Goal: Task Accomplishment & Management: Manage account settings

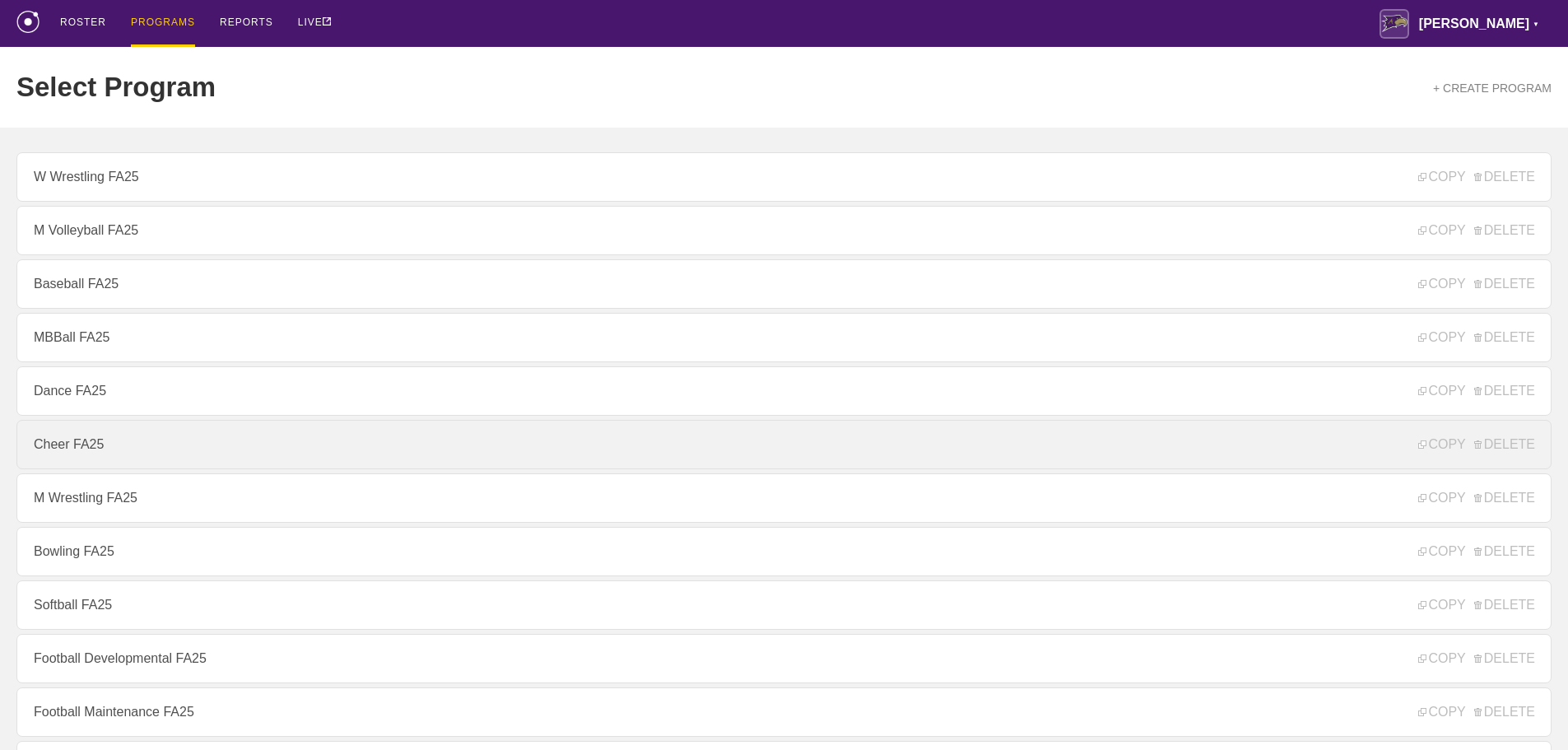
click at [112, 446] on link "Cheer FA25" at bounding box center [784, 444] width 1535 height 50
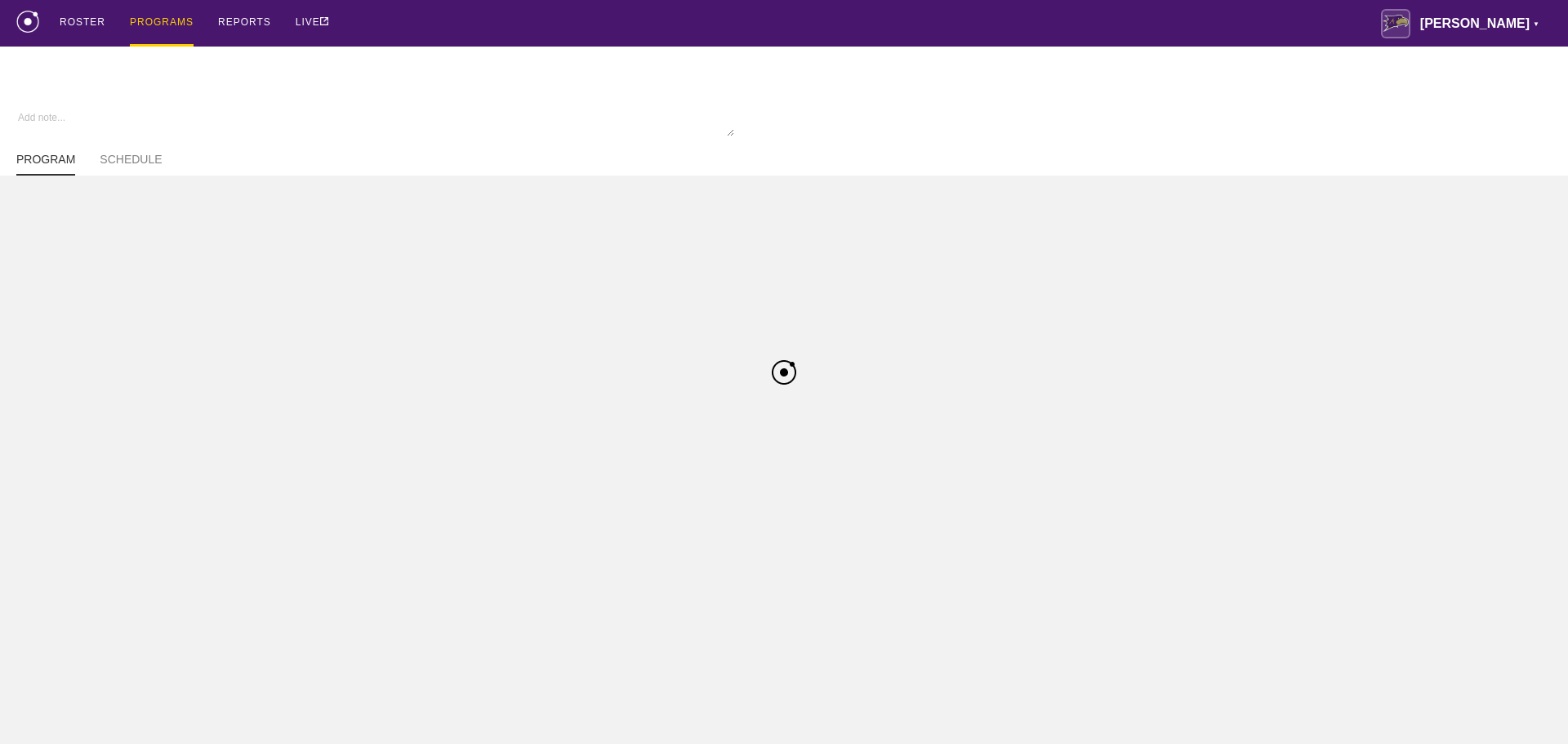
type textarea "x"
type input "Cheer FA25"
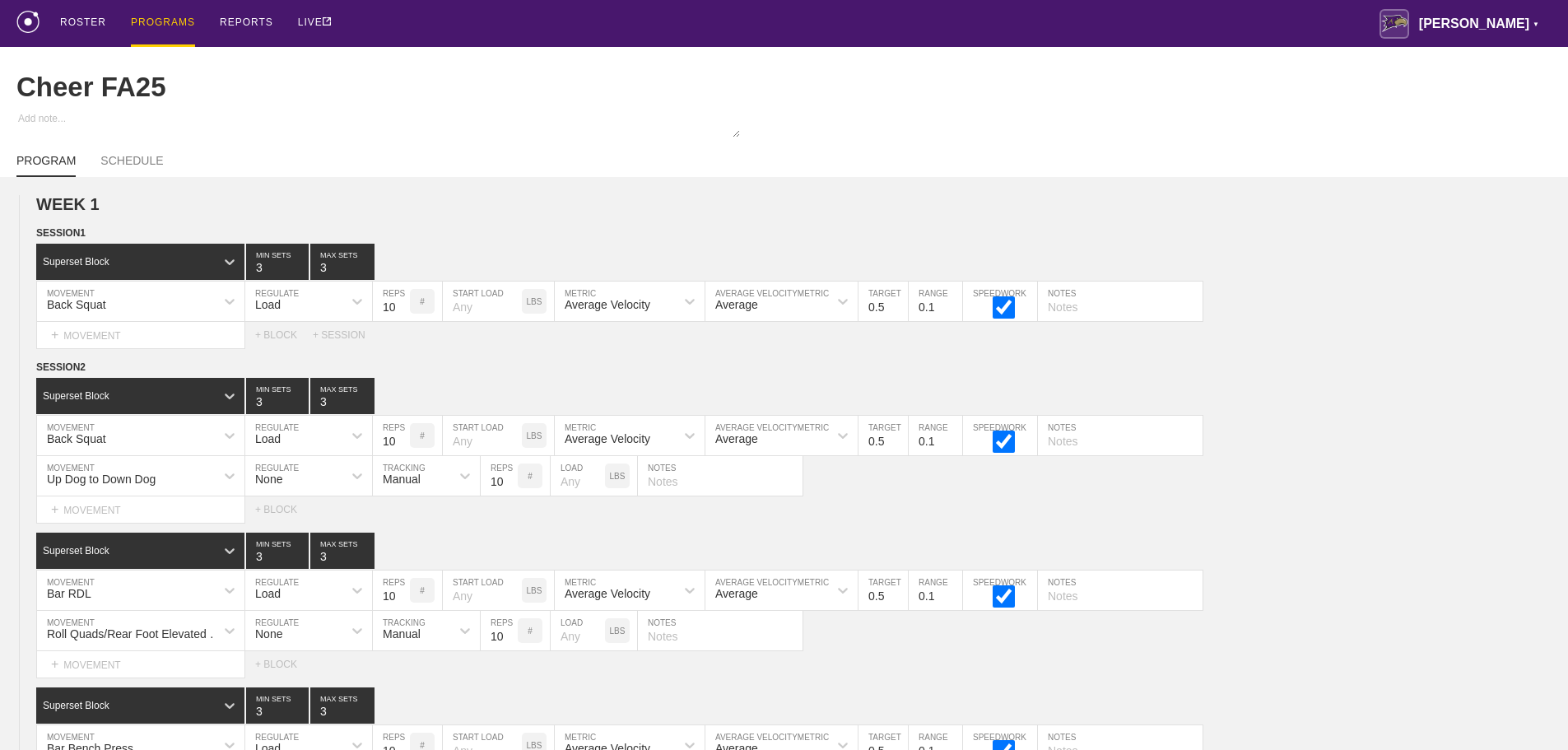
scroll to position [8198, 0]
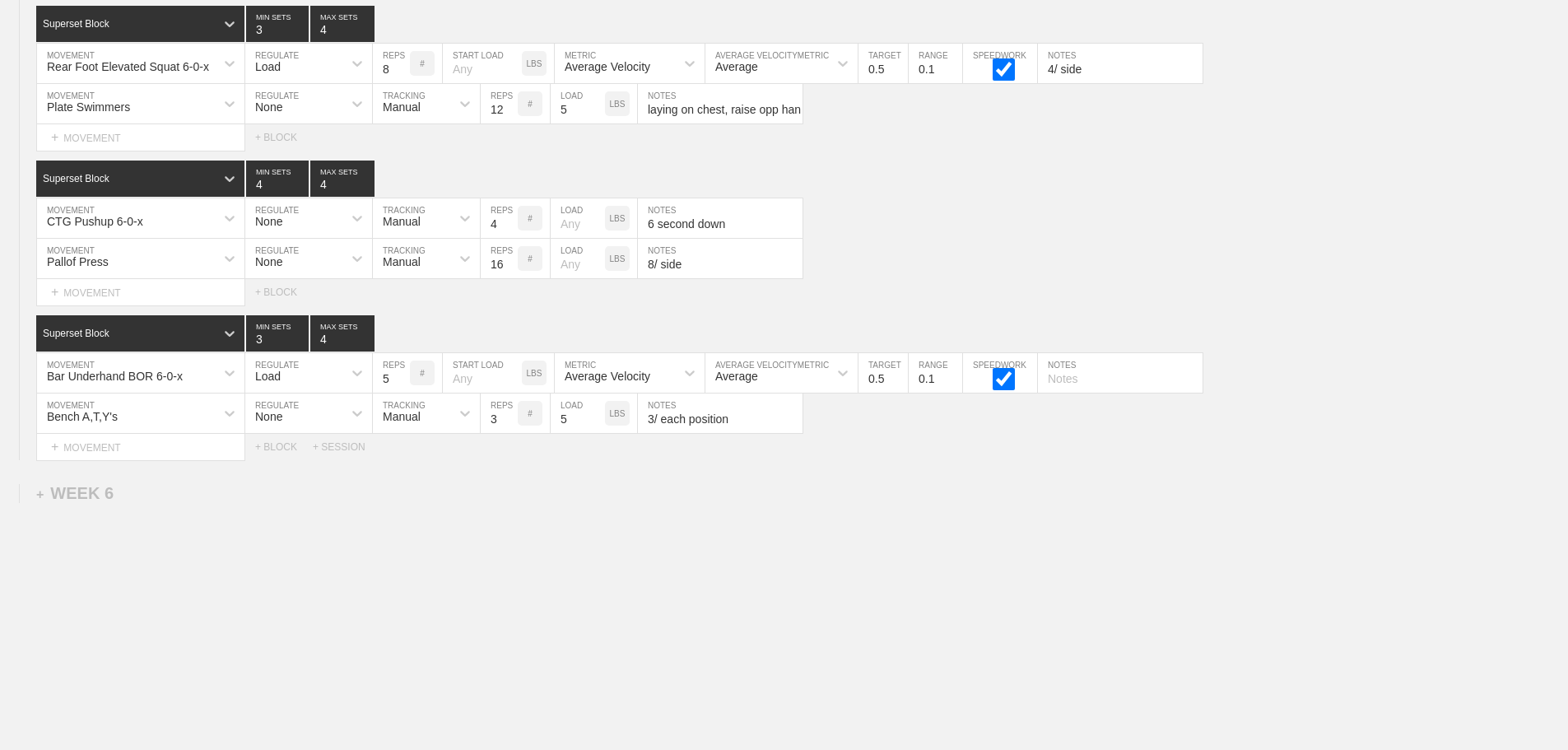
click at [340, 443] on div "+ SESSION" at bounding box center [346, 447] width 66 height 12
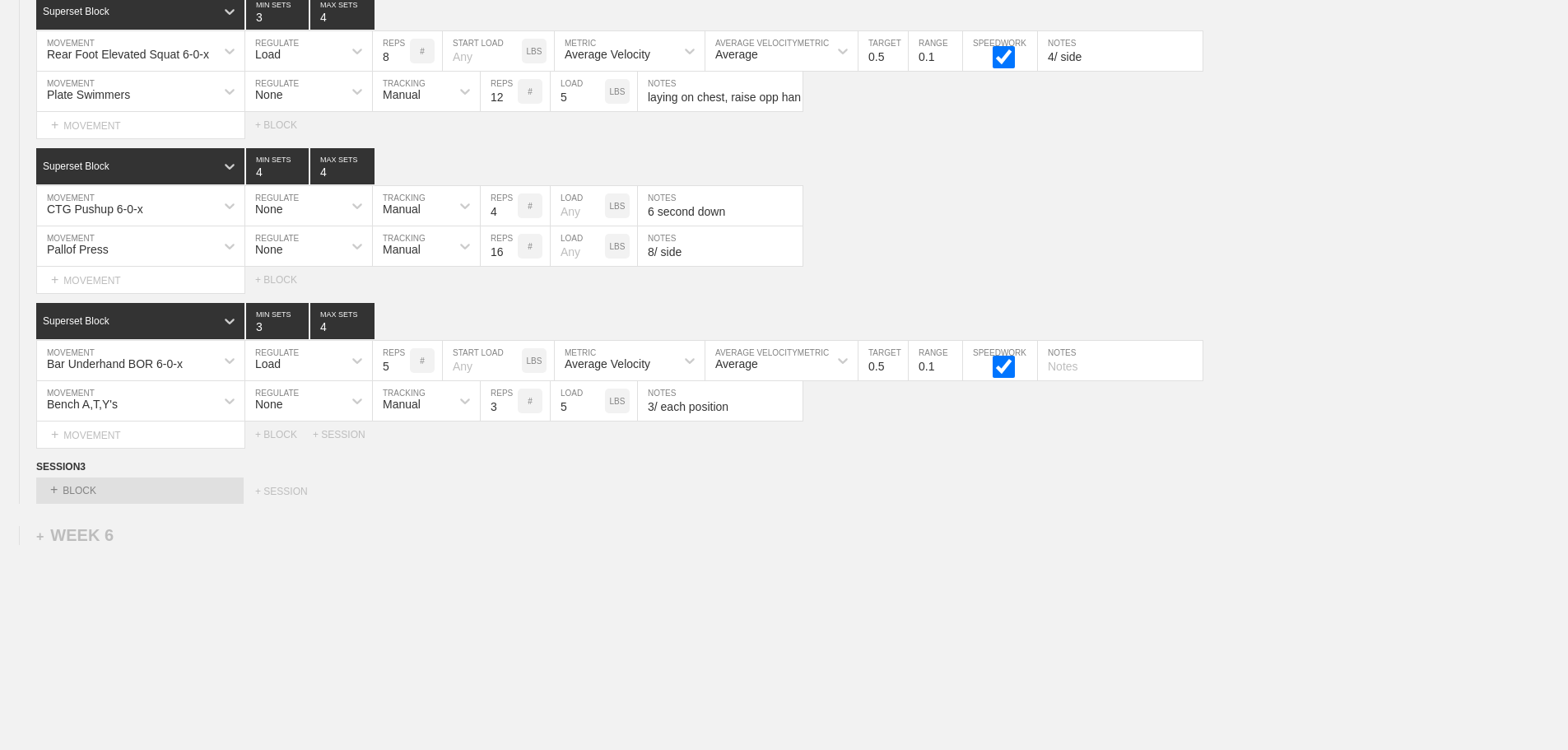
click at [201, 504] on div "+ BLOCK" at bounding box center [140, 490] width 208 height 26
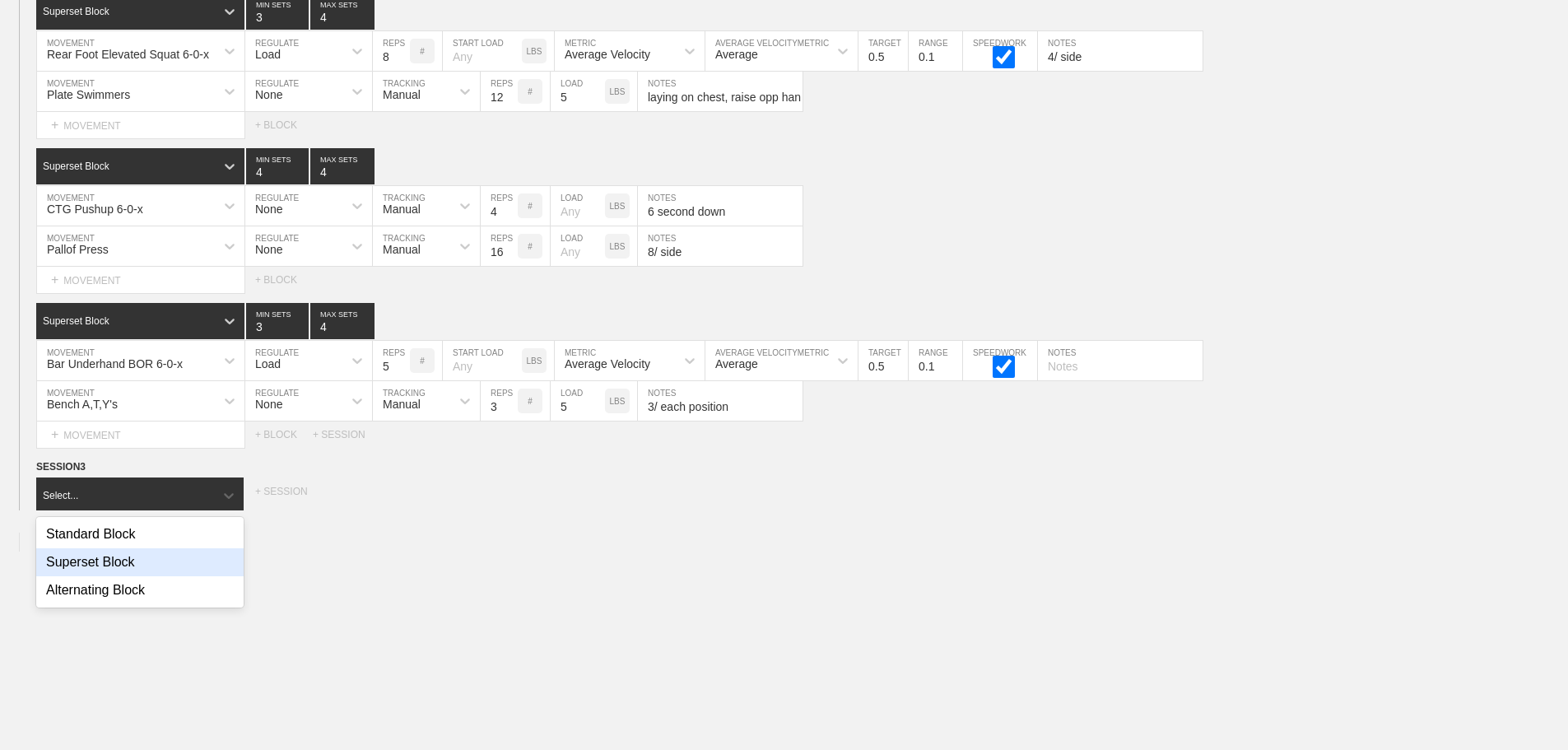
click at [138, 574] on div "Superset Block" at bounding box center [140, 562] width 208 height 28
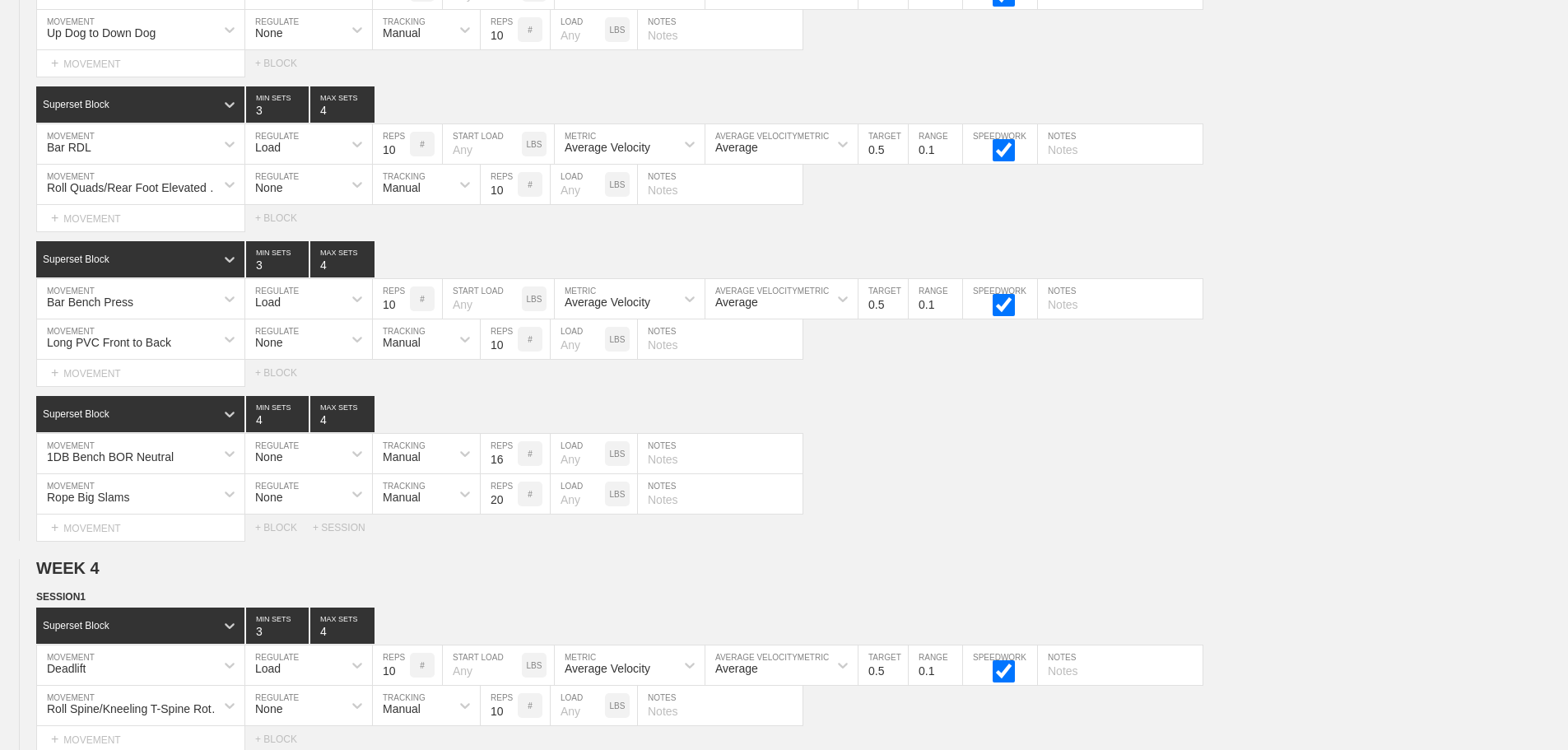
scroll to position [4740, 0]
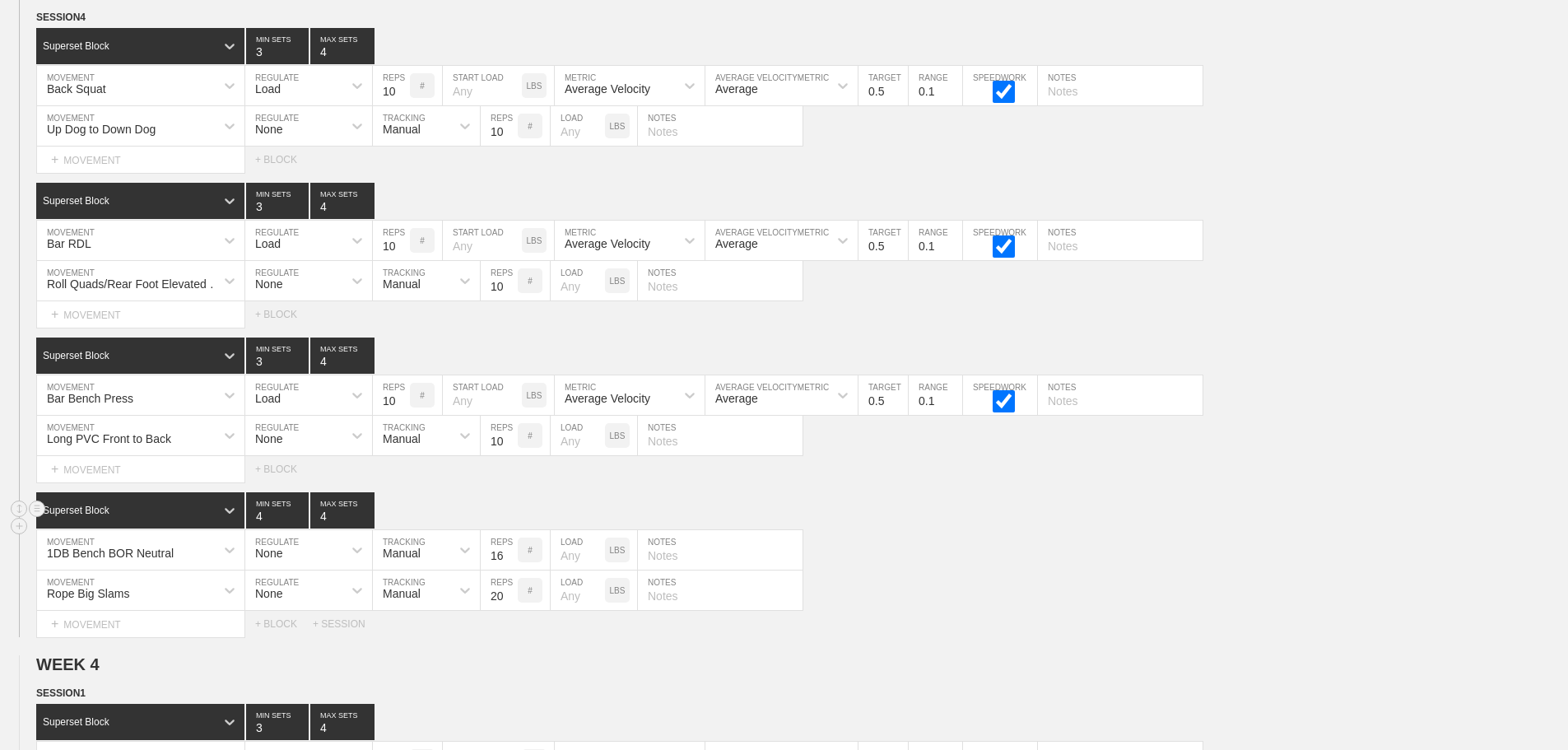
click at [1134, 529] on div "Superset Block 4 MIN SETS 4 MAX SETS" at bounding box center [802, 510] width 1532 height 36
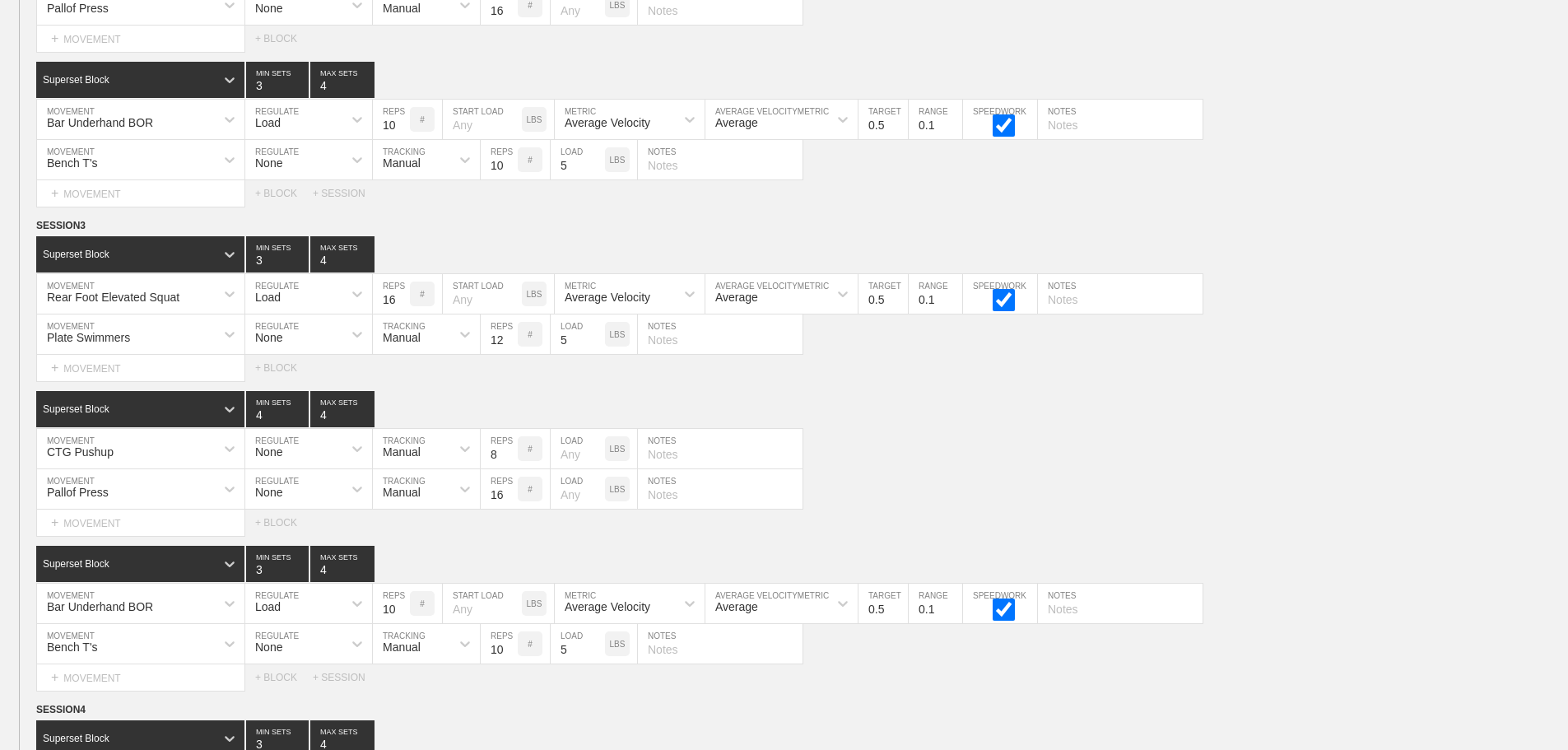
scroll to position [4000, 0]
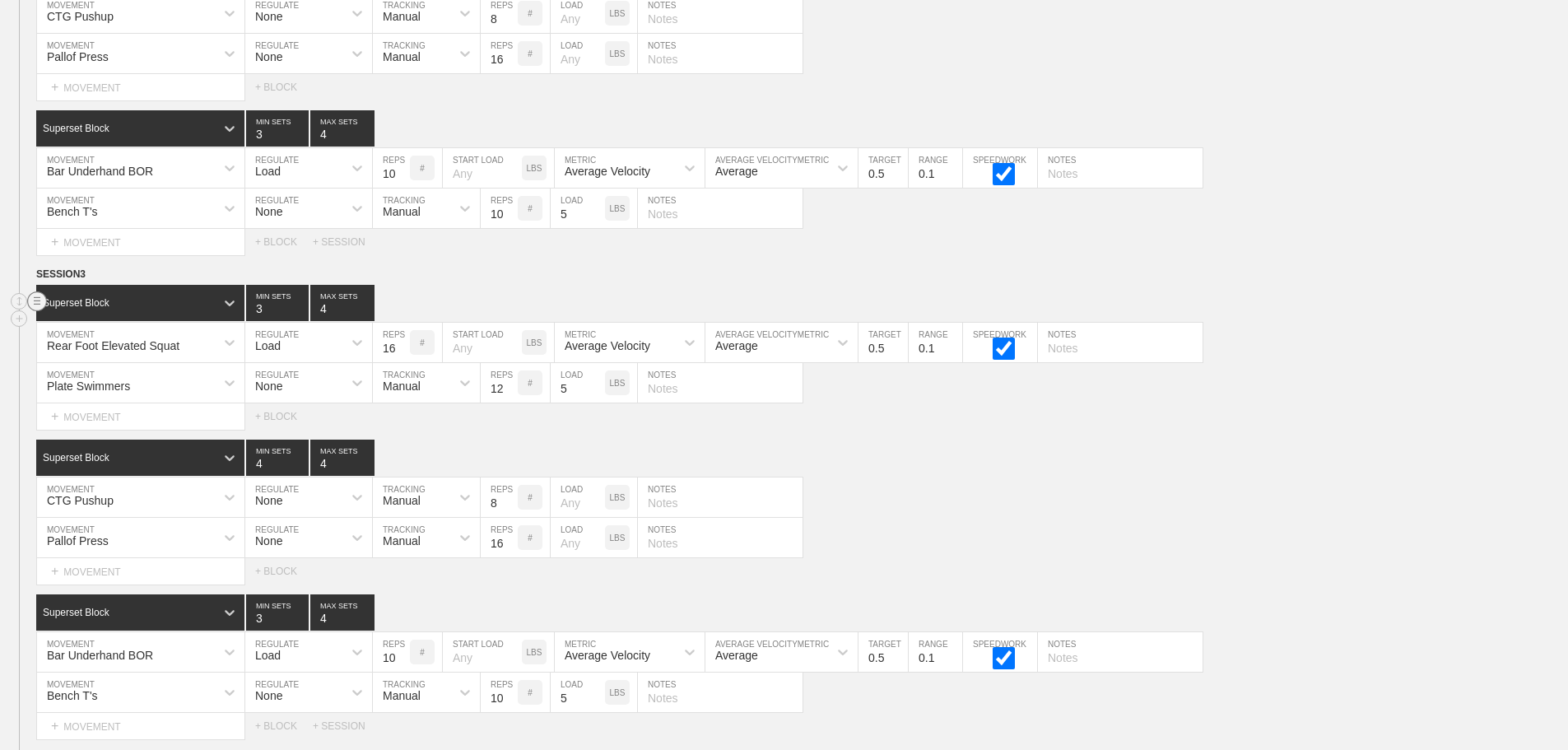
click at [34, 300] on line at bounding box center [37, 300] width 7 height 0
click at [101, 349] on div "DELETE" at bounding box center [115, 348] width 132 height 24
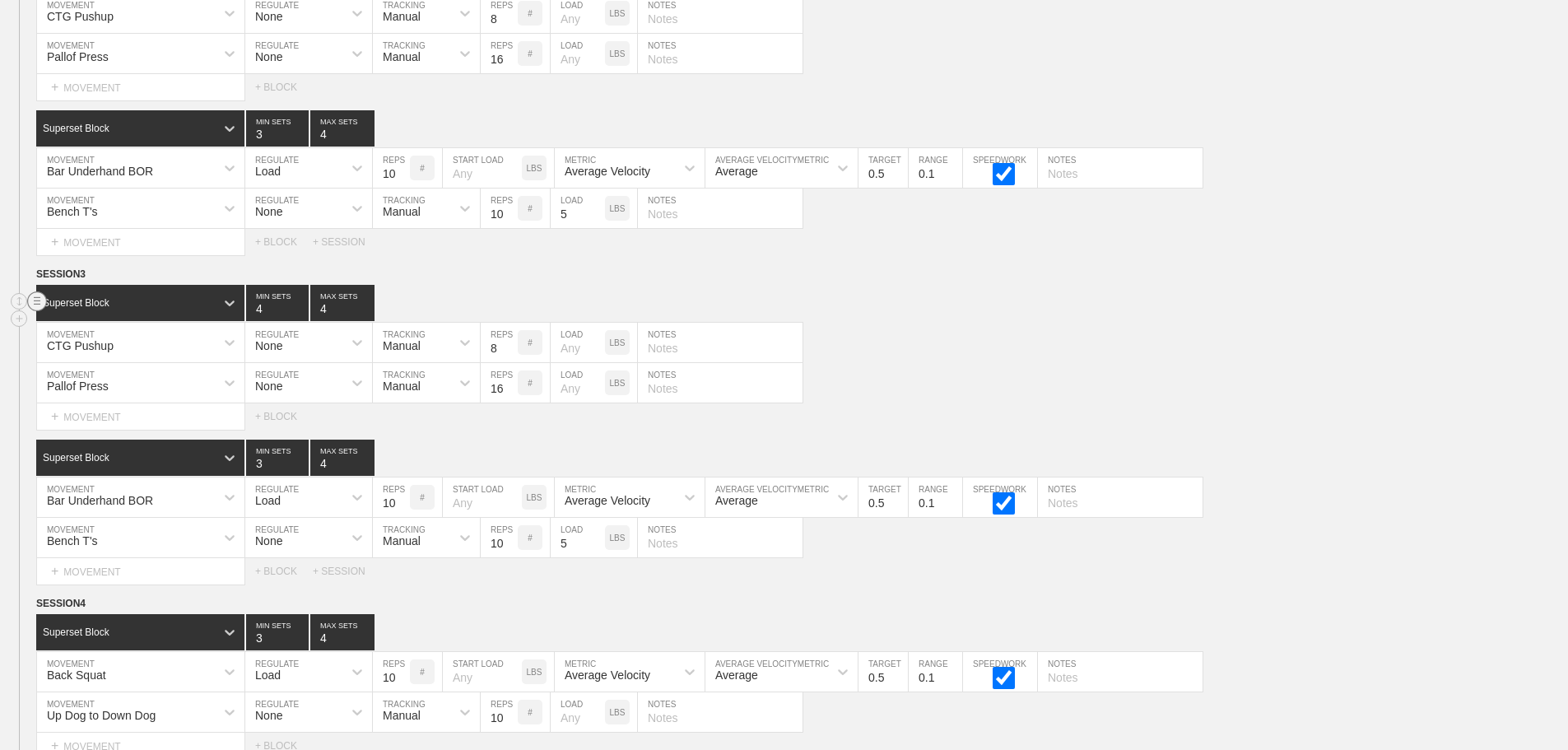
click at [36, 297] on line at bounding box center [37, 297] width 7 height 0
click at [101, 348] on div "DELETE" at bounding box center [115, 348] width 132 height 24
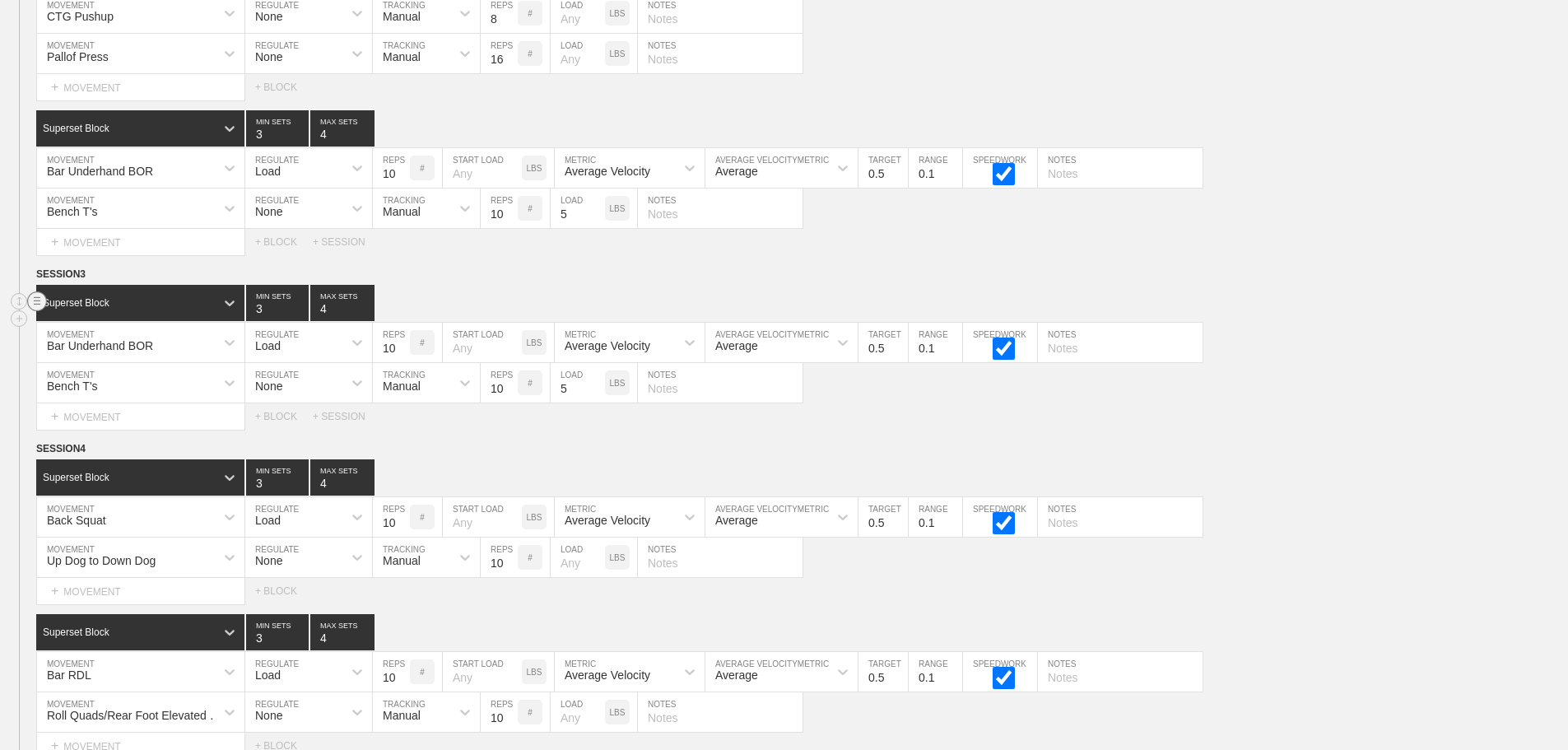
click at [34, 300] on line at bounding box center [37, 300] width 7 height 0
click at [98, 344] on div "DELETE" at bounding box center [115, 348] width 132 height 24
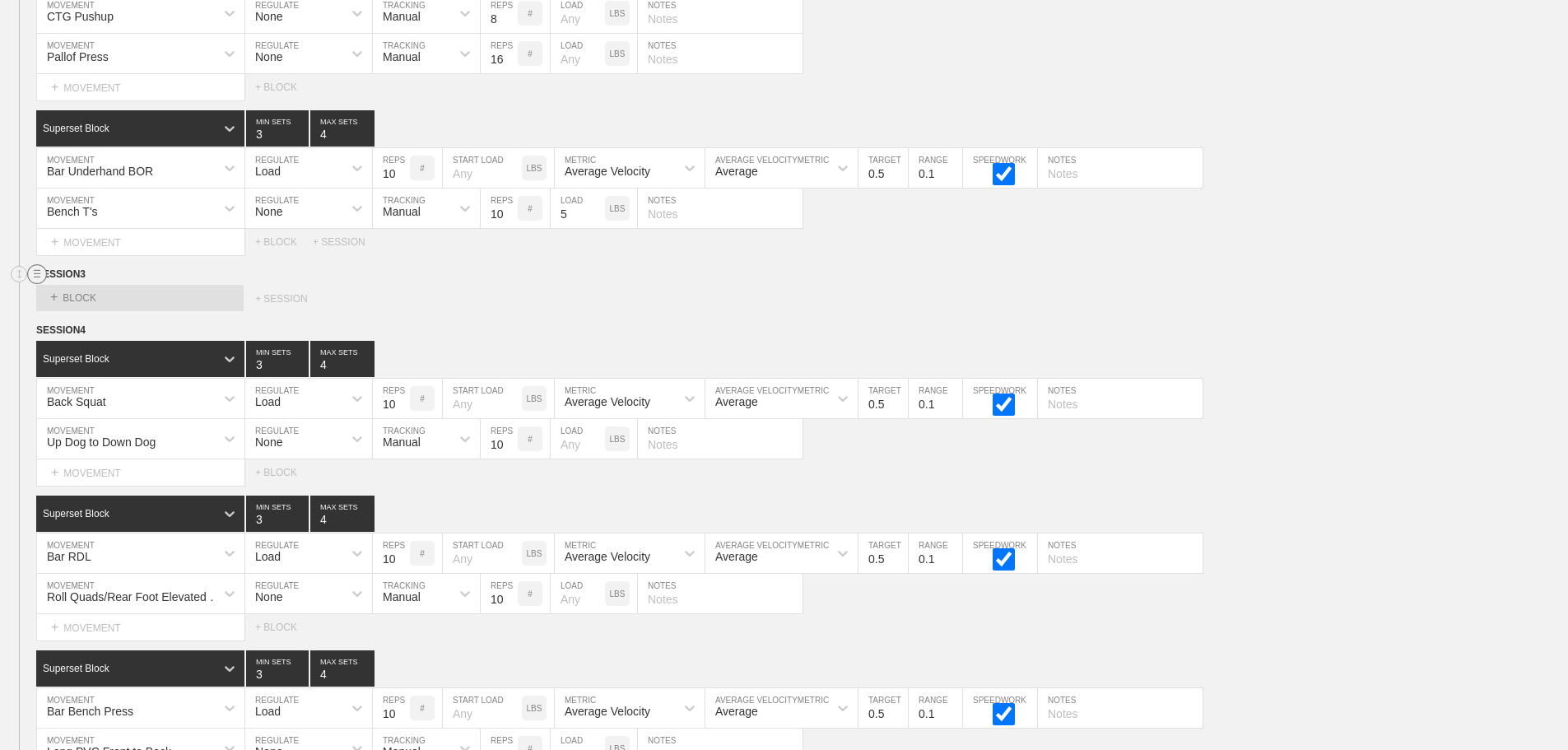
click at [37, 273] on line at bounding box center [37, 273] width 7 height 0
click at [82, 334] on div "DELETE" at bounding box center [115, 330] width 132 height 24
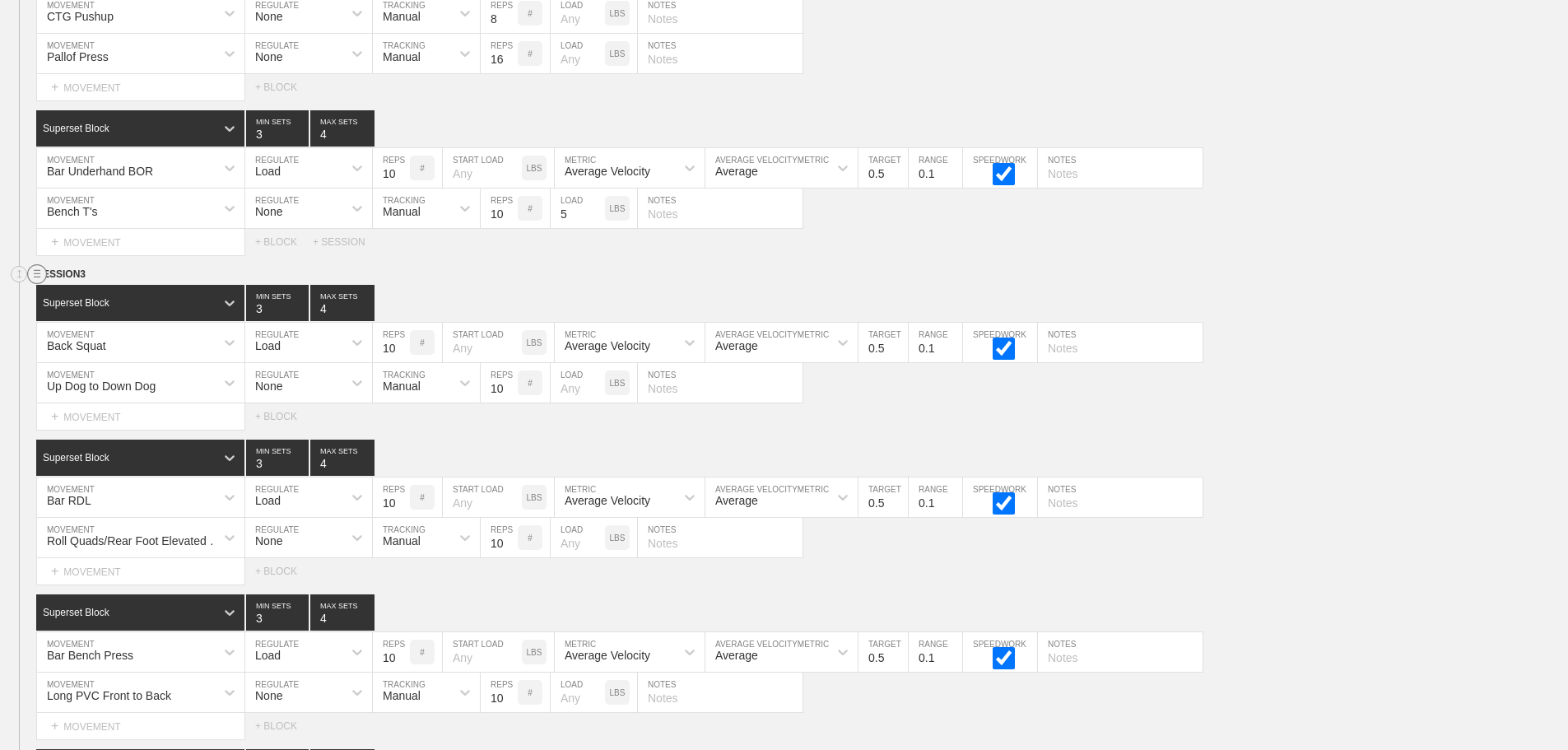
click at [33, 284] on circle at bounding box center [37, 274] width 19 height 19
click at [92, 303] on div "DUPLICATE" at bounding box center [115, 305] width 132 height 24
click at [1303, 304] on div "Superset Block 3 MIN SETS 4 MAX SETS" at bounding box center [802, 303] width 1532 height 36
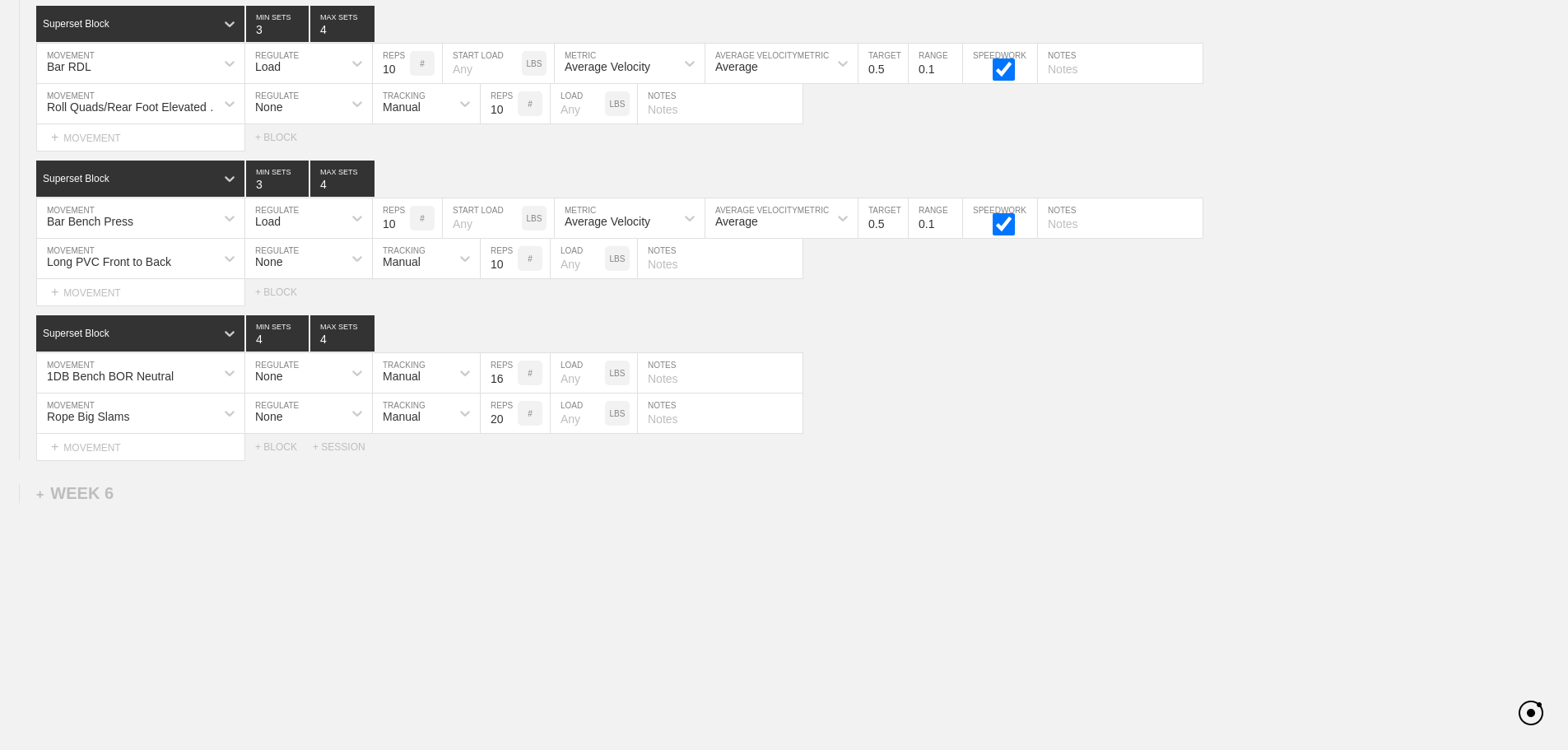
scroll to position [7808, 0]
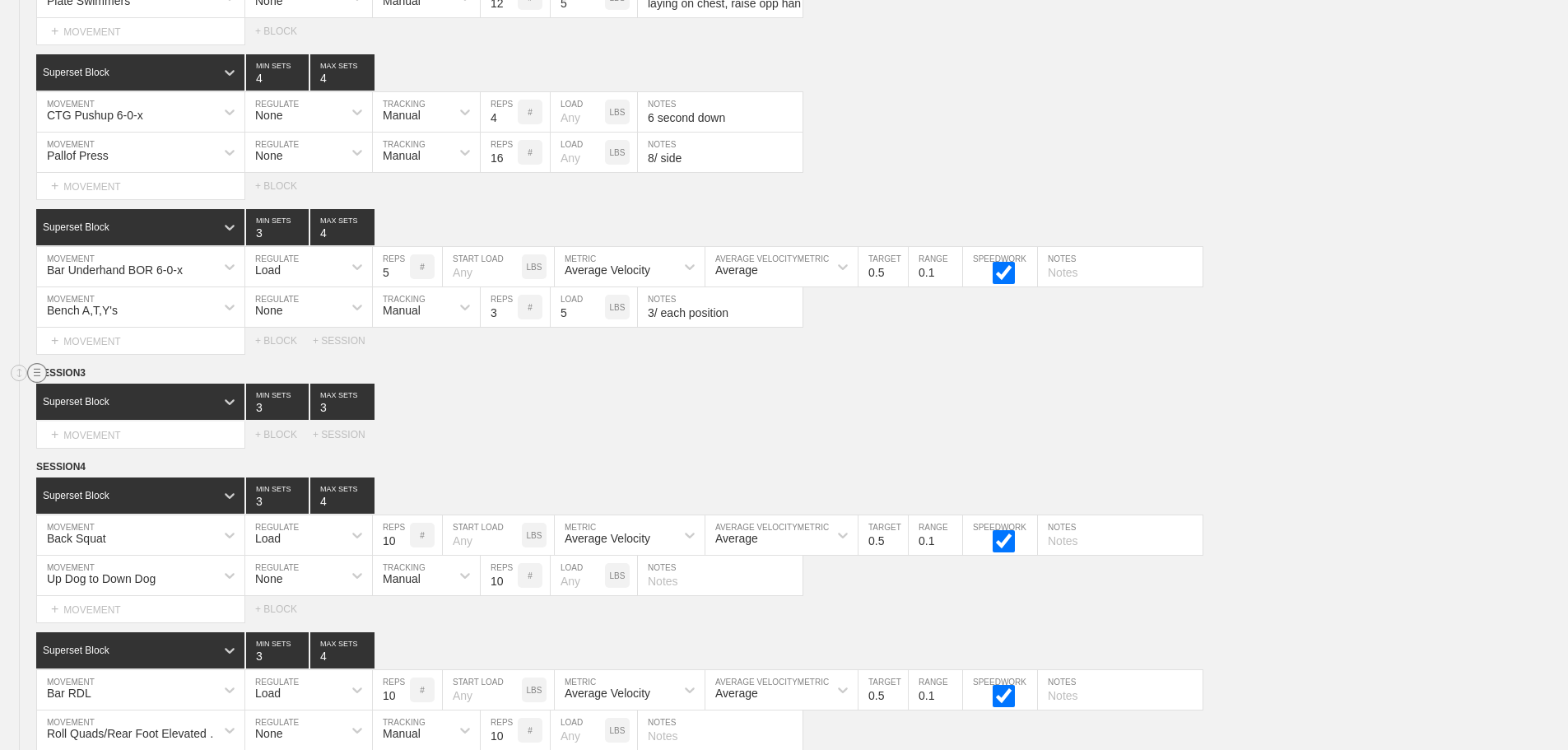
click at [38, 383] on circle at bounding box center [37, 373] width 19 height 19
click at [94, 426] on div "DELETE" at bounding box center [115, 428] width 132 height 24
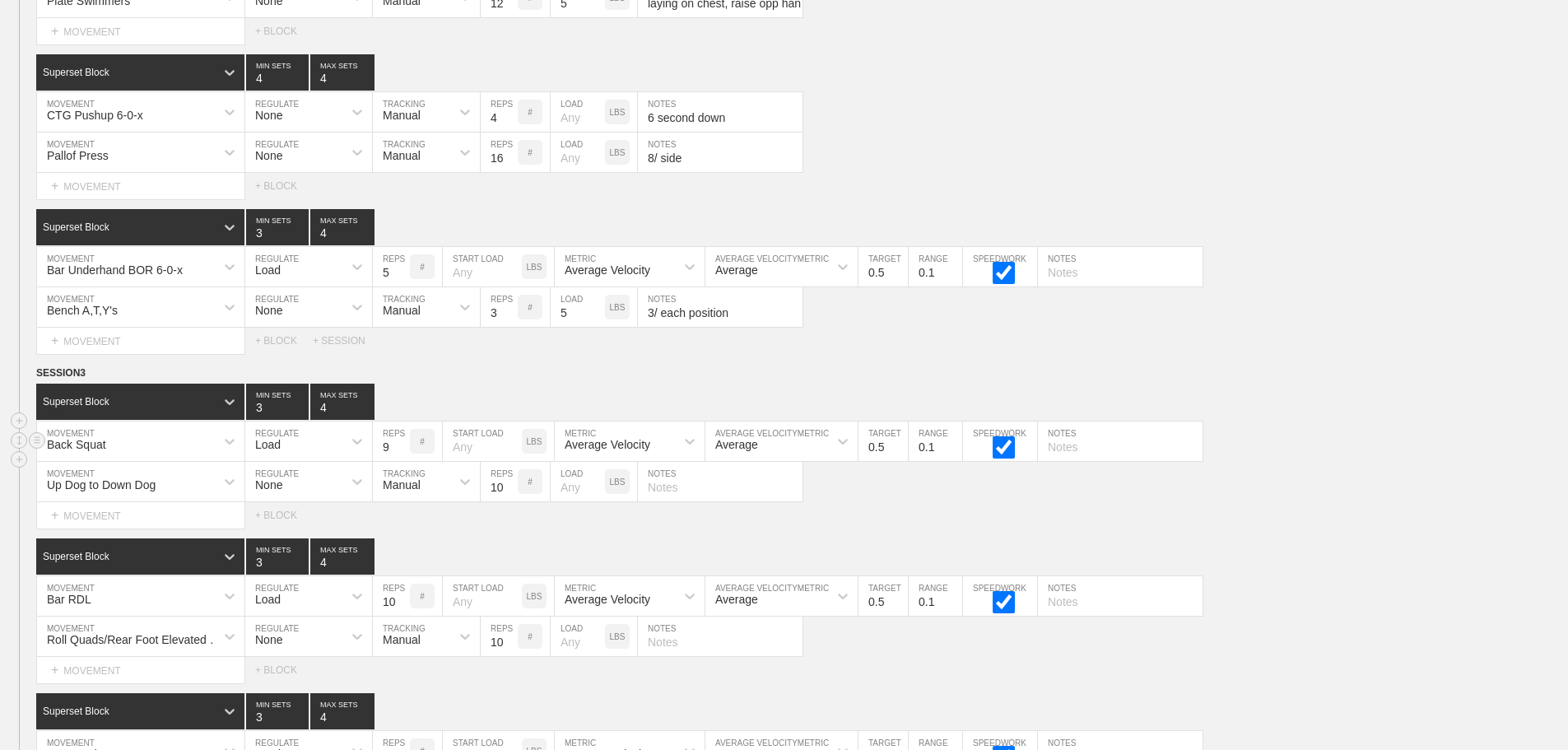
click at [402, 460] on input "9" at bounding box center [391, 441] width 37 height 40
click at [402, 460] on input "8" at bounding box center [391, 441] width 37 height 40
click at [402, 460] on input "7" at bounding box center [391, 441] width 37 height 40
click at [402, 460] on input "6" at bounding box center [391, 441] width 37 height 40
click at [402, 460] on input "5" at bounding box center [391, 441] width 37 height 40
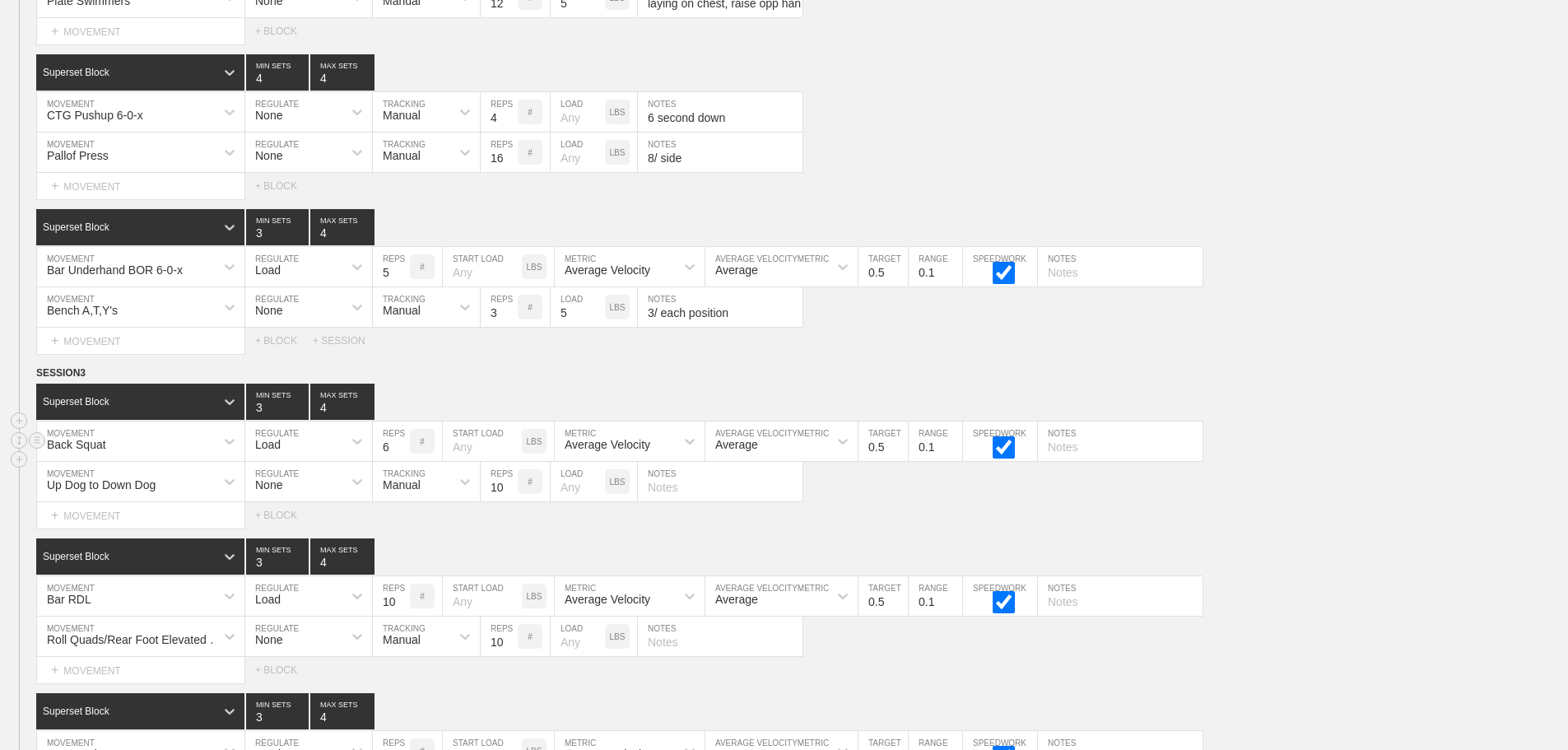
type input "6"
click at [401, 453] on input "6" at bounding box center [391, 441] width 37 height 40
click at [1296, 383] on div "SESSION 3" at bounding box center [802, 374] width 1532 height 19
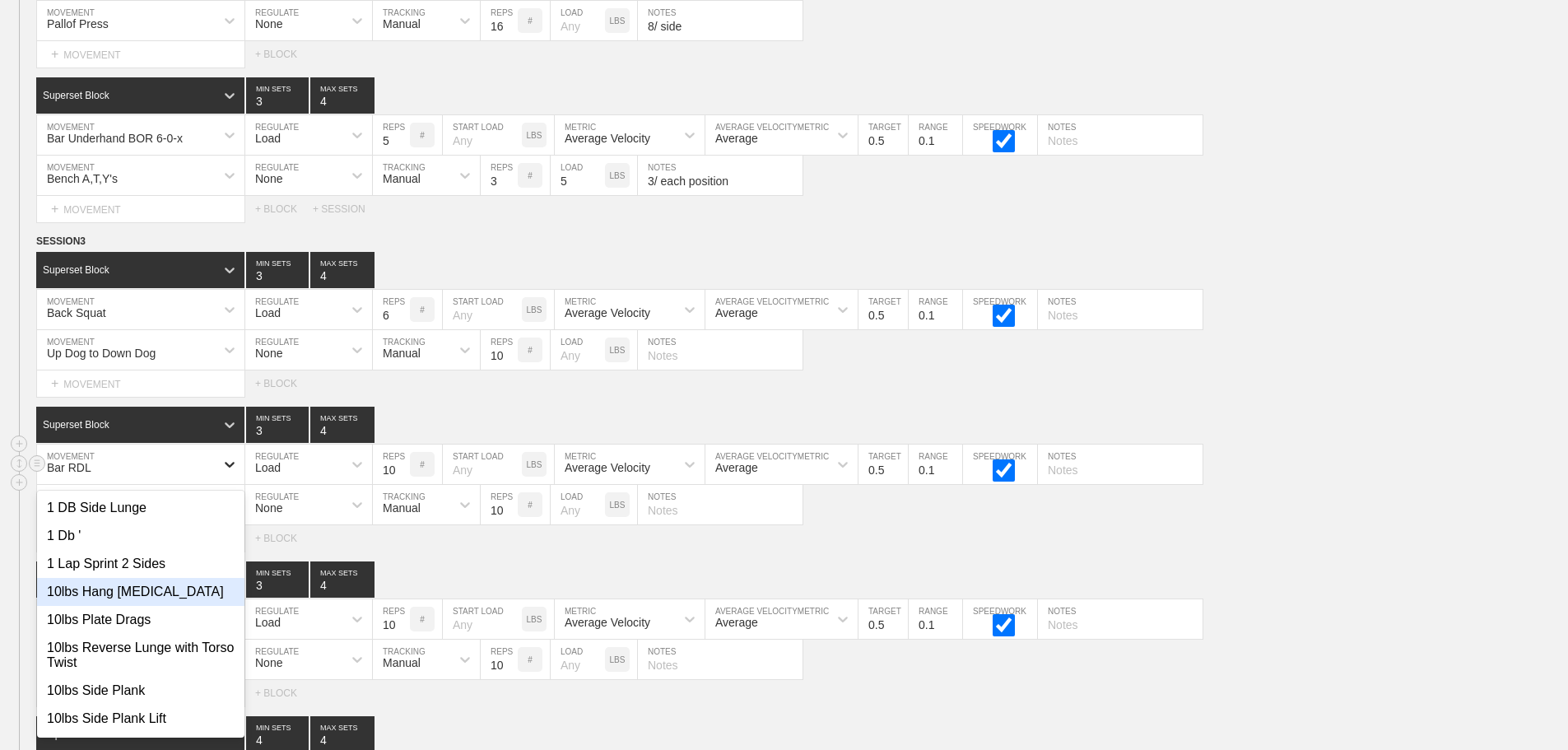
click at [215, 484] on div "option 10lbs Hang [MEDICAL_DATA] focused, 4 of 801. 801 results available. Use …" at bounding box center [140, 464] width 208 height 40
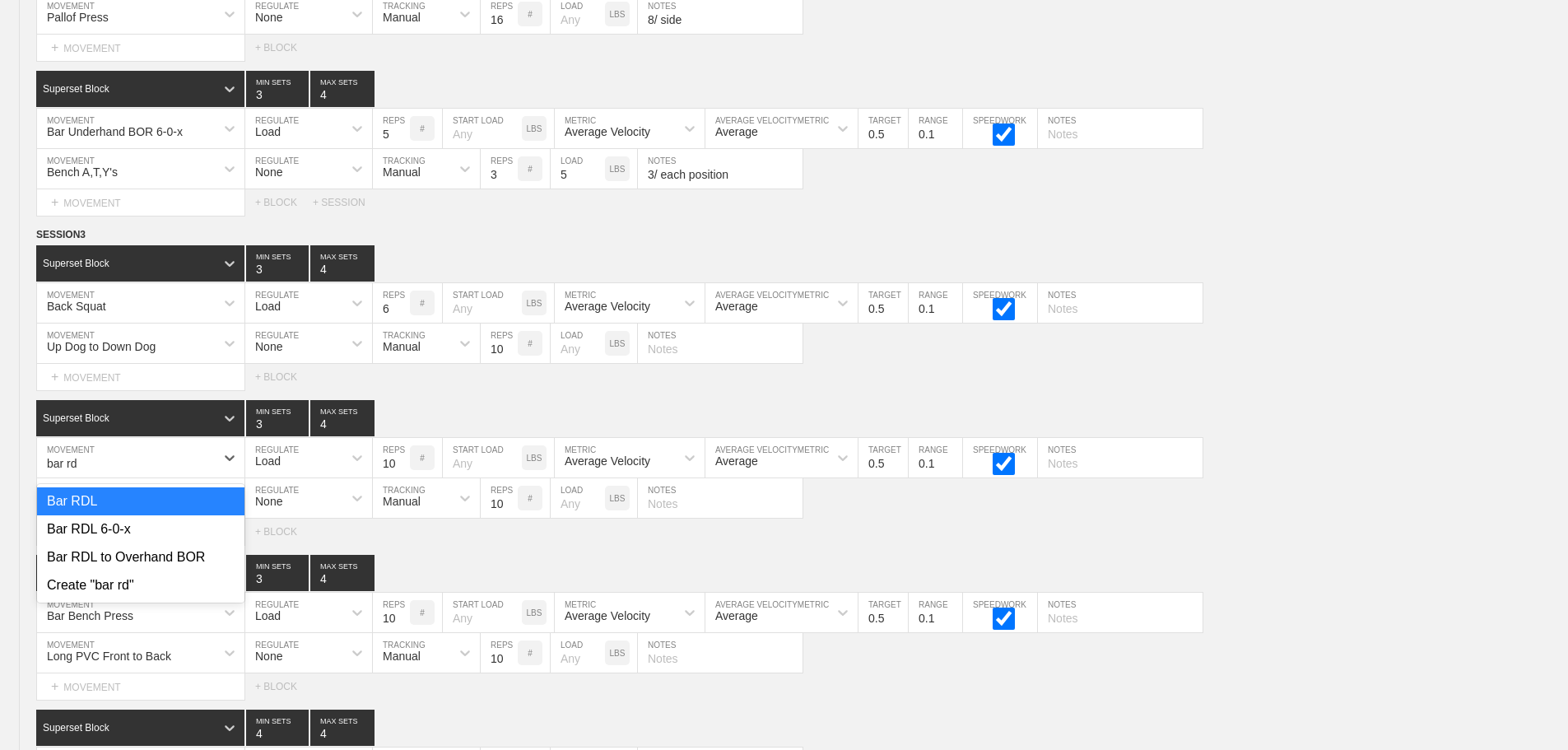
type input "bar rdl"
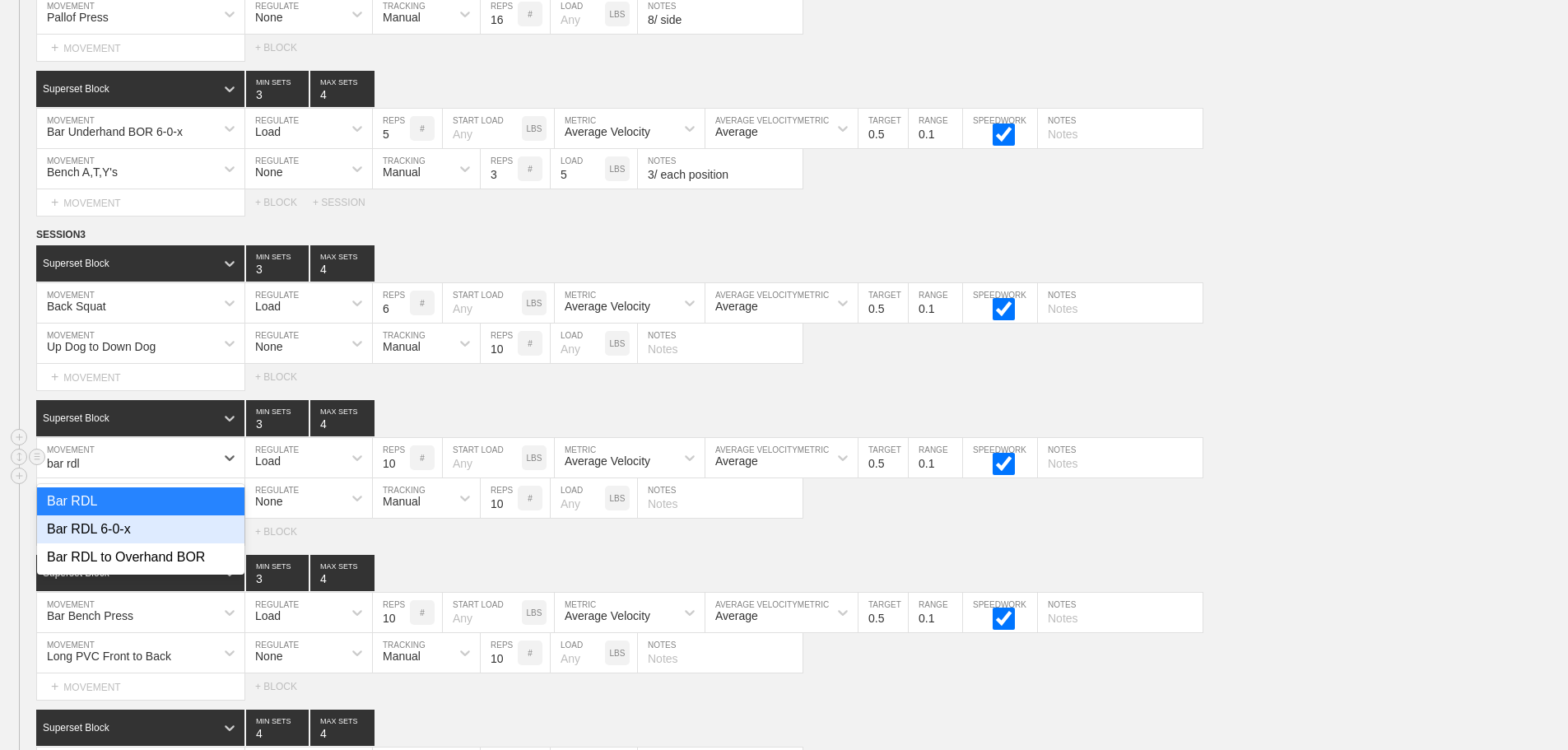
click at [119, 541] on div "Bar RDL 6-0-x" at bounding box center [140, 529] width 208 height 28
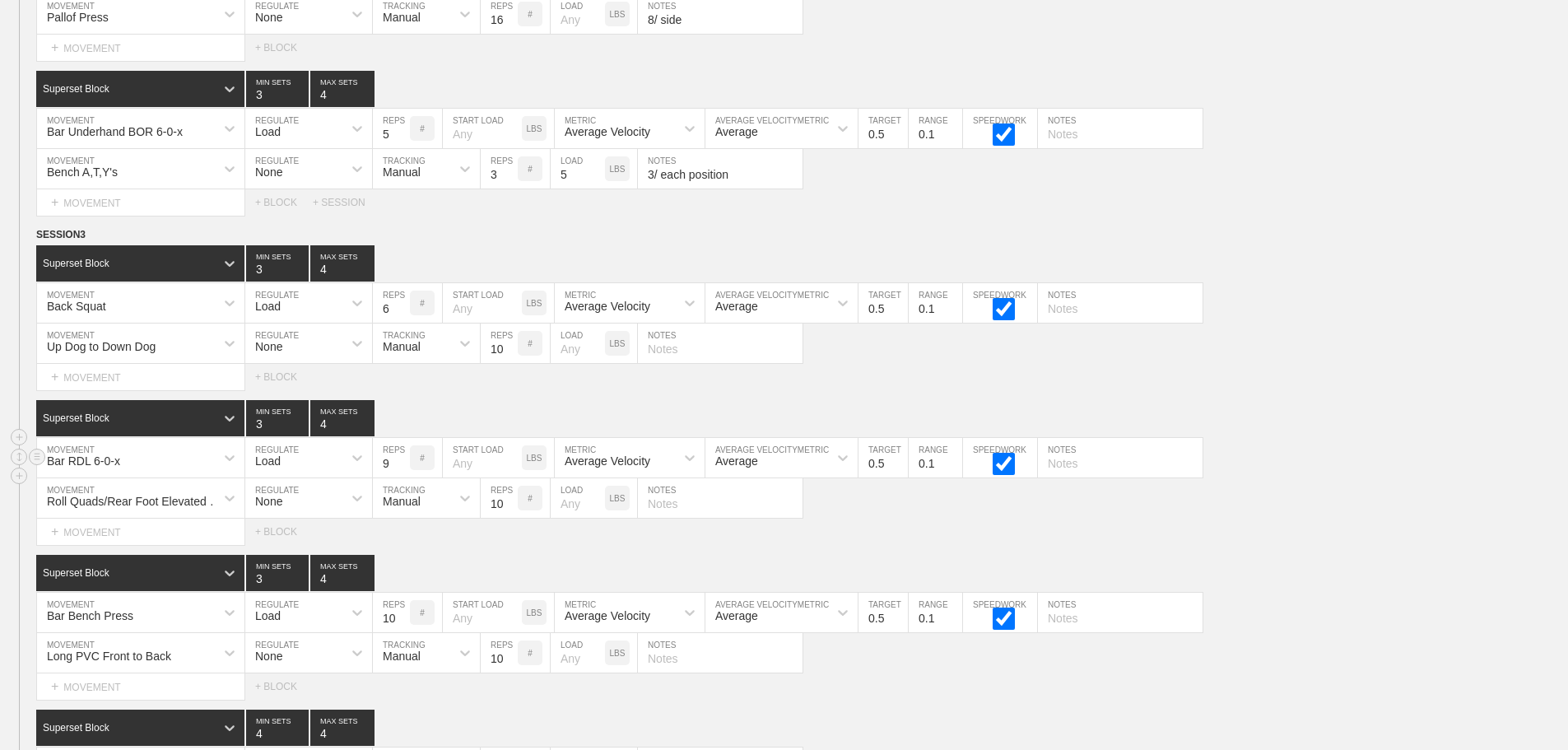
click at [402, 478] on input "9" at bounding box center [391, 457] width 37 height 40
click at [402, 478] on input "8" at bounding box center [391, 457] width 37 height 40
click at [402, 478] on input "7" at bounding box center [391, 457] width 37 height 40
click at [402, 478] on input "6" at bounding box center [391, 457] width 37 height 40
type input "5"
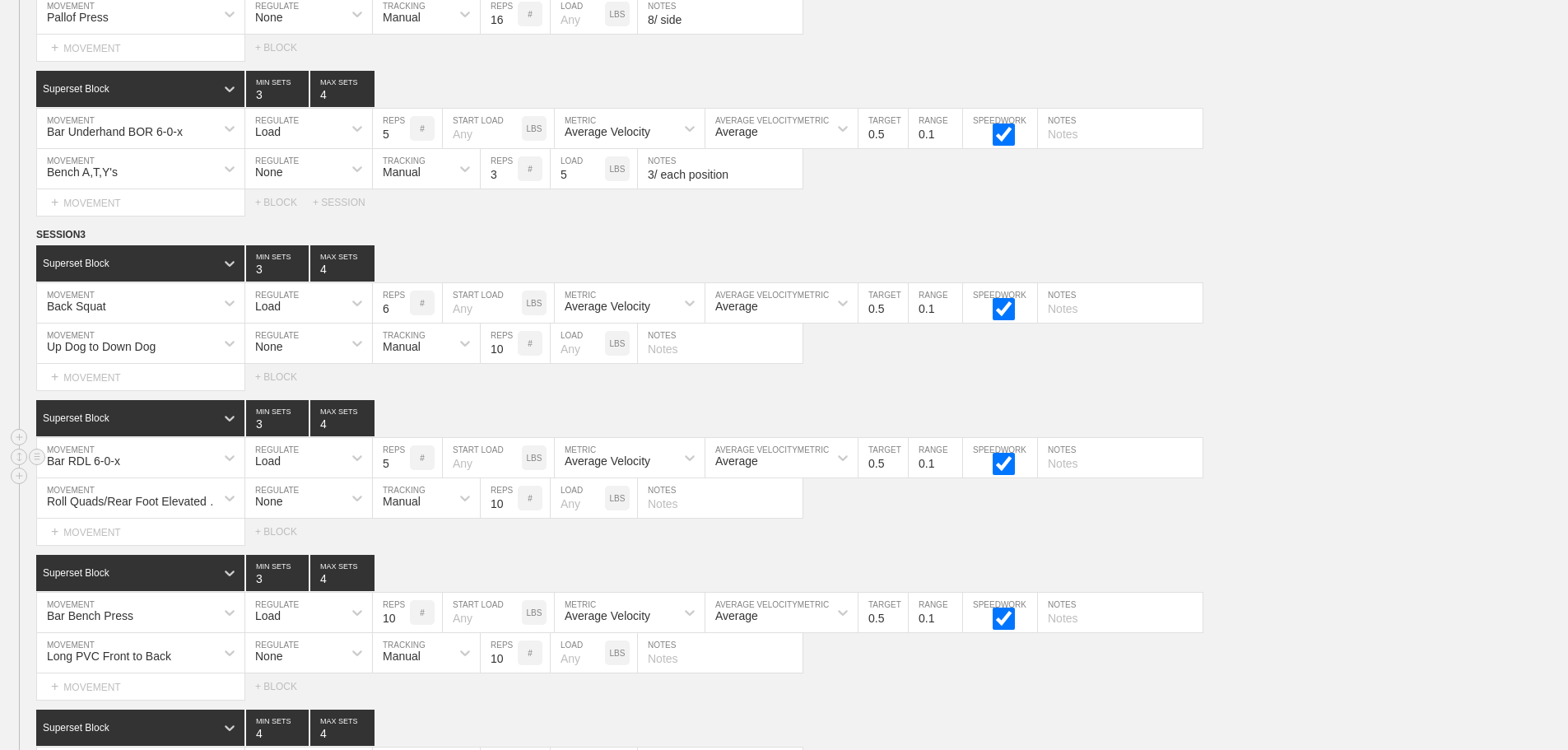
click at [402, 478] on input "5" at bounding box center [391, 457] width 37 height 40
click at [400, 632] on input "9" at bounding box center [391, 612] width 37 height 40
click at [400, 632] on input "8" at bounding box center [391, 612] width 37 height 40
click at [400, 632] on input "7" at bounding box center [391, 612] width 37 height 40
click at [400, 632] on input "6" at bounding box center [391, 612] width 37 height 40
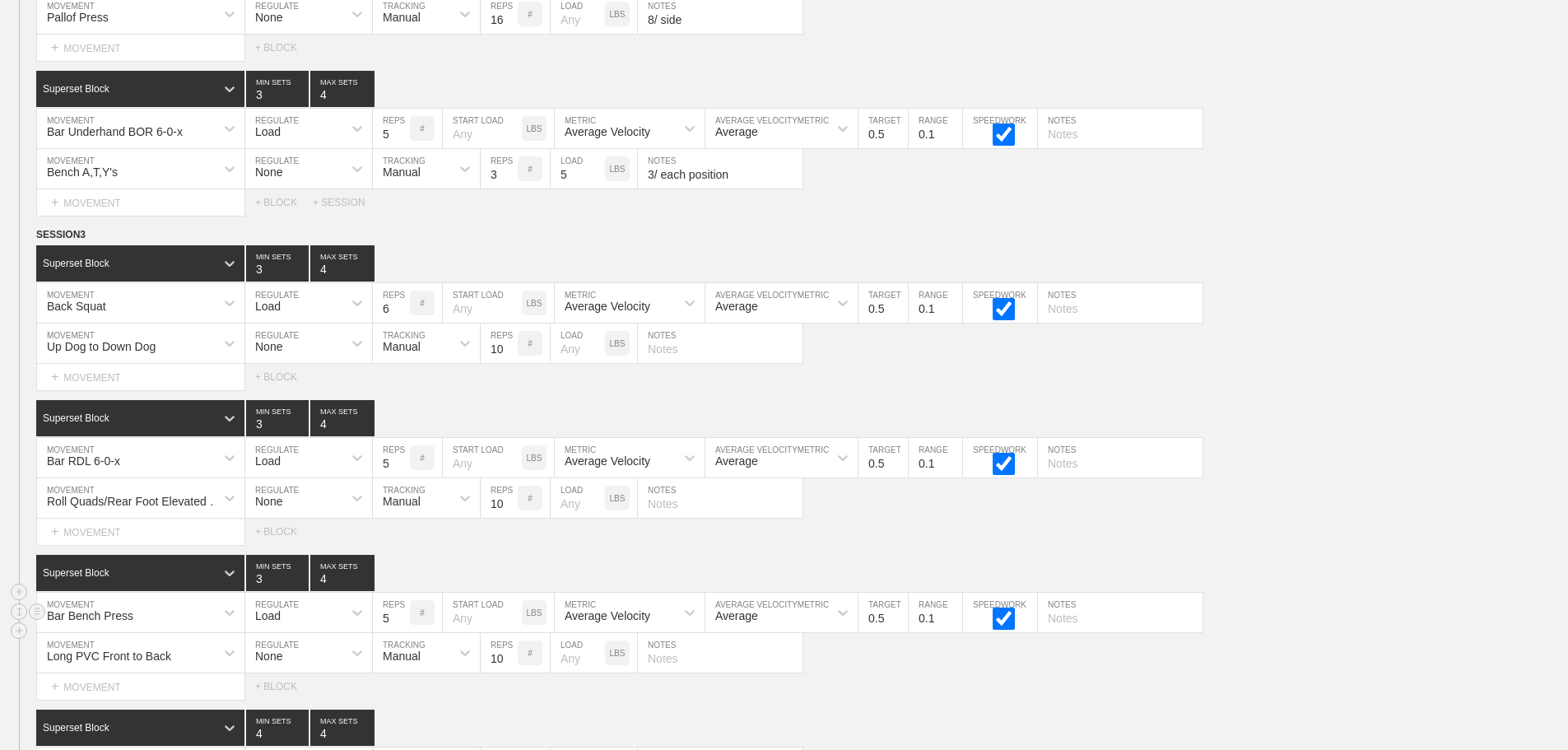
click at [400, 632] on input "5" at bounding box center [391, 612] width 37 height 40
click at [400, 632] on input "4" at bounding box center [391, 612] width 37 height 40
click at [400, 626] on input "5" at bounding box center [391, 612] width 37 height 40
type input "6"
click at [400, 626] on input "6" at bounding box center [391, 612] width 37 height 40
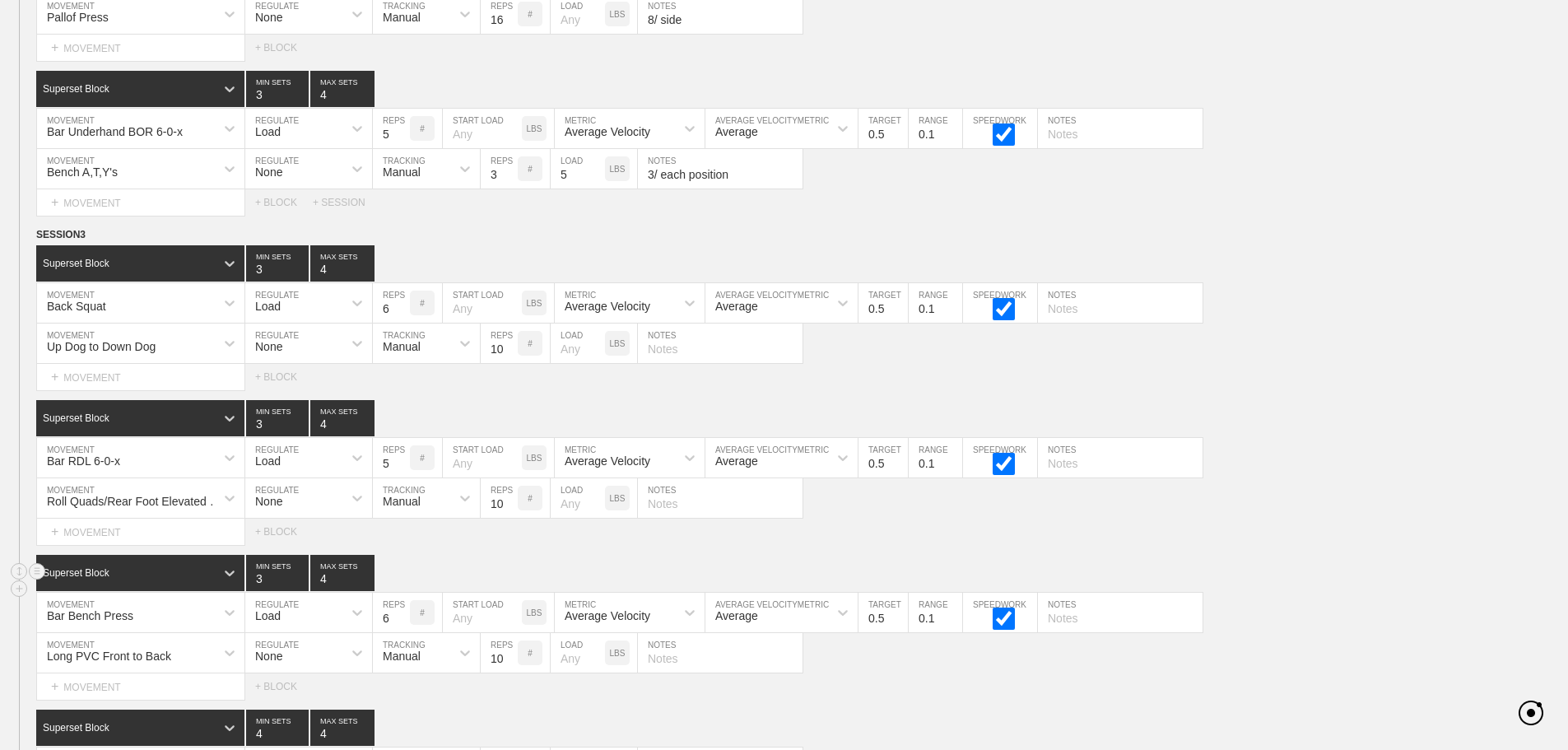
drag, startPoint x: 1225, startPoint y: 550, endPoint x: 1264, endPoint y: 568, distance: 43.0
click at [1227, 545] on div "Select... MOVEMENT + MOVEMENT + BLOCK" at bounding box center [784, 531] width 1568 height 26
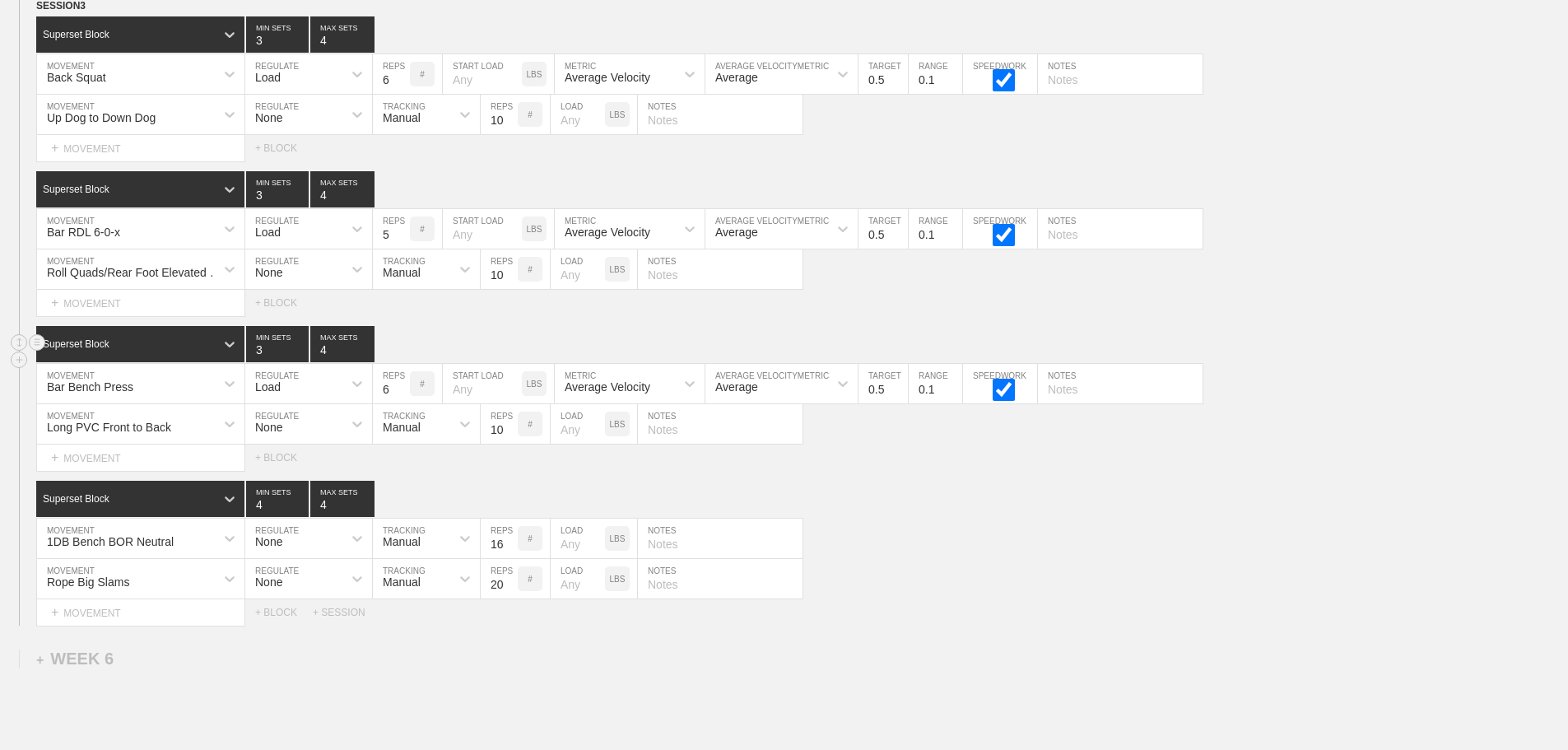
scroll to position [8193, 0]
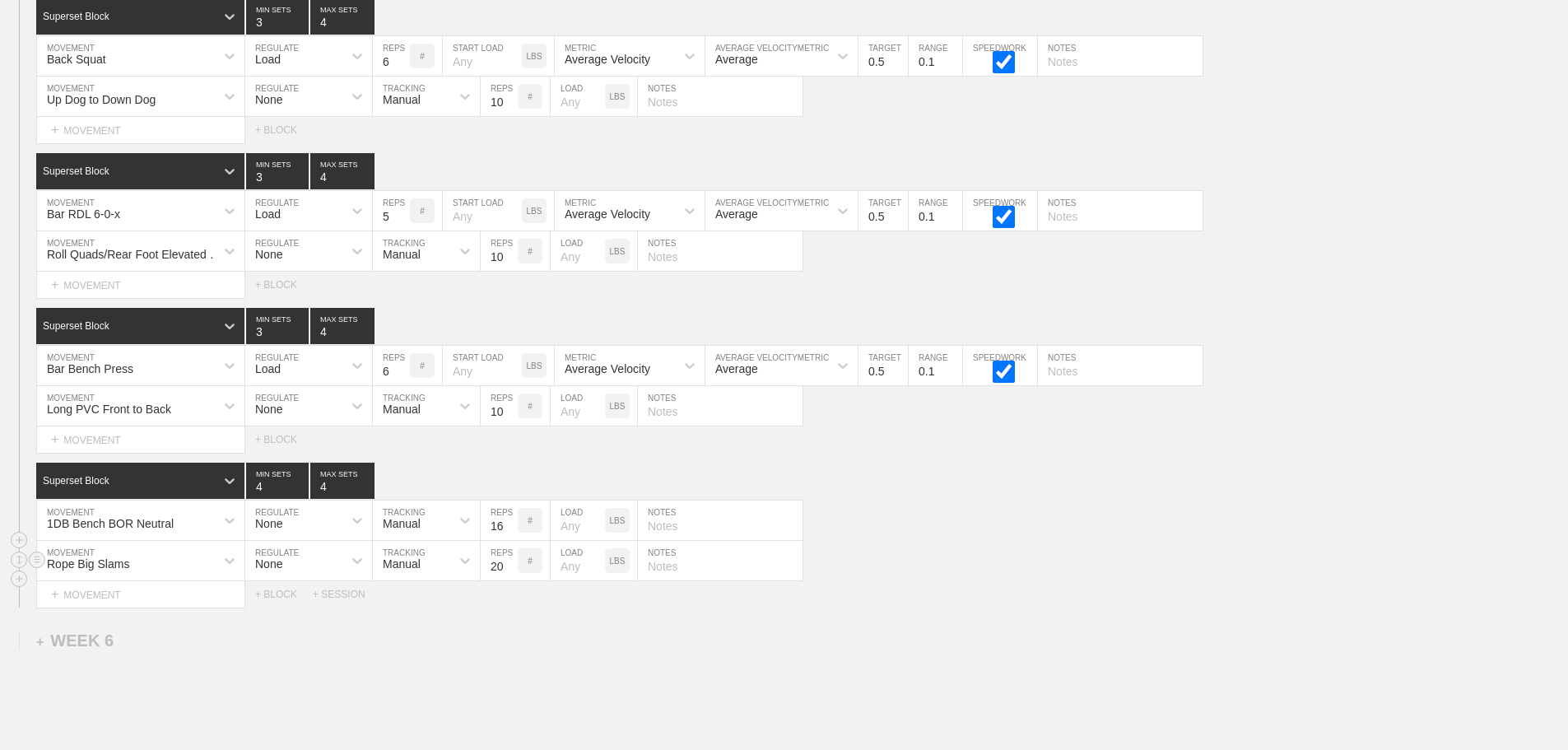
drag, startPoint x: 1153, startPoint y: 566, endPoint x: 1448, endPoint y: 547, distance: 295.6
click at [1154, 566] on div "Rope Big Slams MOVEMENT None REGULATE Manual TRACKING 20 REPS # LOAD LBS NOTES" at bounding box center [784, 561] width 1568 height 40
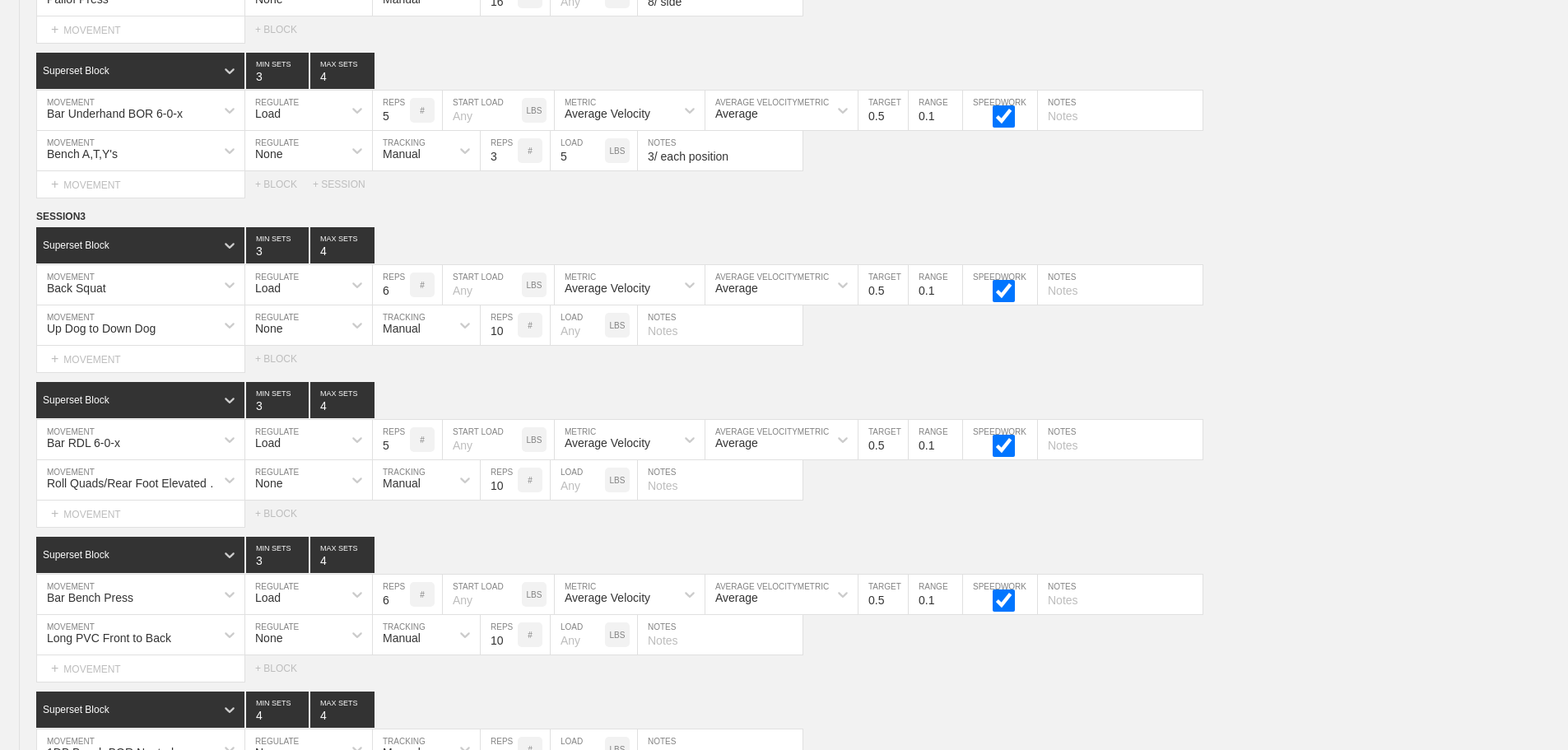
scroll to position [8353, 0]
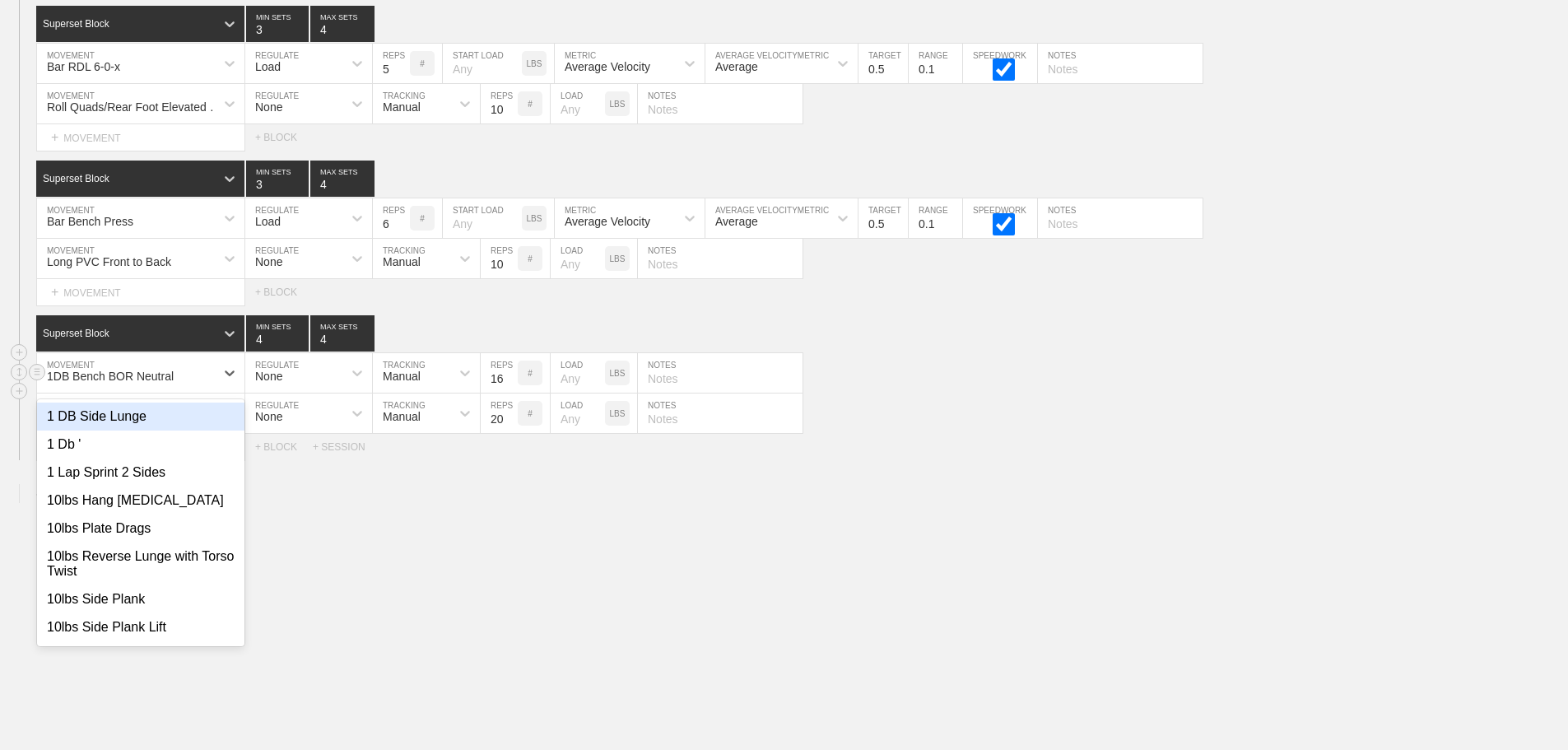
click at [197, 378] on div "1DB Bench BOR Neutral" at bounding box center [125, 372] width 177 height 28
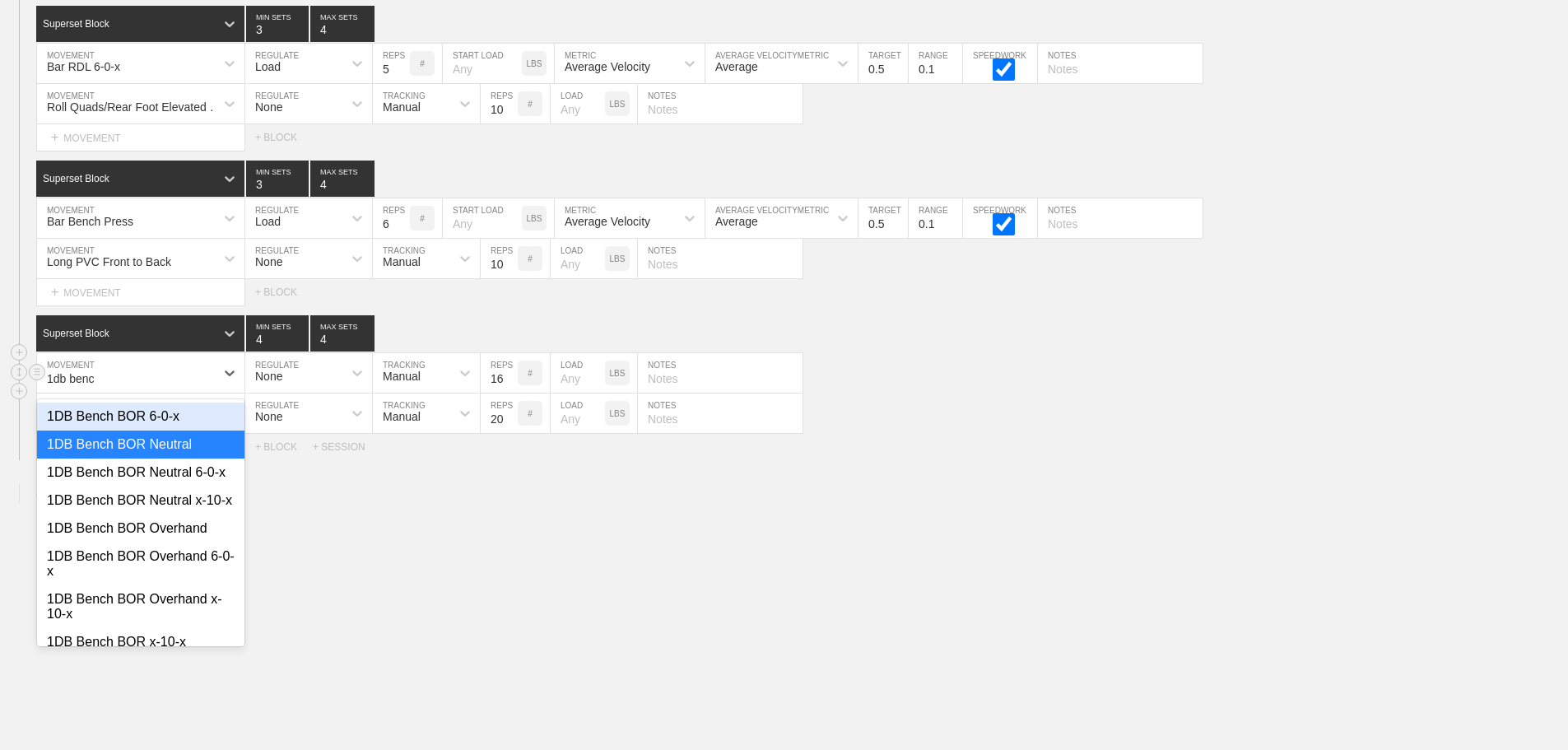
type input "1db bench"
click at [178, 484] on div "1DB Bench BOR Neutral 6-0-x" at bounding box center [140, 472] width 208 height 28
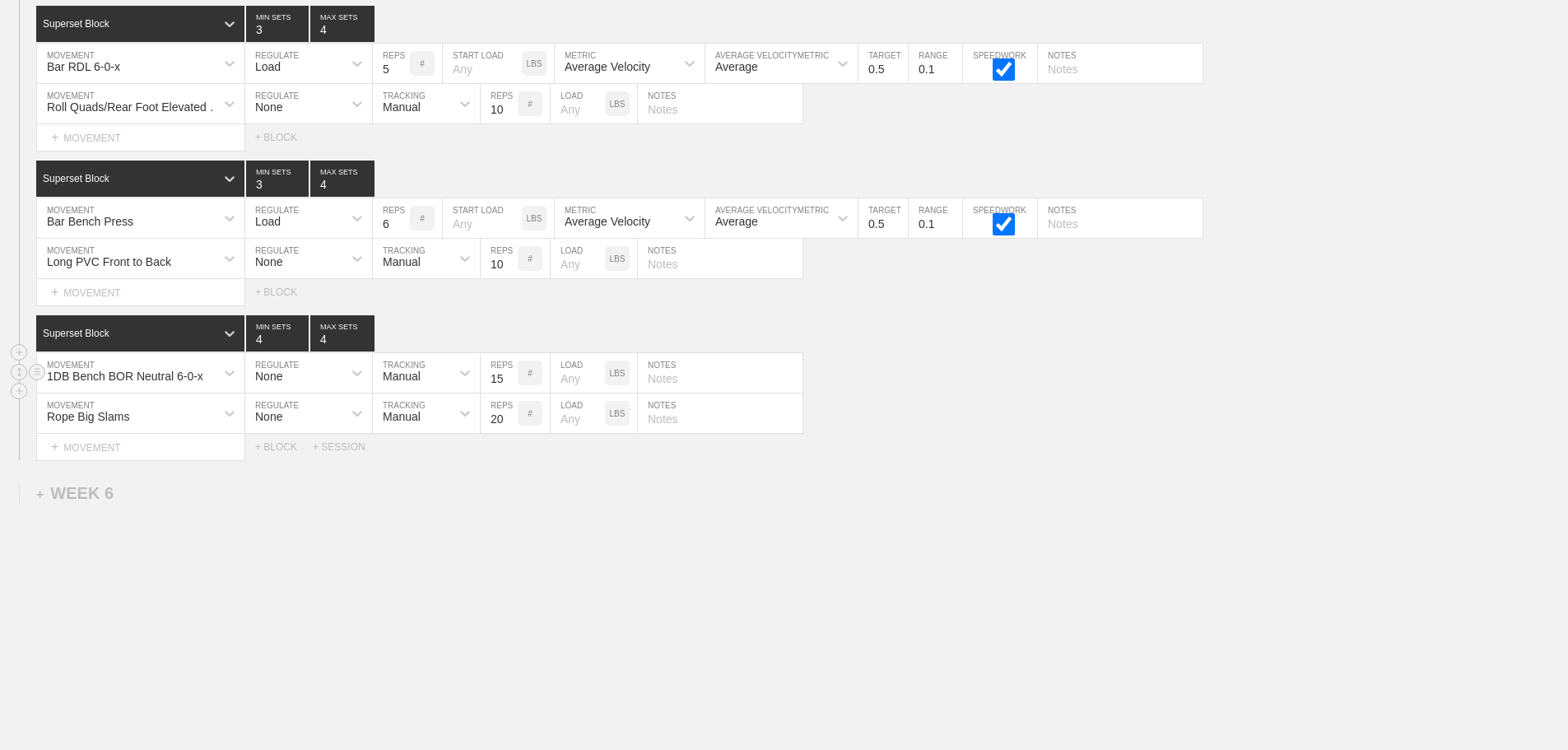
click at [509, 381] on input "15" at bounding box center [499, 372] width 37 height 40
click at [509, 381] on input "14" at bounding box center [499, 372] width 37 height 40
click at [509, 381] on input "13" at bounding box center [499, 372] width 37 height 40
click at [509, 381] on input "12" at bounding box center [499, 372] width 37 height 40
click at [509, 381] on input "11" at bounding box center [499, 372] width 37 height 40
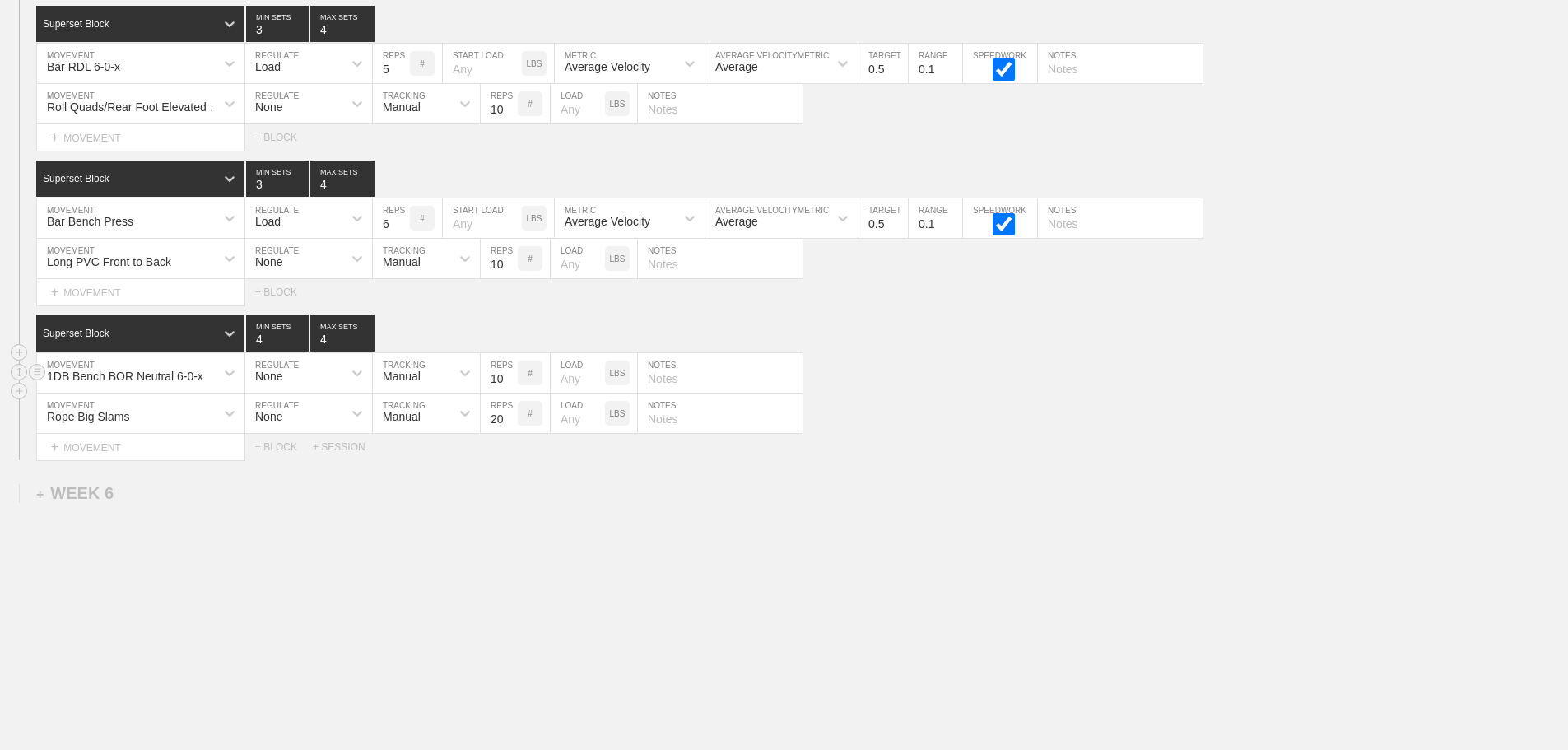
click at [509, 381] on input "10" at bounding box center [499, 372] width 37 height 40
click at [509, 381] on input "9" at bounding box center [499, 372] width 37 height 40
type input "8"
click at [509, 381] on input "8" at bounding box center [499, 372] width 37 height 40
click at [658, 378] on input "text" at bounding box center [721, 372] width 165 height 40
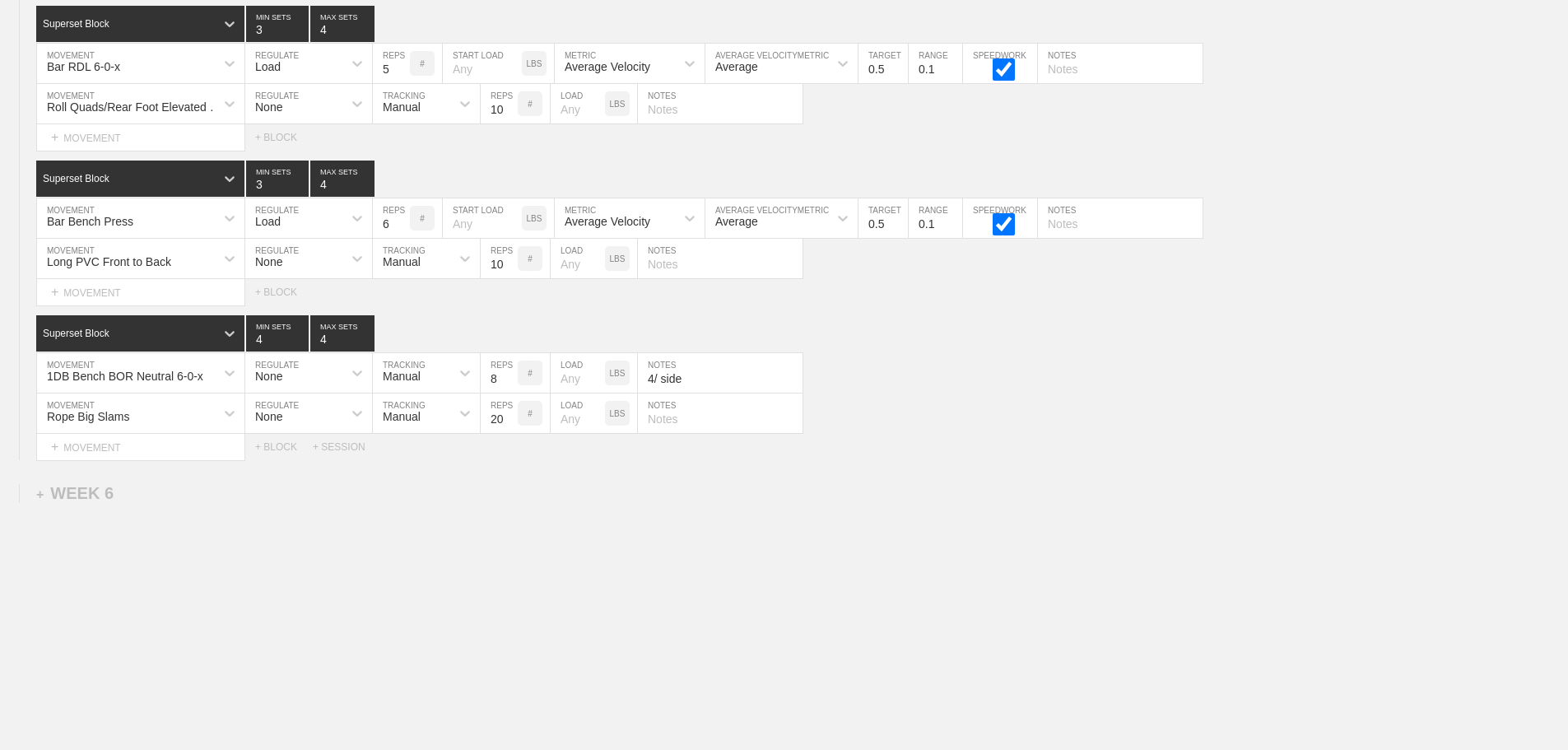
type input "4/ side"
drag, startPoint x: 1132, startPoint y: 501, endPoint x: 1366, endPoint y: 626, distance: 265.3
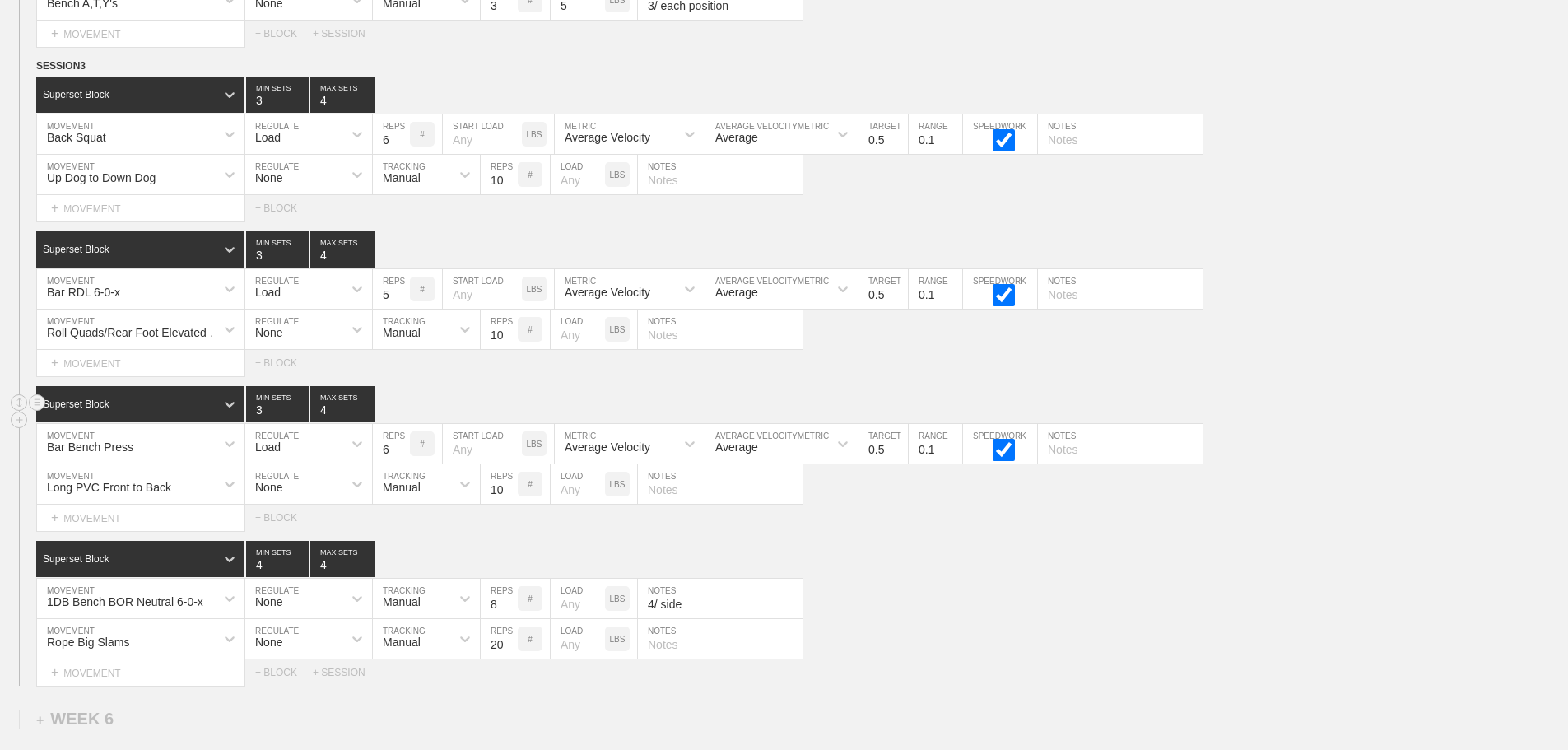
scroll to position [8105, 0]
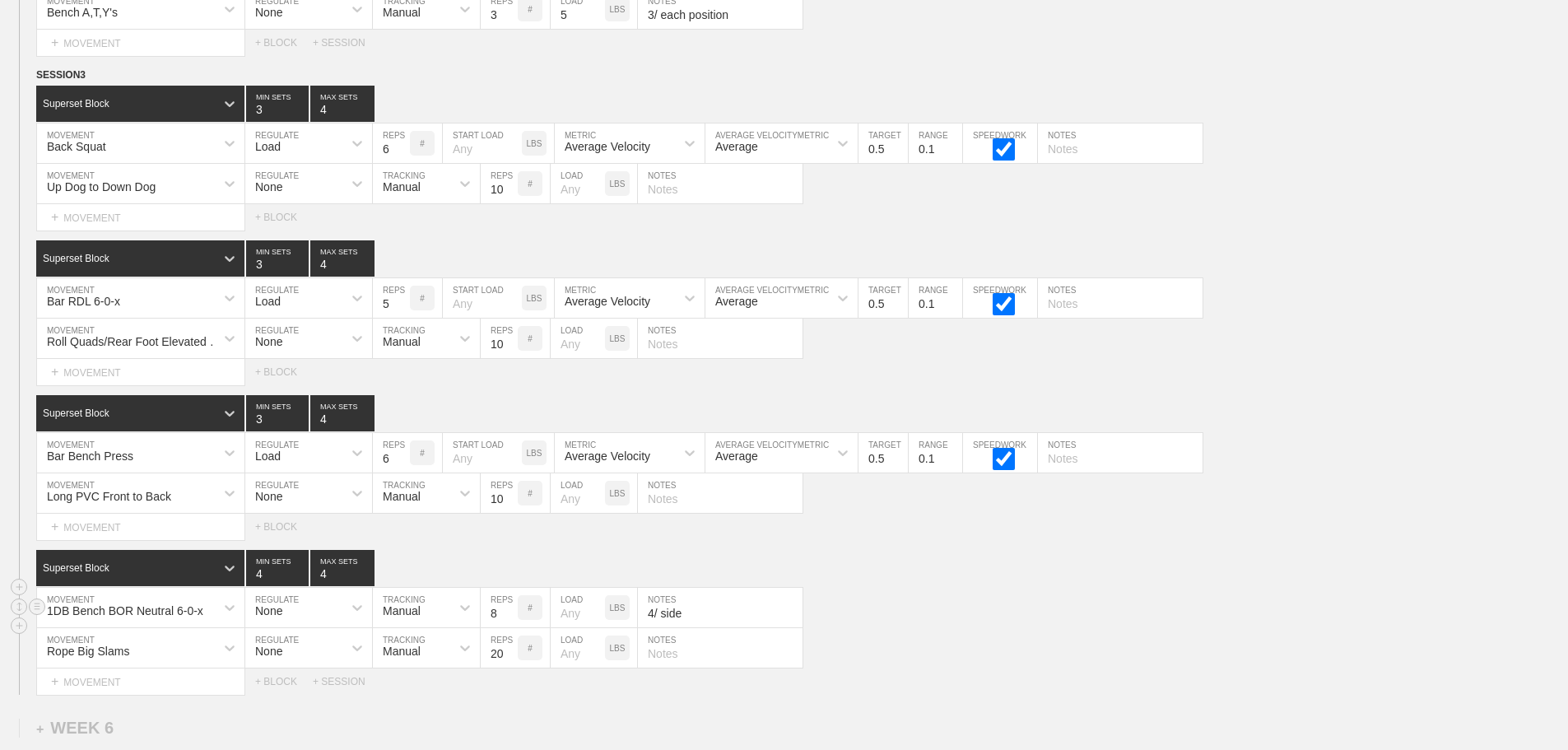
click at [905, 609] on div "1DB Bench BOR Neutral 6-0-x MOVEMENT None REGULATE Manual TRACKING 8 REPS # LOA…" at bounding box center [784, 608] width 1568 height 40
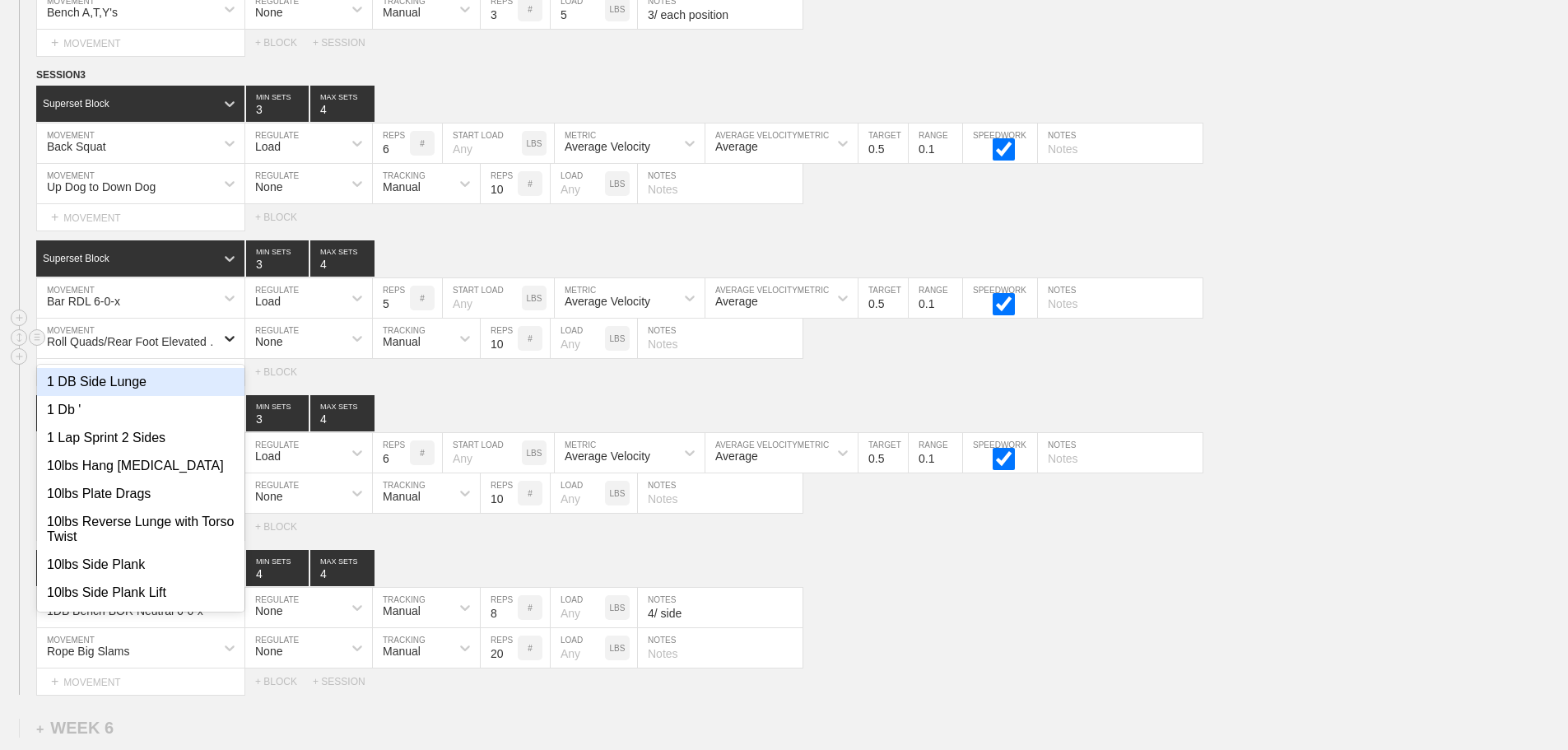
click at [229, 346] on icon at bounding box center [230, 339] width 17 height 17
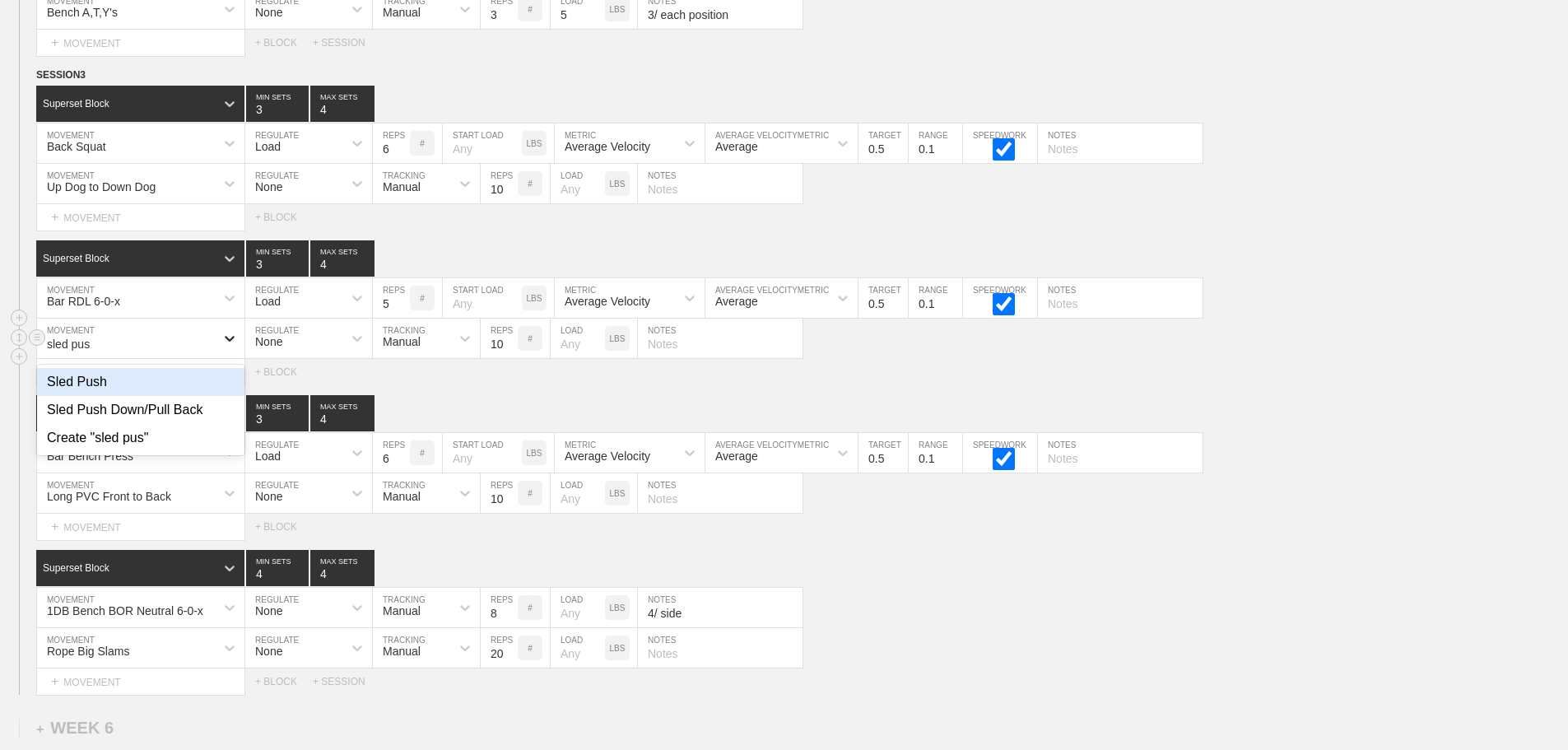
type input "sled push"
click at [120, 396] on div "Sled Push" at bounding box center [140, 382] width 208 height 28
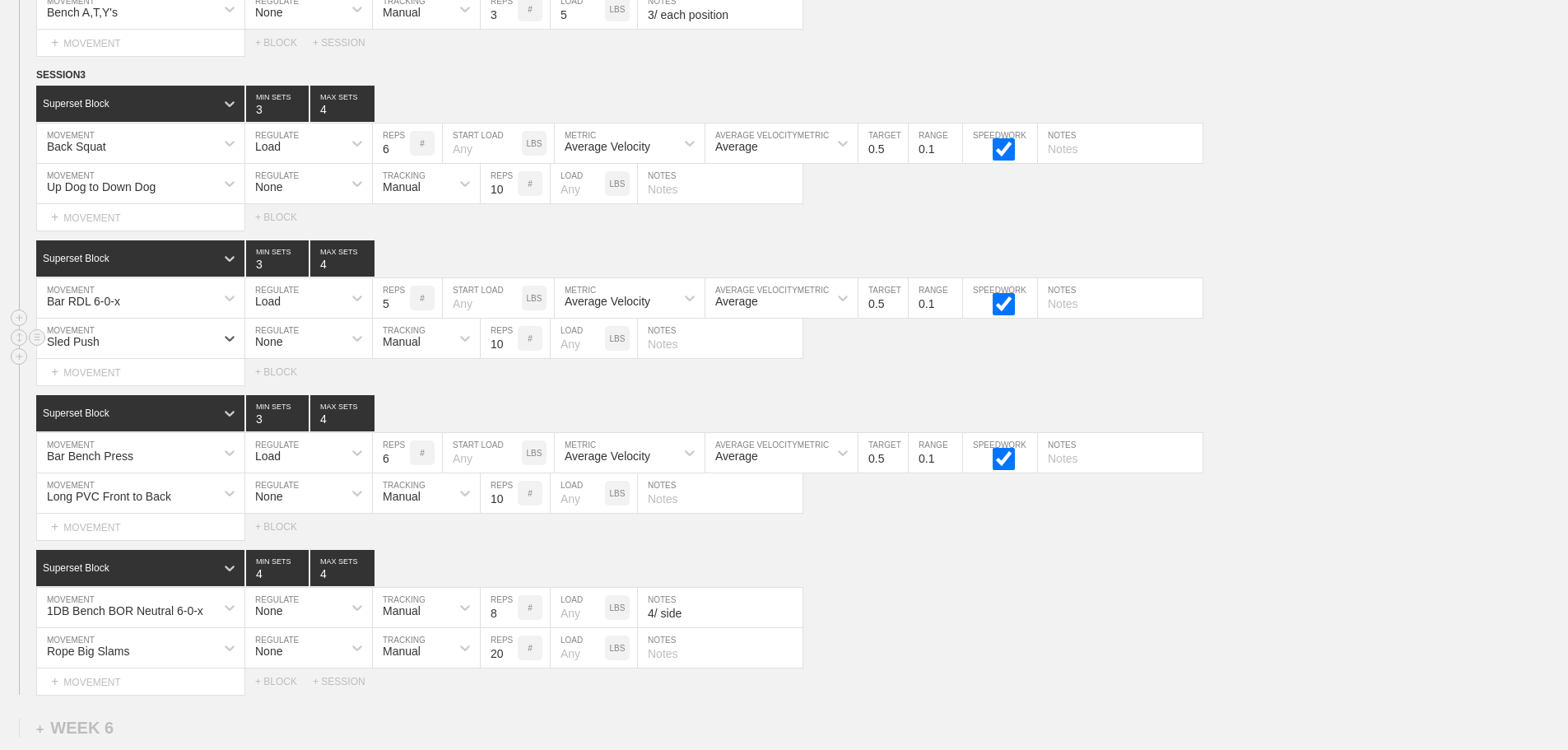
click at [578, 358] on input "number" at bounding box center [578, 338] width 55 height 40
type input "45"
click at [511, 358] on input "9" at bounding box center [499, 338] width 37 height 40
click at [511, 358] on input "8" at bounding box center [499, 338] width 37 height 40
click at [511, 358] on input "7" at bounding box center [499, 338] width 37 height 40
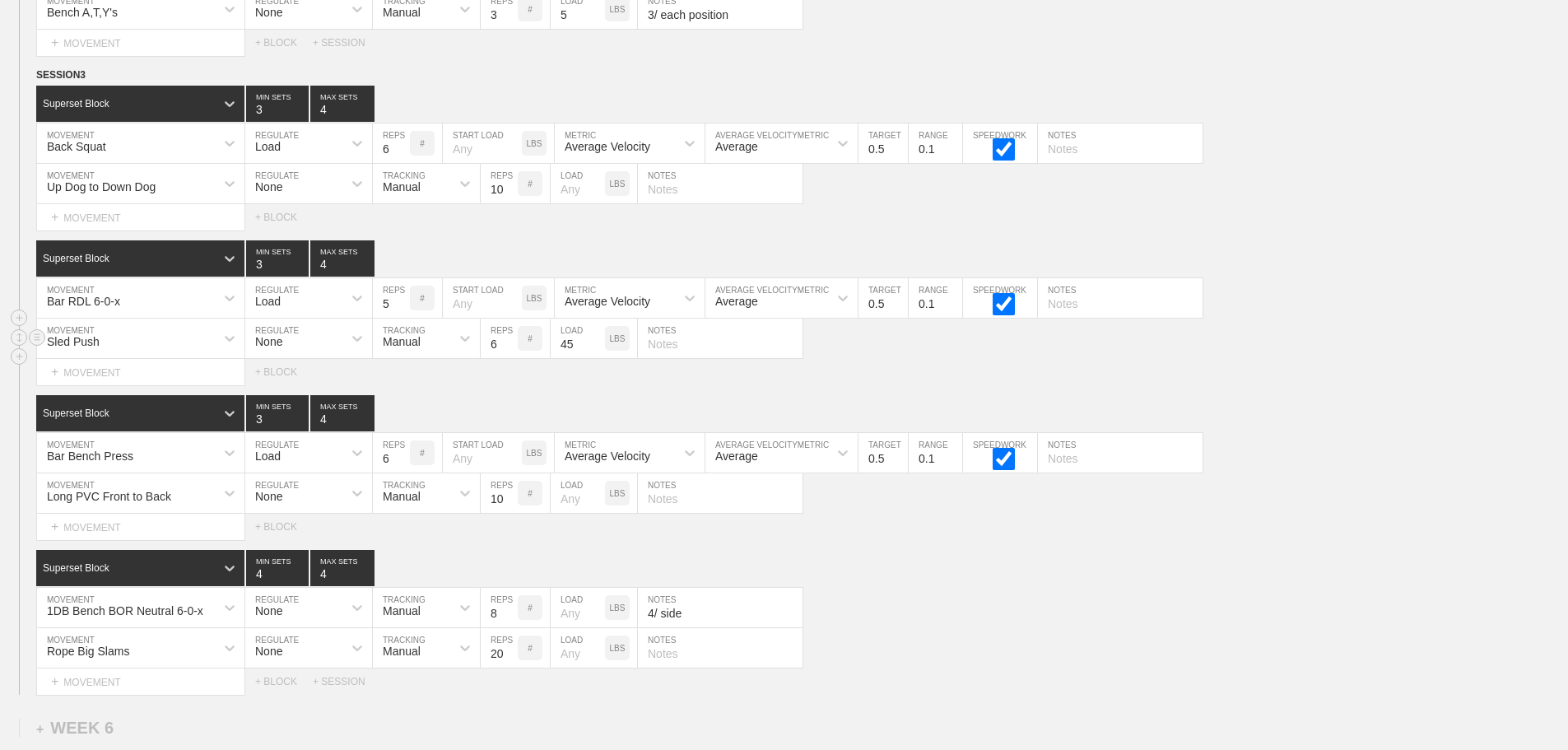
click at [511, 358] on input "6" at bounding box center [499, 338] width 37 height 40
click at [511, 358] on input "5" at bounding box center [499, 338] width 37 height 40
click at [511, 358] on input "4" at bounding box center [499, 338] width 37 height 40
click at [511, 358] on input "3" at bounding box center [499, 338] width 37 height 40
click at [511, 358] on input "2" at bounding box center [499, 338] width 37 height 40
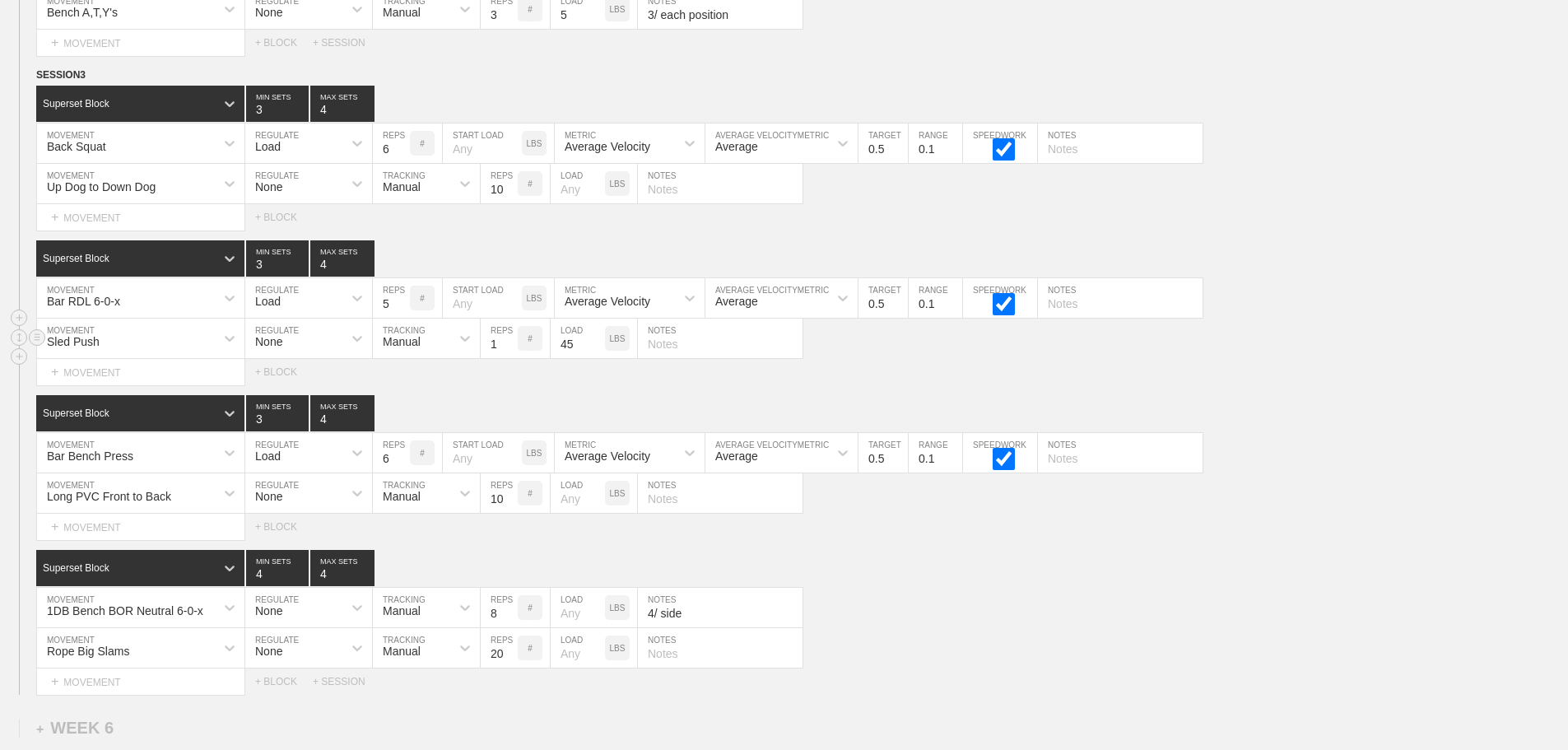
type input "1"
click at [511, 358] on input "1" at bounding box center [499, 338] width 37 height 40
click at [930, 556] on div "SESSION 3 Superset Block 3 MIN SETS 4 MAX SETS DUPLICATE INSERT MOVEMENT AFTER …" at bounding box center [784, 380] width 1568 height 628
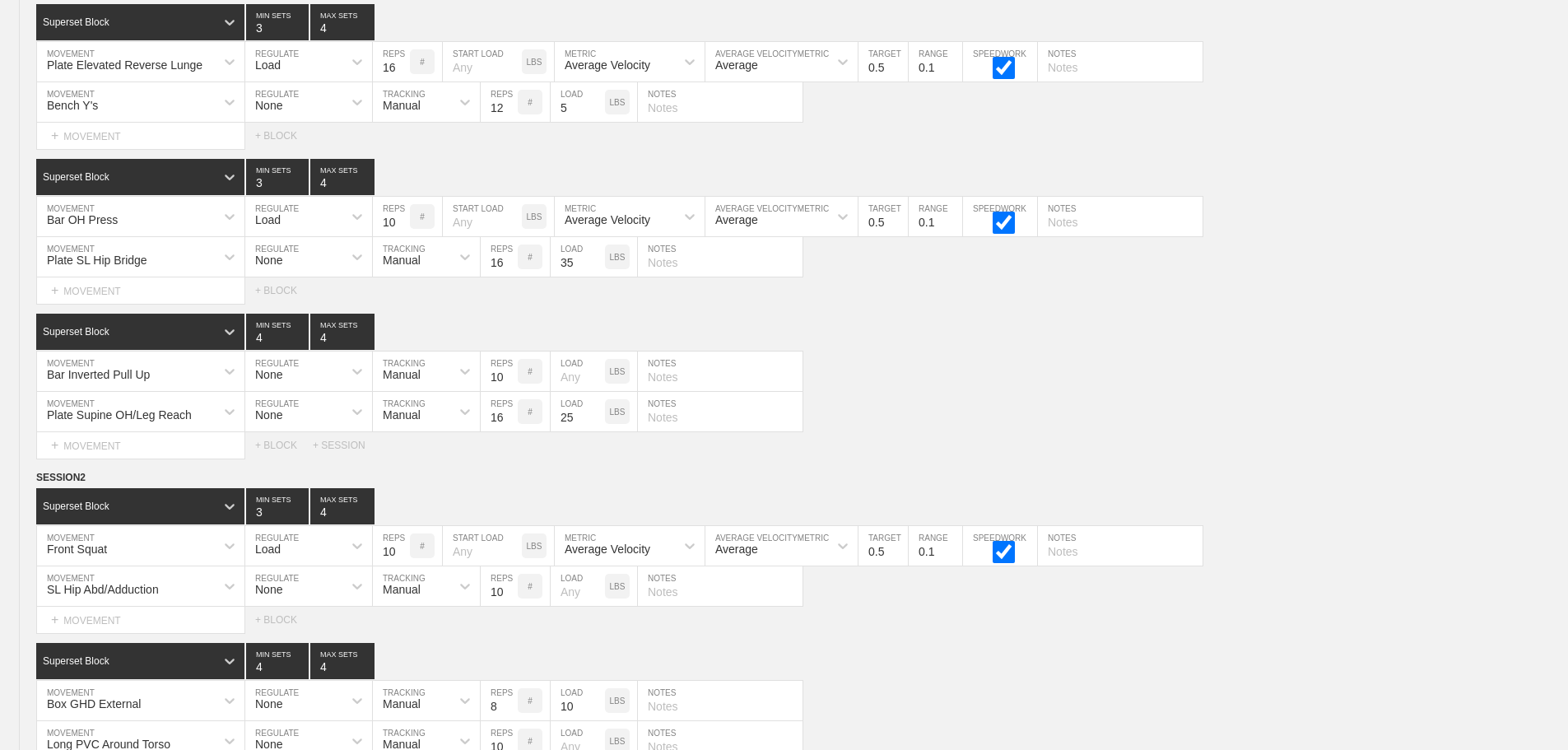
scroll to position [8353, 0]
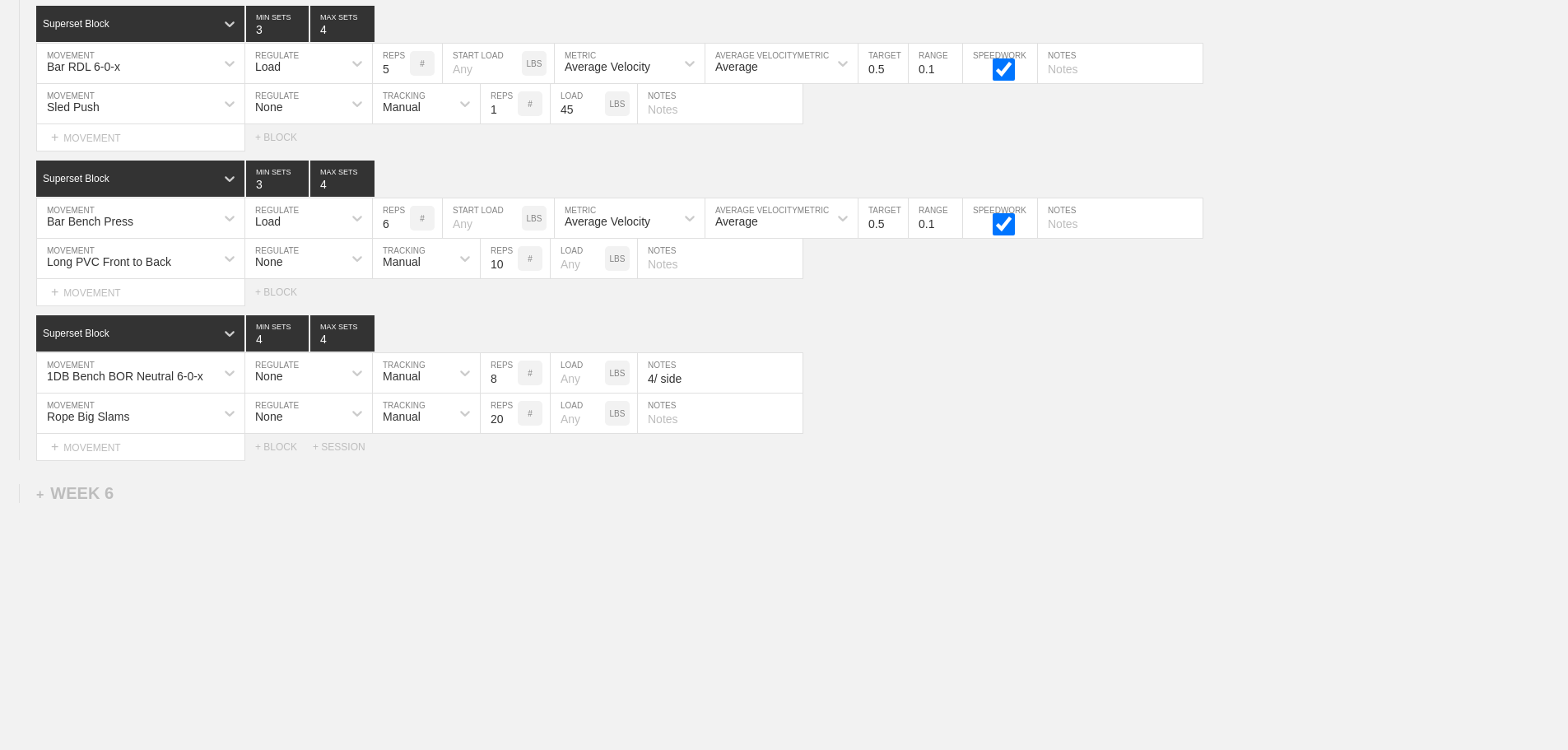
drag, startPoint x: 895, startPoint y: 606, endPoint x: 235, endPoint y: 531, distance: 664.2
click at [209, 261] on div "Long PVC Front to Back" at bounding box center [125, 258] width 177 height 28
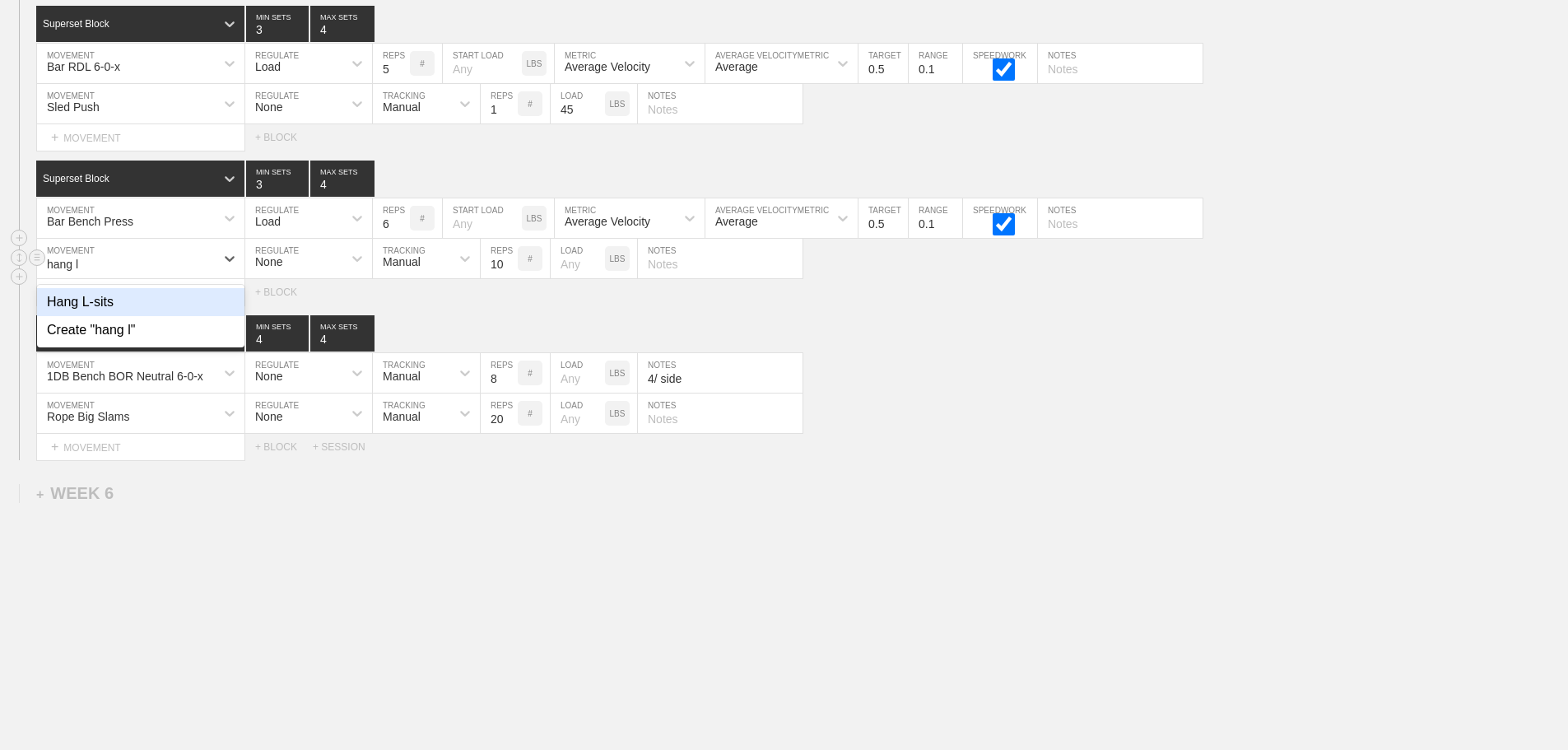
type input "hang"
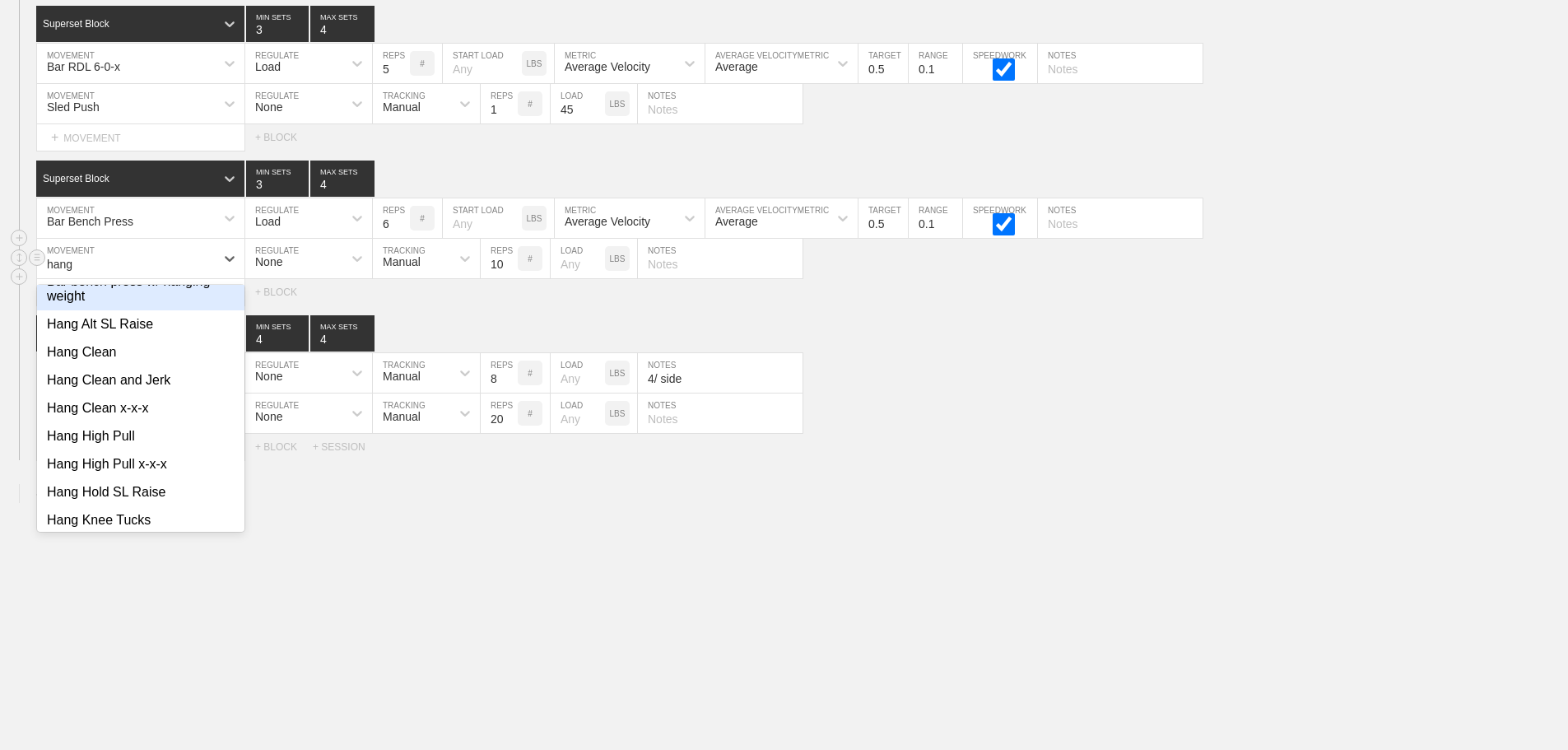
scroll to position [505, 0]
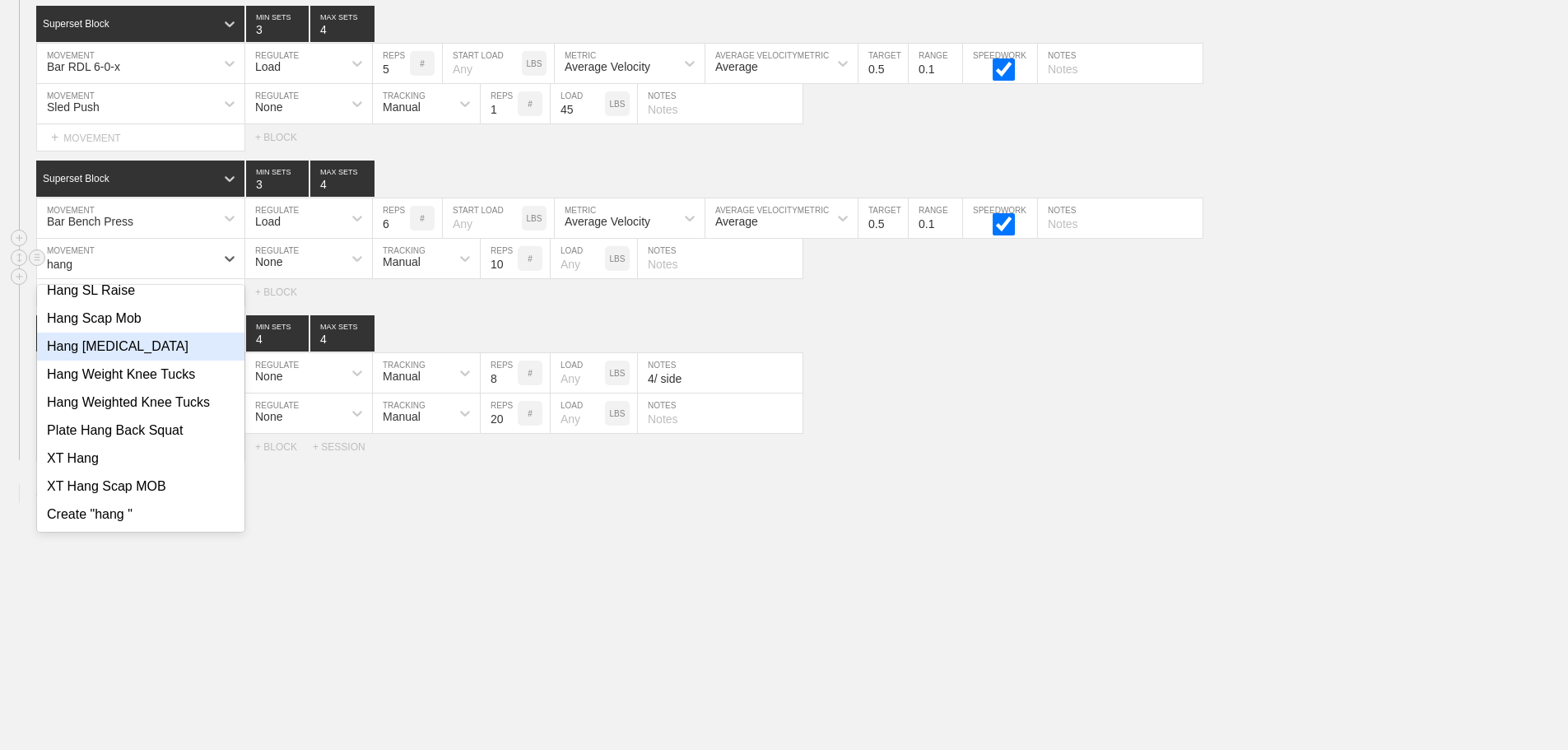
click at [114, 344] on div "Hang [MEDICAL_DATA]" at bounding box center [140, 346] width 208 height 28
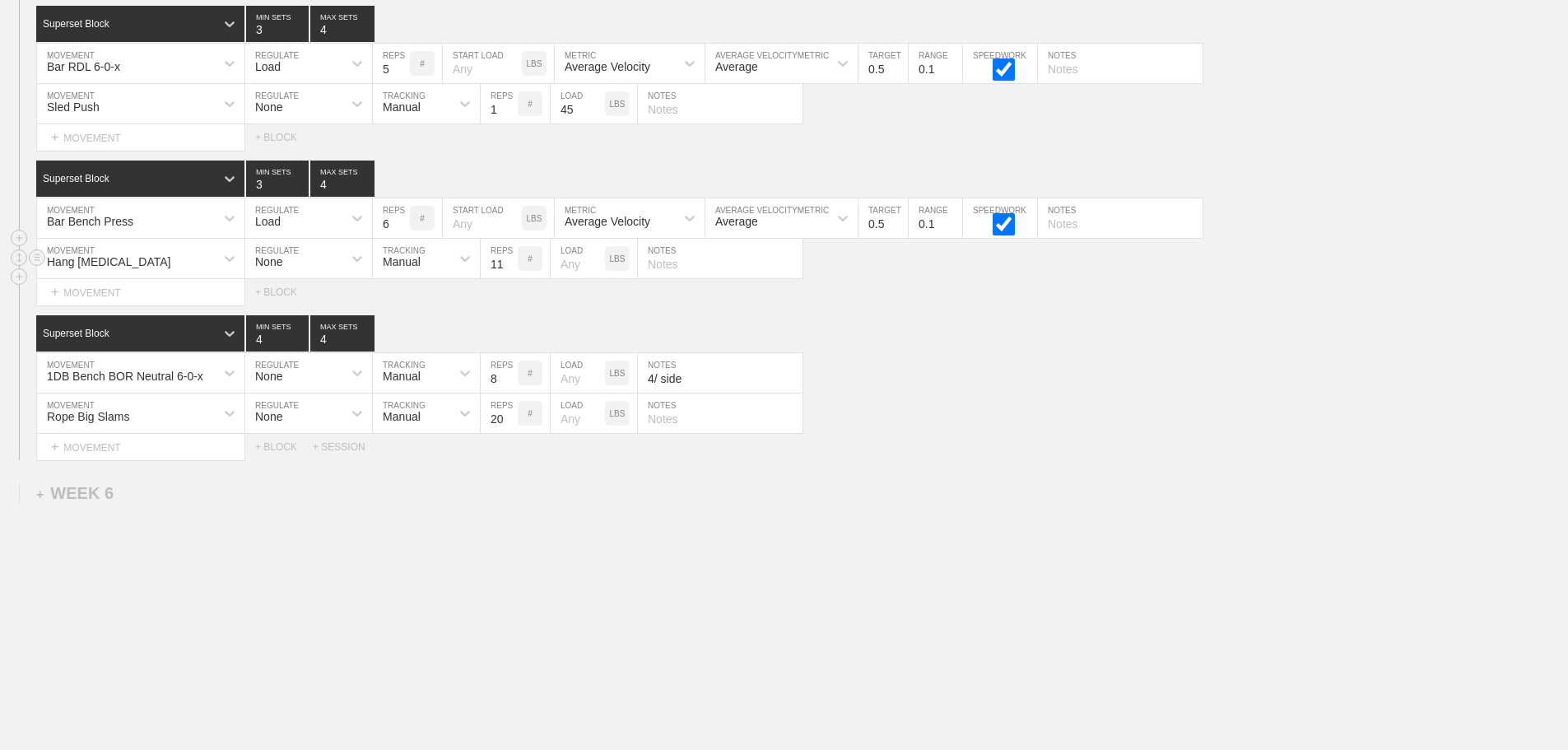
click at [508, 261] on input "11" at bounding box center [499, 258] width 37 height 40
click at [508, 261] on input "12" at bounding box center [499, 258] width 37 height 40
click at [508, 261] on input "13" at bounding box center [499, 258] width 37 height 40
click at [508, 261] on input "14" at bounding box center [499, 258] width 37 height 40
click at [509, 257] on input "15" at bounding box center [499, 258] width 37 height 40
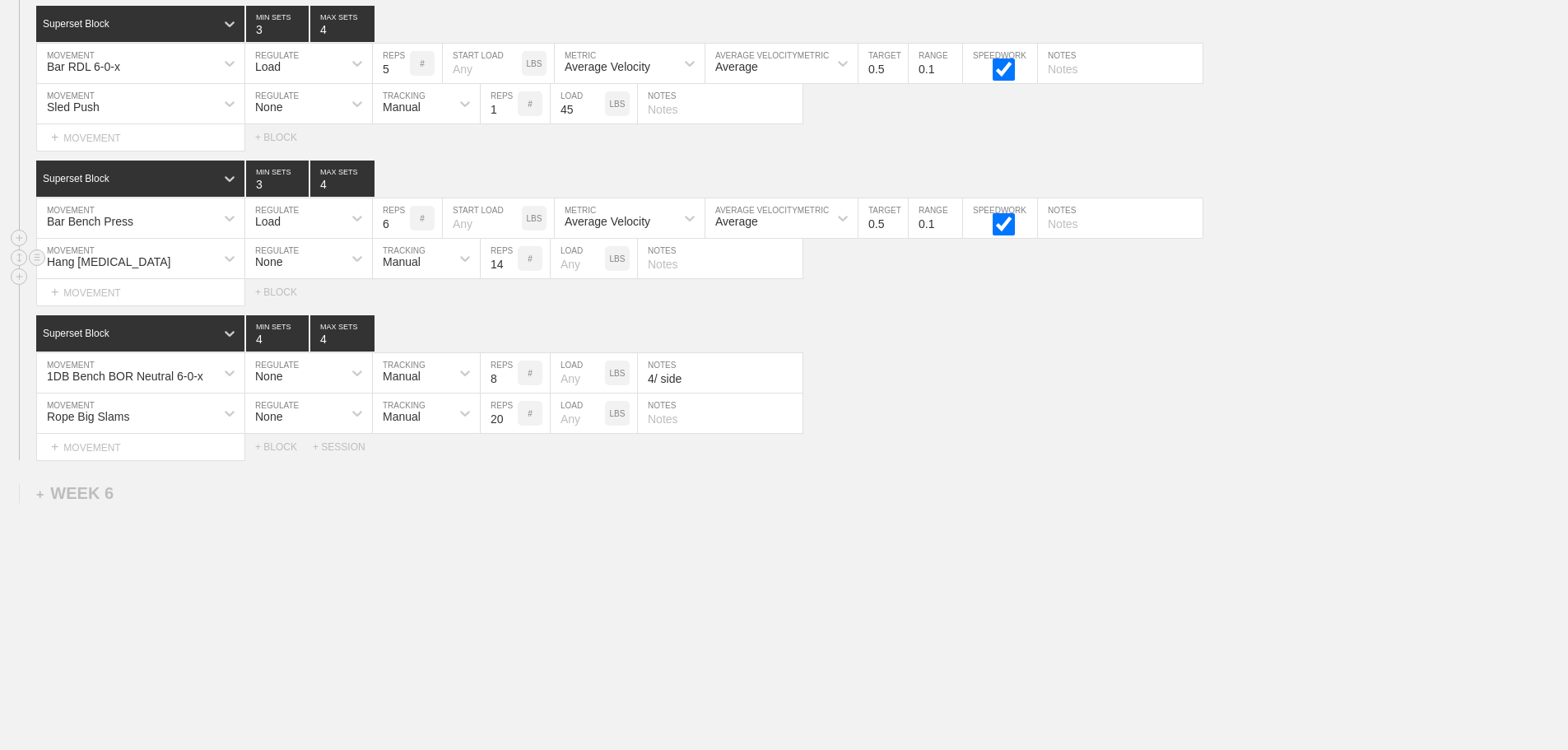
click at [509, 268] on input "14" at bounding box center [499, 258] width 37 height 40
click at [509, 268] on input "13" at bounding box center [499, 258] width 37 height 40
type input "12"
click at [509, 268] on input "12" at bounding box center [499, 258] width 37 height 40
click at [923, 298] on div "Select... MOVEMENT + MOVEMENT + BLOCK" at bounding box center [784, 292] width 1568 height 26
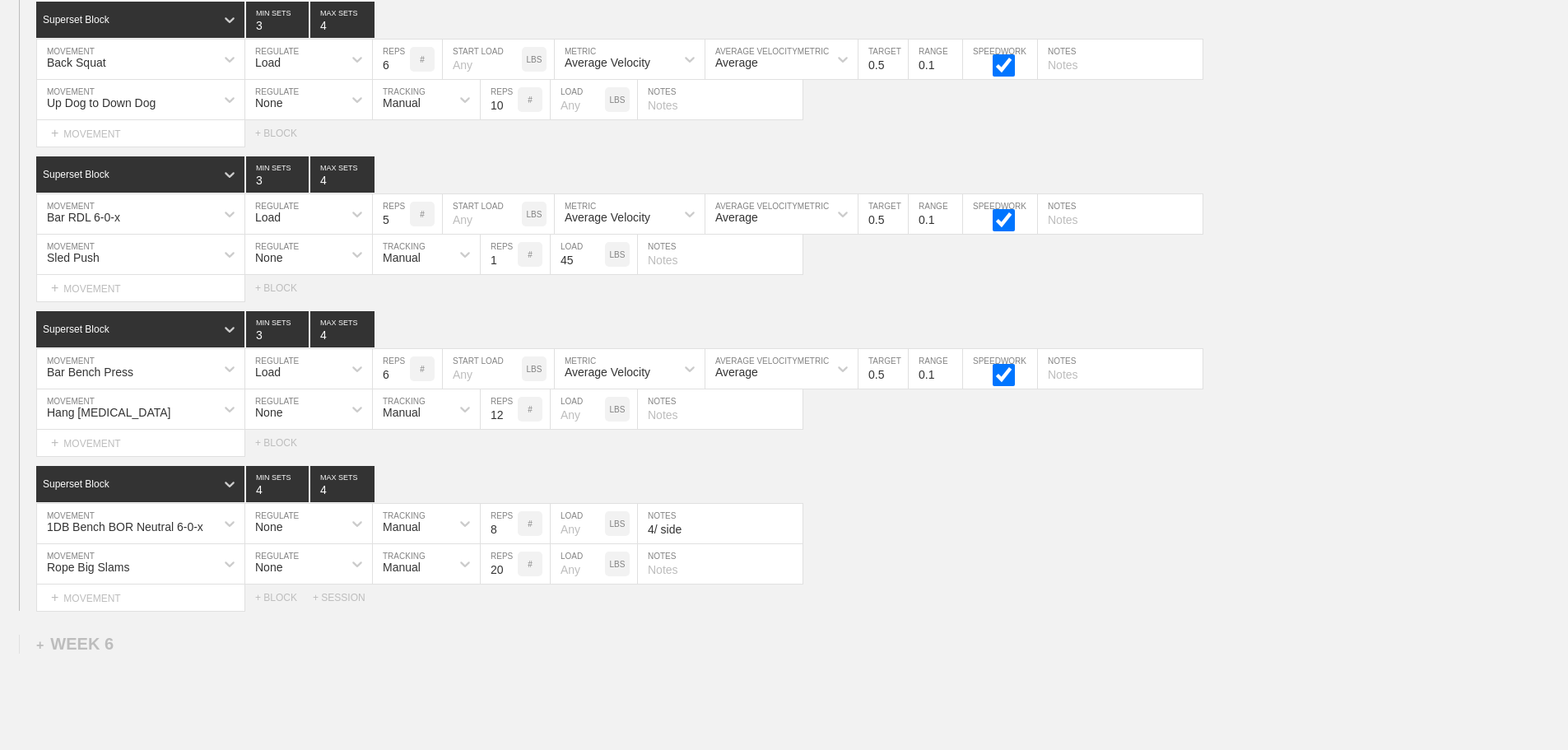
scroll to position [8188, 0]
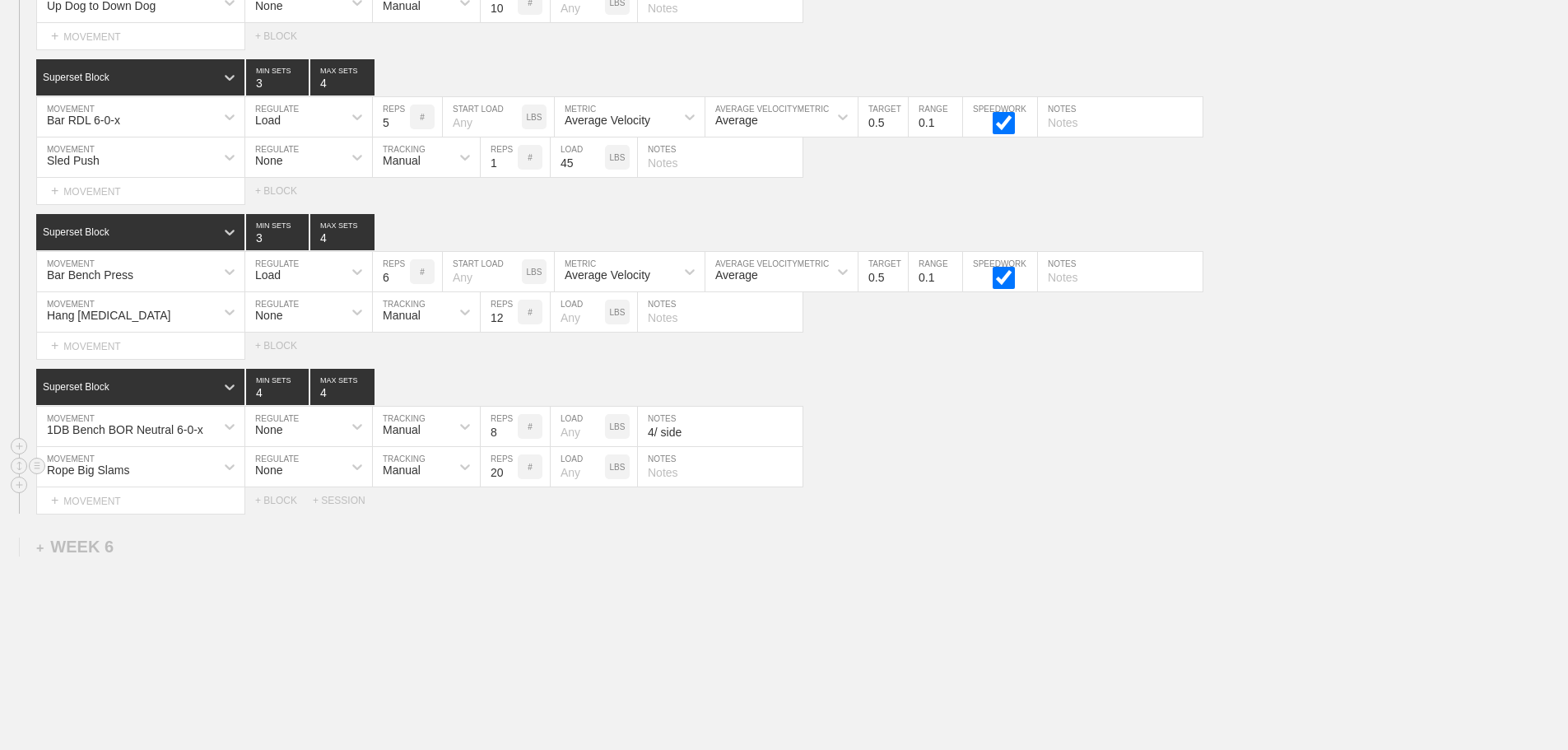
click at [177, 487] on div "Rope Big Slams" at bounding box center [140, 467] width 208 height 40
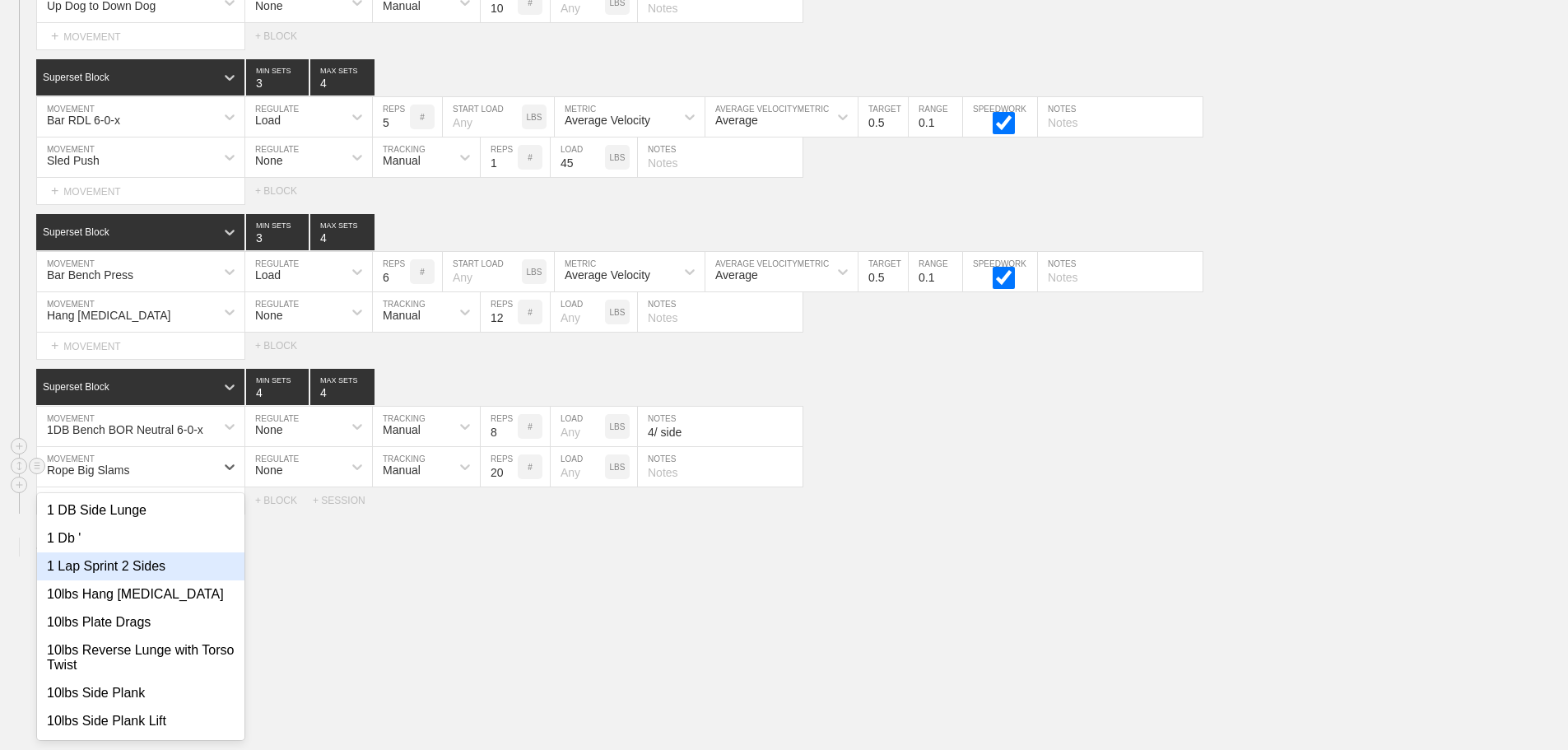
scroll to position [8296, 0]
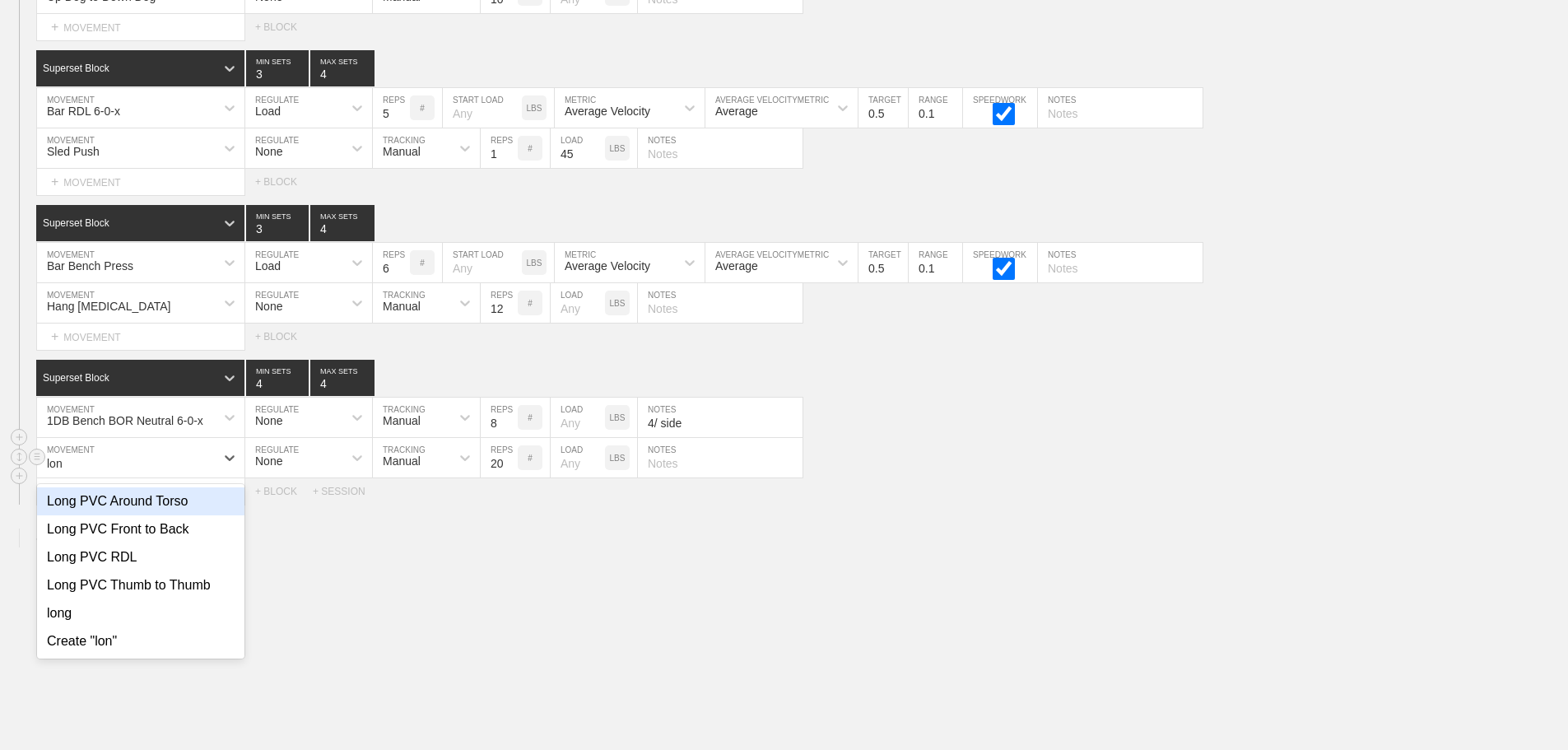
type input "long"
click at [162, 541] on div "Long PVC Front to Back" at bounding box center [140, 529] width 208 height 28
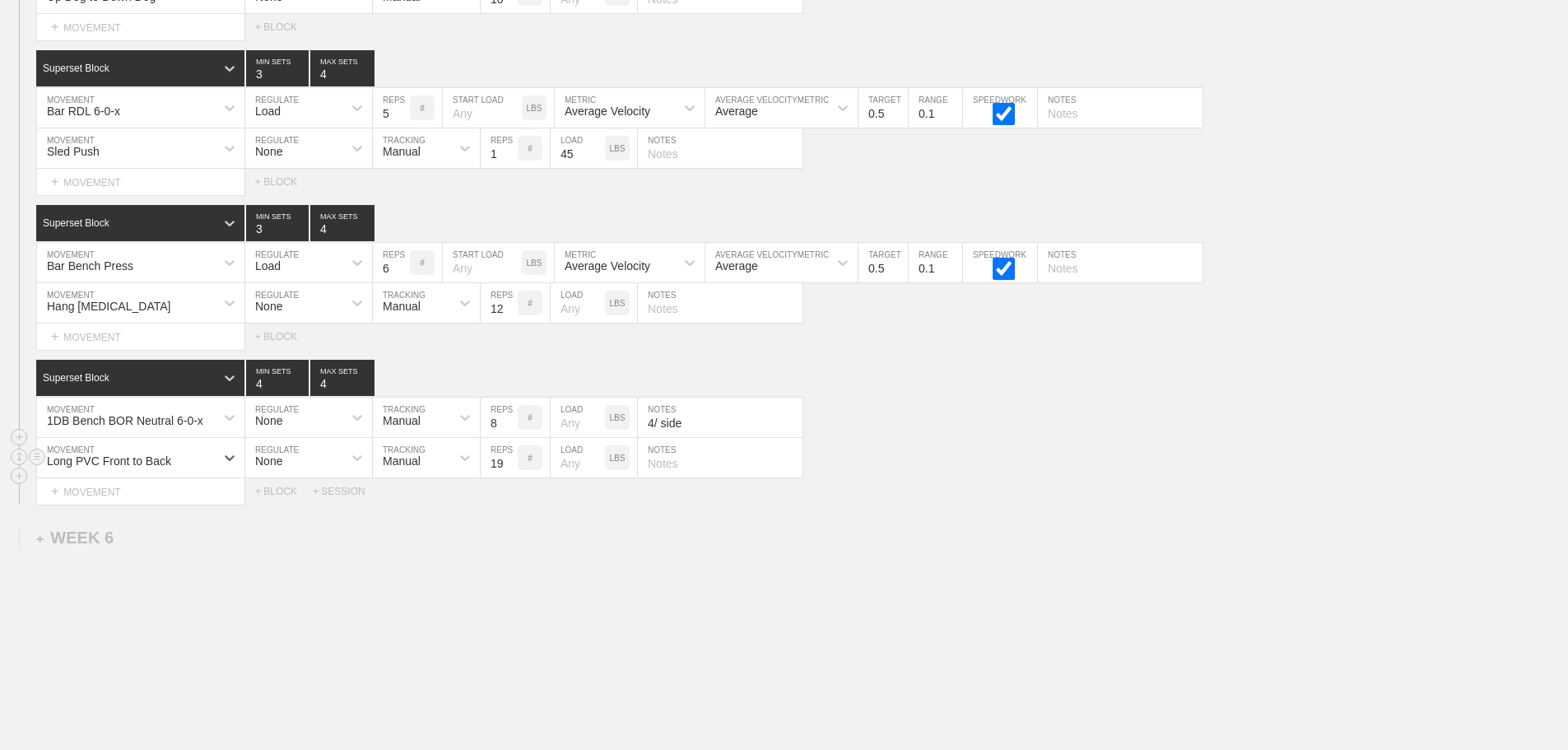
click at [510, 477] on input "19" at bounding box center [499, 457] width 37 height 40
click at [510, 477] on input "18" at bounding box center [499, 457] width 37 height 40
click at [510, 477] on input "17" at bounding box center [499, 457] width 37 height 40
click at [510, 477] on input "16" at bounding box center [499, 457] width 37 height 40
click at [510, 477] on input "15" at bounding box center [499, 457] width 37 height 40
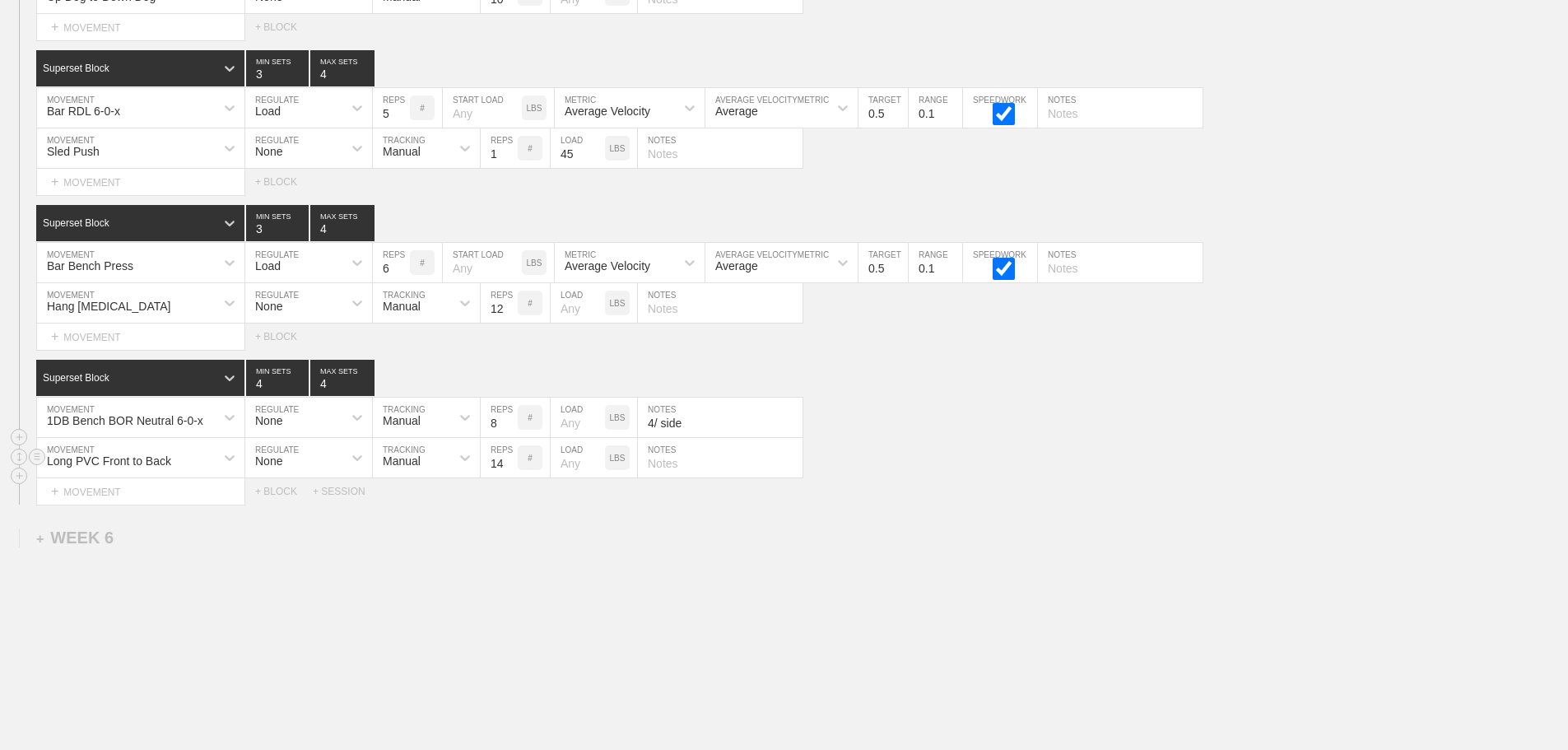
click at [510, 477] on input "14" at bounding box center [499, 457] width 37 height 40
click at [510, 477] on input "13" at bounding box center [499, 457] width 37 height 40
click at [510, 477] on input "12" at bounding box center [499, 457] width 37 height 40
click at [510, 477] on input "11" at bounding box center [499, 457] width 37 height 40
type input "10"
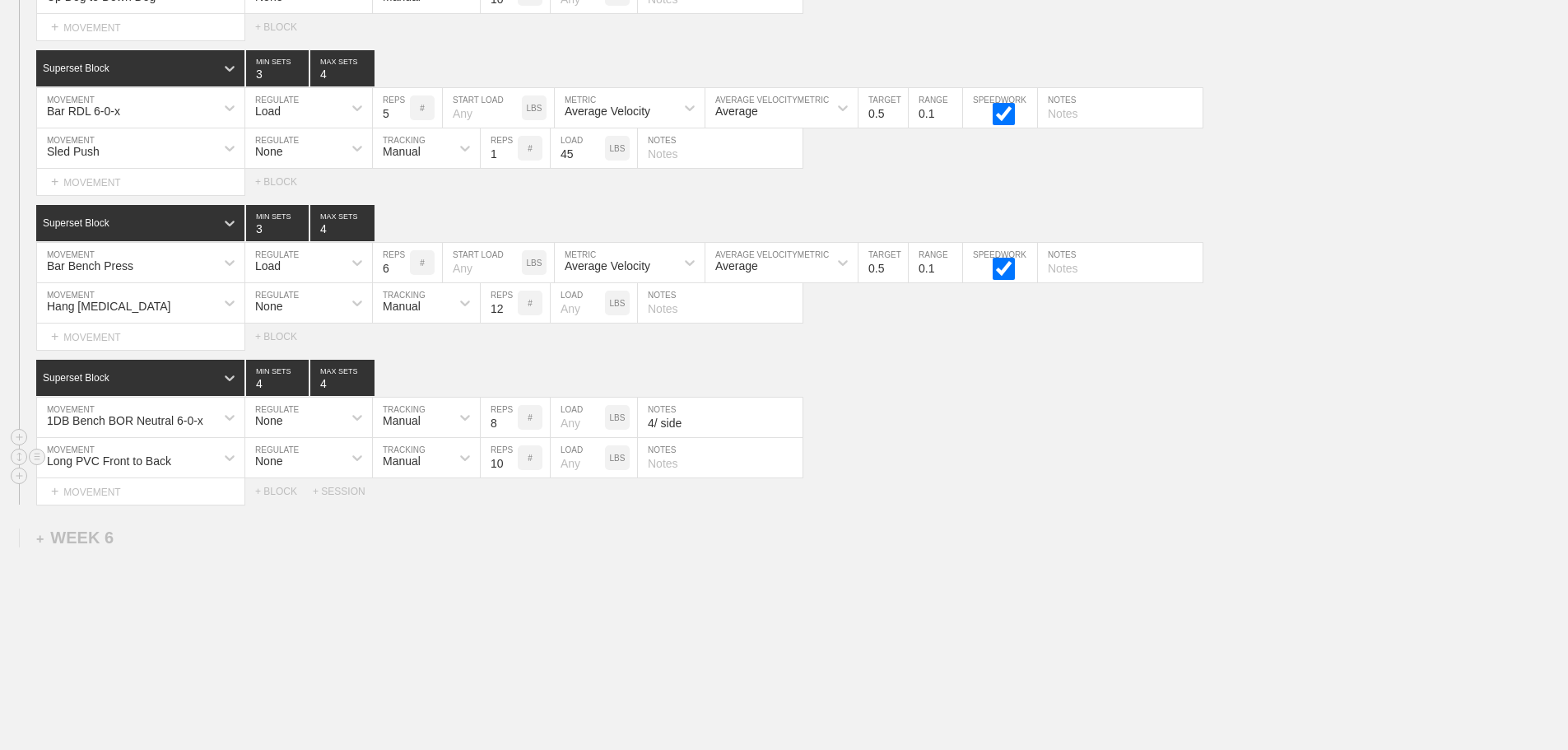
click at [510, 477] on input "10" at bounding box center [499, 457] width 37 height 40
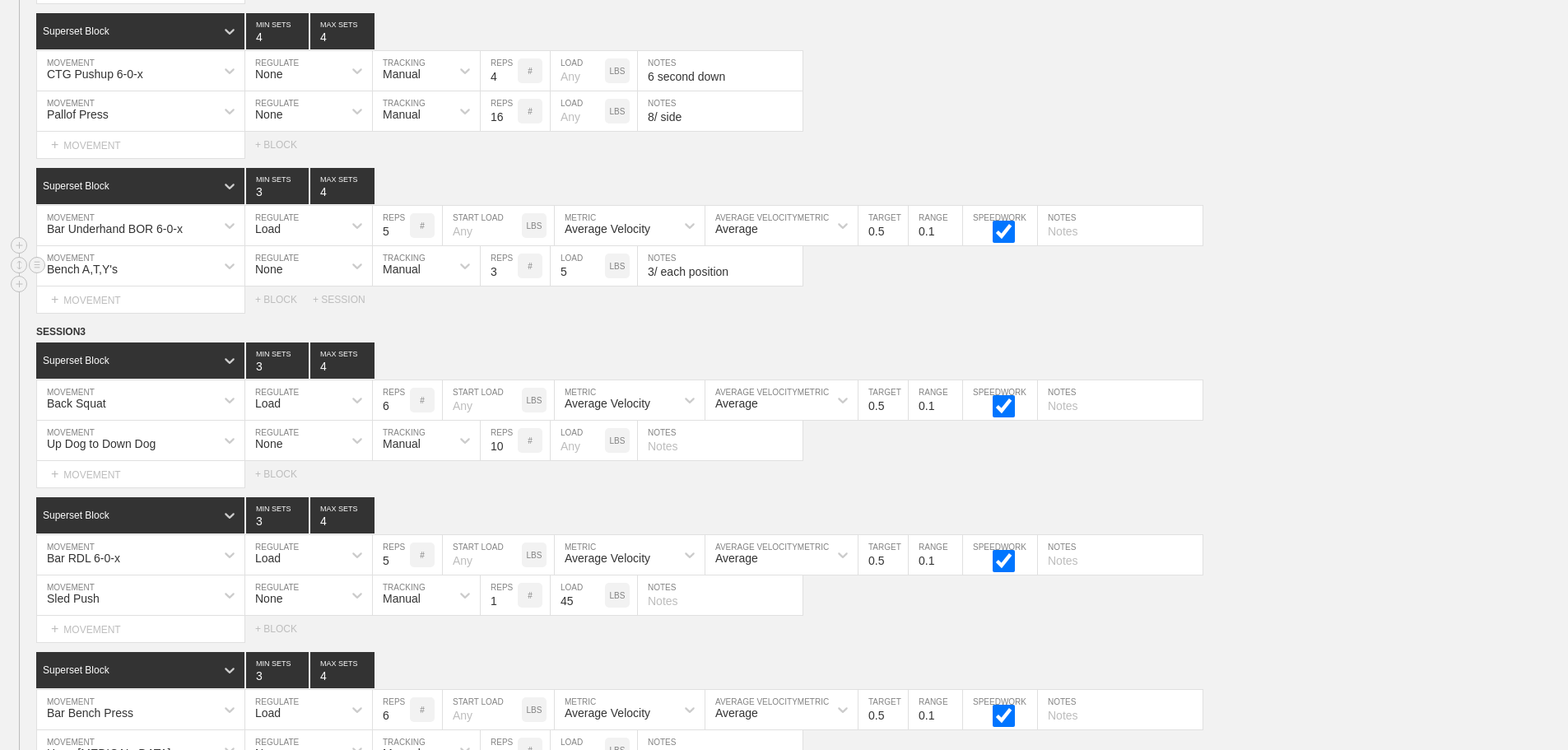
scroll to position [8131, 0]
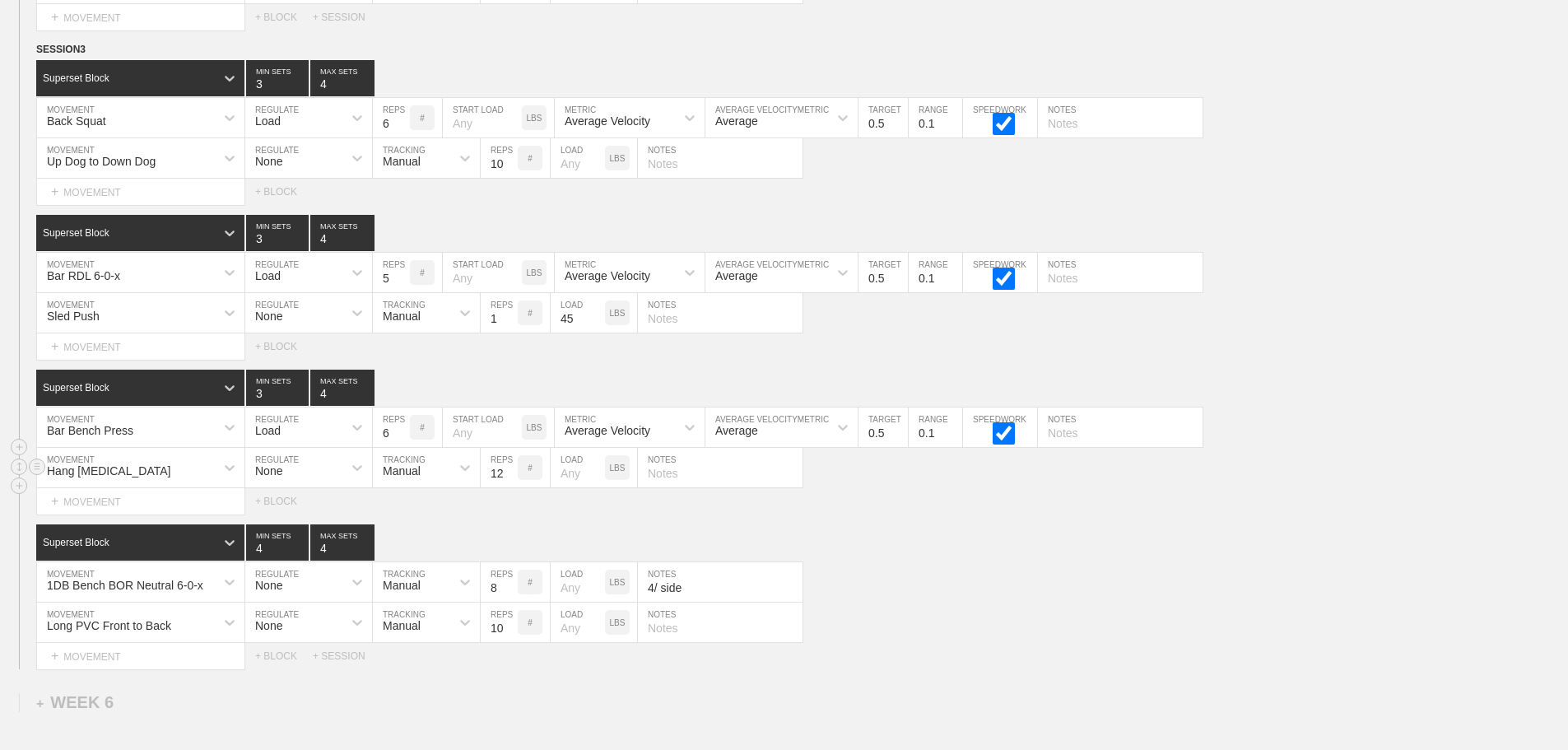
click at [687, 486] on input "text" at bounding box center [721, 467] width 165 height 40
type input "h"
type input "Hanging from Pullup bar"
click at [875, 530] on div "SESSION 3 Superset Block 3 MIN SETS 4 MAX SETS DUPLICATE INSERT MOVEMENT AFTER …" at bounding box center [784, 355] width 1568 height 628
click at [1071, 293] on input "text" at bounding box center [1121, 272] width 165 height 40
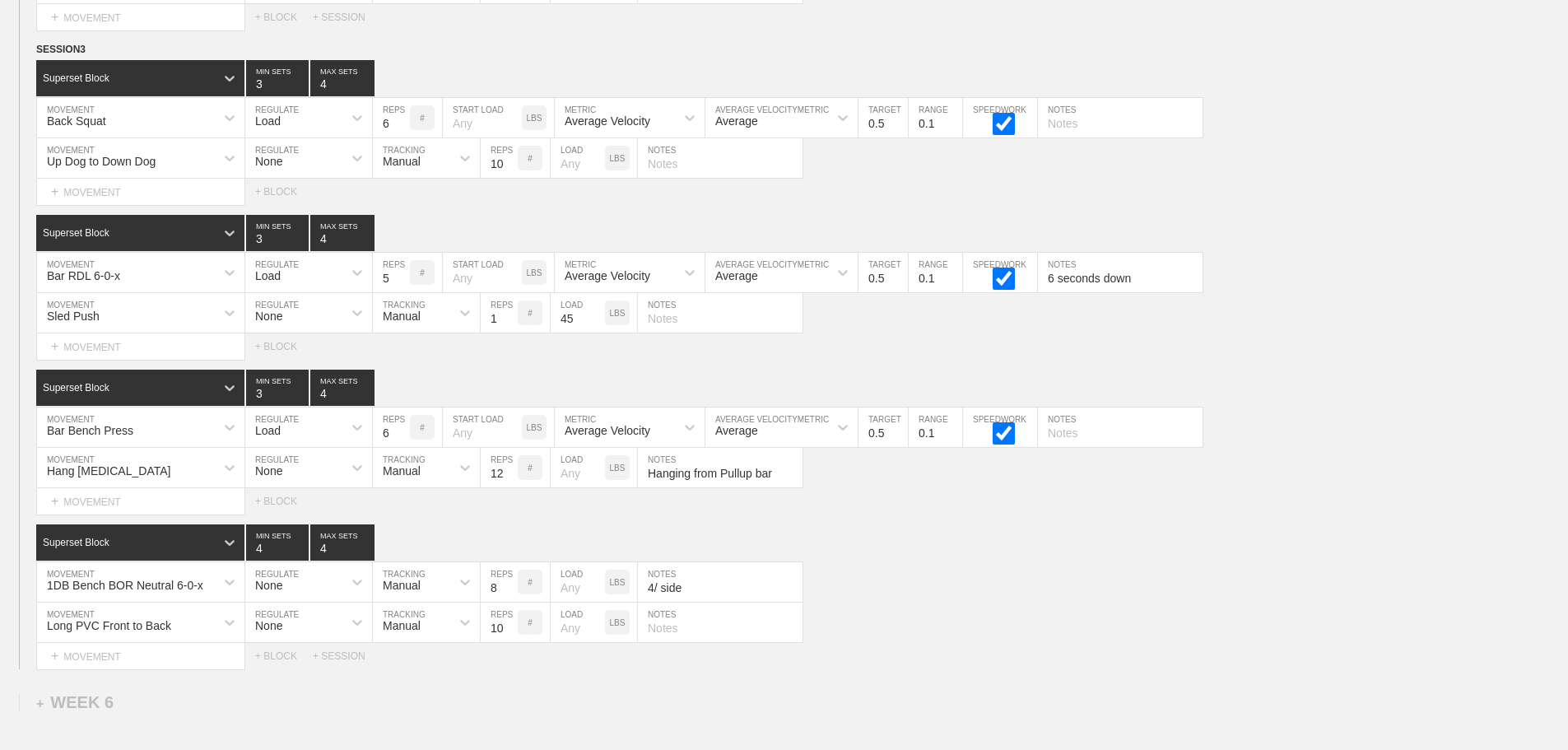
type input "6 seconds down"
click at [1266, 355] on div "Select... MOVEMENT + MOVEMENT + BLOCK" at bounding box center [784, 346] width 1568 height 26
click at [659, 333] on input "text" at bounding box center [721, 313] width 165 height 40
type input "h"
type input "Head in between handles"
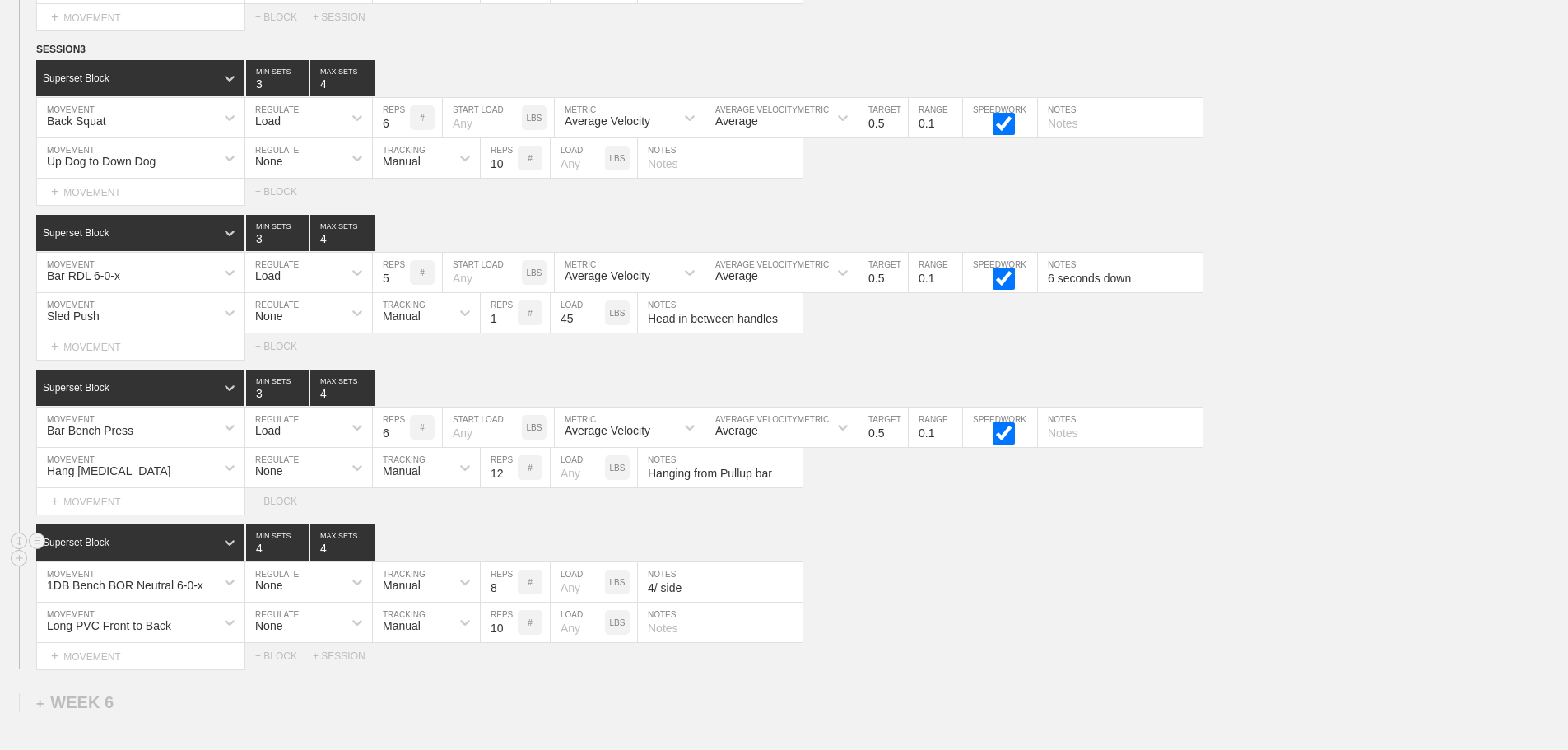
click at [983, 552] on div "Superset Block 4 MIN SETS 4 MAX SETS" at bounding box center [802, 542] width 1532 height 36
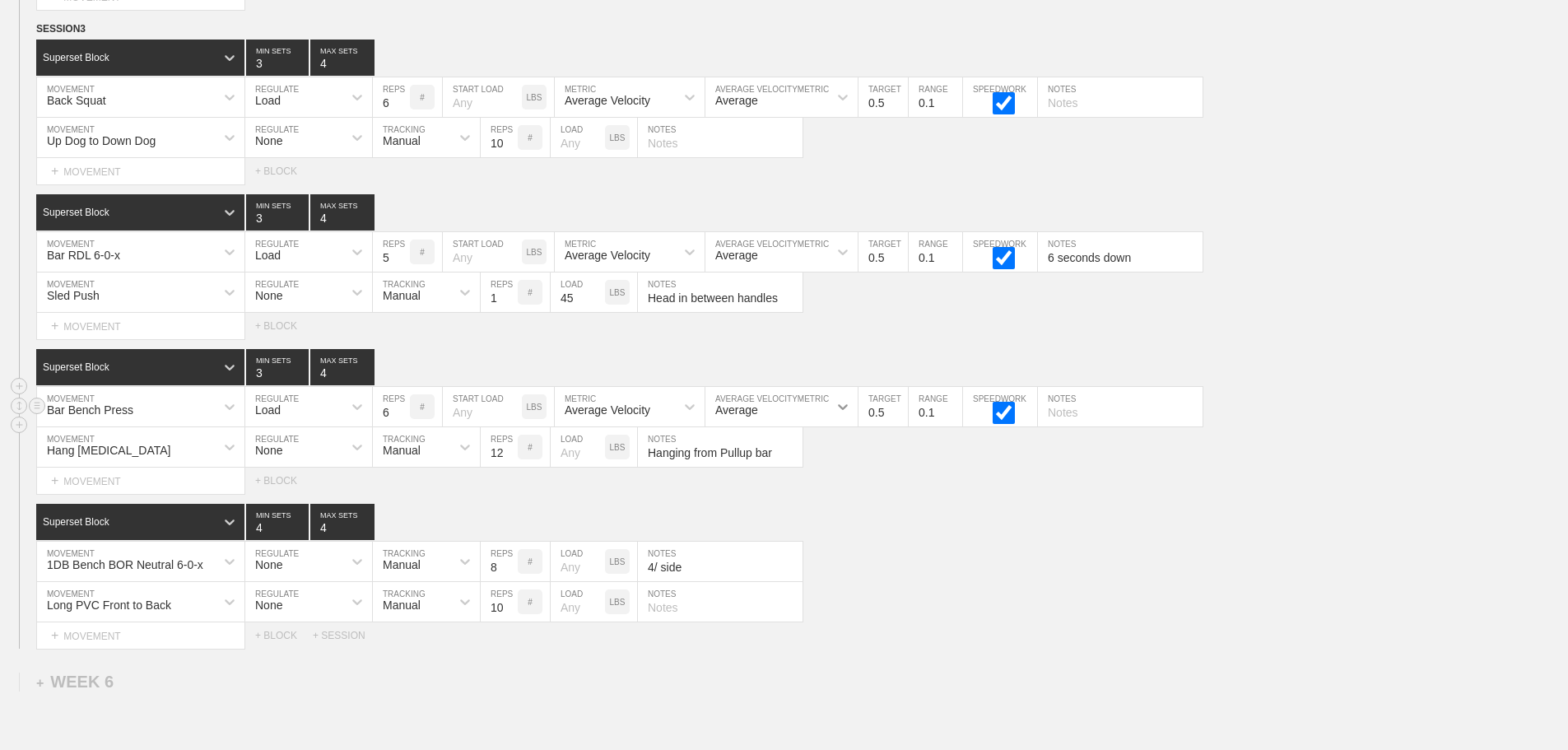
scroll to position [8353, 0]
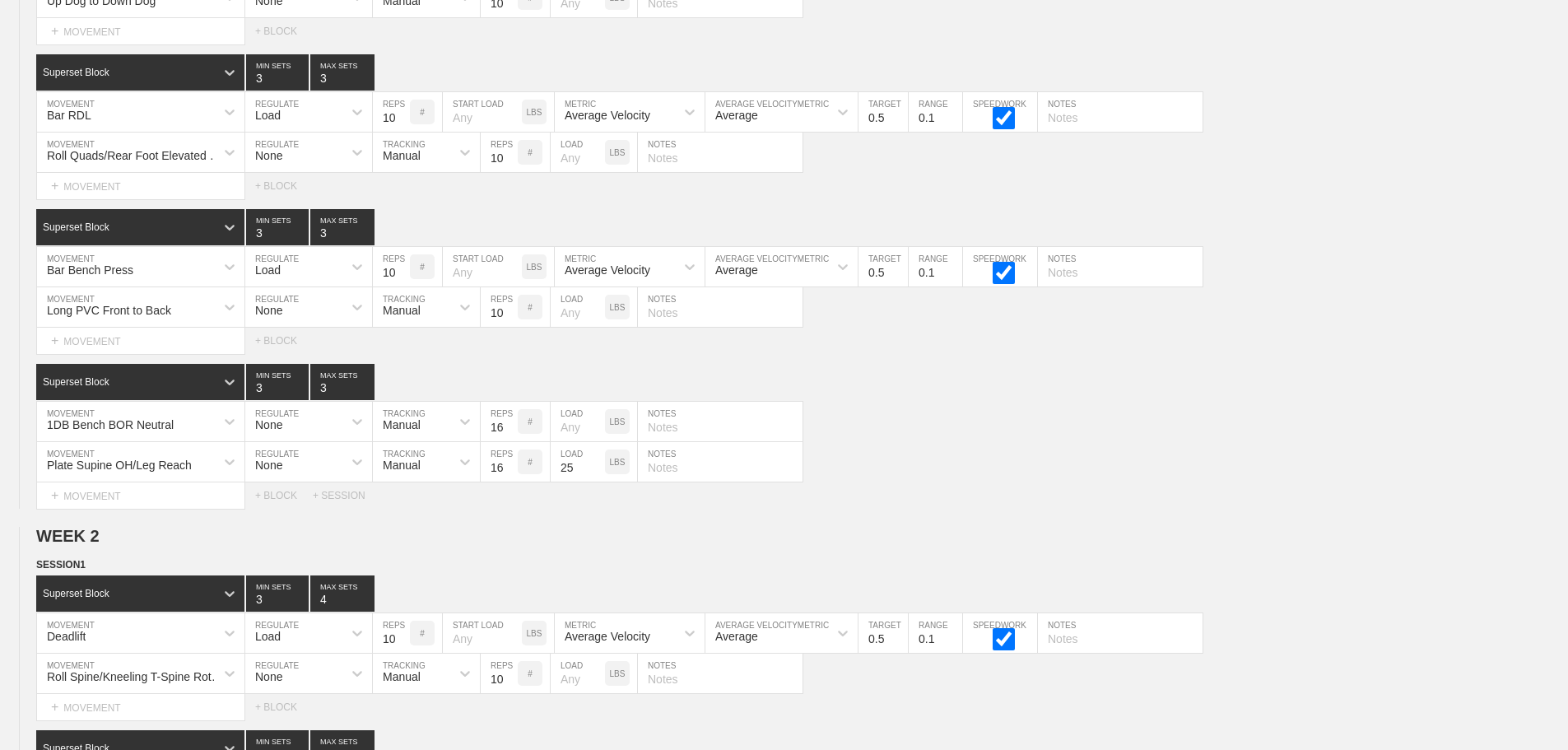
scroll to position [0, 0]
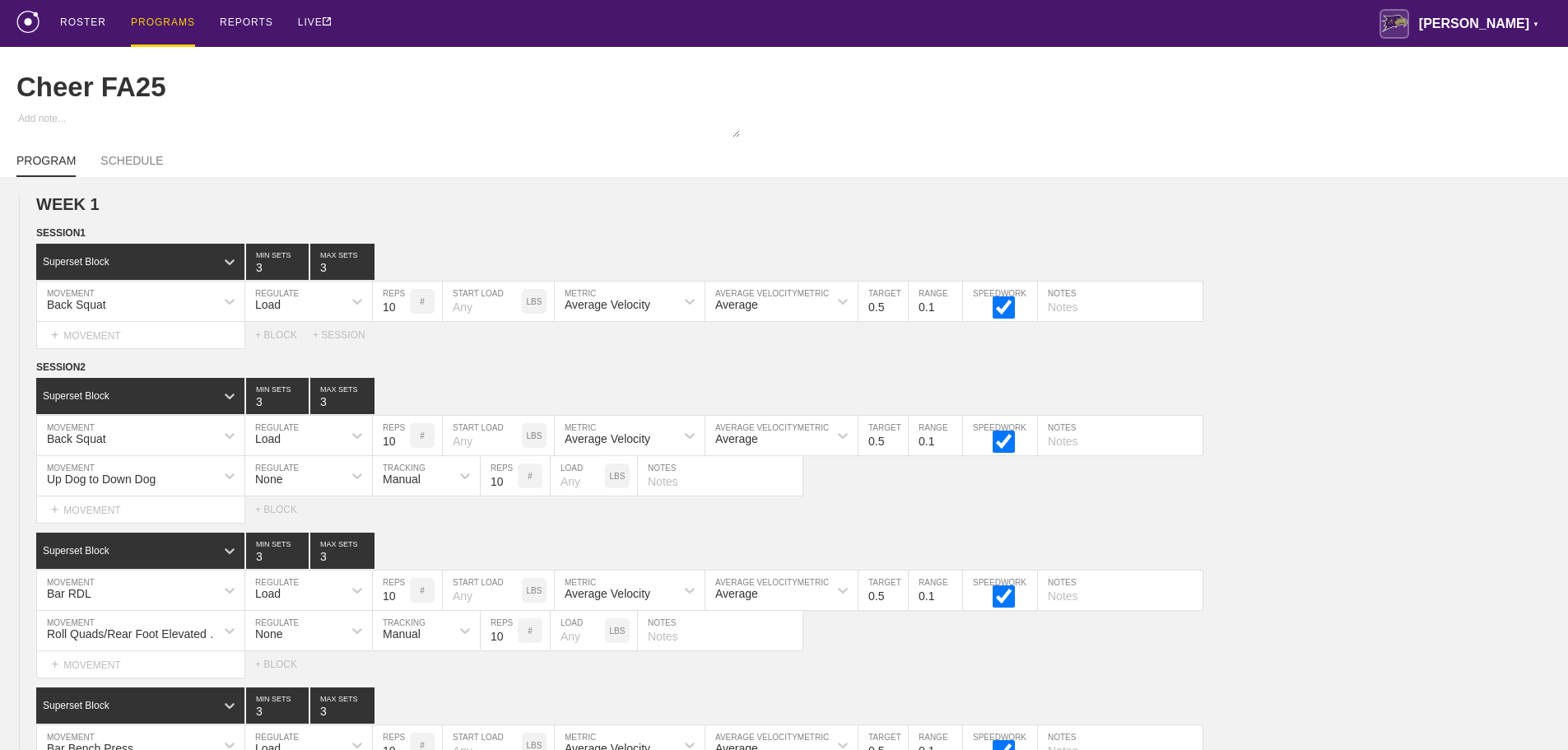
click at [156, 18] on div "PROGRAMS" at bounding box center [163, 24] width 64 height 47
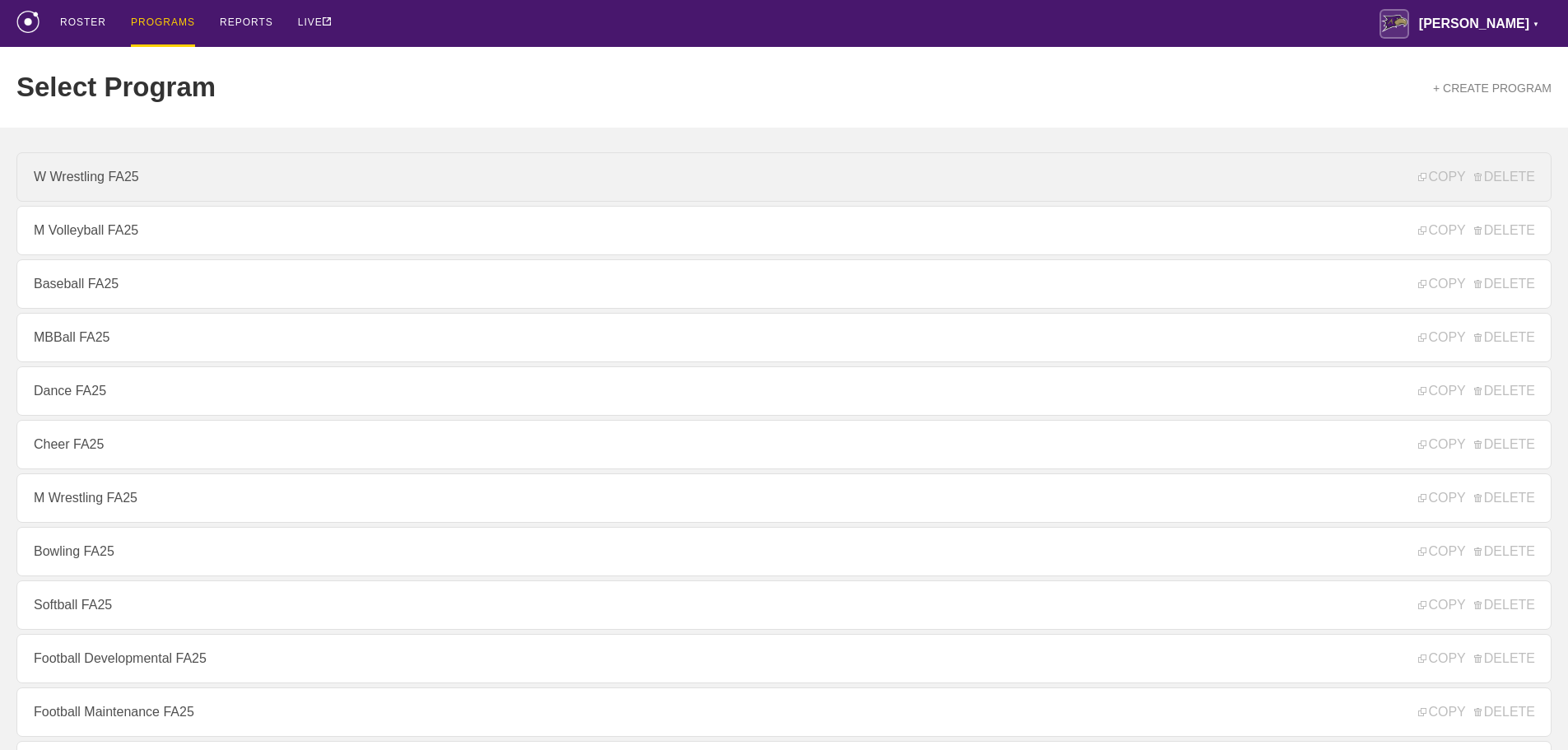
click at [133, 177] on link "W Wrestling FA25" at bounding box center [784, 177] width 1535 height 50
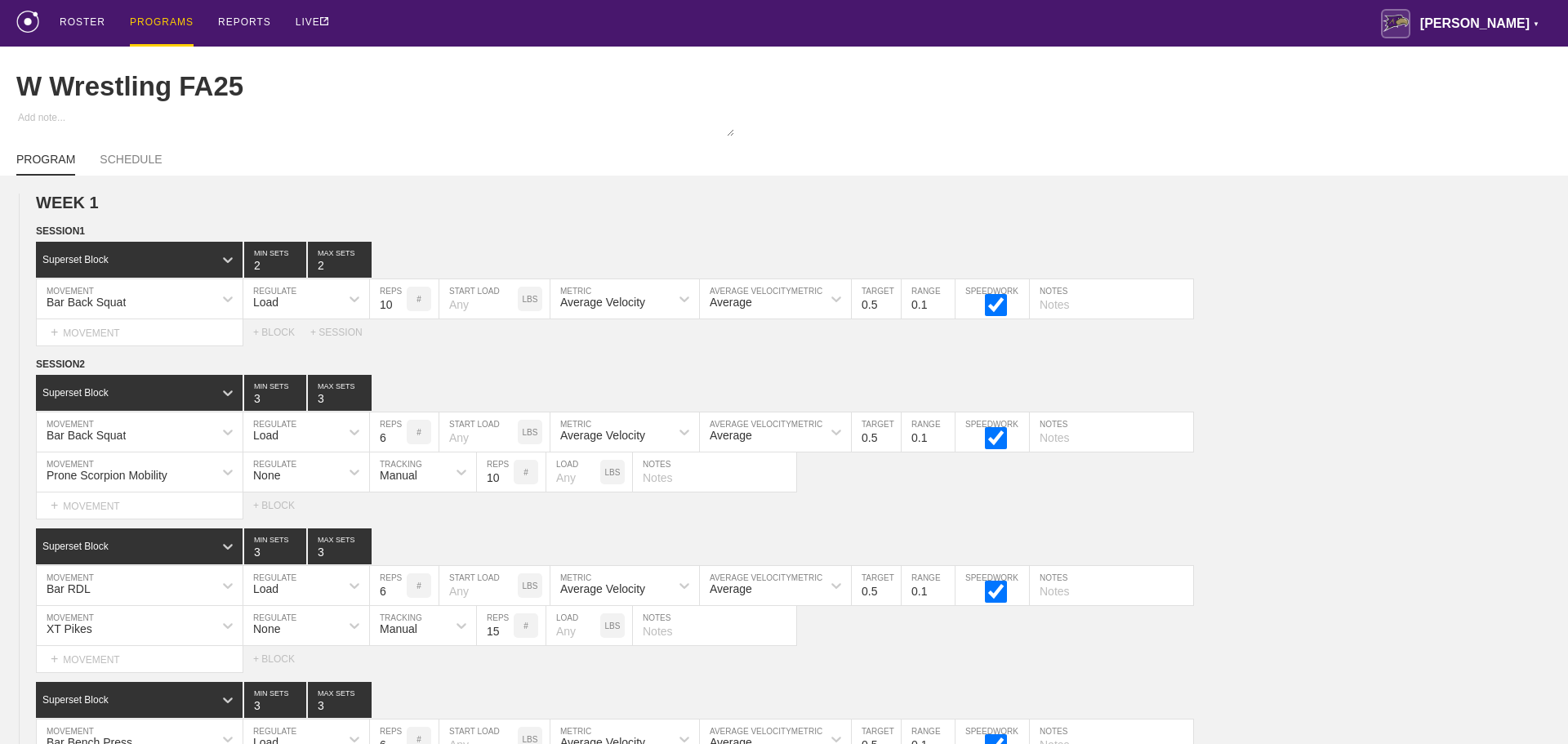
type textarea "x"
type input "W Wrestling FA25"
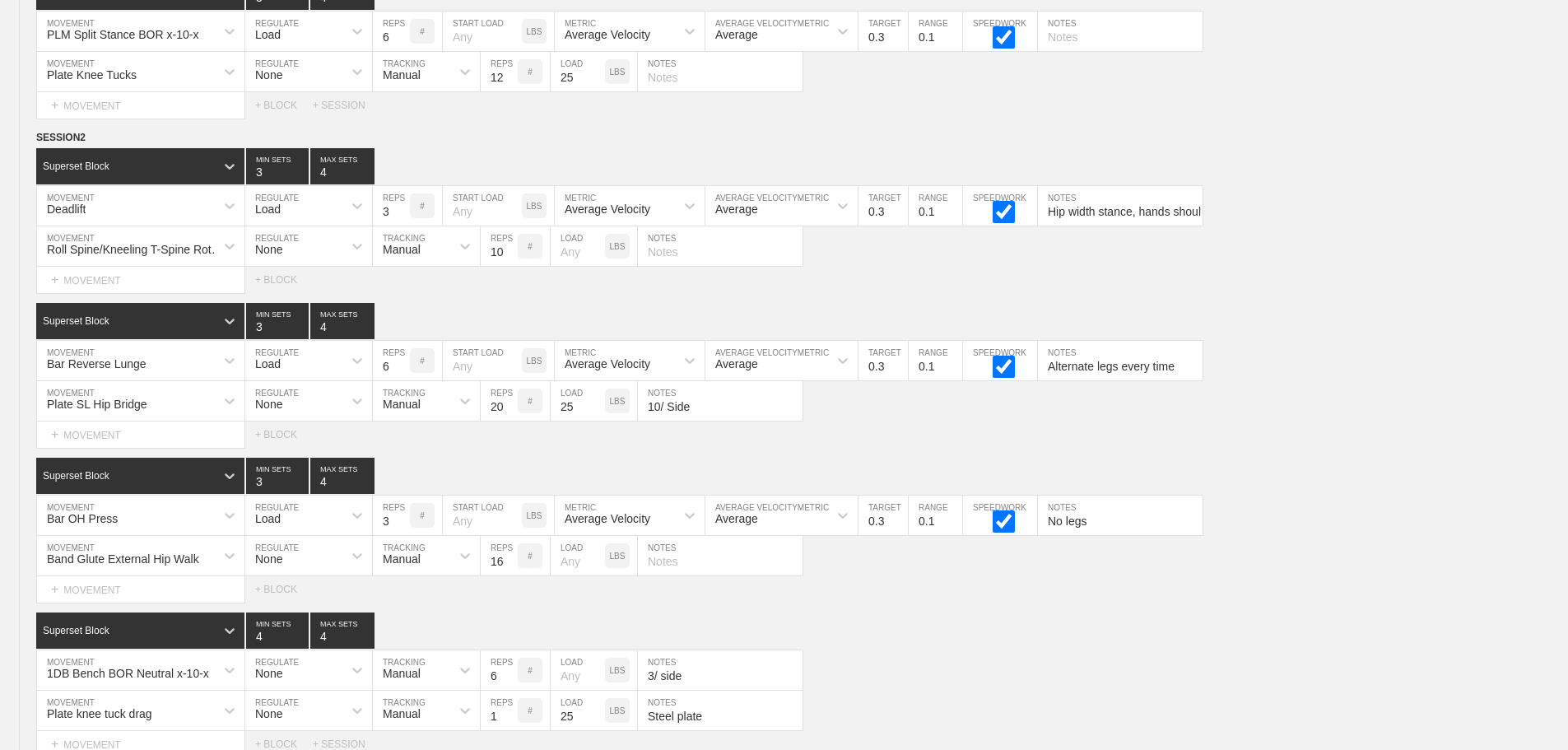
scroll to position [7714, 0]
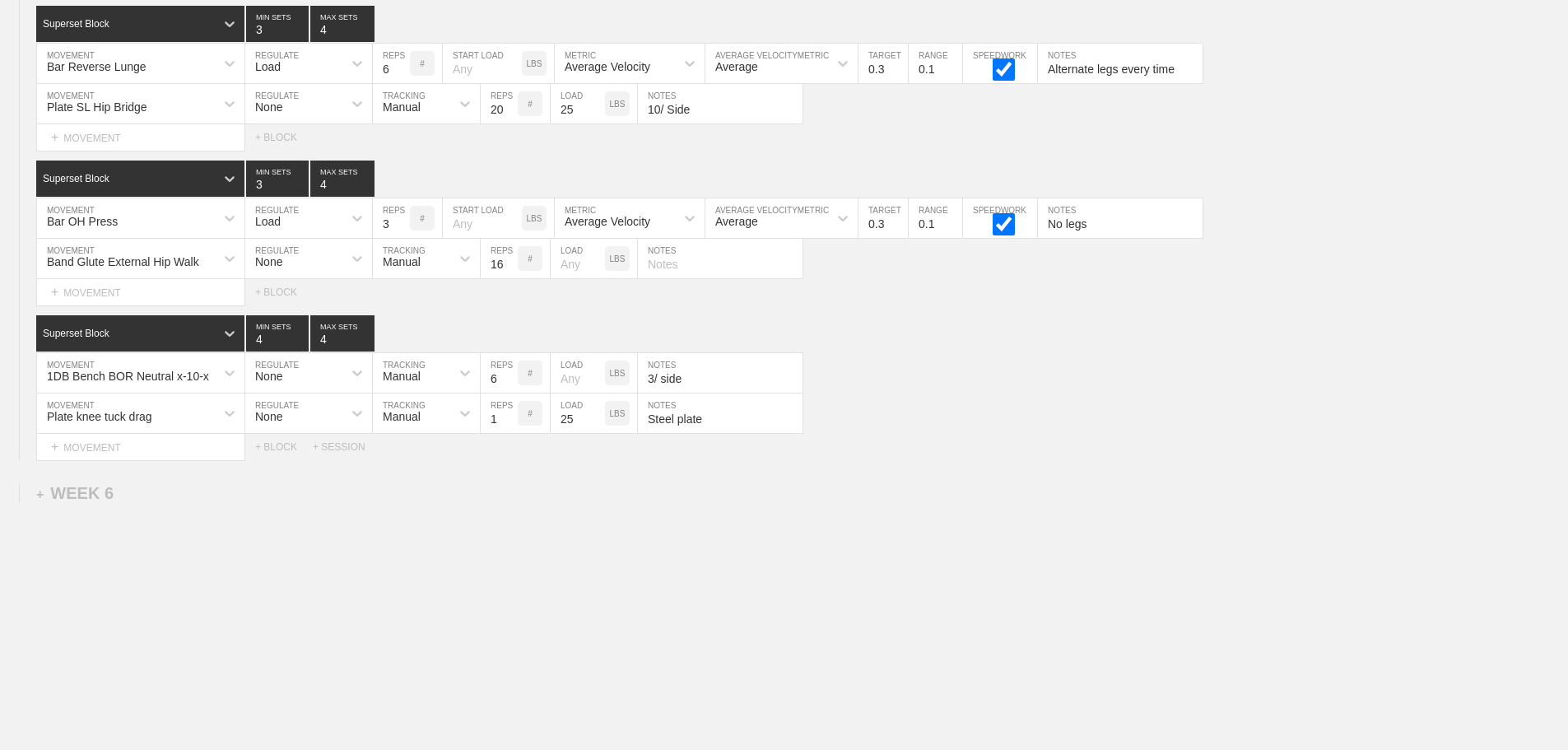
drag, startPoint x: 350, startPoint y: 446, endPoint x: 337, endPoint y: 448, distance: 13.2
click at [349, 446] on div "+ SESSION" at bounding box center [346, 447] width 66 height 12
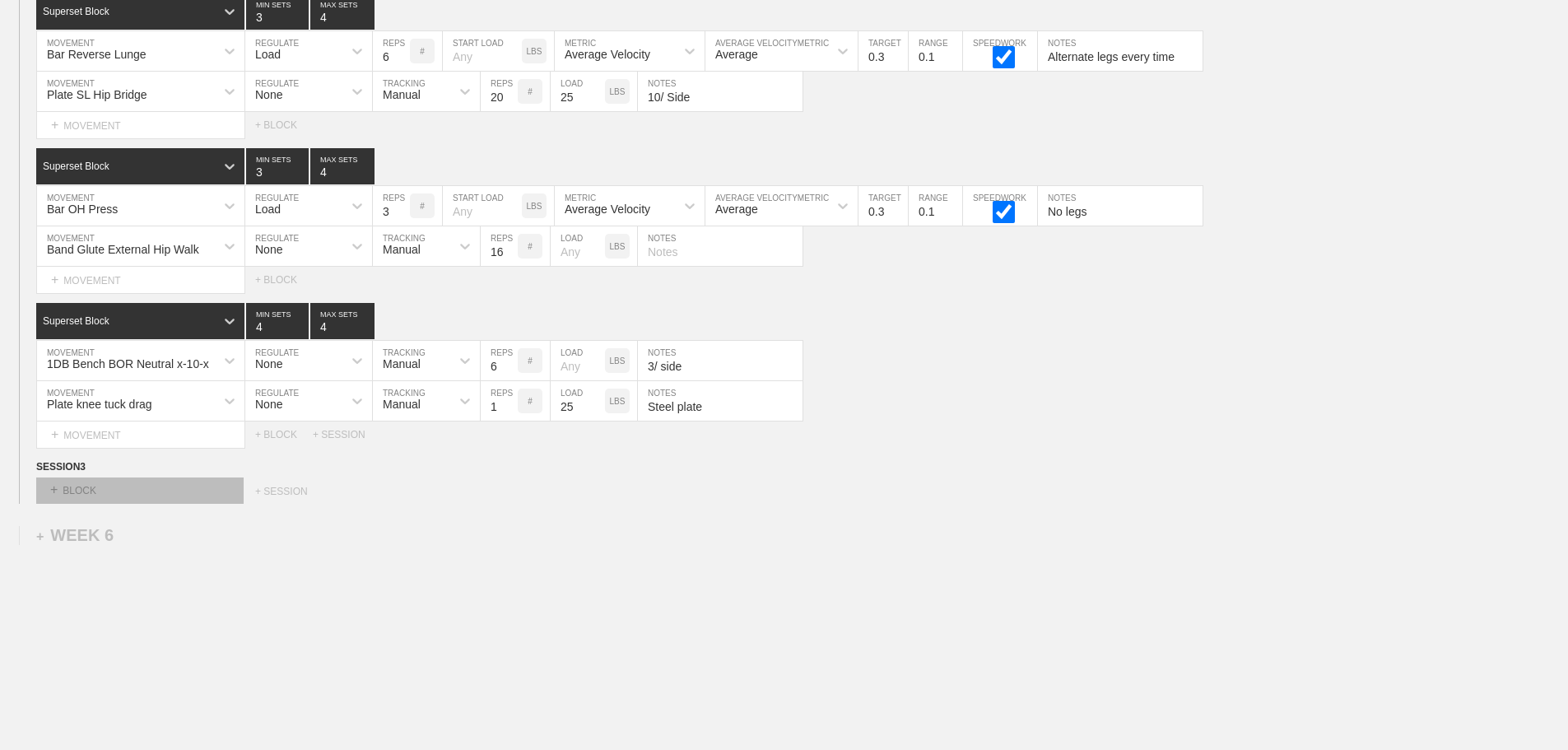
click at [187, 494] on div "+ BLOCK" at bounding box center [140, 490] width 208 height 26
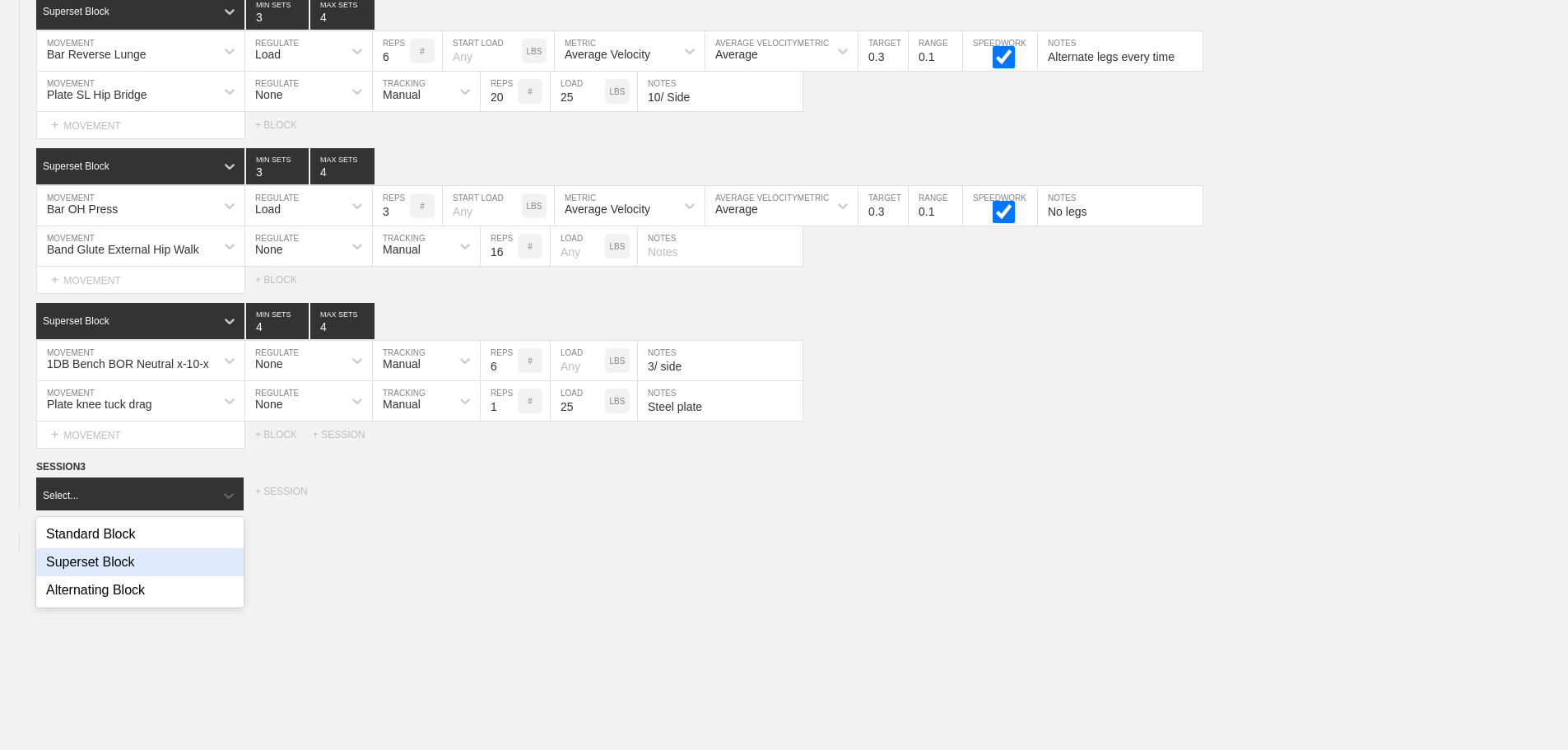
click at [134, 572] on div "Superset Block" at bounding box center [140, 562] width 208 height 28
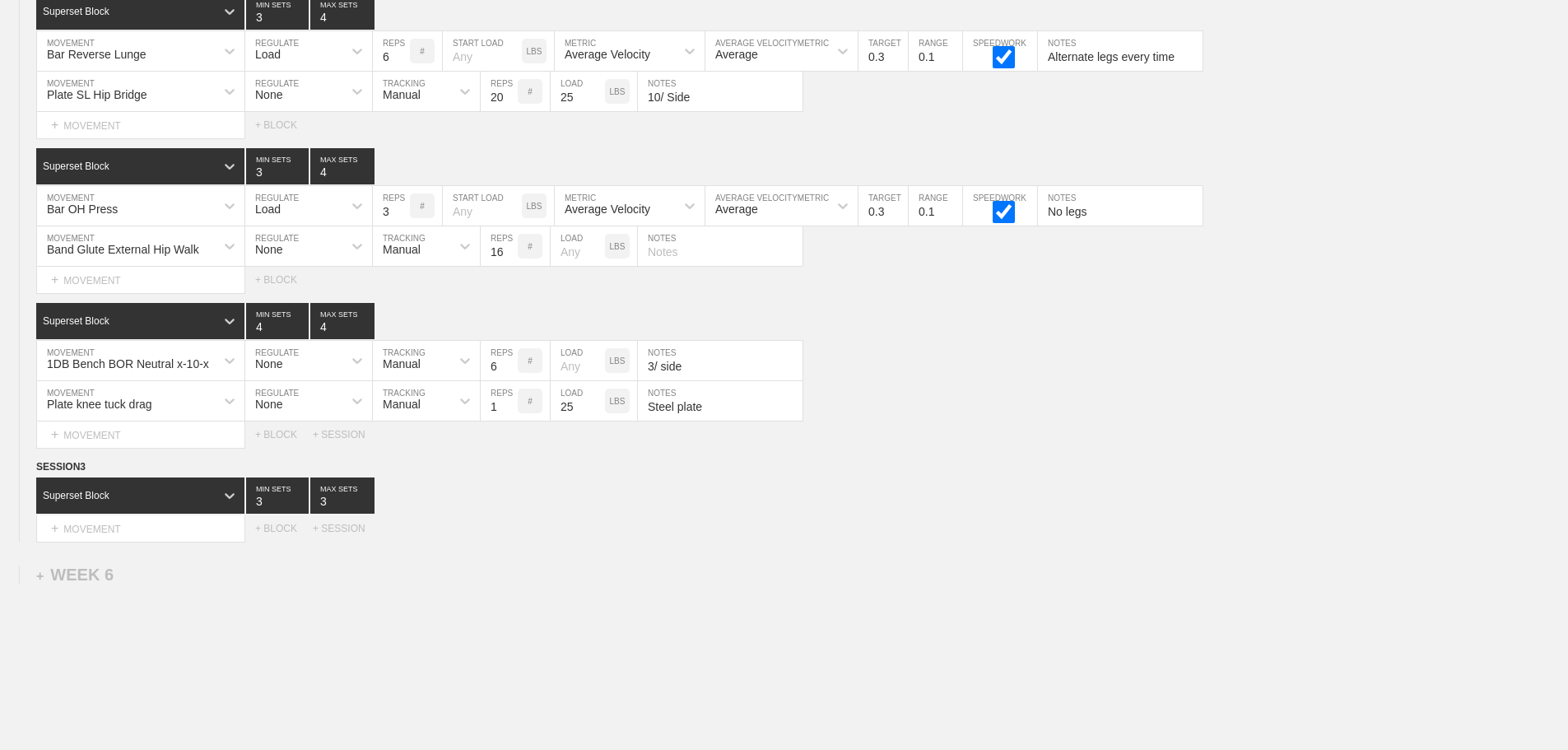
drag, startPoint x: 482, startPoint y: 590, endPoint x: 424, endPoint y: 594, distance: 58.1
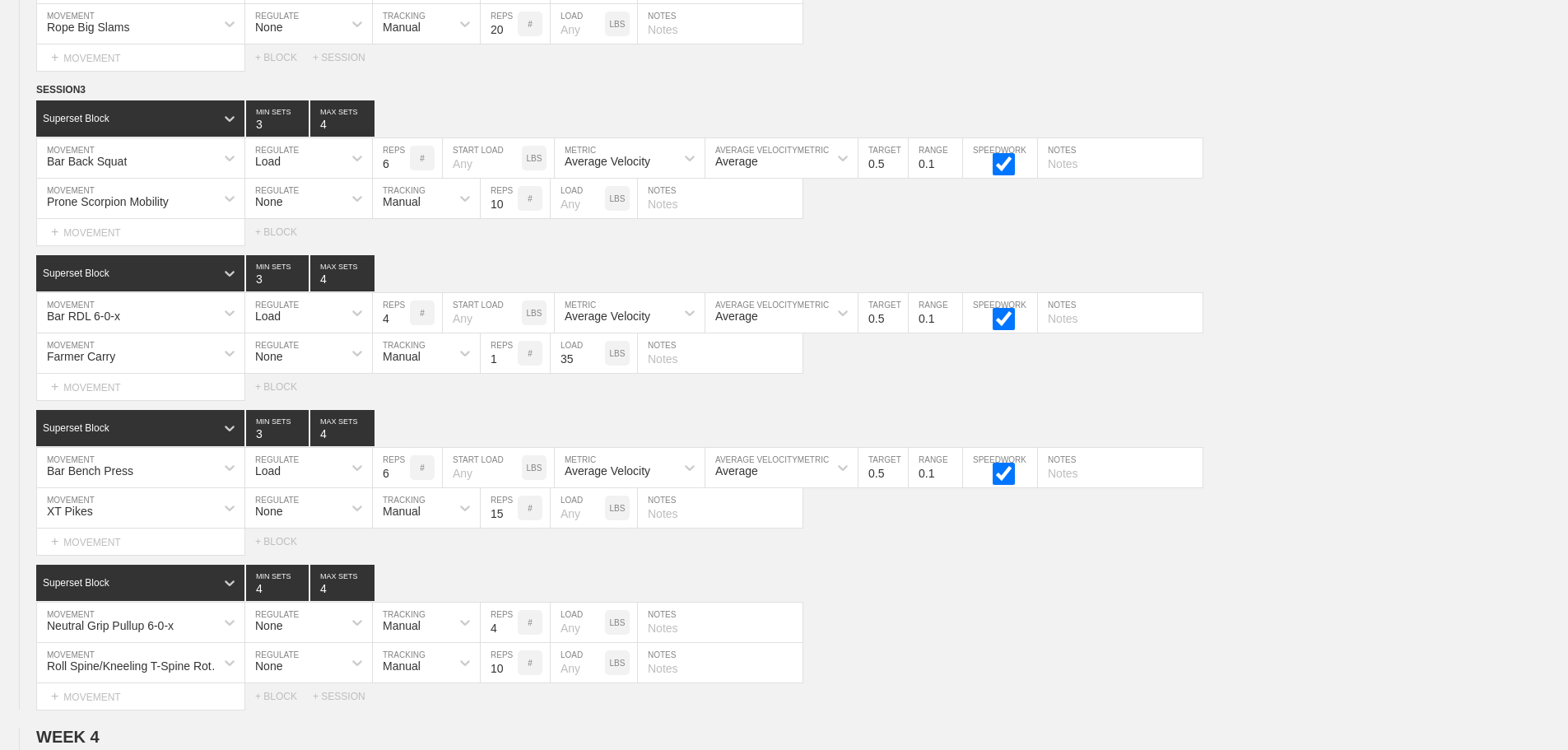
scroll to position [4175, 0]
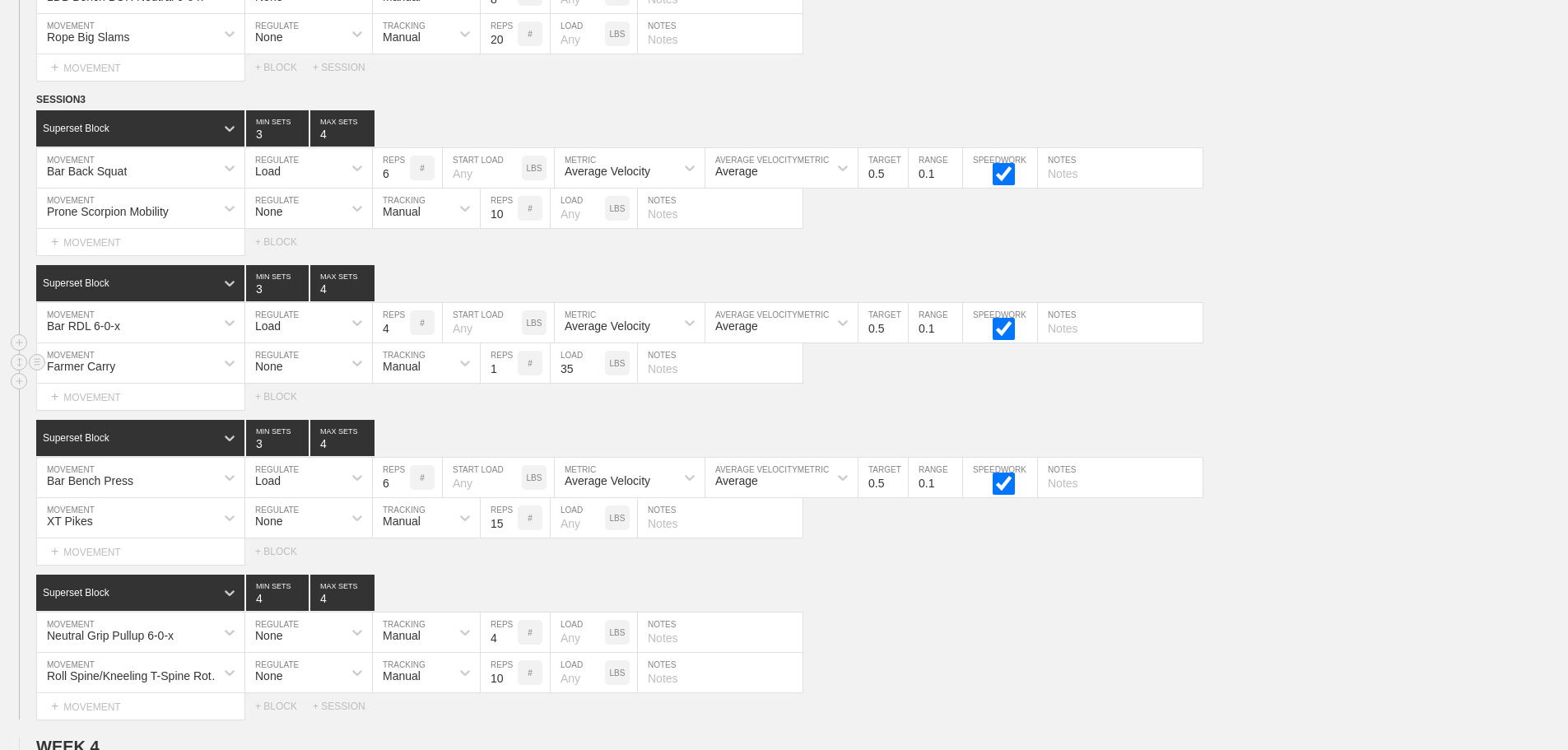
click at [1360, 383] on div "Farmer Carry MOVEMENT None REGULATE Manual TRACKING 1 REPS # 35 LOAD LBS NOTES" at bounding box center [784, 363] width 1568 height 40
click at [37, 109] on circle at bounding box center [37, 100] width 19 height 19
click at [105, 125] on div "DUPLICATE" at bounding box center [115, 130] width 132 height 24
click at [1271, 426] on div "SESSION 3 Superset Block 3 MIN SETS 4 MAX SETS DUPLICATE INSERT MOVEMENT AFTER …" at bounding box center [784, 405] width 1568 height 628
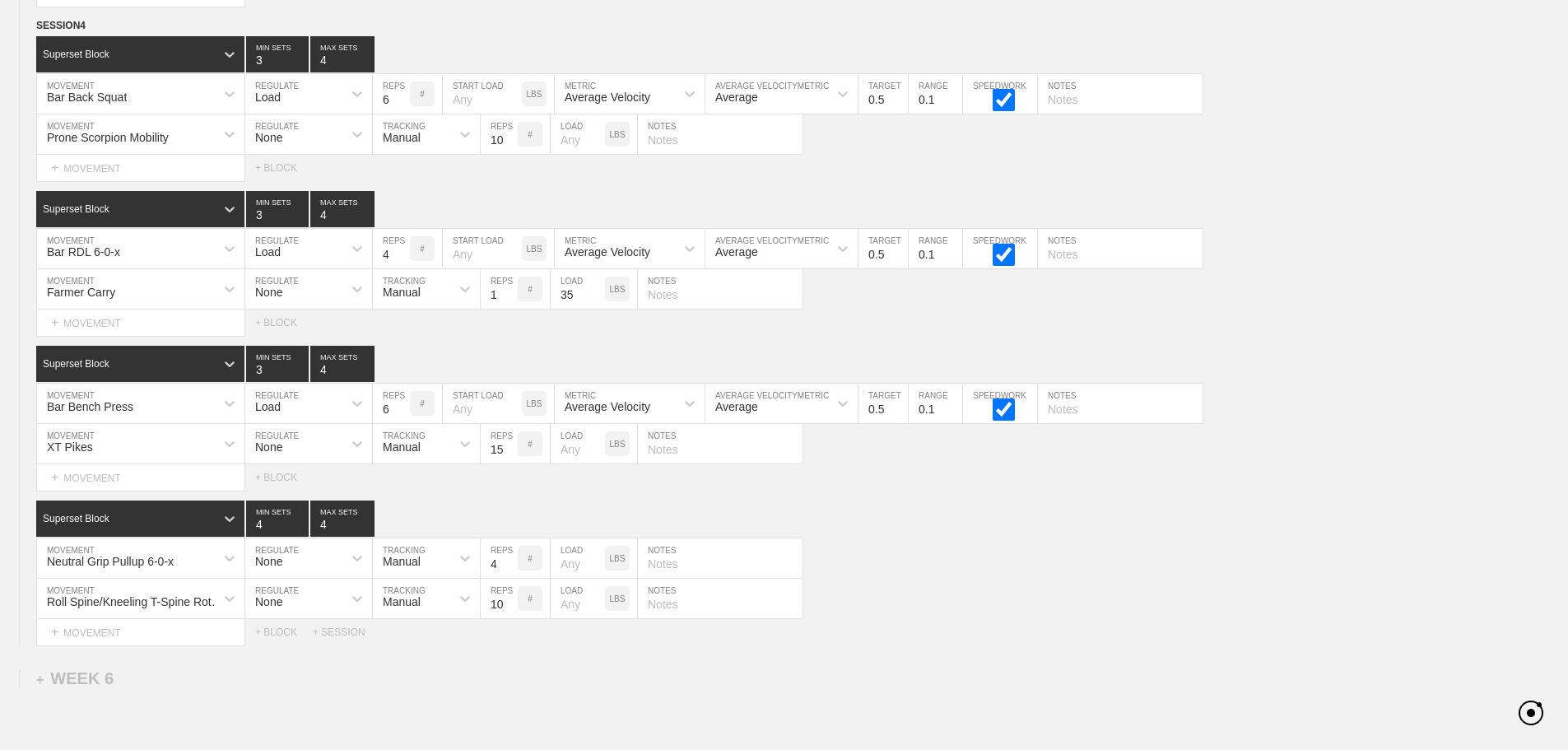
scroll to position [7610, 0]
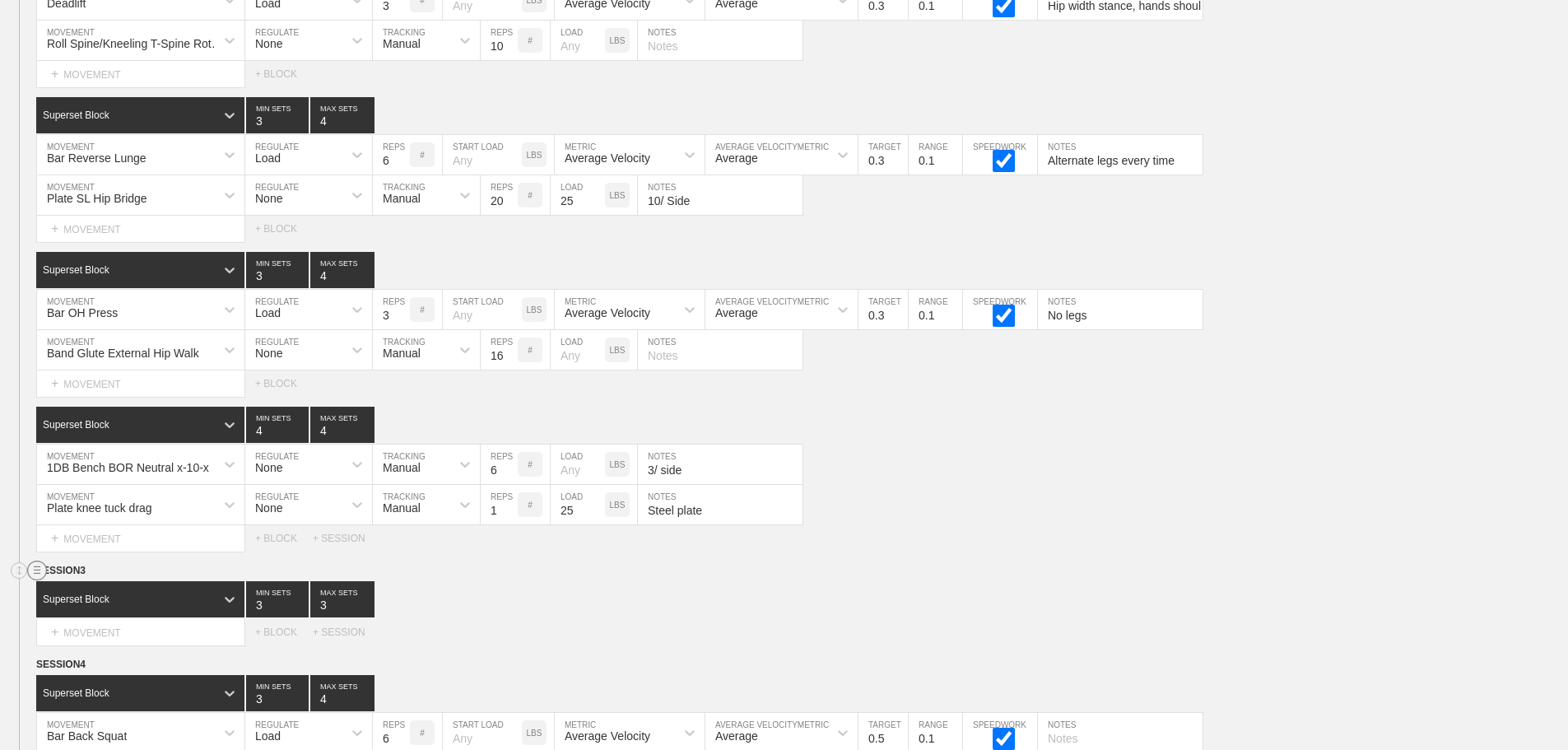
click at [33, 580] on circle at bounding box center [37, 571] width 19 height 19
click at [88, 625] on div "DELETE" at bounding box center [115, 626] width 132 height 24
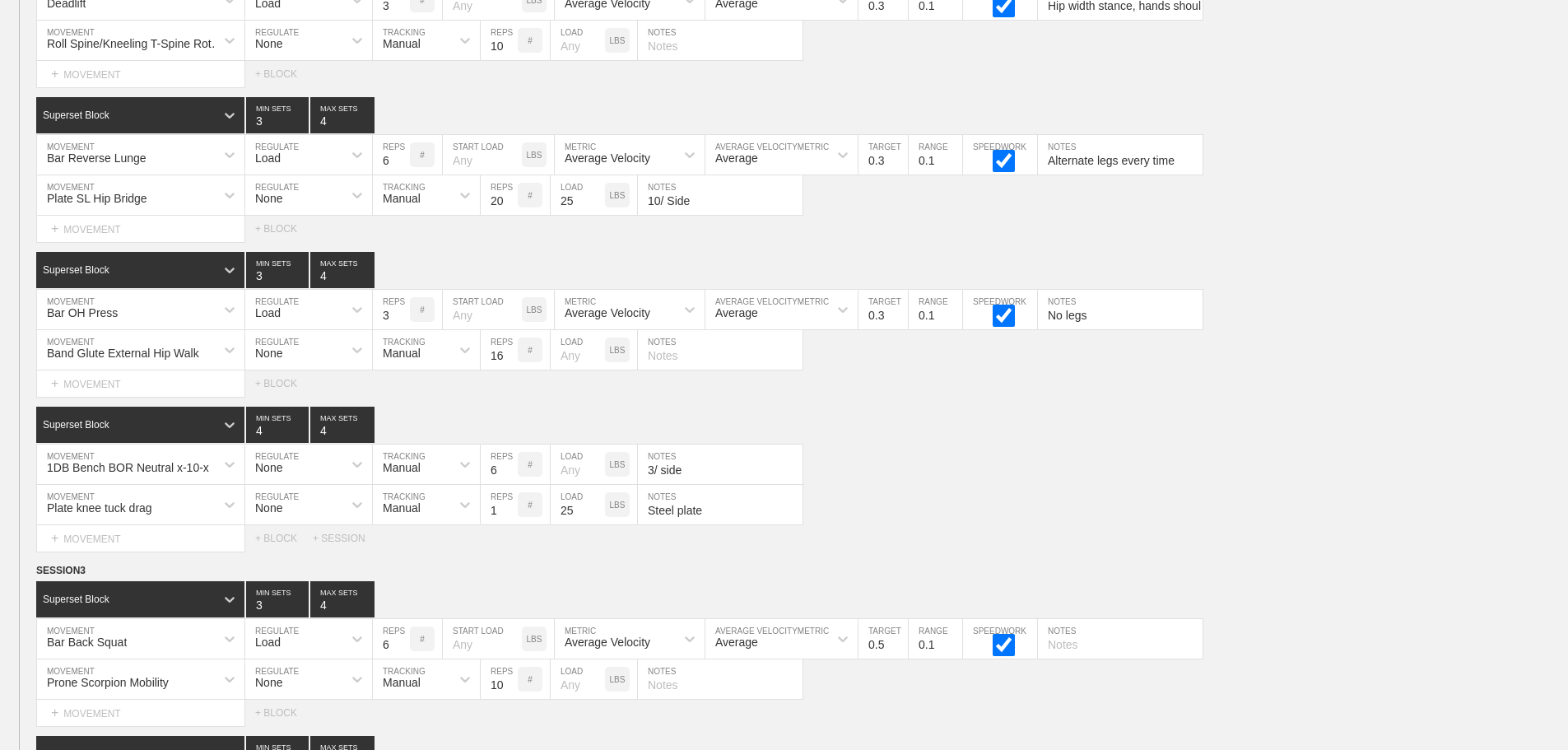
click at [1356, 542] on div "Select... MOVEMENT + MOVEMENT + BLOCK + SESSION" at bounding box center [784, 538] width 1568 height 26
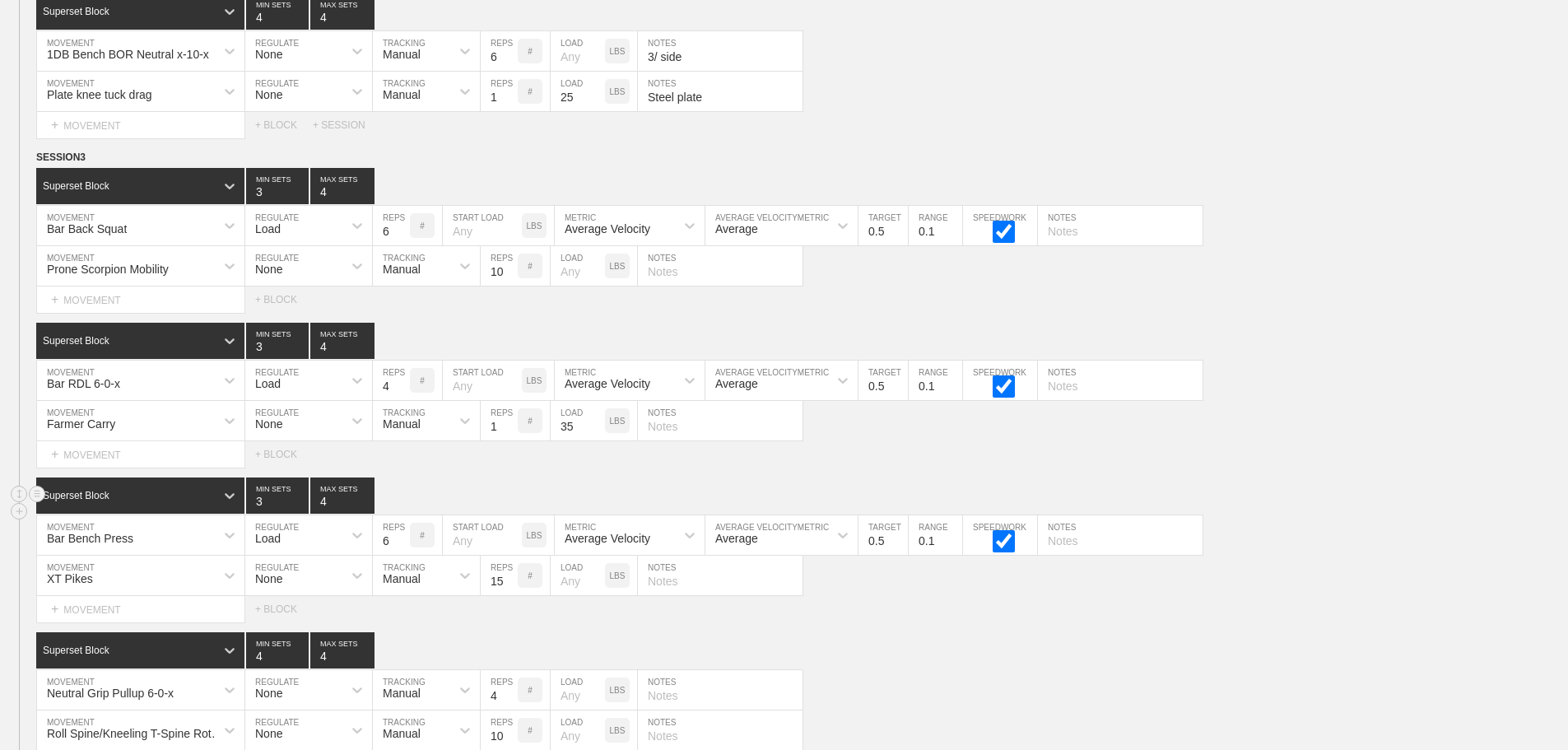
scroll to position [8022, 0]
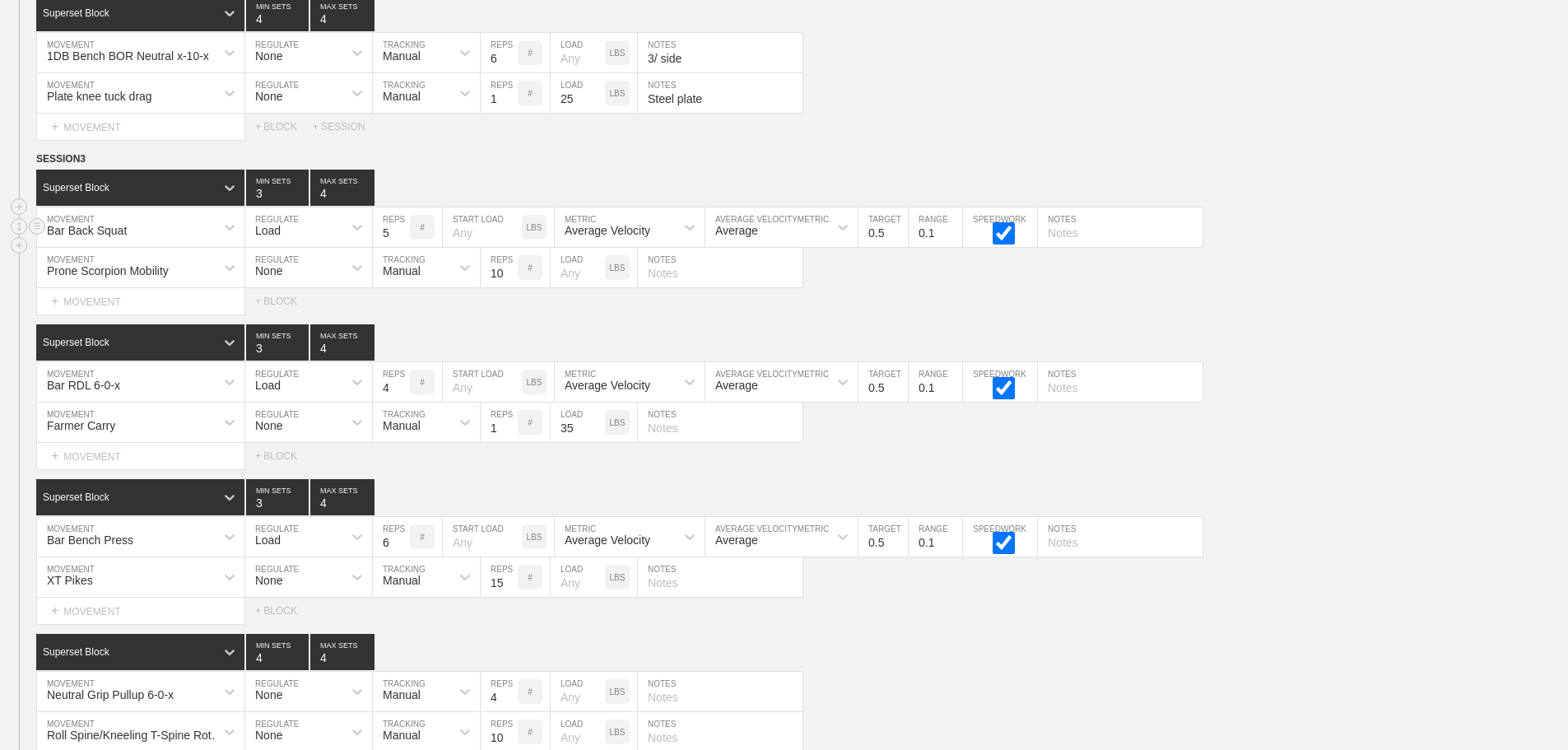
click at [403, 247] on input "5" at bounding box center [391, 227] width 37 height 40
click at [403, 247] on input "4" at bounding box center [391, 227] width 37 height 40
type input "3"
click at [403, 247] on input "3" at bounding box center [391, 227] width 37 height 40
click at [898, 247] on input "0.4" at bounding box center [883, 227] width 50 height 40
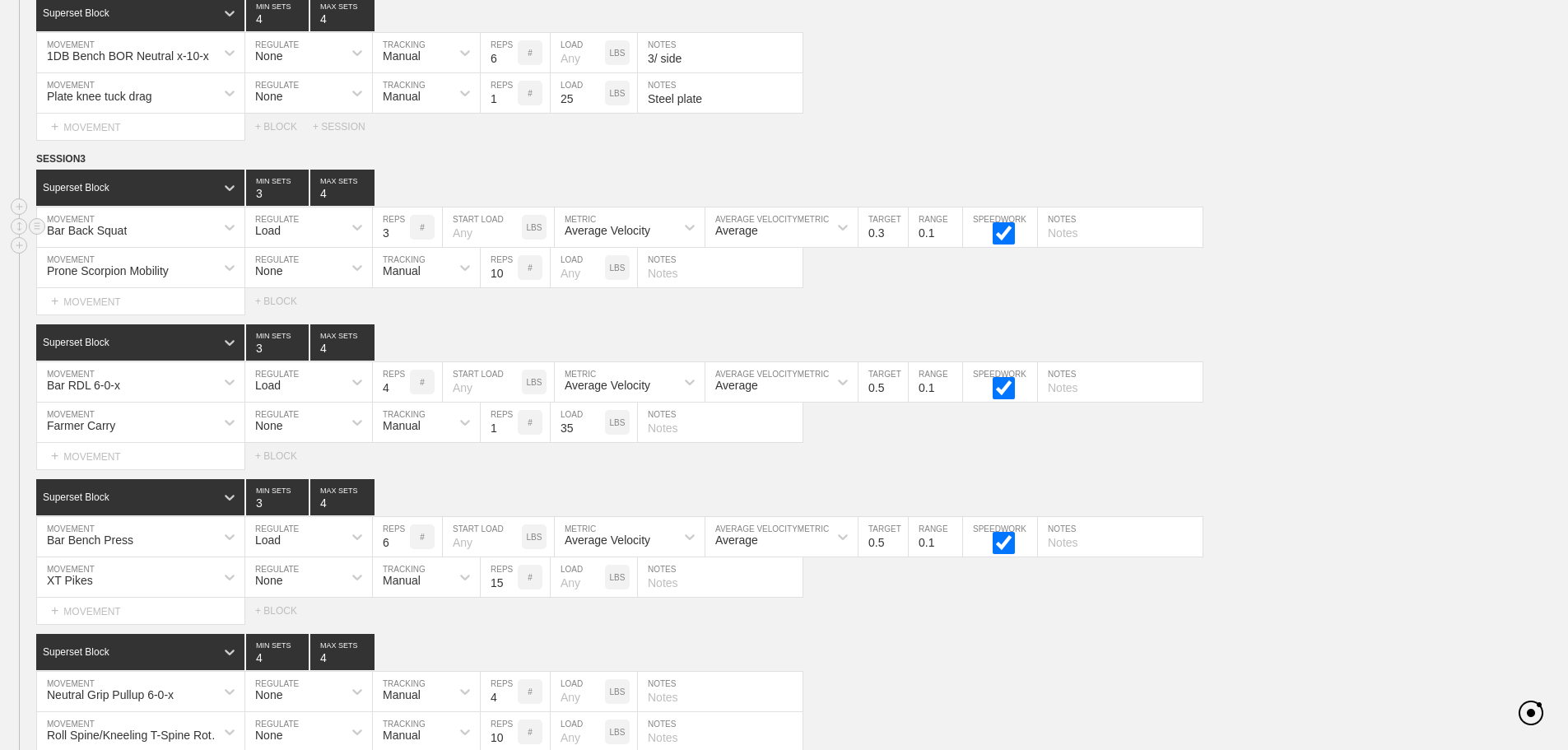
type input "0.3"
click at [898, 247] on input "0.3" at bounding box center [883, 227] width 50 height 40
click at [1325, 260] on div "Prone Scorpion Mobility MOVEMENT None REGULATE Manual TRACKING 10 REPS # LOAD L…" at bounding box center [784, 268] width 1568 height 40
click at [900, 402] on input "0.4" at bounding box center [883, 382] width 50 height 40
type input "0.3"
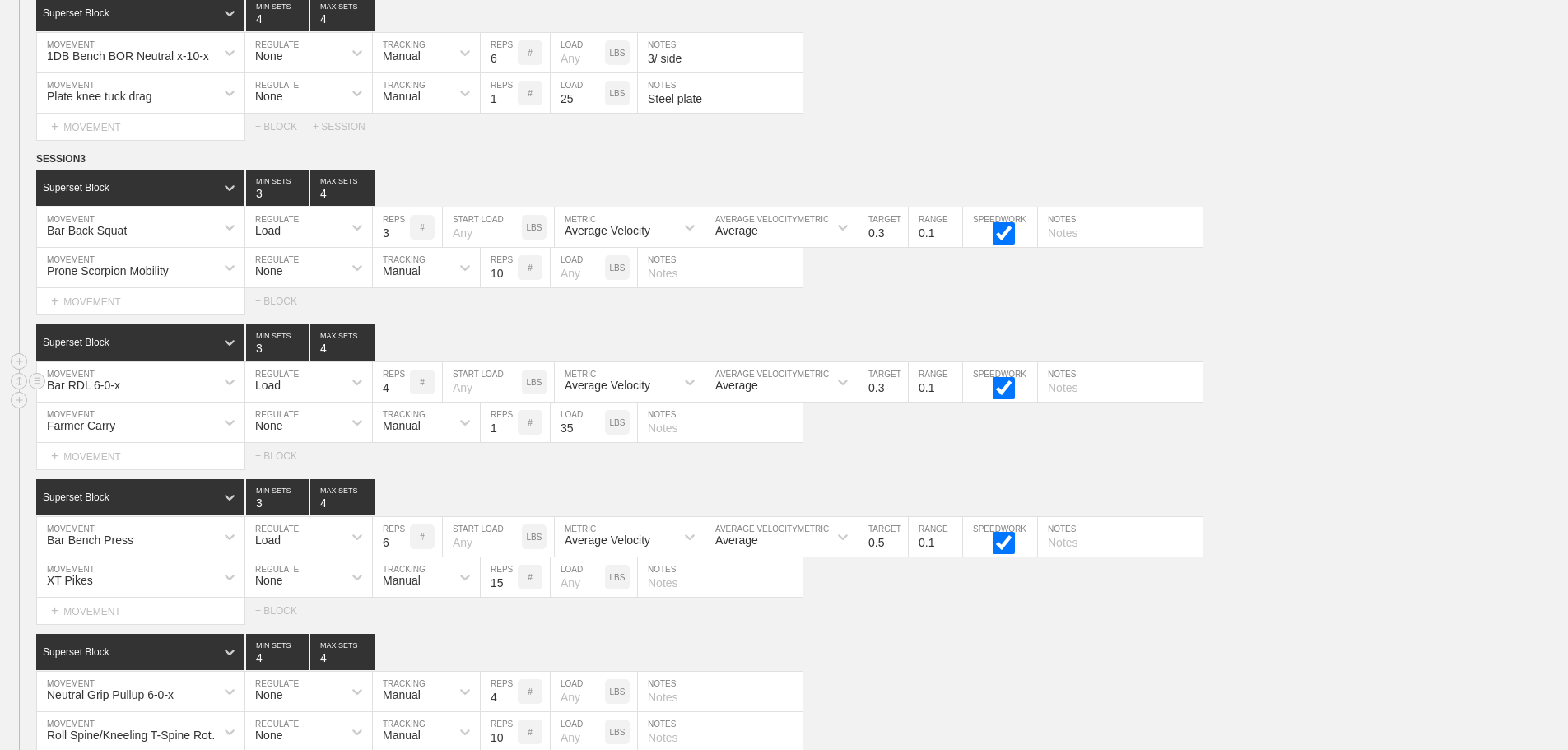
click at [900, 402] on input "0.3" at bounding box center [883, 382] width 50 height 40
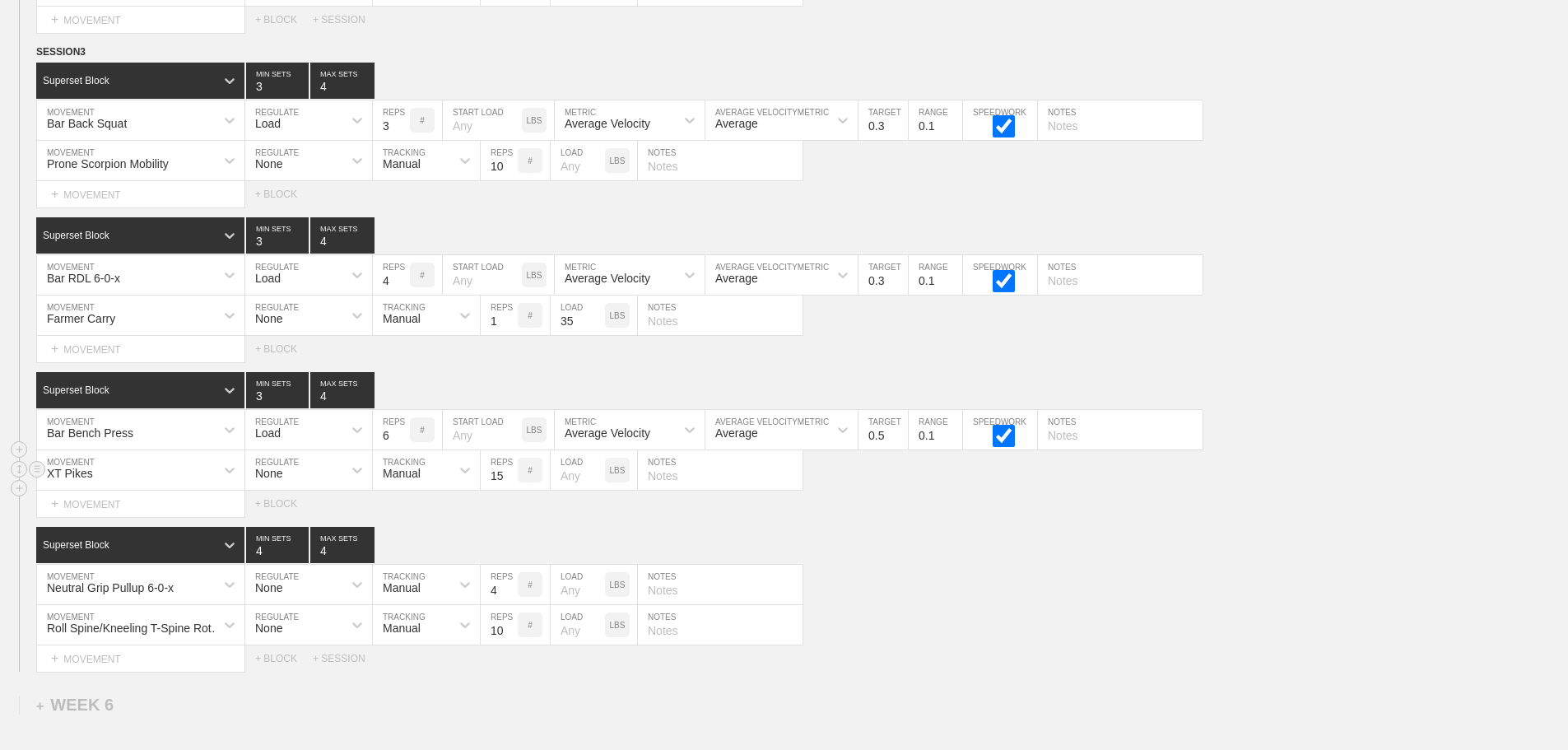
scroll to position [8105, 0]
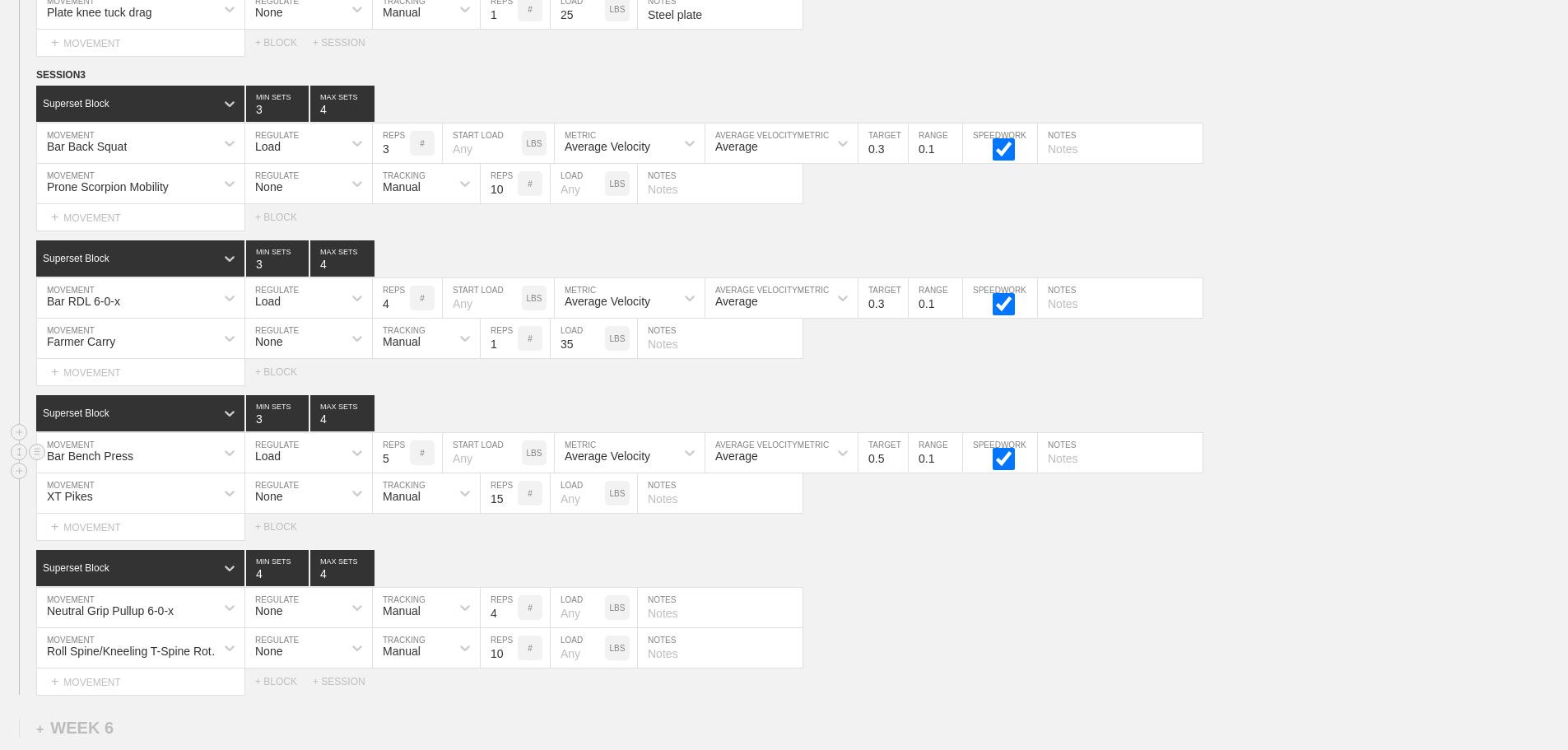
click at [401, 473] on input "5" at bounding box center [391, 452] width 37 height 40
click at [401, 473] on input "4" at bounding box center [391, 452] width 37 height 40
type input "3"
click at [401, 473] on input "3" at bounding box center [391, 452] width 37 height 40
click at [900, 473] on input "0.4" at bounding box center [883, 452] width 50 height 40
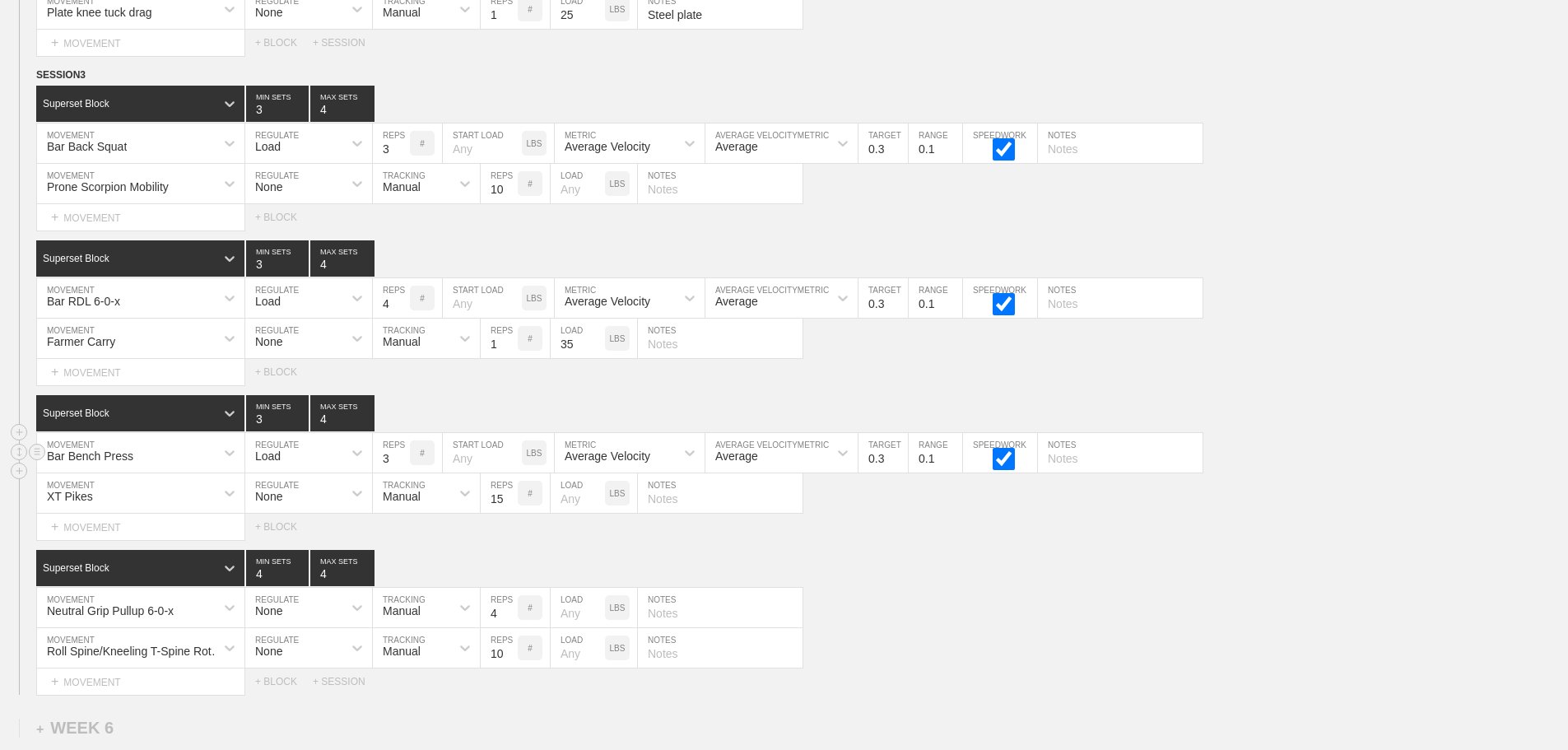
type input "0.3"
click at [900, 473] on input "0.3" at bounding box center [883, 452] width 50 height 40
click at [1123, 612] on div "Neutral Grip Pullup 6-0-x MOVEMENT None REGULATE Manual TRACKING 4 REPS # LOAD …" at bounding box center [784, 608] width 1568 height 40
click at [199, 615] on div "Neutral Grip Pullup 6-0-x" at bounding box center [140, 607] width 208 height 40
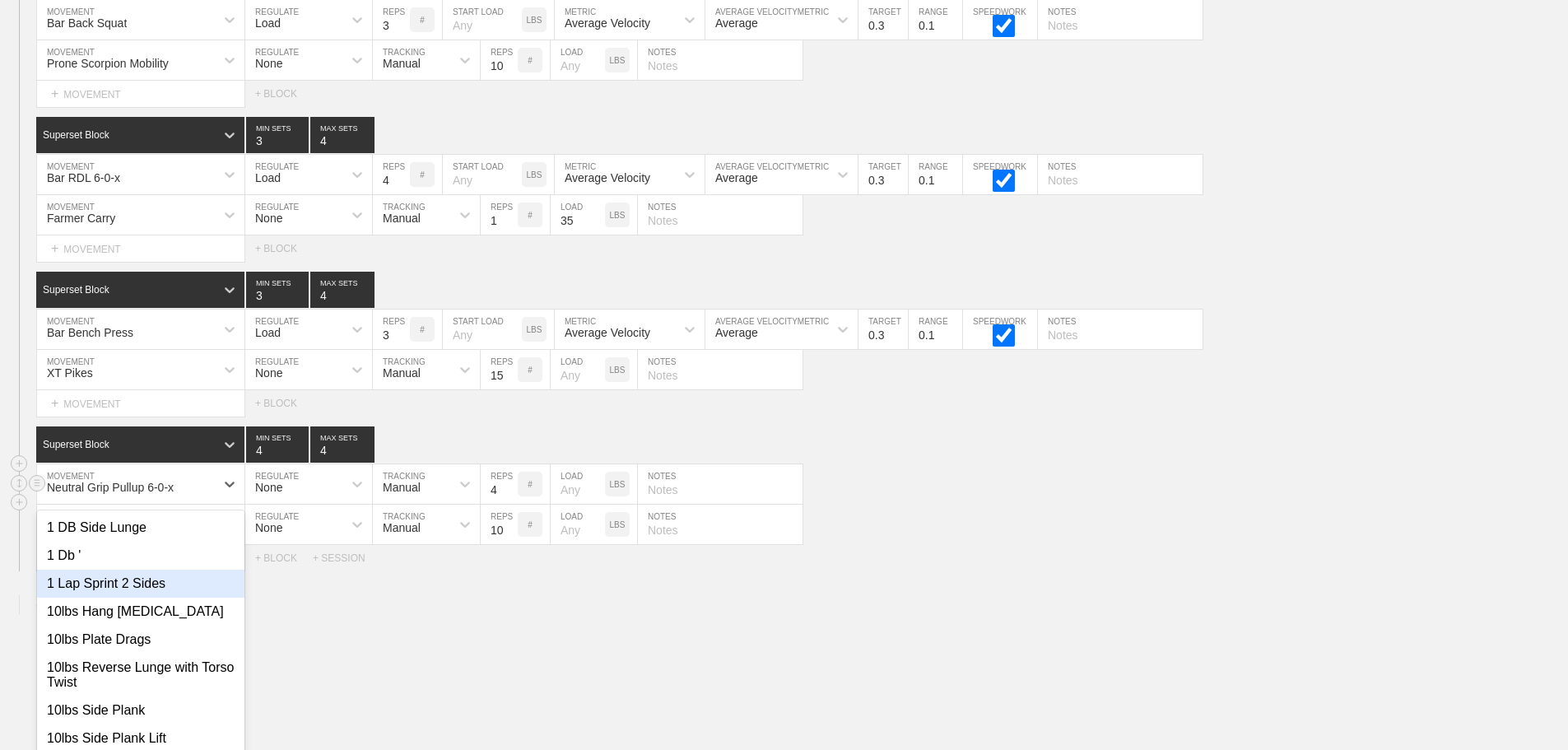
scroll to position [8256, 0]
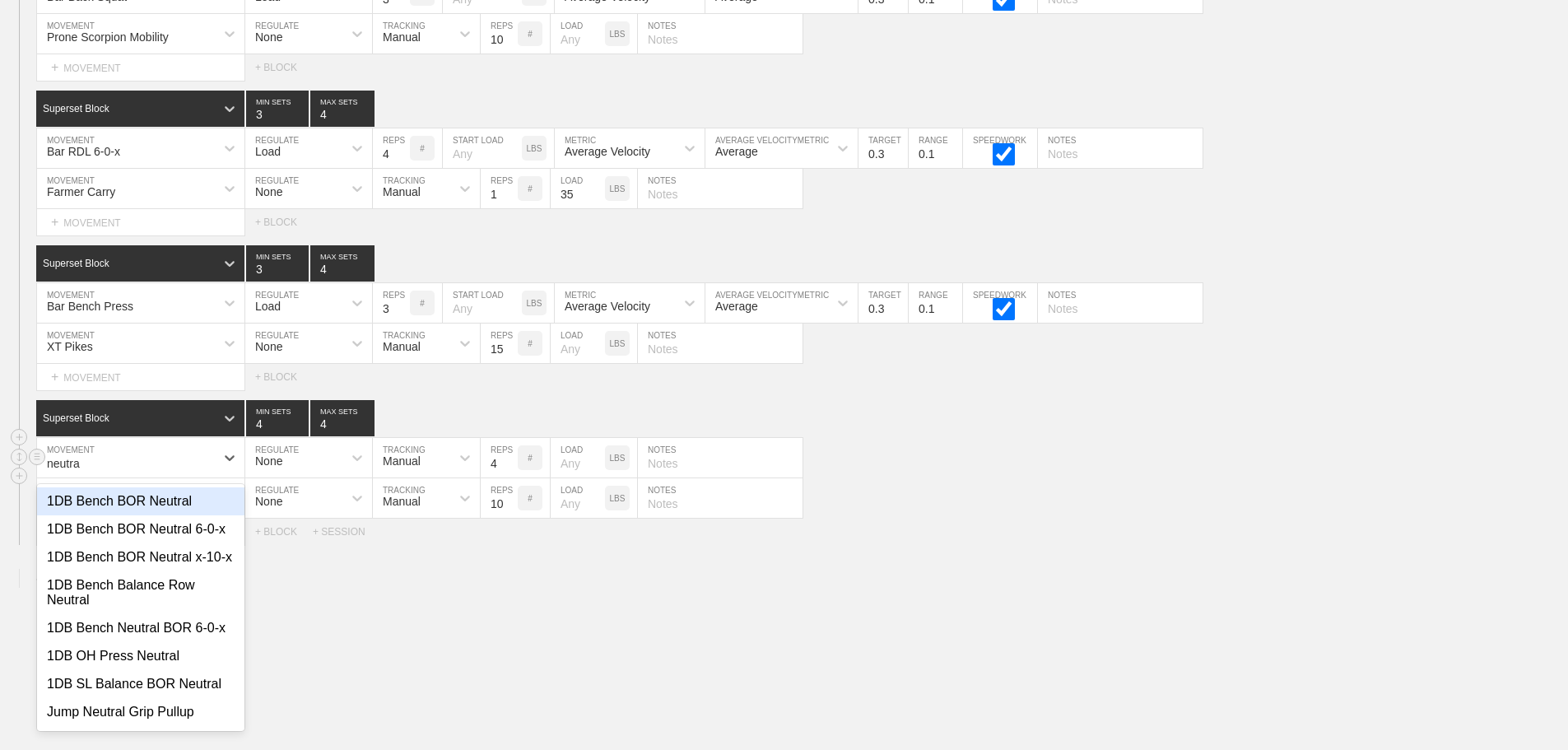
type input "neutral"
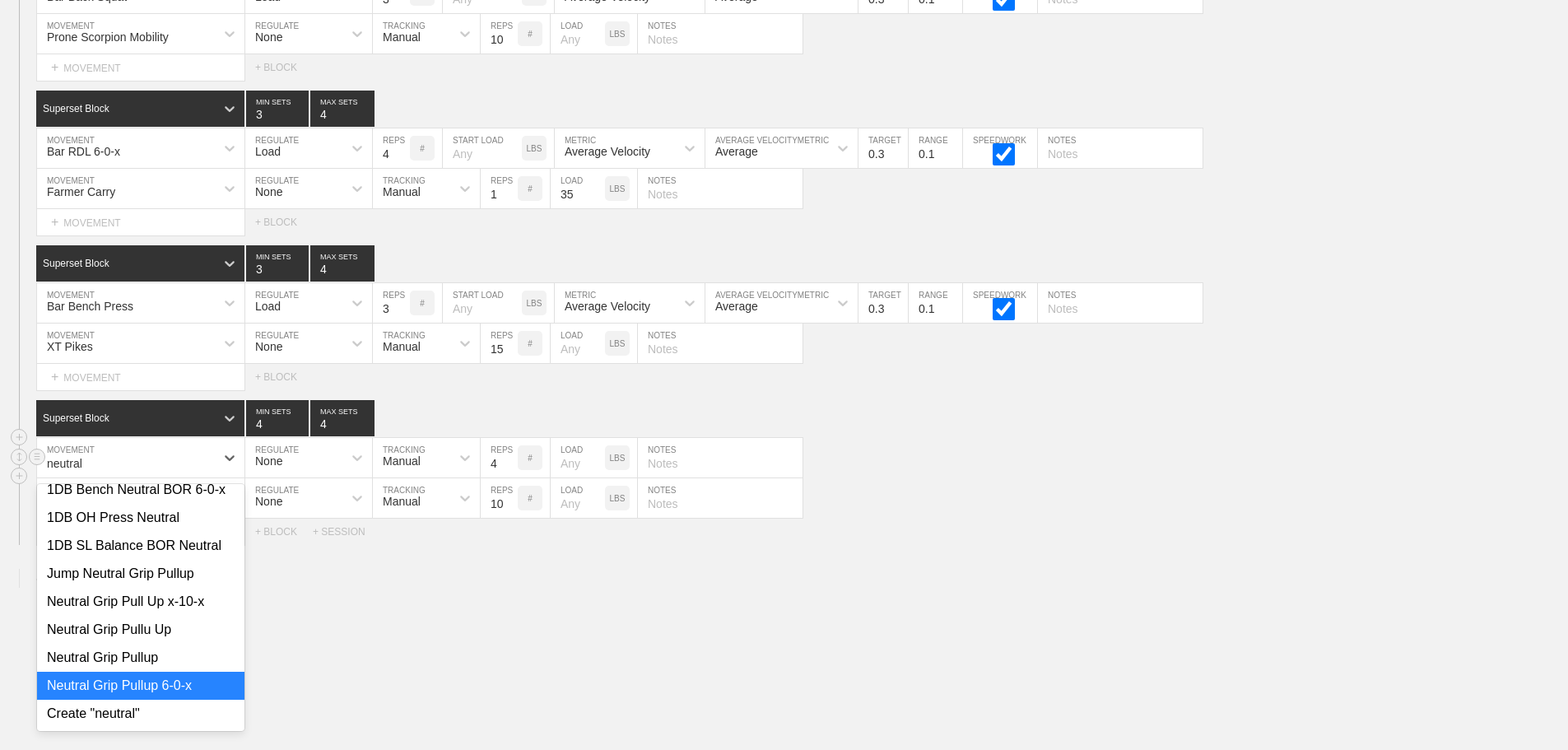
scroll to position [182, 0]
click at [128, 614] on div "Neutral Grip Pull Up x-10-x" at bounding box center [140, 601] width 208 height 28
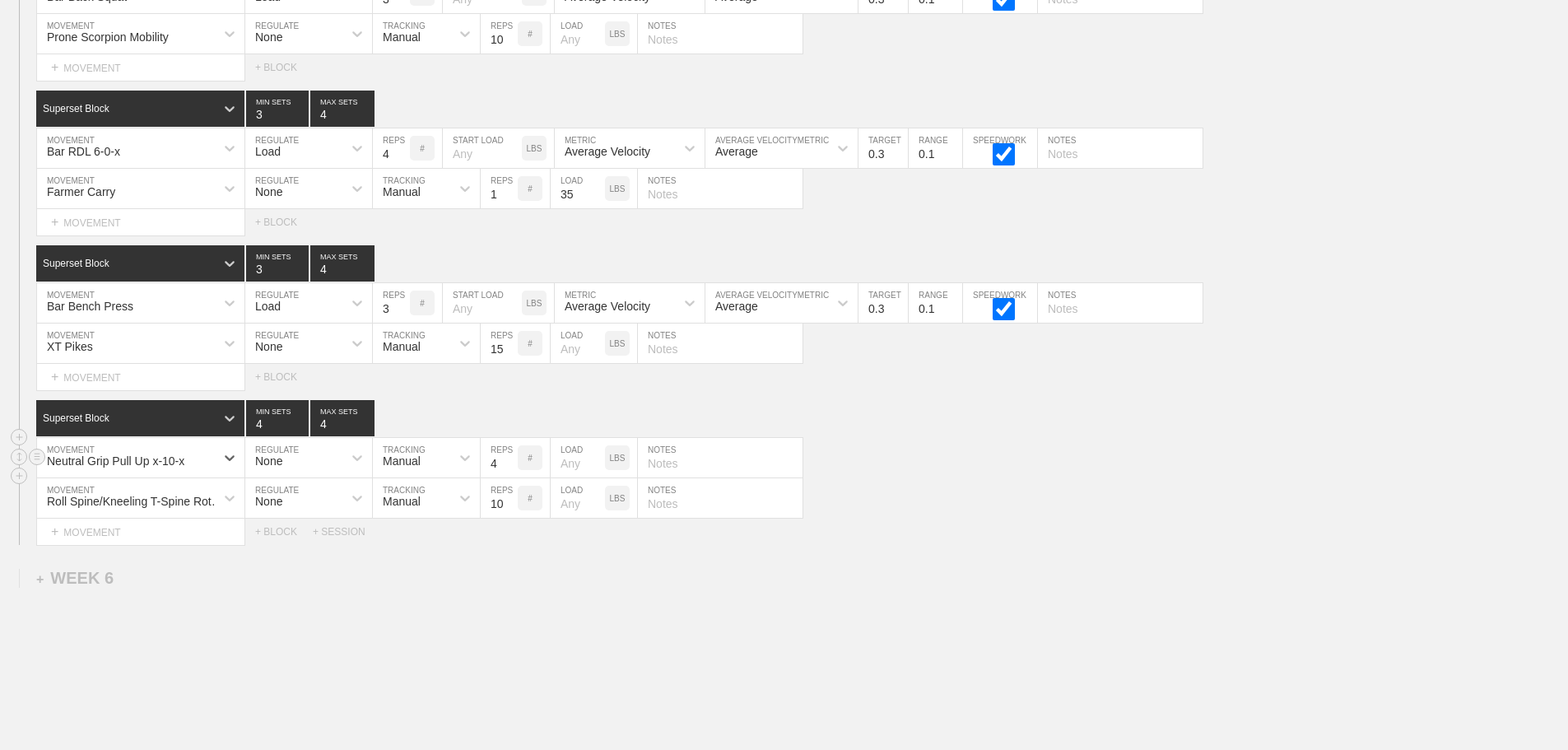
drag, startPoint x: 1126, startPoint y: 538, endPoint x: 1072, endPoint y: 539, distance: 54.0
click at [1118, 538] on div "Select... MOVEMENT + MOVEMENT + BLOCK + SESSION" at bounding box center [784, 531] width 1568 height 26
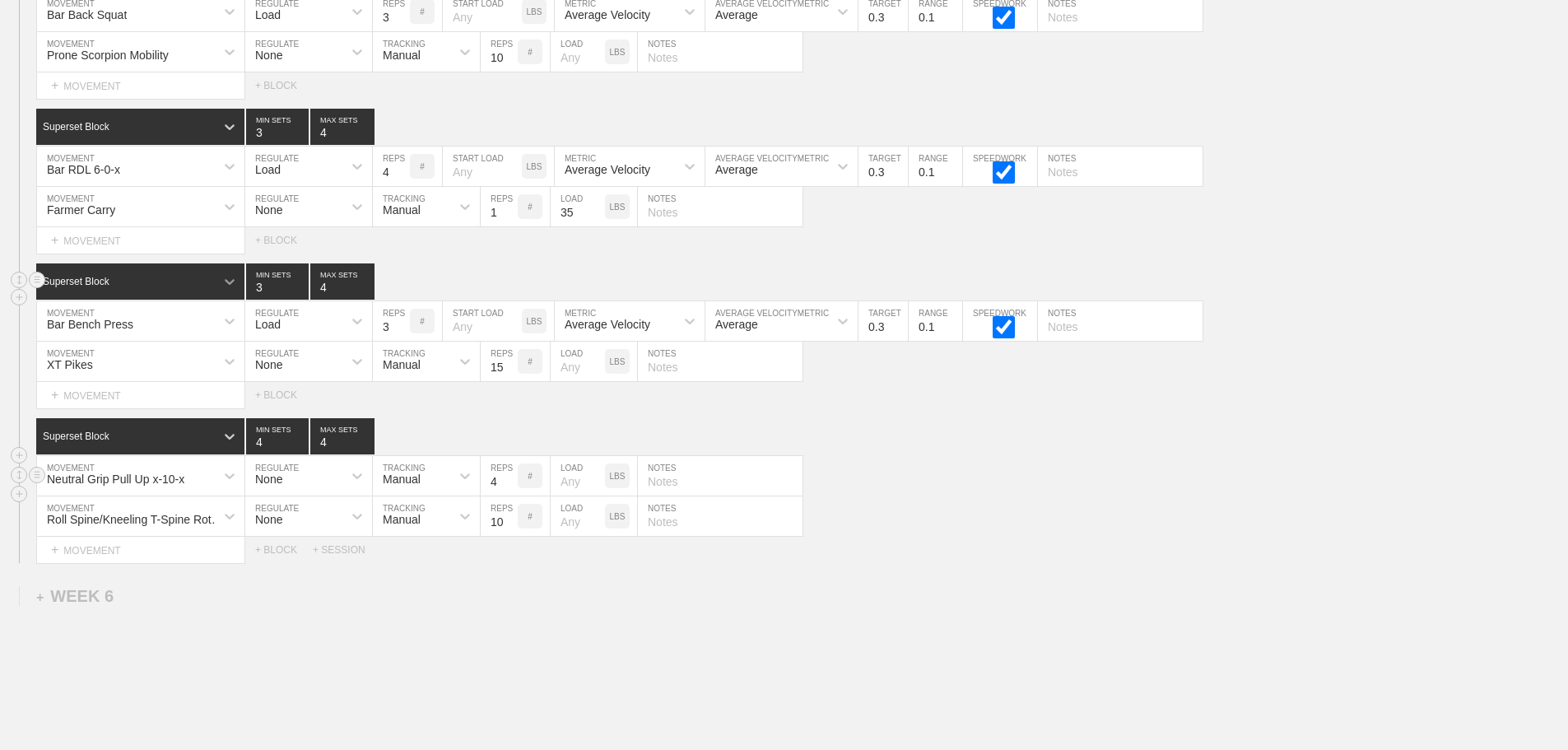
scroll to position [8353, 0]
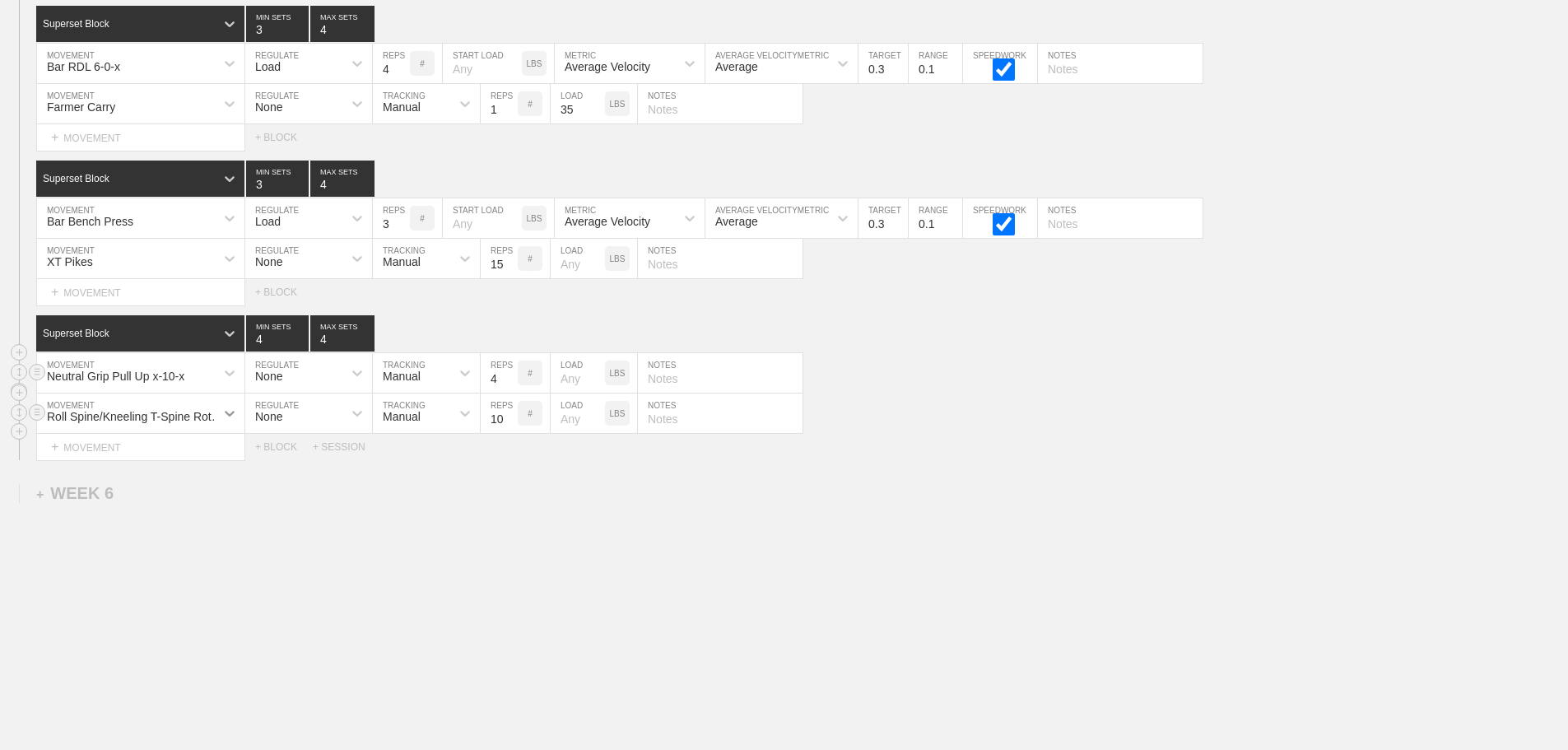
click at [229, 412] on icon at bounding box center [230, 414] width 17 height 17
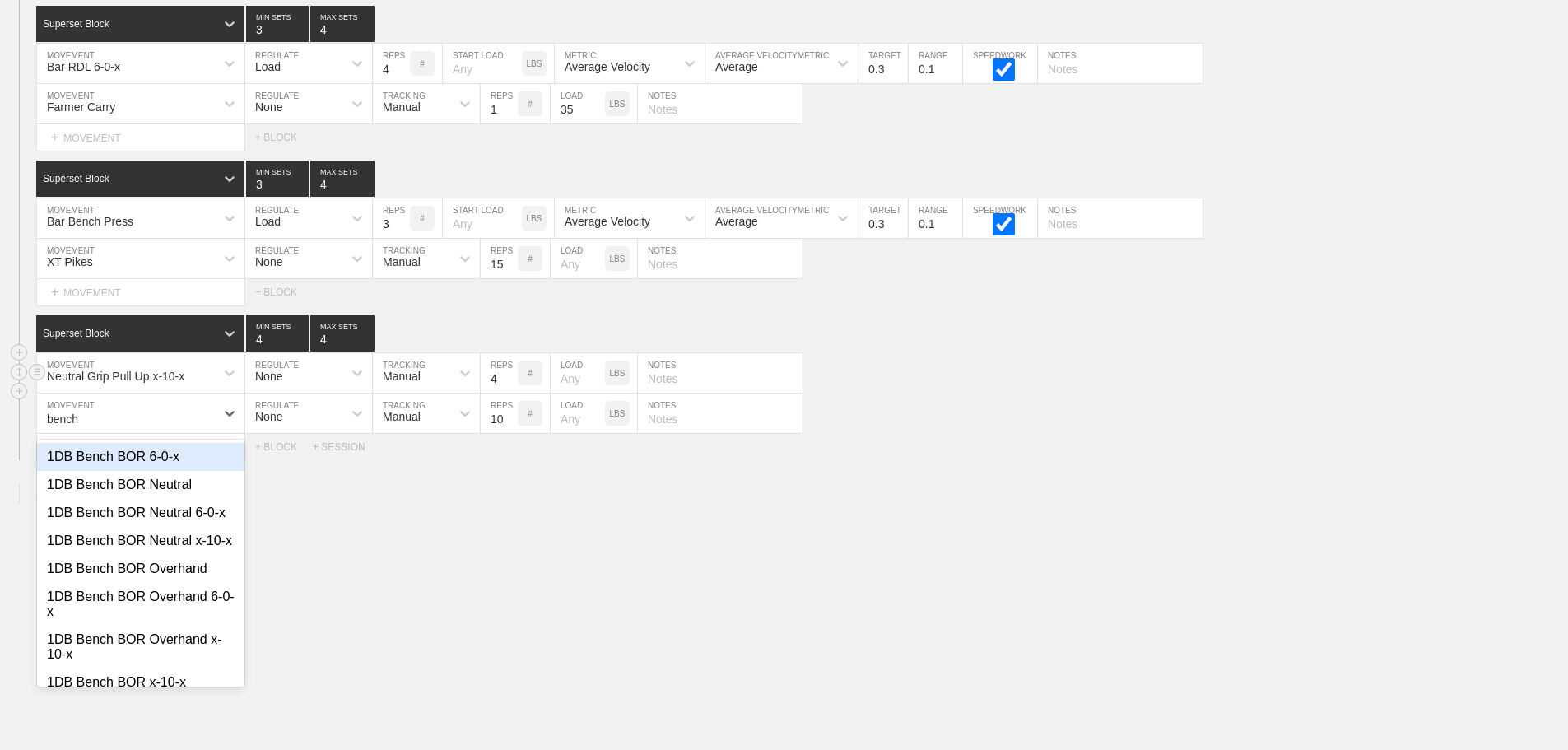
type input "bench"
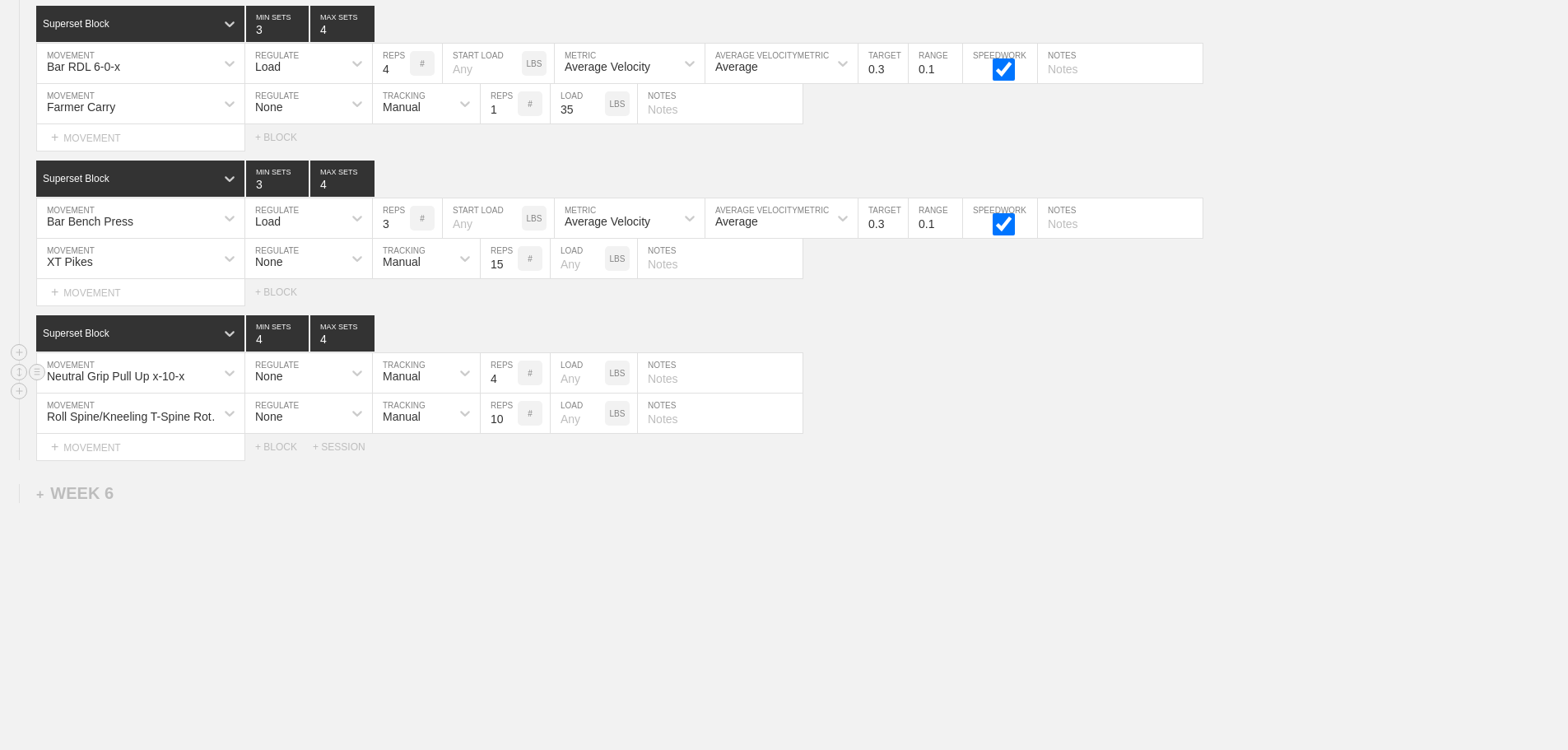
click at [222, 418] on icon at bounding box center [230, 414] width 17 height 17
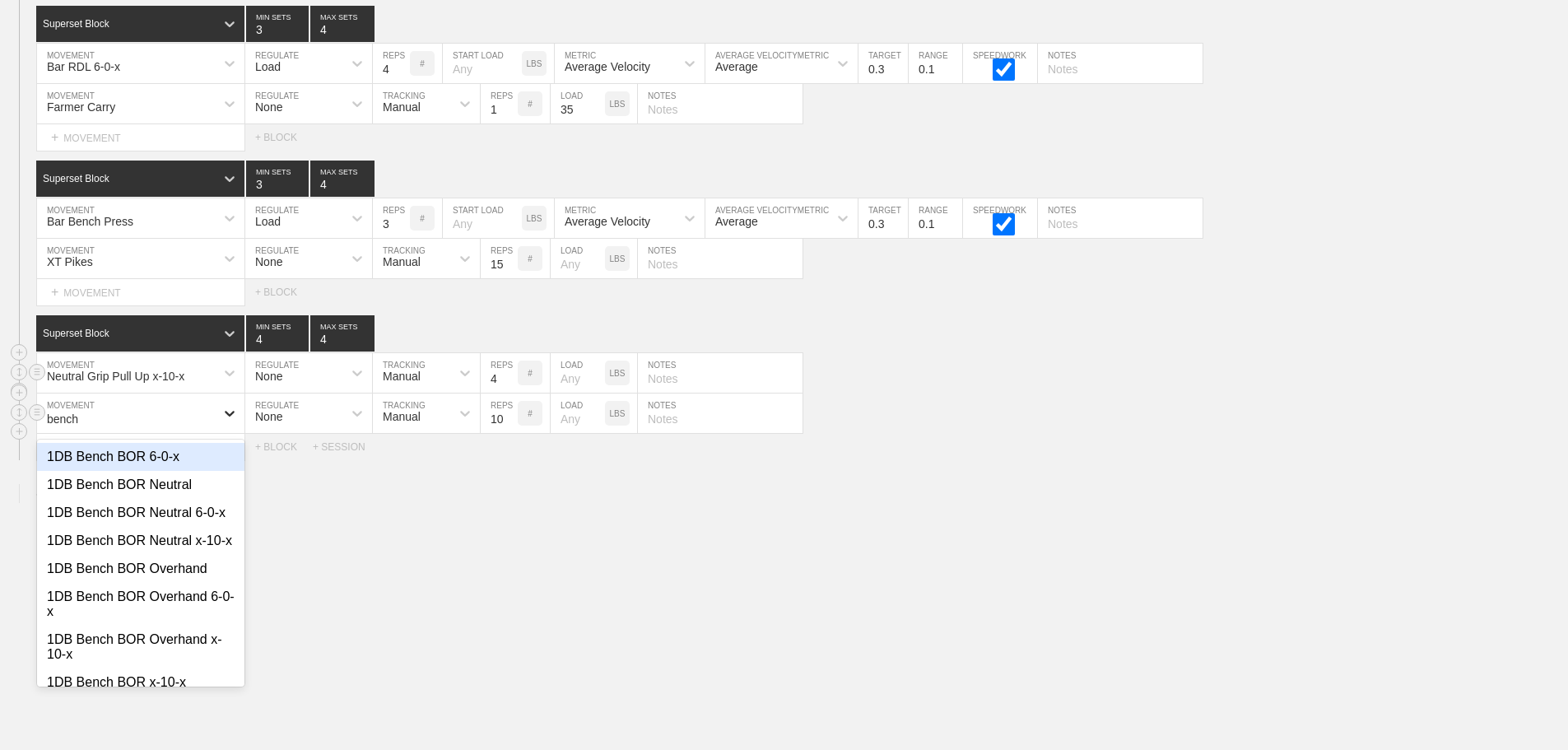
type input "bench t"
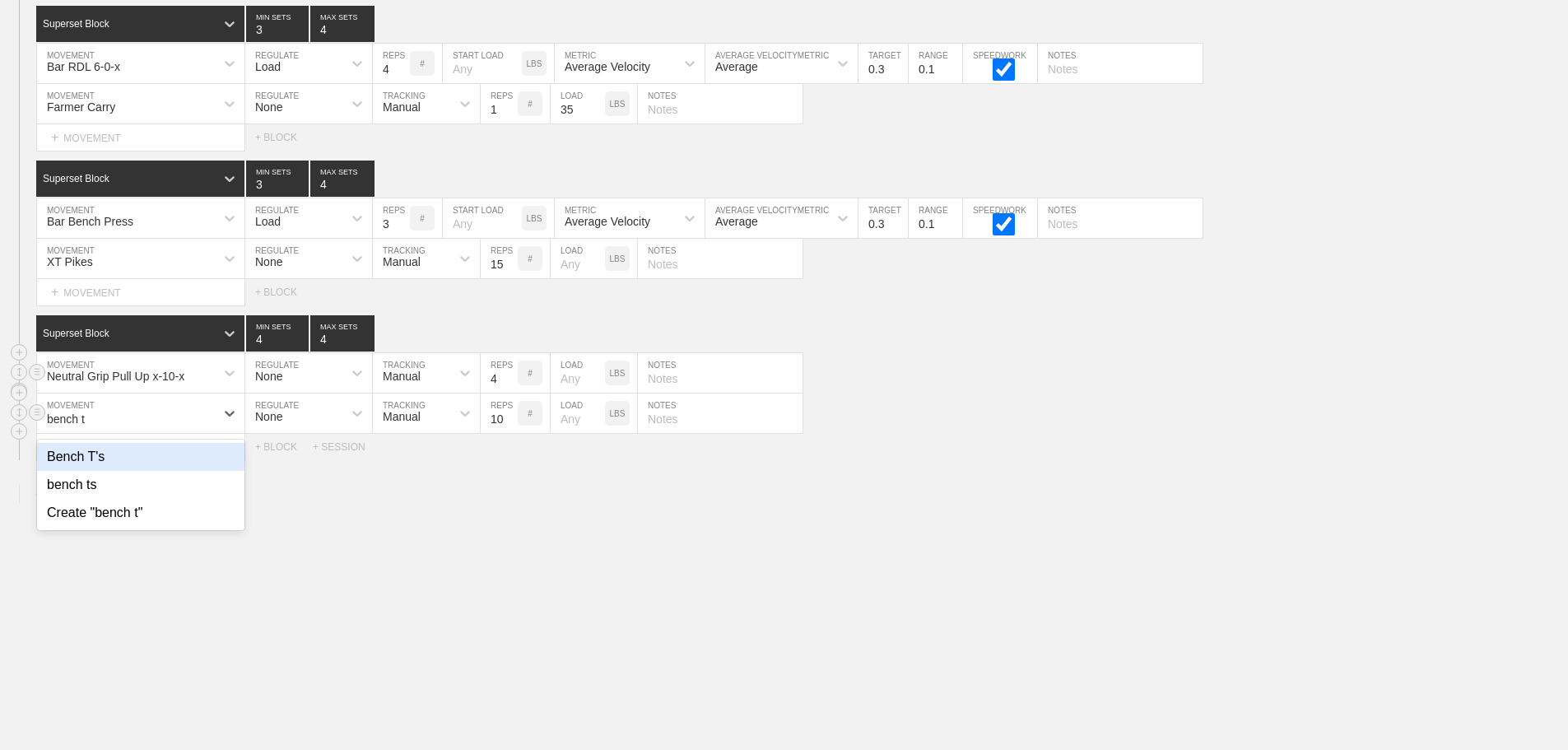
click at [111, 453] on div "Bench T's" at bounding box center [140, 457] width 208 height 28
drag, startPoint x: 697, startPoint y: 522, endPoint x: 688, endPoint y: 523, distance: 9.1
click at [1003, 387] on div "Neutral Grip Pull Up x-10-x MOVEMENT None REGULATE Manual TRACKING 4 REPS # LOA…" at bounding box center [784, 373] width 1568 height 40
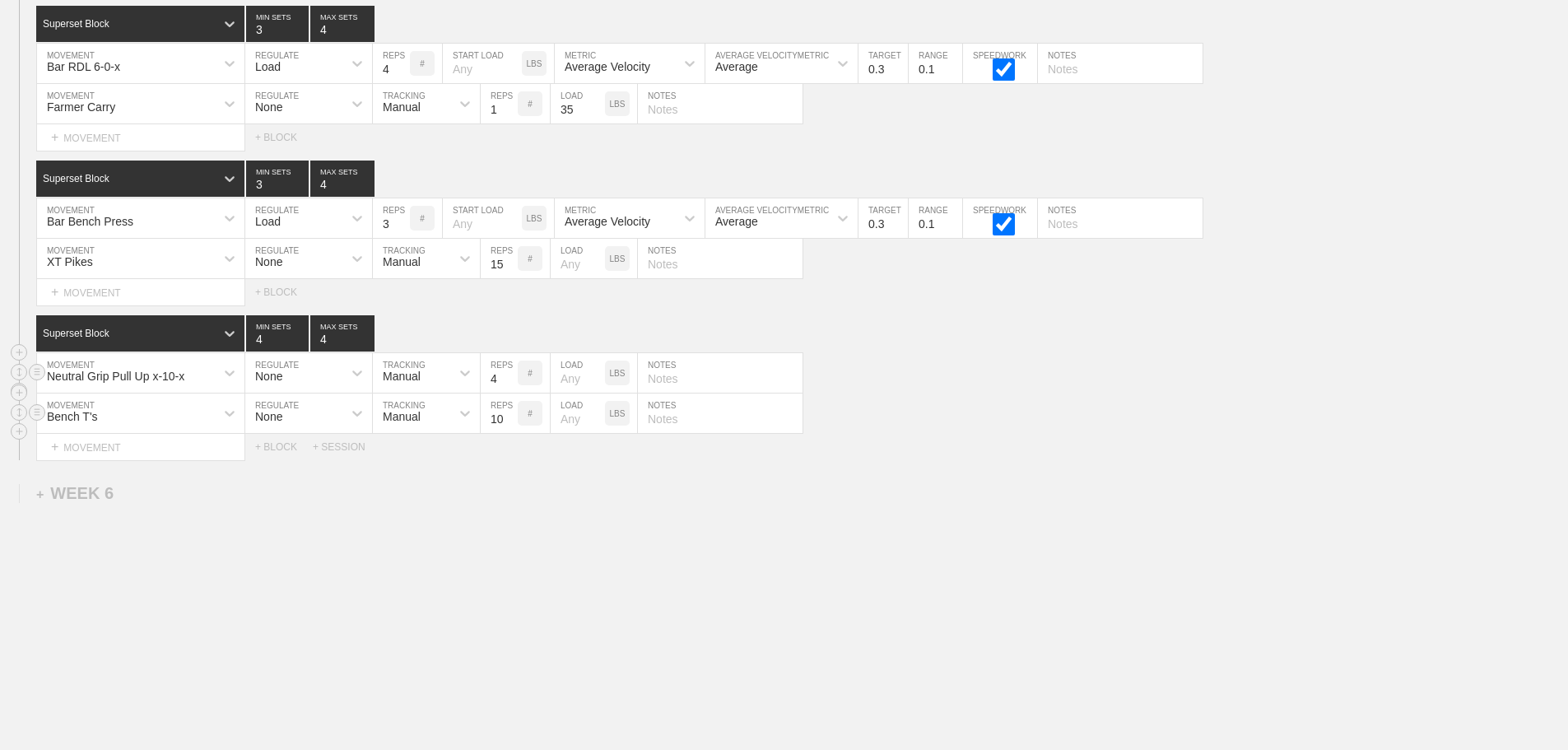
click at [994, 358] on div "Neutral Grip Pull Up x-10-x MOVEMENT None REGULATE Manual TRACKING 4 REPS # LOA…" at bounding box center [784, 373] width 1568 height 40
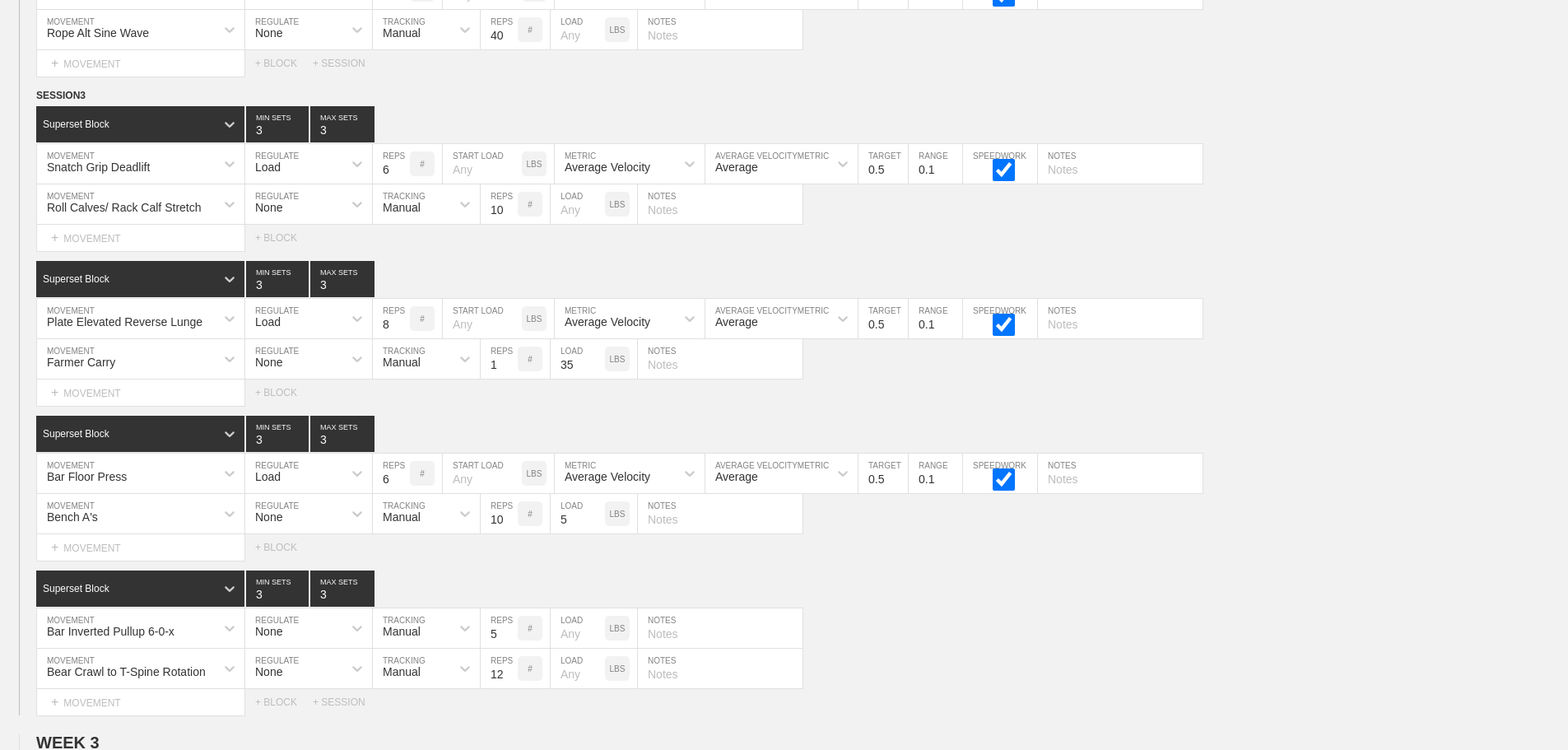
click at [1371, 406] on div "Select... MOVEMENT + MOVEMENT + BLOCK" at bounding box center [784, 392] width 1568 height 26
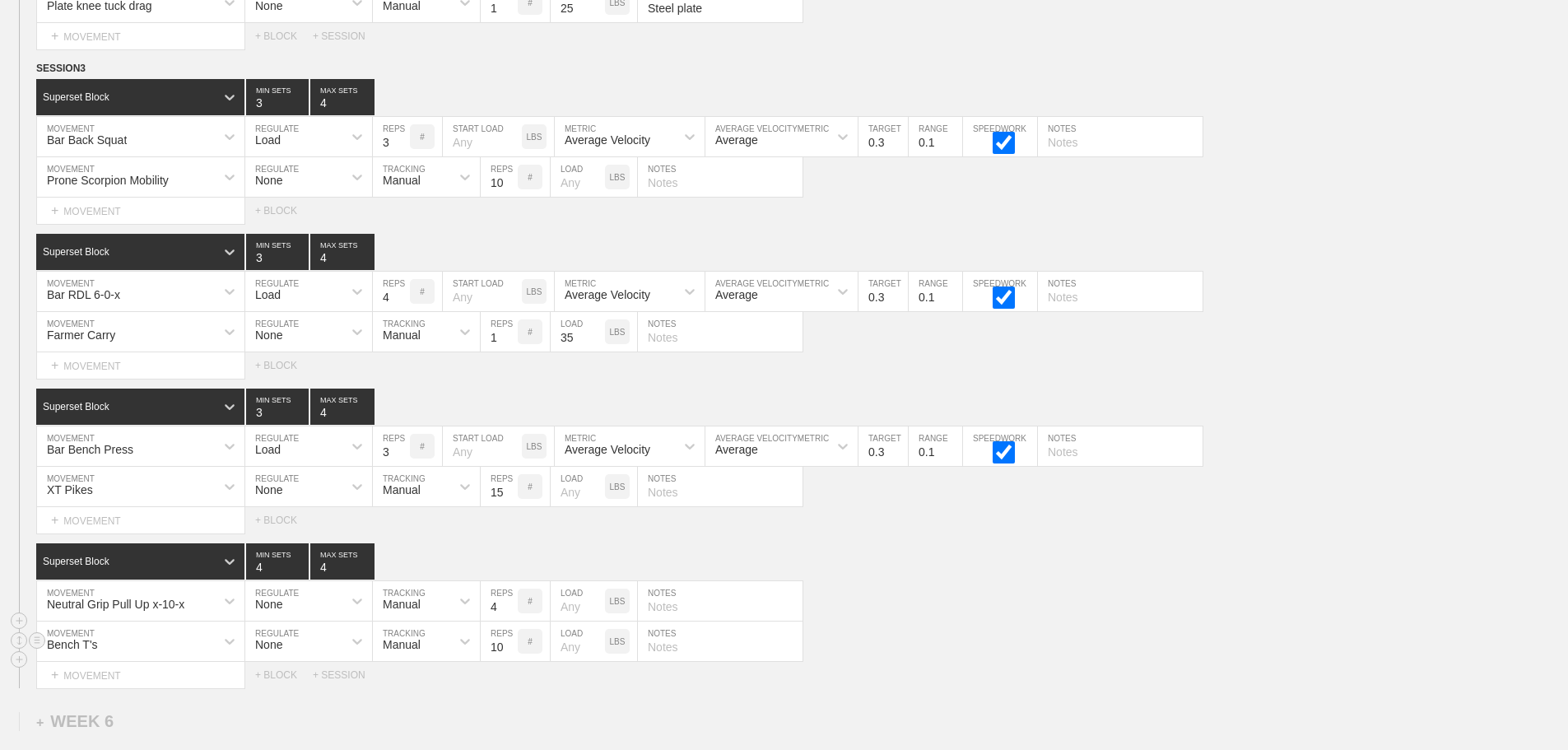
scroll to position [8071, 0]
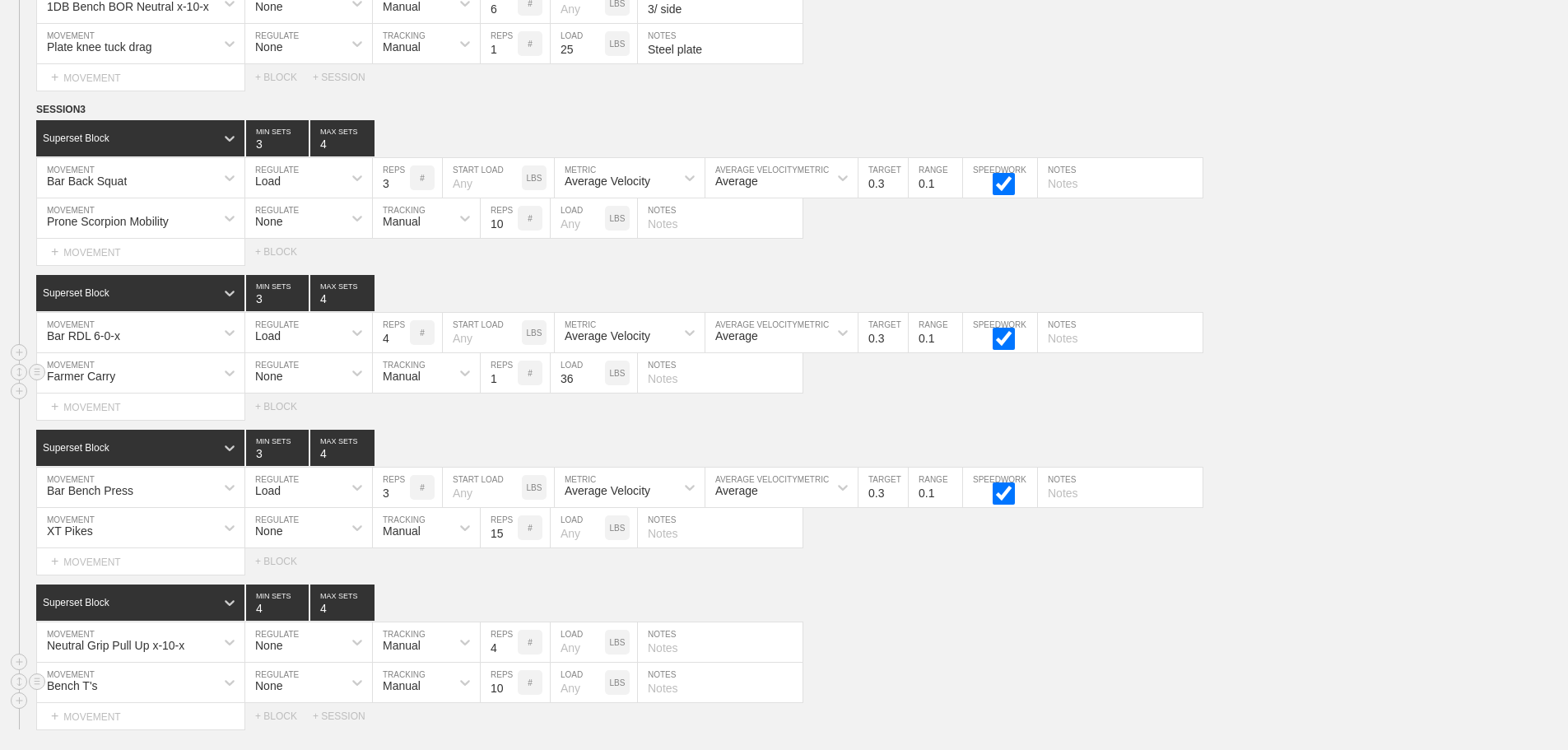
click at [595, 388] on input "36" at bounding box center [578, 372] width 55 height 40
click at [595, 388] on input "37" at bounding box center [578, 372] width 55 height 40
click at [595, 388] on input "38" at bounding box center [578, 372] width 55 height 40
click at [595, 388] on input "39" at bounding box center [578, 372] width 55 height 40
click at [595, 388] on input "40" at bounding box center [578, 372] width 55 height 40
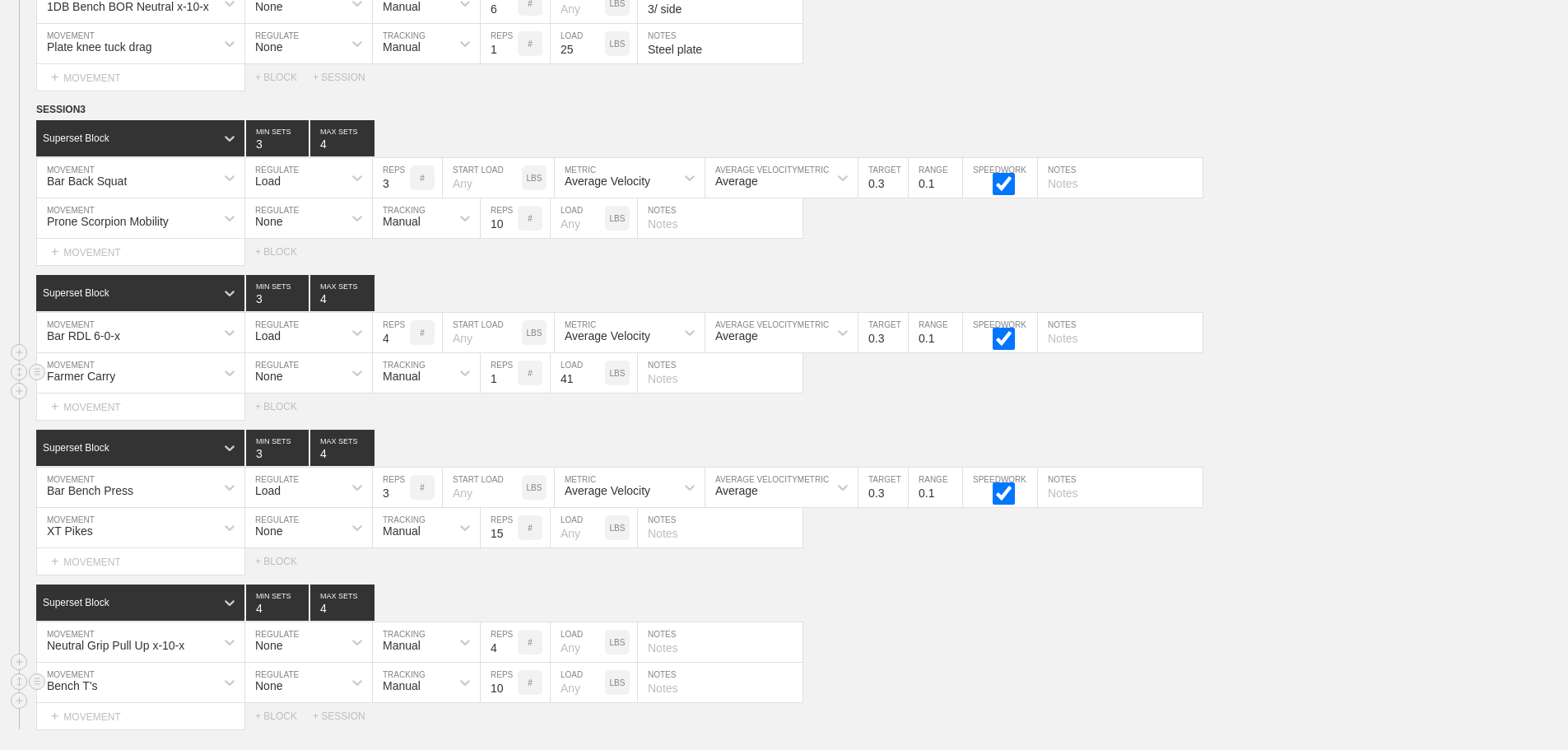
click at [595, 388] on input "41" at bounding box center [578, 372] width 55 height 40
click at [595, 388] on input "42" at bounding box center [578, 372] width 55 height 40
click at [595, 388] on input "43" at bounding box center [578, 372] width 55 height 40
click at [595, 388] on input "44" at bounding box center [578, 372] width 55 height 40
type input "45"
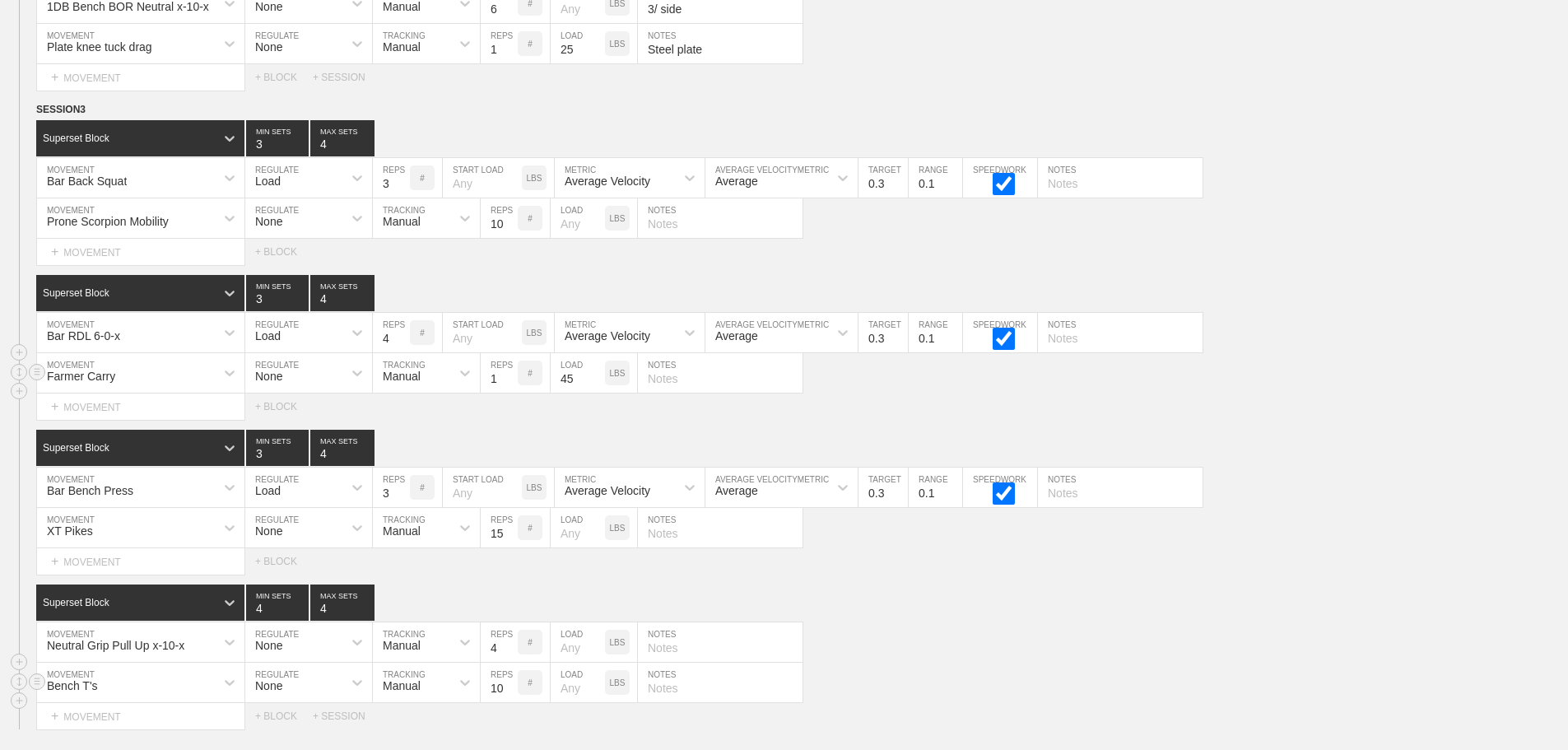
click at [595, 388] on input "45" at bounding box center [578, 372] width 55 height 40
click at [903, 393] on div "Farmer Carry MOVEMENT None REGULATE Manual TRACKING 1 REPS # 45 LOAD LBS NOTES" at bounding box center [784, 373] width 1568 height 40
click at [214, 387] on div "Farmer Carry" at bounding box center [125, 372] width 177 height 28
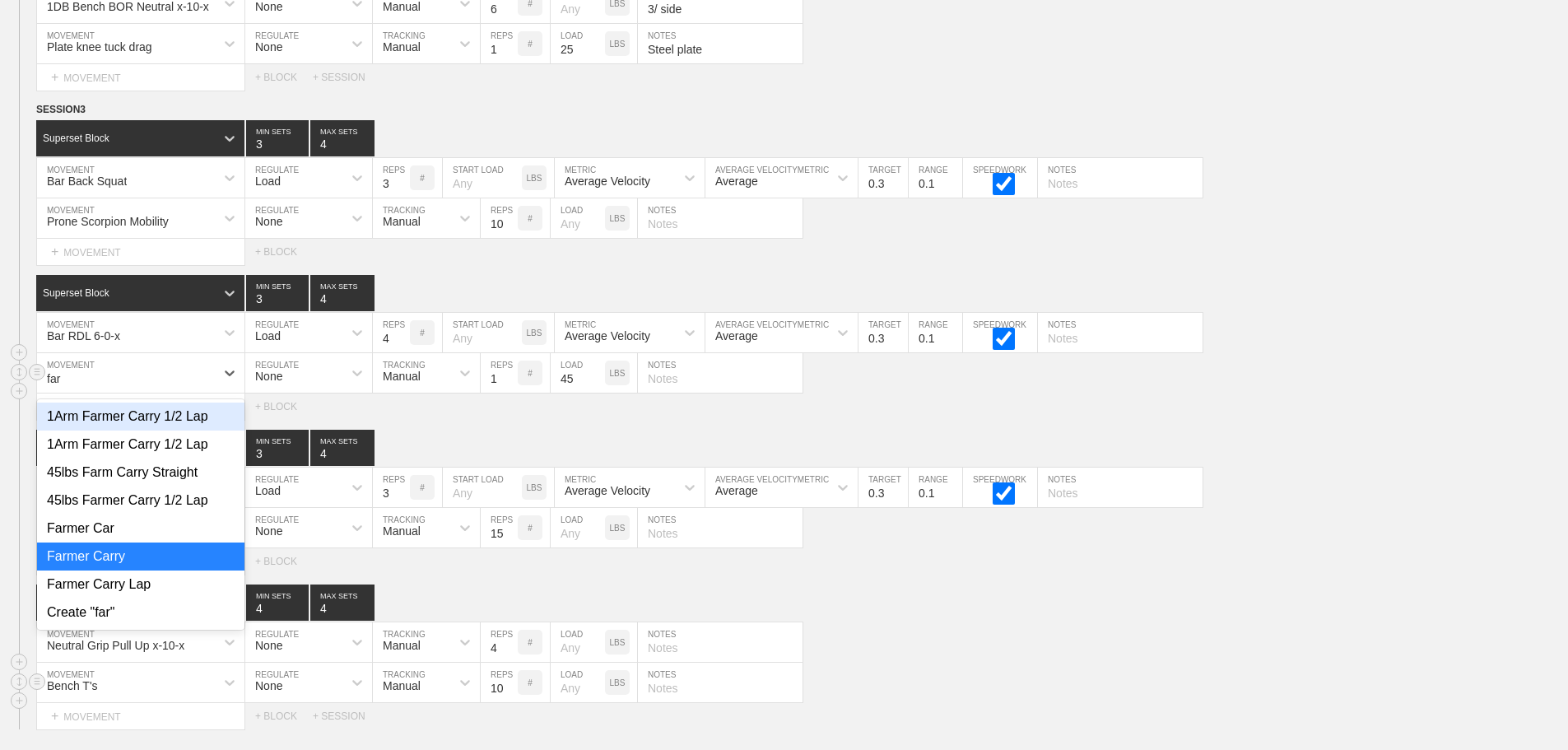
type input "farm"
click at [178, 455] on div "1Arm Farmer Carry 1/2 Lap" at bounding box center [140, 444] width 208 height 28
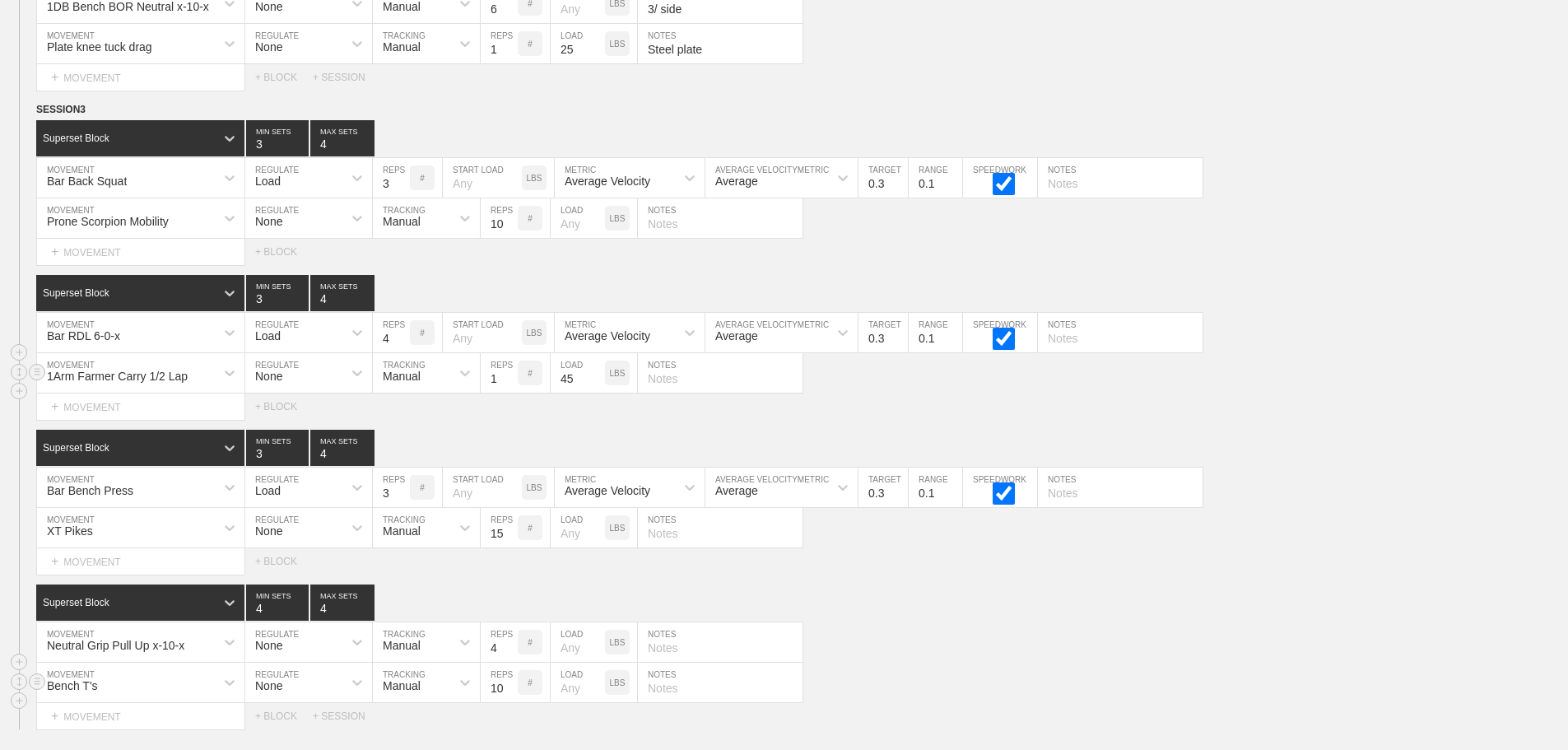
click at [886, 408] on div "Select... MOVEMENT + MOVEMENT + BLOCK" at bounding box center [784, 406] width 1568 height 26
click at [1000, 621] on div "Superset Block 4 MIN SETS 4 MAX SETS" at bounding box center [802, 602] width 1532 height 36
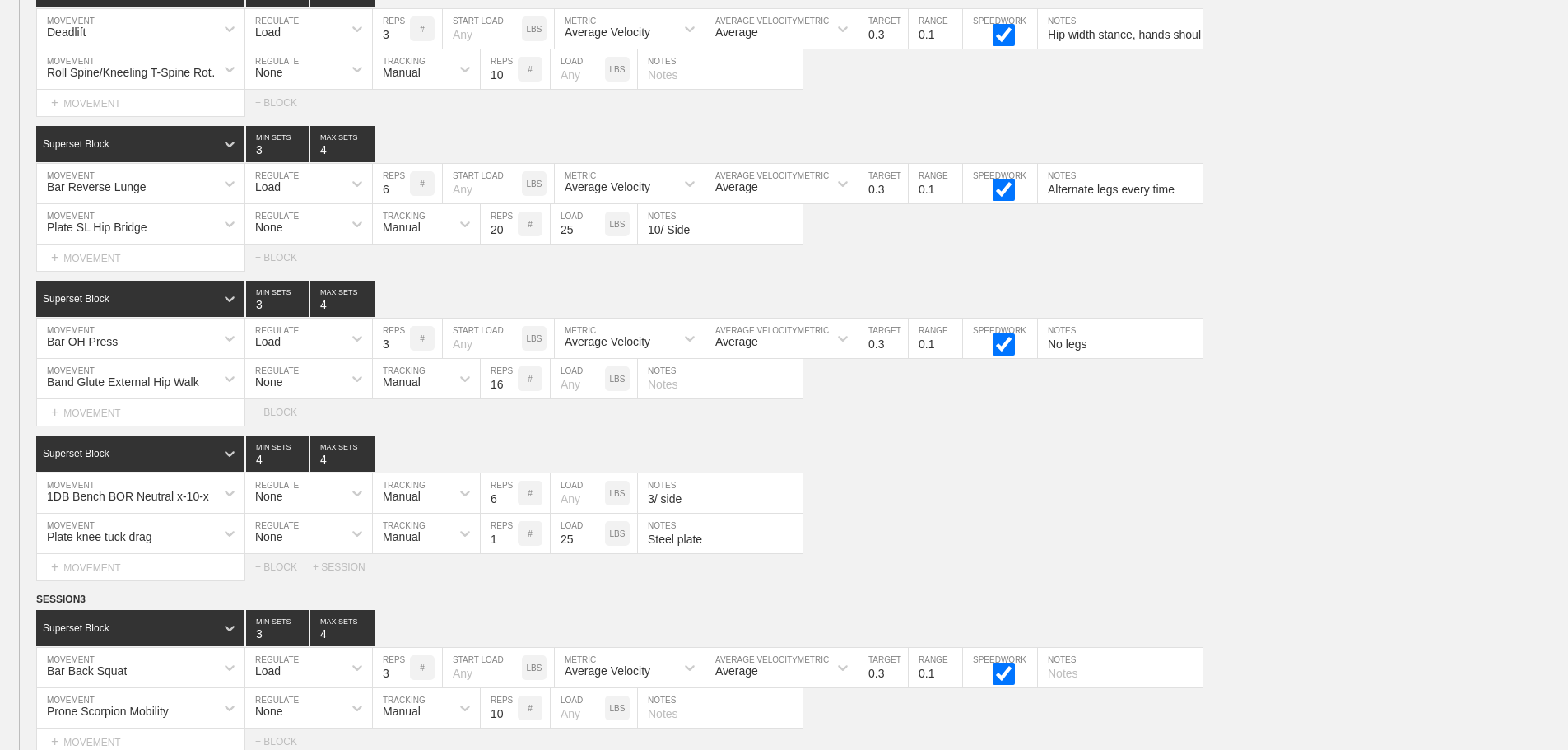
scroll to position [8153, 0]
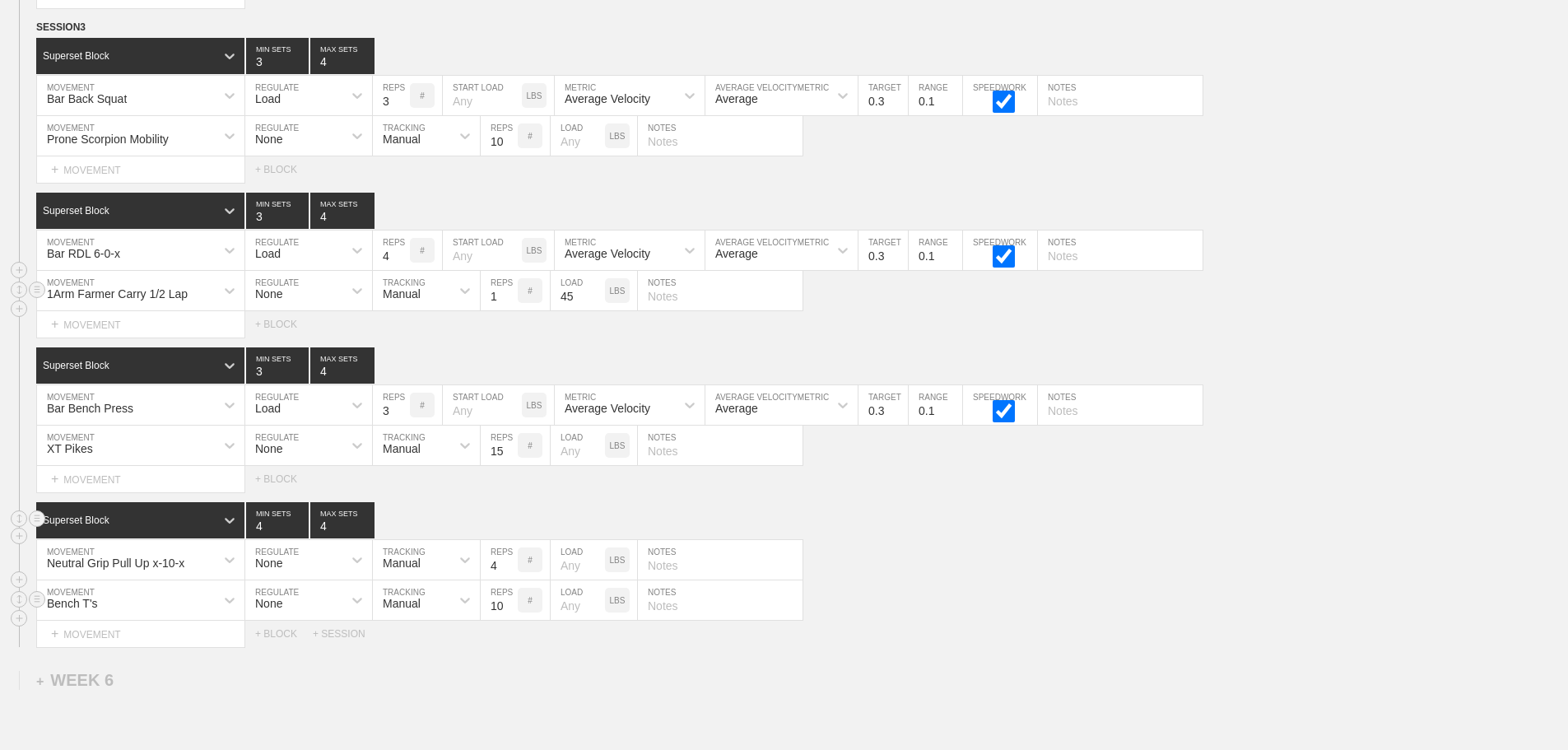
click at [858, 531] on div "Superset Block 4 MIN SETS 4 MAX SETS" at bounding box center [802, 520] width 1532 height 36
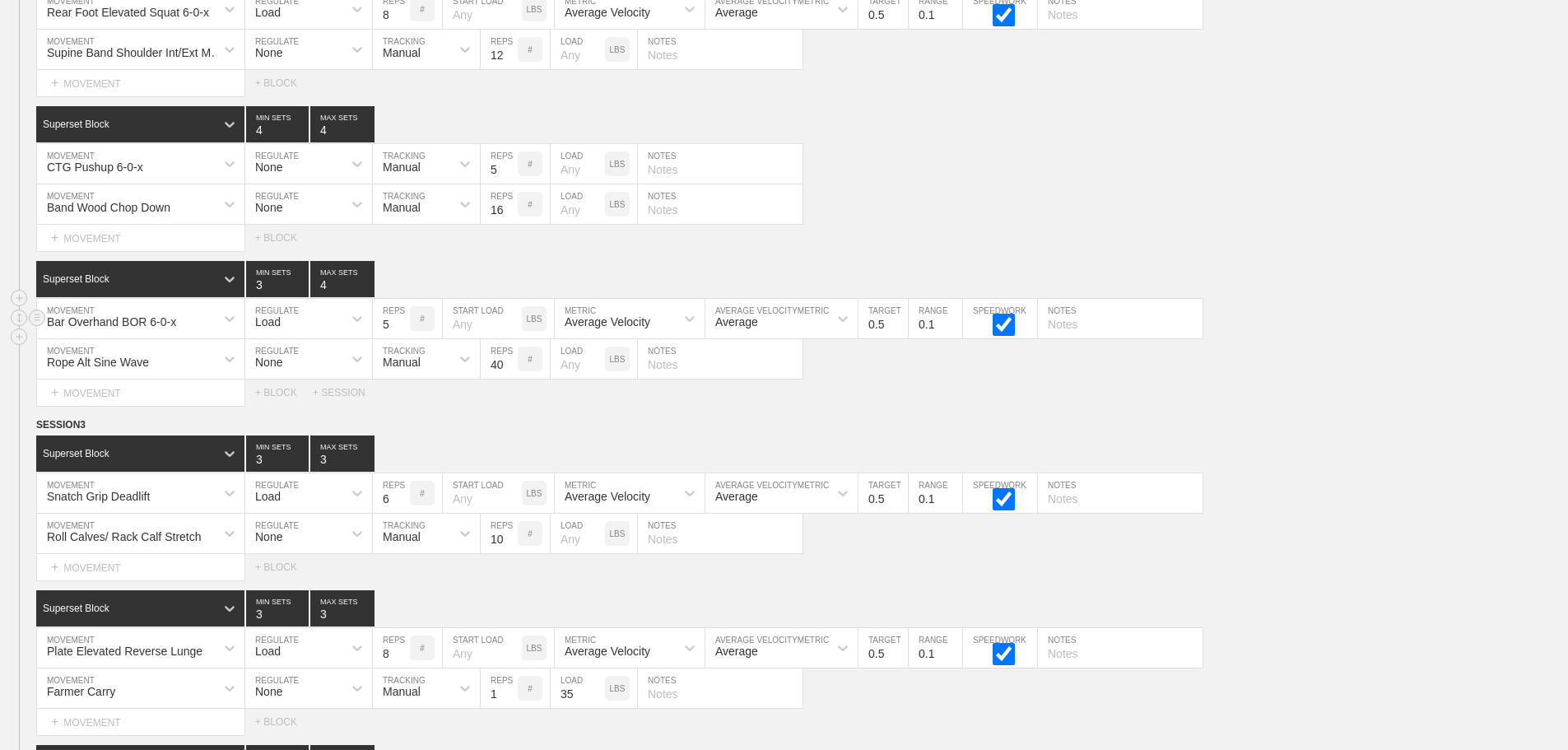
drag, startPoint x: 1374, startPoint y: 363, endPoint x: 1387, endPoint y: 346, distance: 21.4
click at [1377, 358] on div "Rope Alt Sine Wave MOVEMENT None REGULATE Manual TRACKING 40 REPS # LOAD LBS NO…" at bounding box center [784, 359] width 1568 height 40
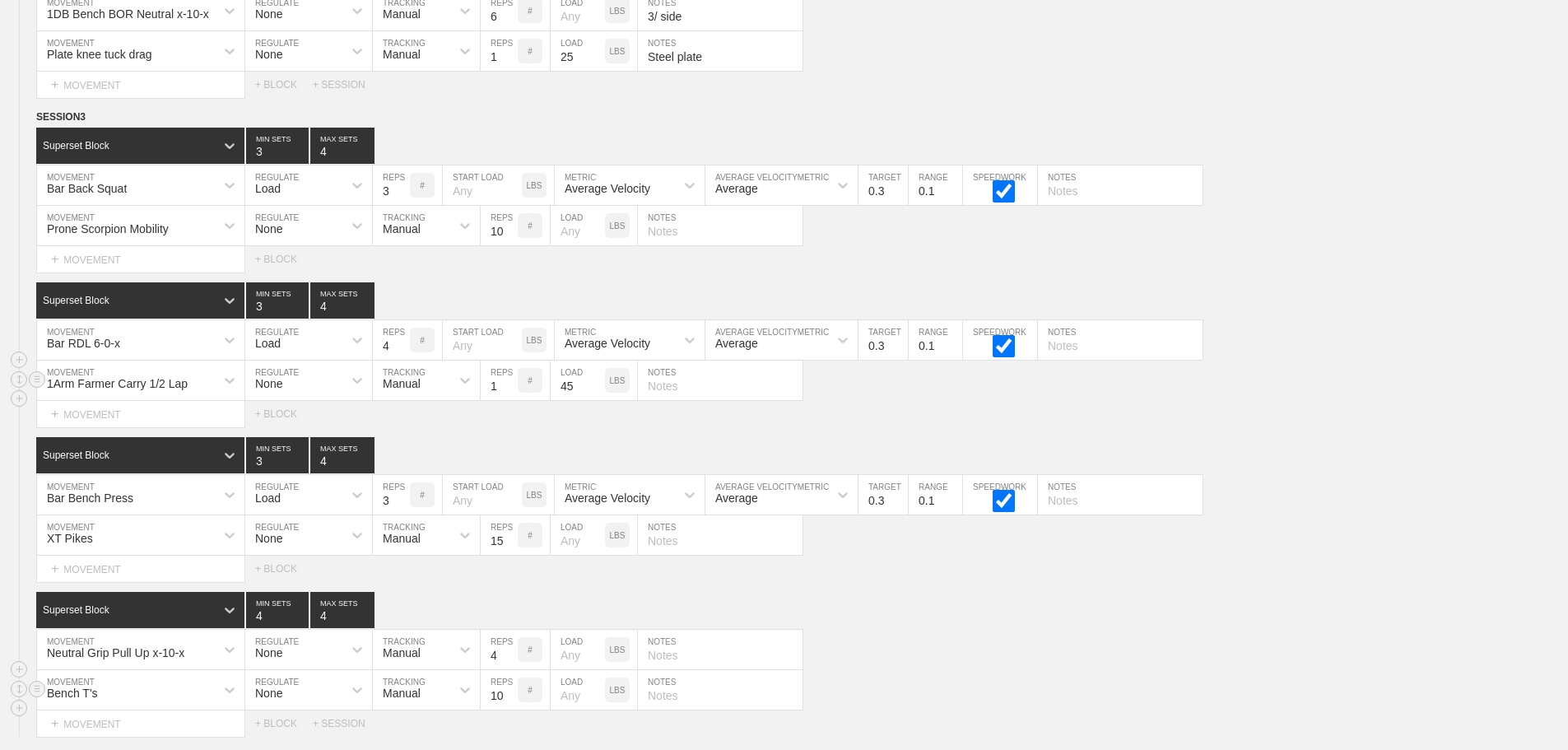
scroll to position [8353, 0]
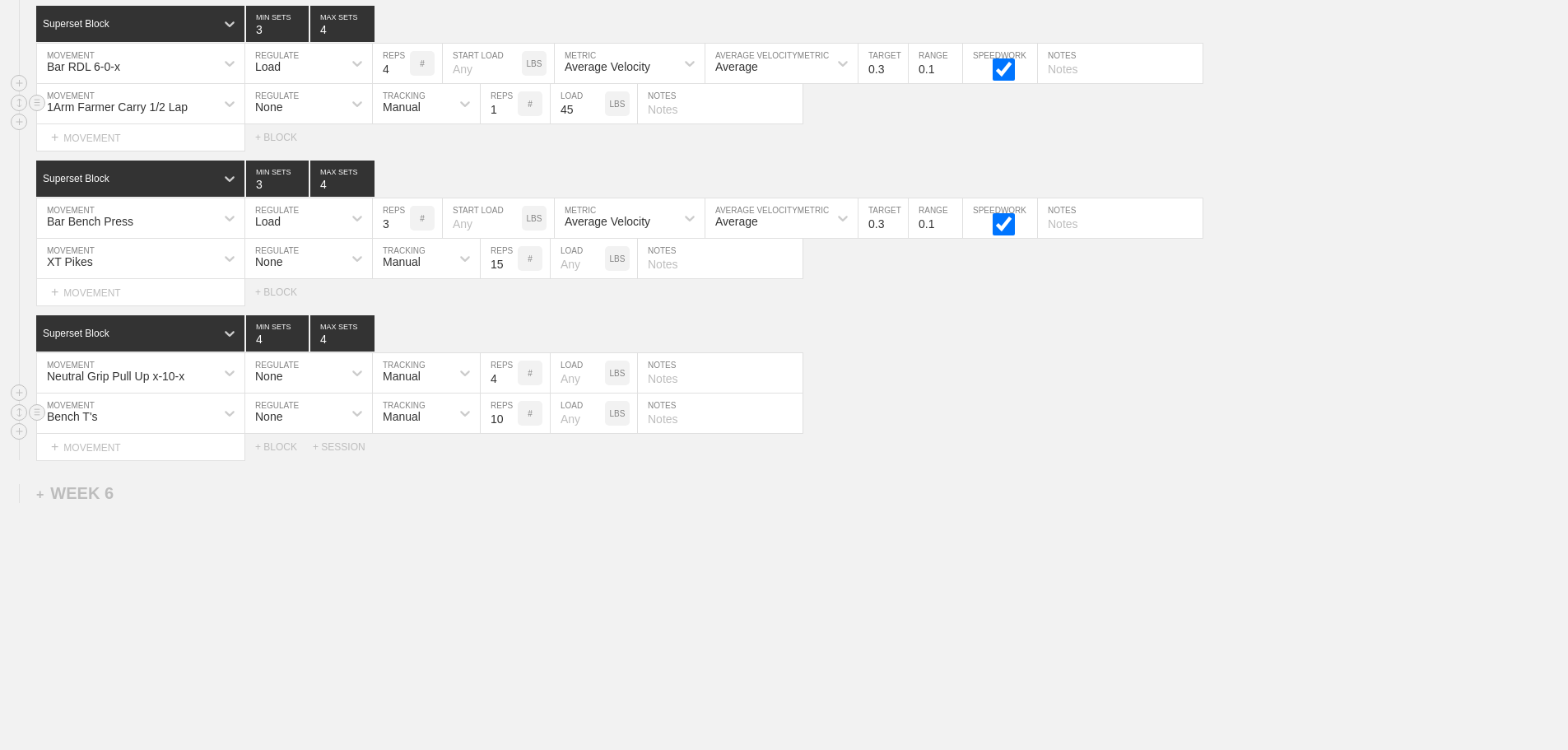
click at [205, 106] on div "1Arm Farmer Carry 1/2 Lap" at bounding box center [125, 103] width 177 height 28
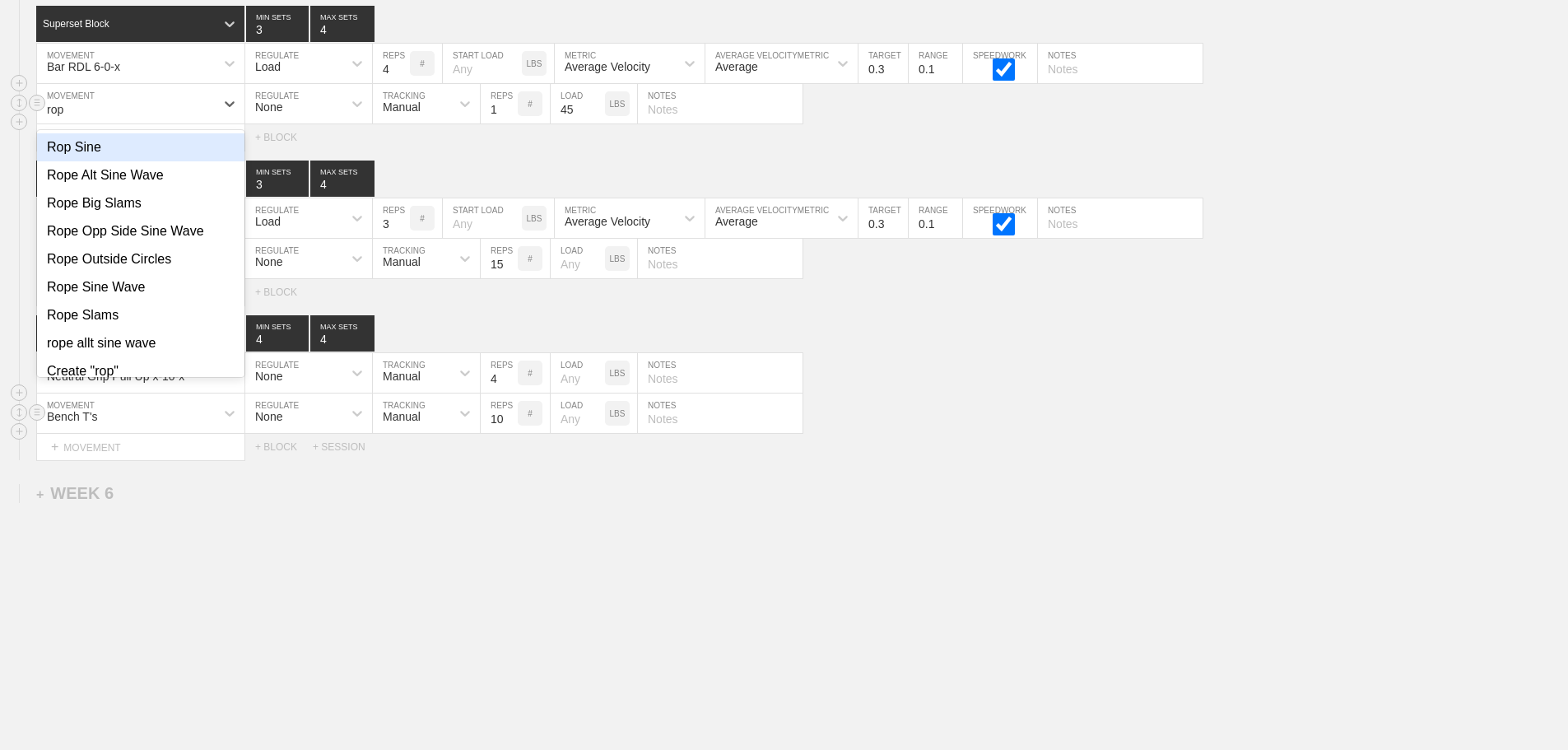
type input "rope"
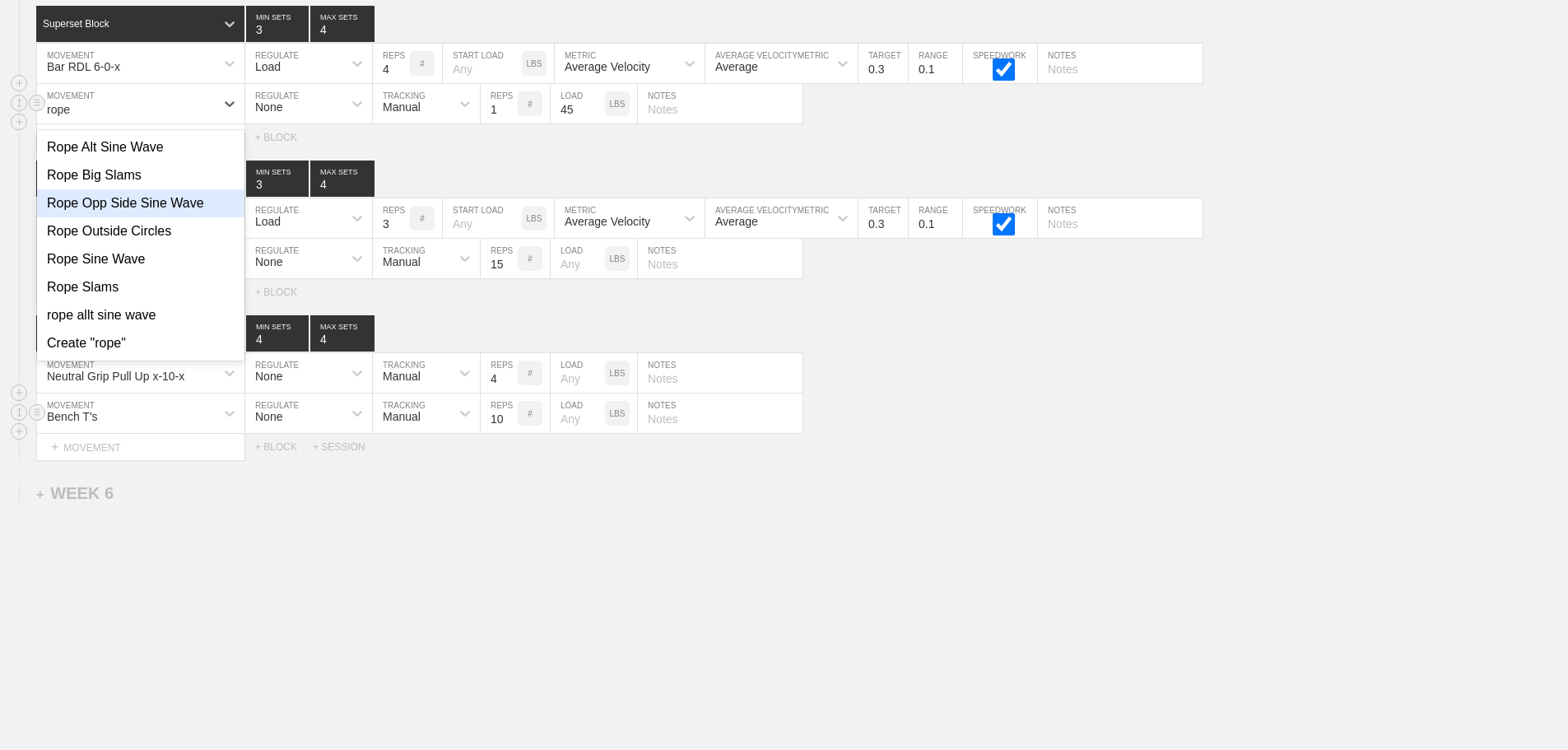
click at [146, 203] on div "Rope Opp Side Sine Wave" at bounding box center [140, 203] width 208 height 28
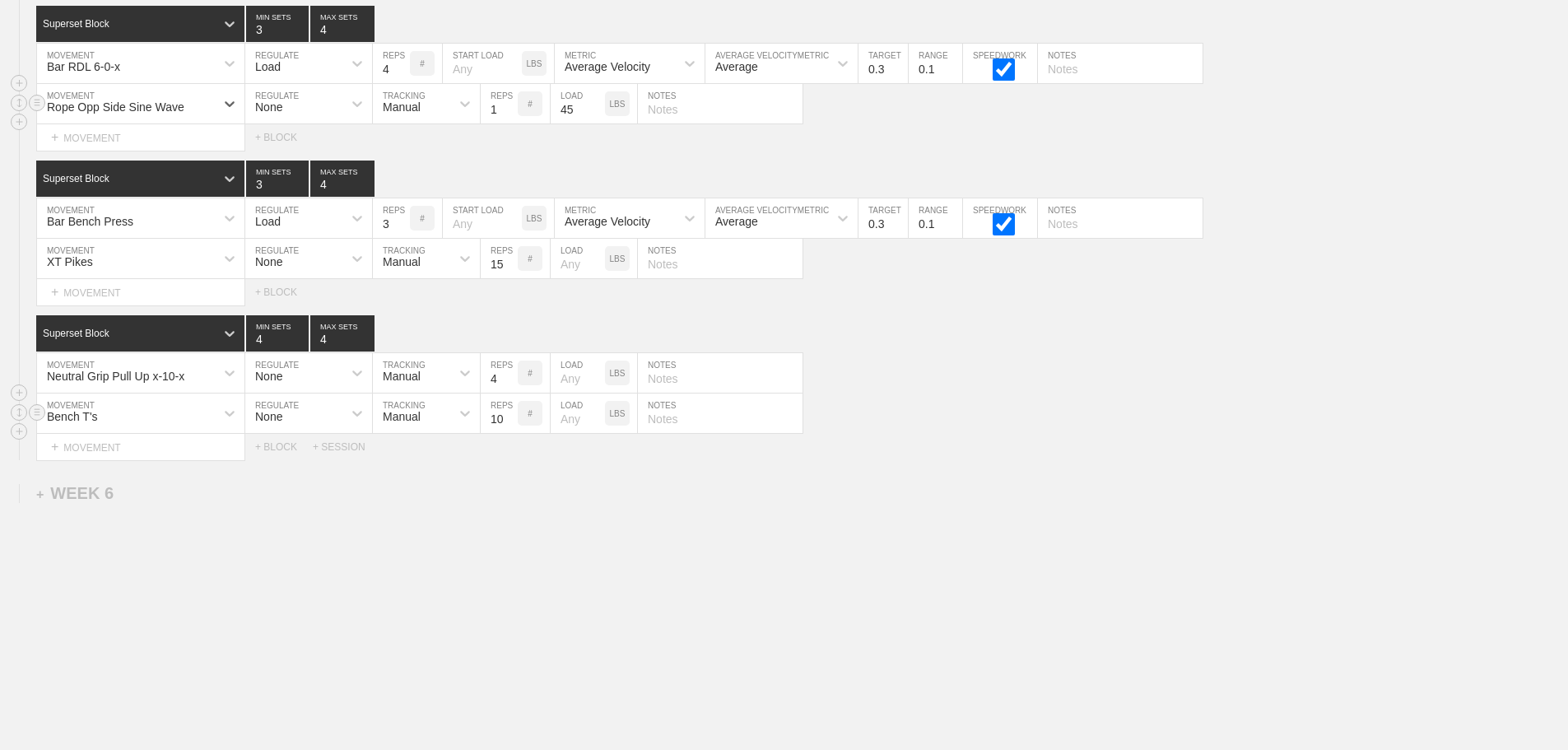
click at [578, 113] on input "45" at bounding box center [578, 103] width 55 height 40
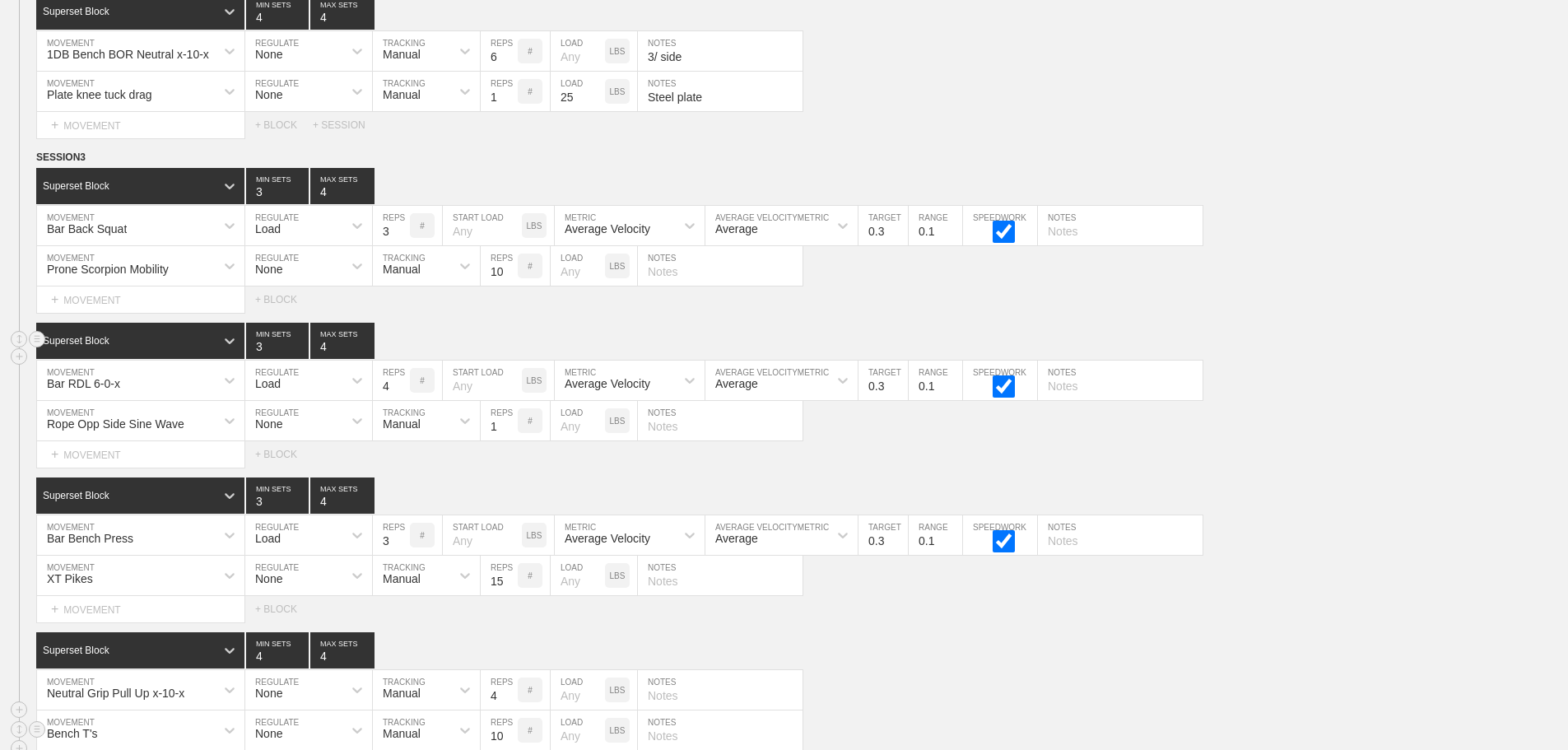
scroll to position [7941, 0]
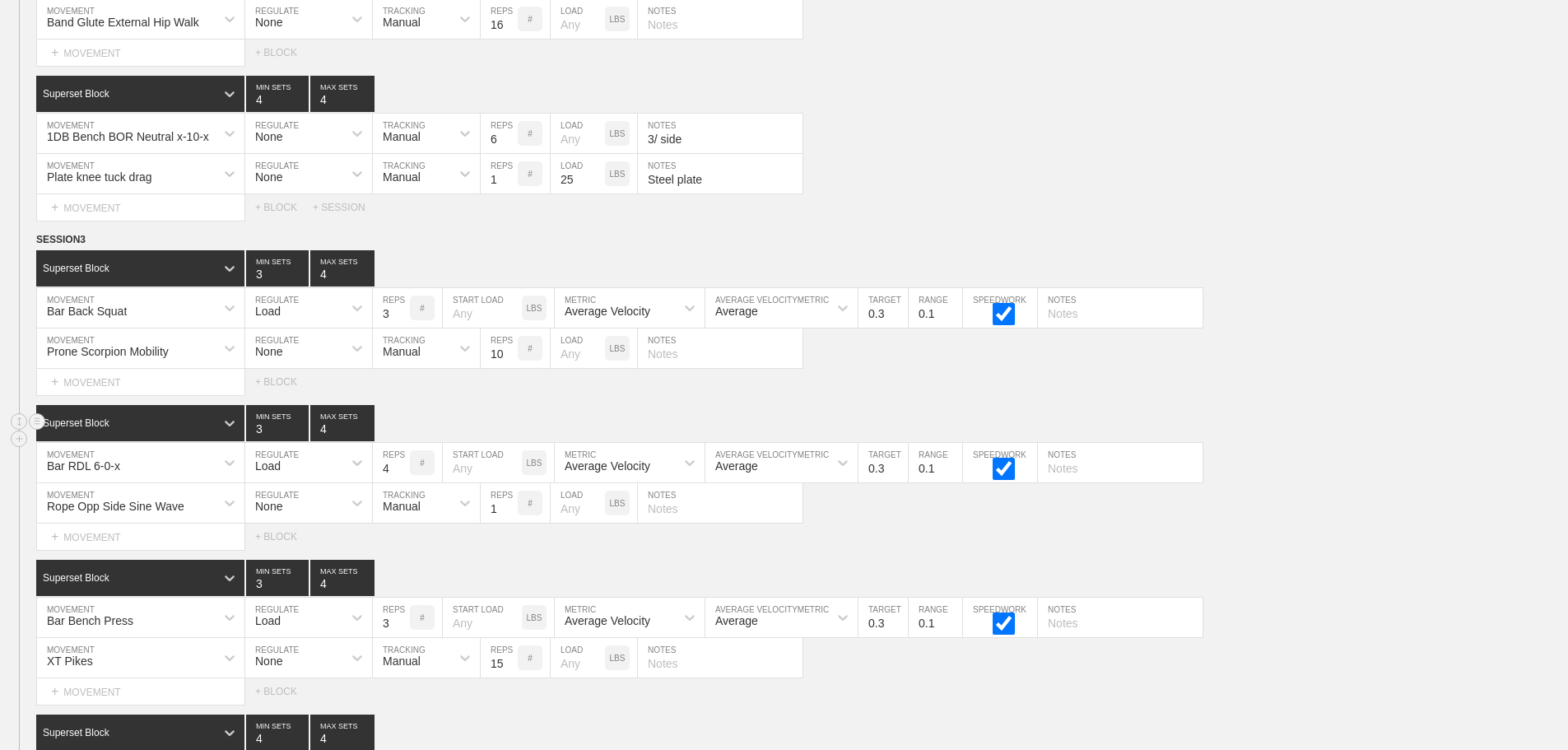
drag, startPoint x: 1381, startPoint y: 430, endPoint x: 1358, endPoint y: 433, distance: 23.2
click at [1379, 430] on div "Superset Block 3 MIN SETS 4 MAX SETS" at bounding box center [802, 423] width 1532 height 36
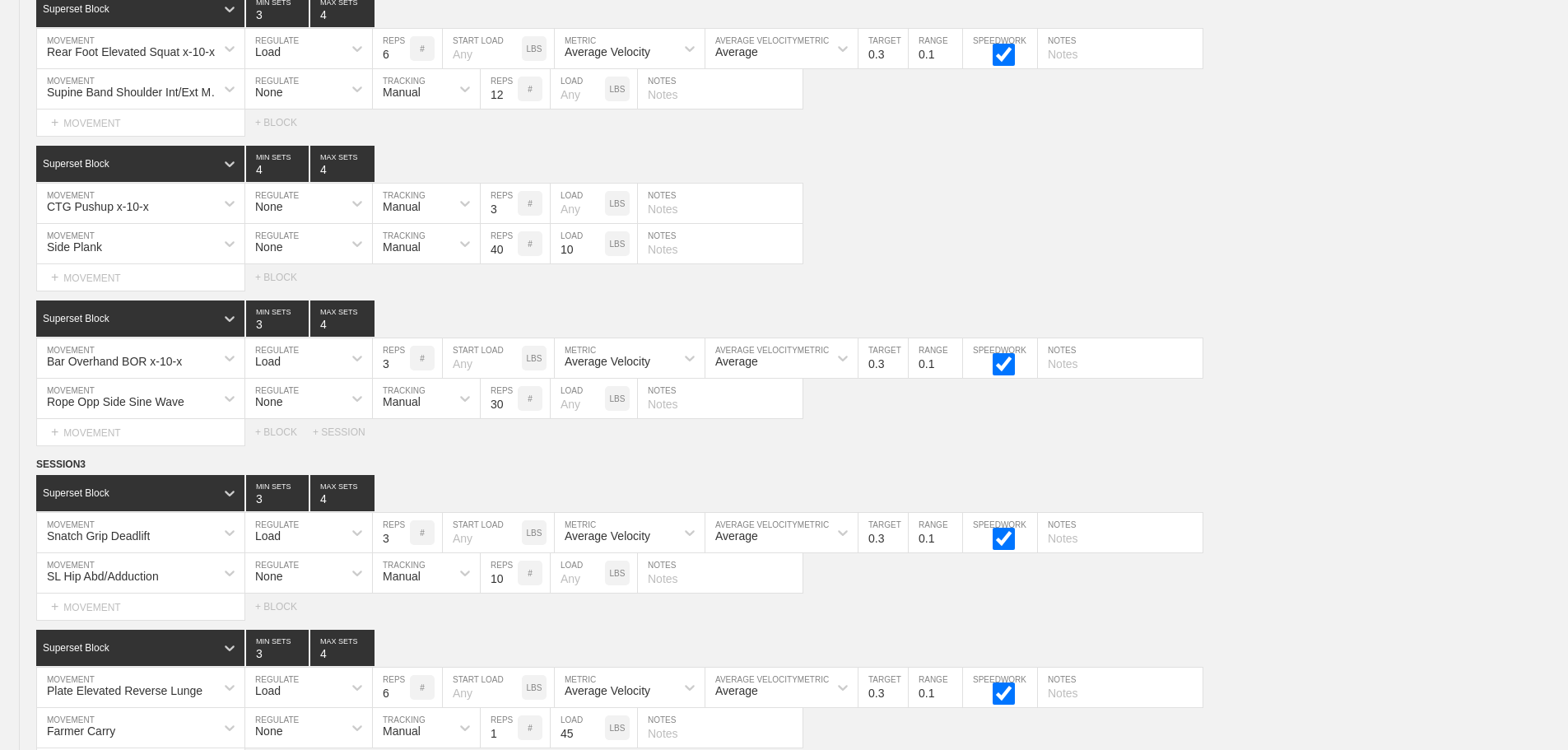
scroll to position [8353, 0]
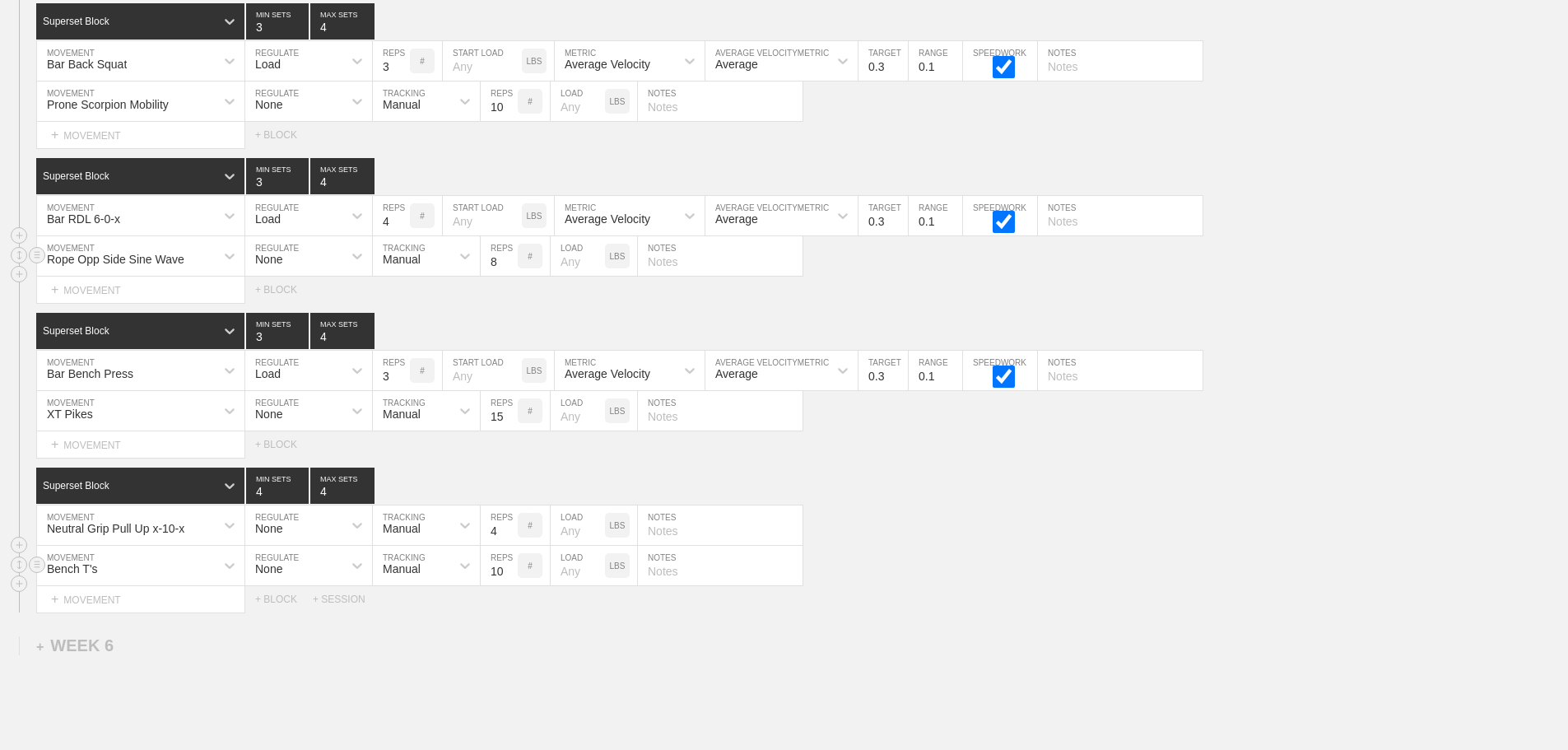
click at [509, 269] on input "8" at bounding box center [499, 256] width 37 height 40
click at [509, 269] on input "9" at bounding box center [499, 256] width 37 height 40
click at [509, 269] on input "10" at bounding box center [499, 256] width 37 height 40
click at [509, 269] on input "11" at bounding box center [499, 256] width 37 height 40
click at [509, 269] on input "12" at bounding box center [499, 256] width 37 height 40
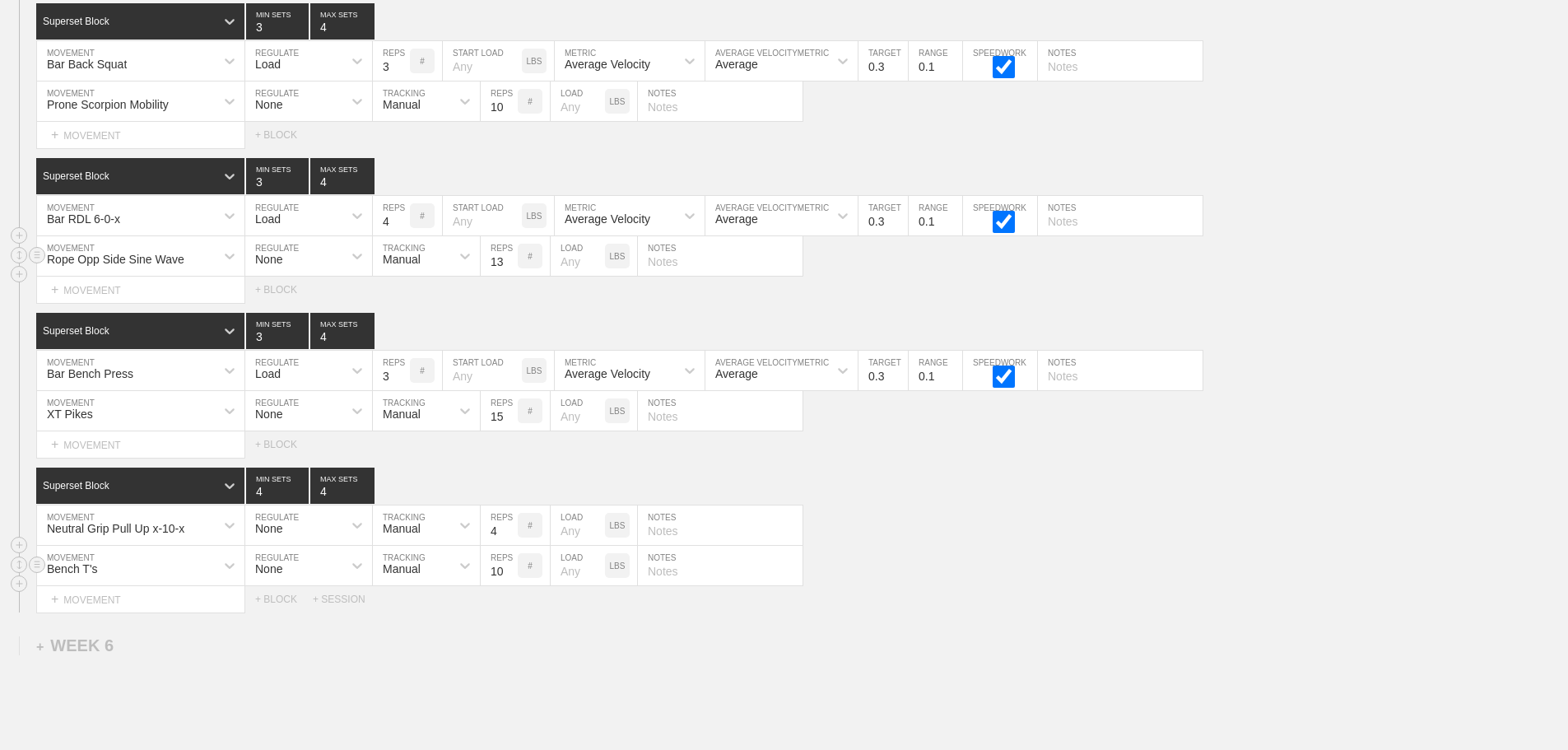
click at [509, 269] on input "13" at bounding box center [499, 256] width 37 height 40
click at [509, 269] on input "14" at bounding box center [499, 256] width 37 height 40
click at [509, 269] on input "15" at bounding box center [499, 256] width 37 height 40
click at [509, 269] on input "16" at bounding box center [499, 256] width 37 height 40
click at [509, 269] on input "17" at bounding box center [499, 256] width 37 height 40
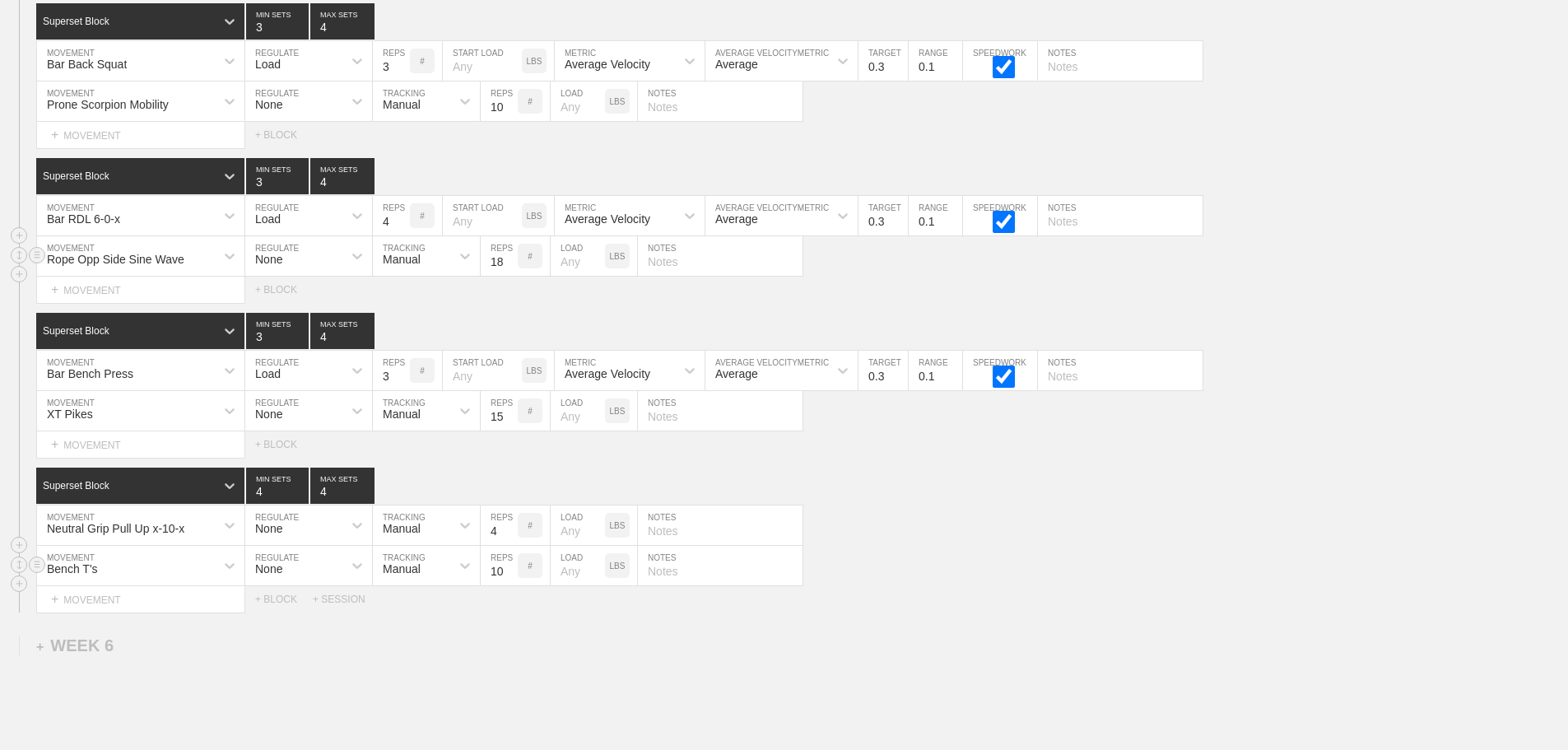
click at [509, 269] on input "18" at bounding box center [499, 256] width 37 height 40
click at [509, 269] on input "19" at bounding box center [499, 256] width 37 height 40
click at [509, 269] on input "20" at bounding box center [499, 256] width 37 height 40
click at [509, 269] on input "21" at bounding box center [499, 256] width 37 height 40
click at [509, 269] on input "22" at bounding box center [499, 256] width 37 height 40
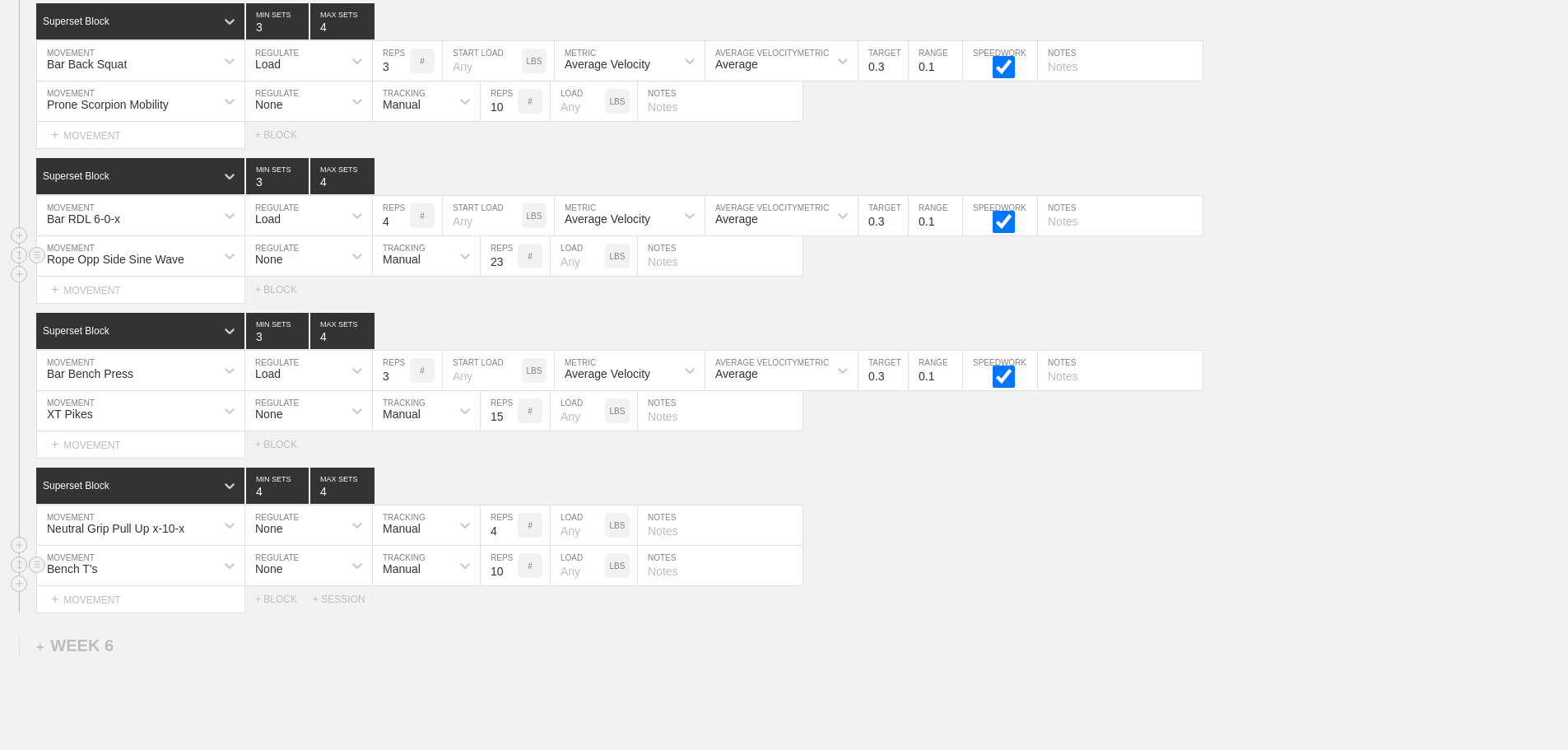
click at [509, 269] on input "23" at bounding box center [499, 256] width 37 height 40
click at [509, 269] on input "24" at bounding box center [499, 256] width 37 height 40
click at [509, 269] on input "25" at bounding box center [499, 256] width 37 height 40
click at [509, 269] on input "26" at bounding box center [499, 256] width 37 height 40
click at [509, 269] on input "27" at bounding box center [499, 256] width 37 height 40
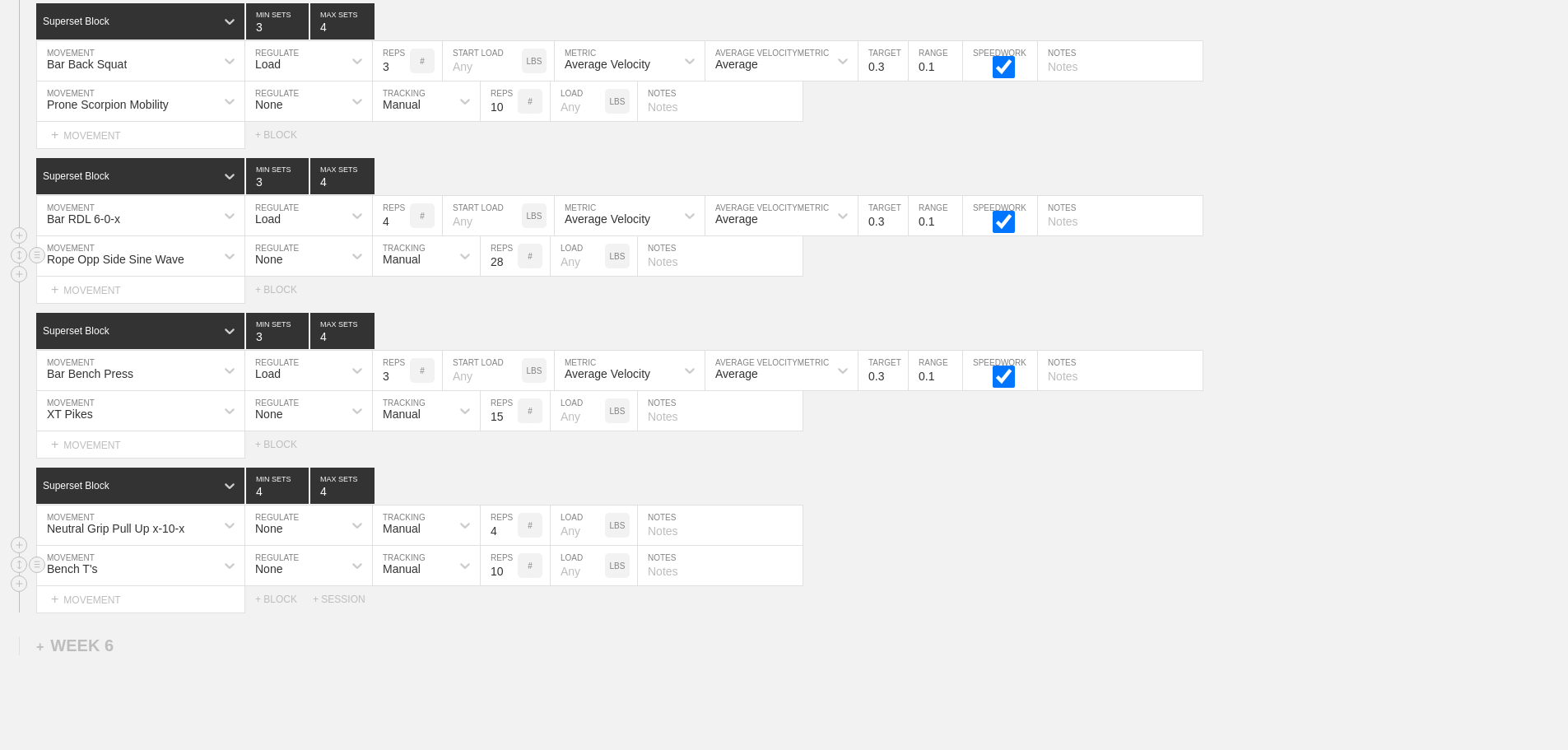
click at [509, 269] on input "28" at bounding box center [499, 256] width 37 height 40
click at [509, 269] on input "29" at bounding box center [499, 256] width 37 height 40
type input "30"
click at [509, 269] on input "30" at bounding box center [499, 256] width 37 height 40
click at [1024, 517] on div "Superset Block 4 MIN SETS 4 MAX SETS DUPLICATE INSERT MOVEMENT AFTER DELETE Neu…" at bounding box center [784, 540] width 1568 height 145
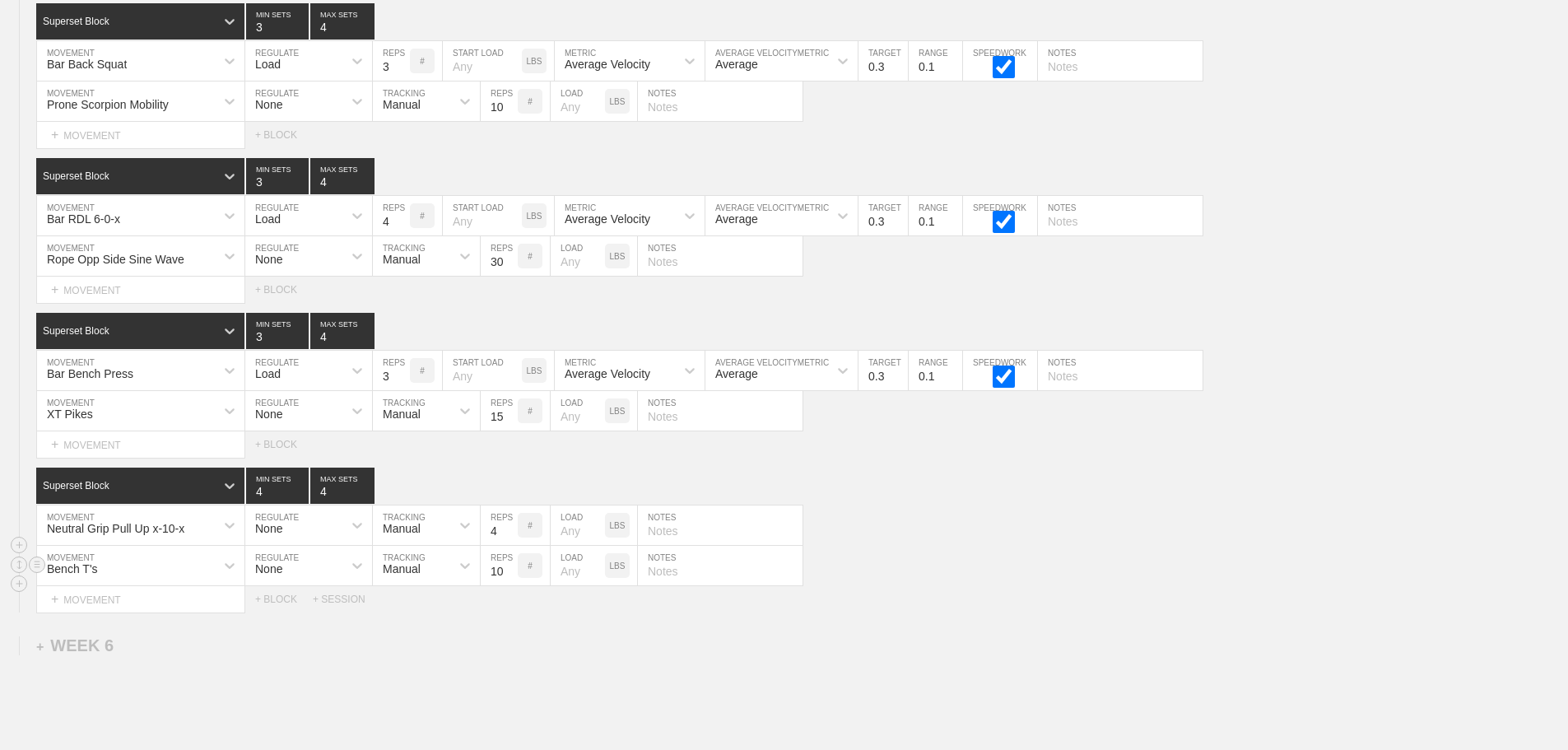
click at [1032, 562] on div "Bench T's MOVEMENT None REGULATE Manual TRACKING 10 REPS # LOAD LBS NOTES" at bounding box center [784, 566] width 1568 height 40
click at [1032, 528] on div "Neutral Grip Pull Up x-10-x MOVEMENT None REGULATE Manual TRACKING 4 REPS # LOA…" at bounding box center [784, 526] width 1568 height 40
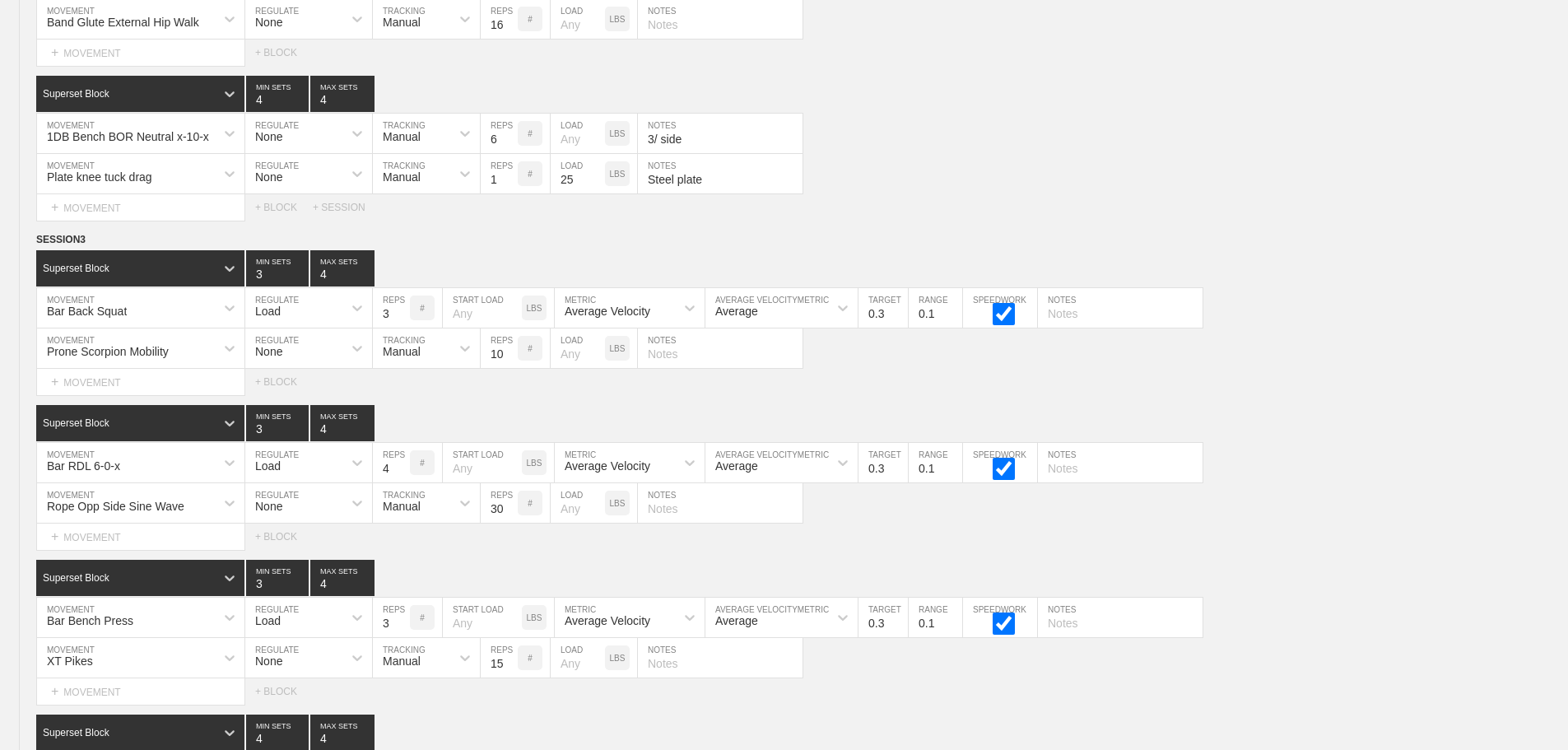
scroll to position [0, 0]
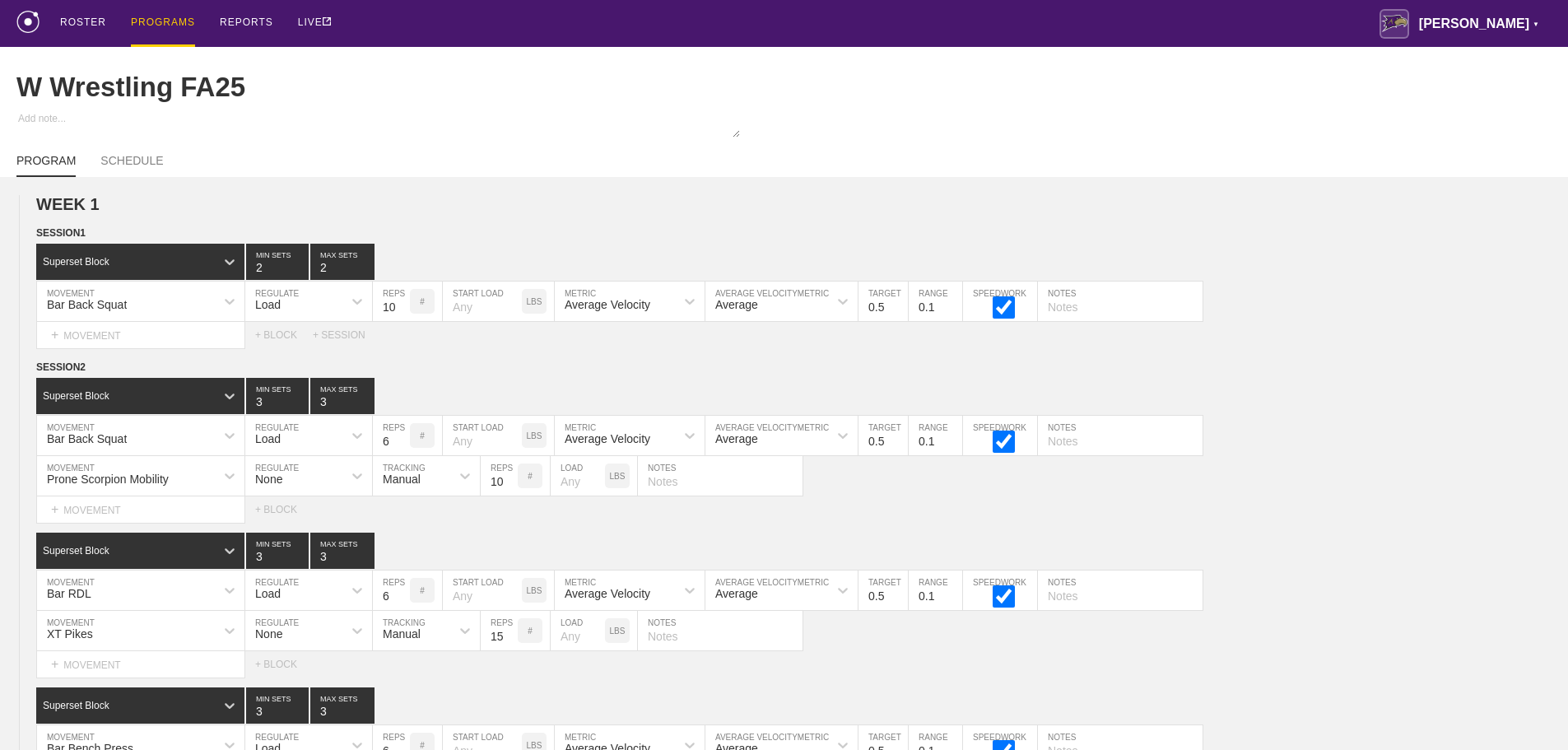
click at [159, 22] on div "PROGRAMS" at bounding box center [163, 24] width 64 height 47
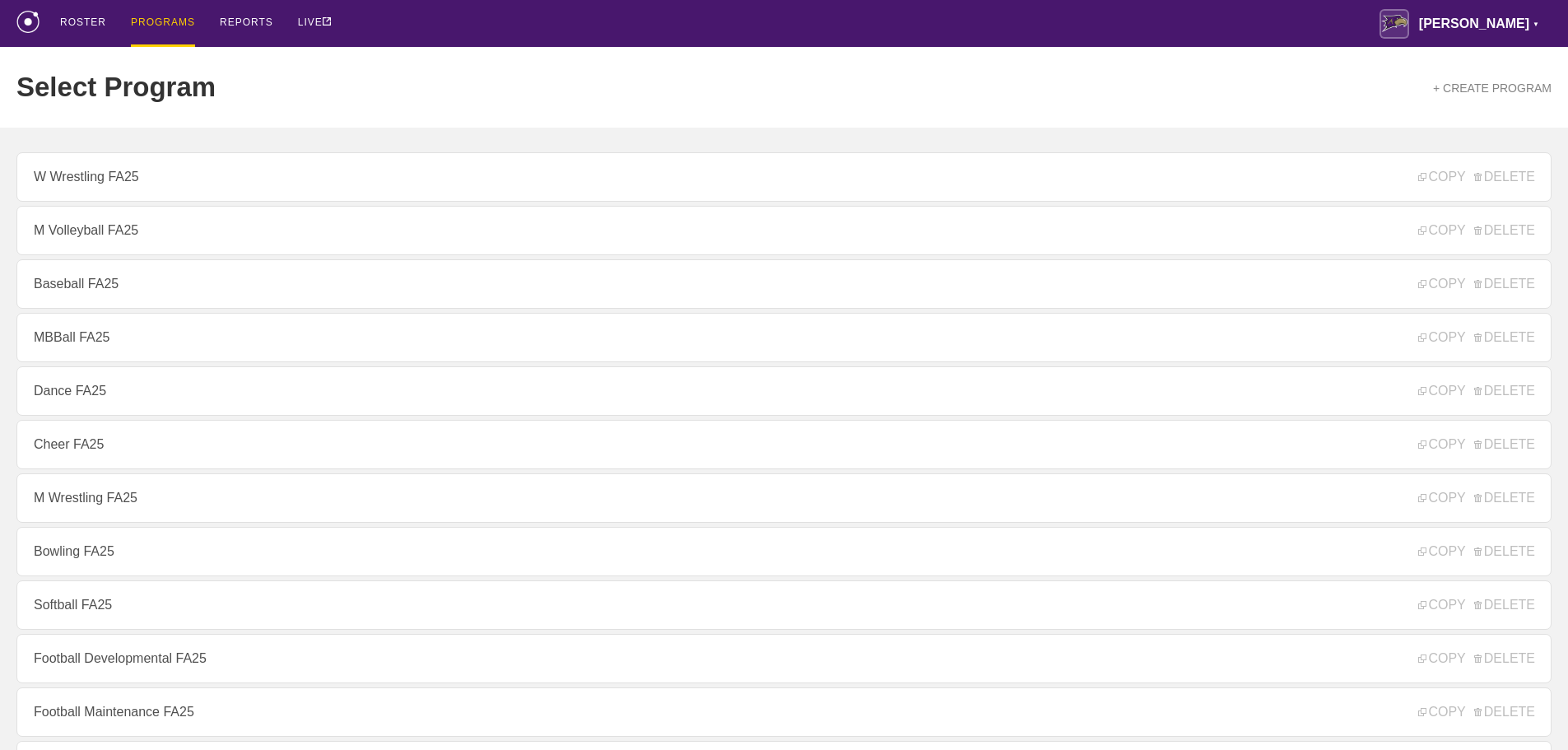
click at [671, 14] on div "ROSTER PROGRAMS REPORTS LIVE [PERSON_NAME] ▼ [PERSON_NAME][EMAIL_ADDRESS][PERSO…" at bounding box center [784, 24] width 1535 height 47
click at [317, 75] on div "Select Program + CREATE PROGRAM" at bounding box center [784, 87] width 1535 height 81
click at [1139, 19] on div "ROSTER PROGRAMS REPORTS LIVE [PERSON_NAME] ▼ [PERSON_NAME][EMAIL_ADDRESS][PERSO…" at bounding box center [784, 24] width 1535 height 47
drag, startPoint x: 96, startPoint y: 346, endPoint x: 315, endPoint y: 343, distance: 219.0
click at [96, 346] on link "MBBall FA25" at bounding box center [784, 337] width 1535 height 50
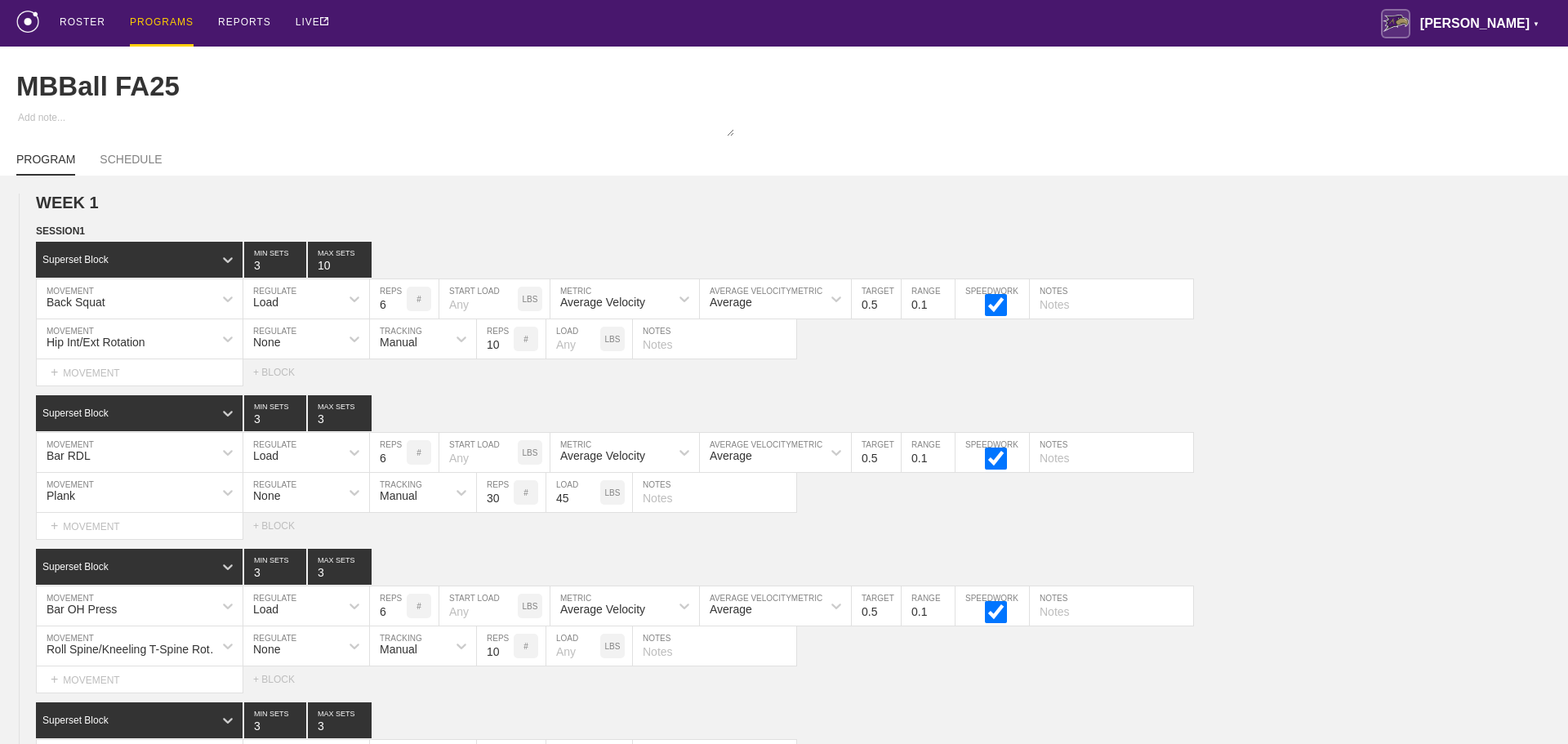
type textarea "x"
type input "MBBall FA25"
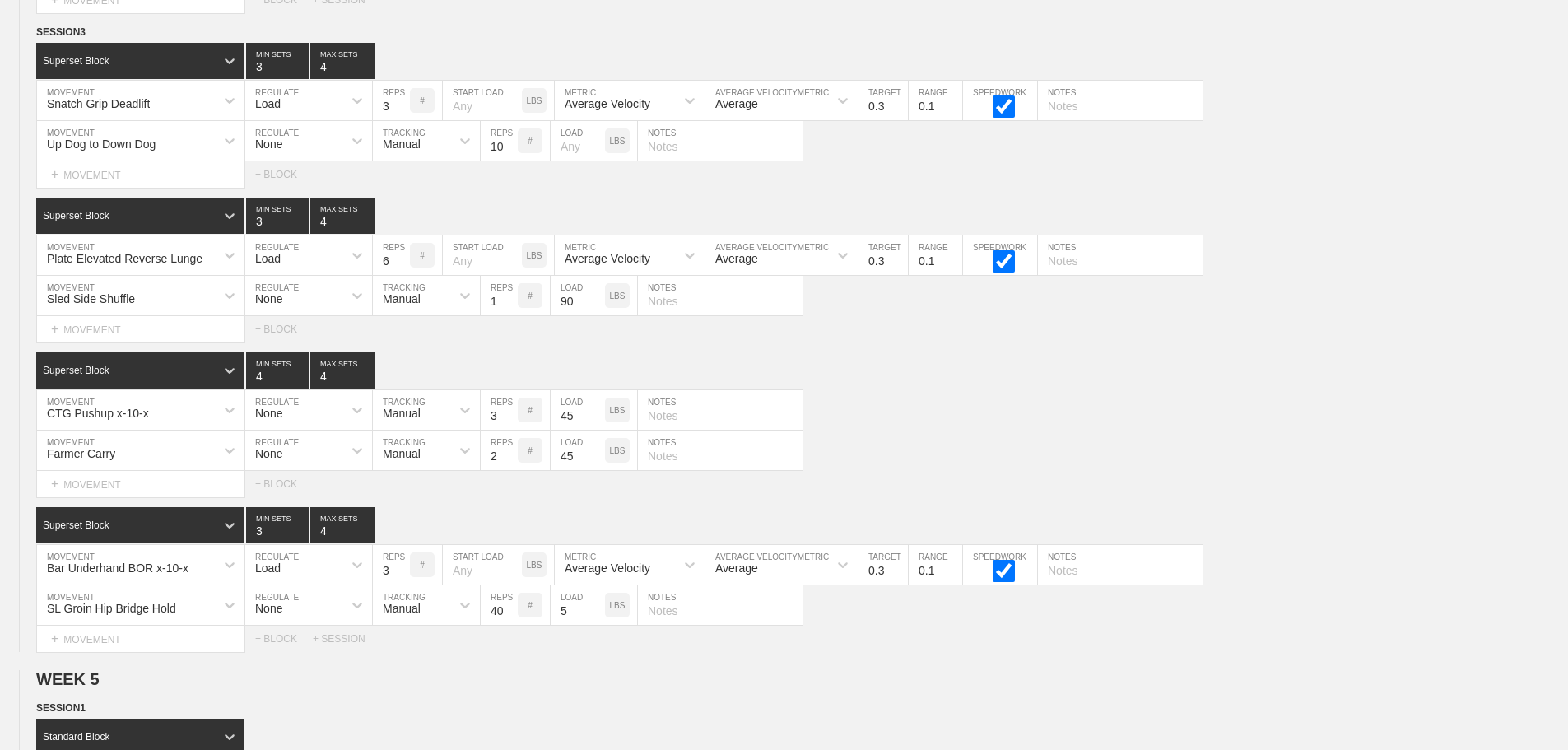
scroll to position [9315, 0]
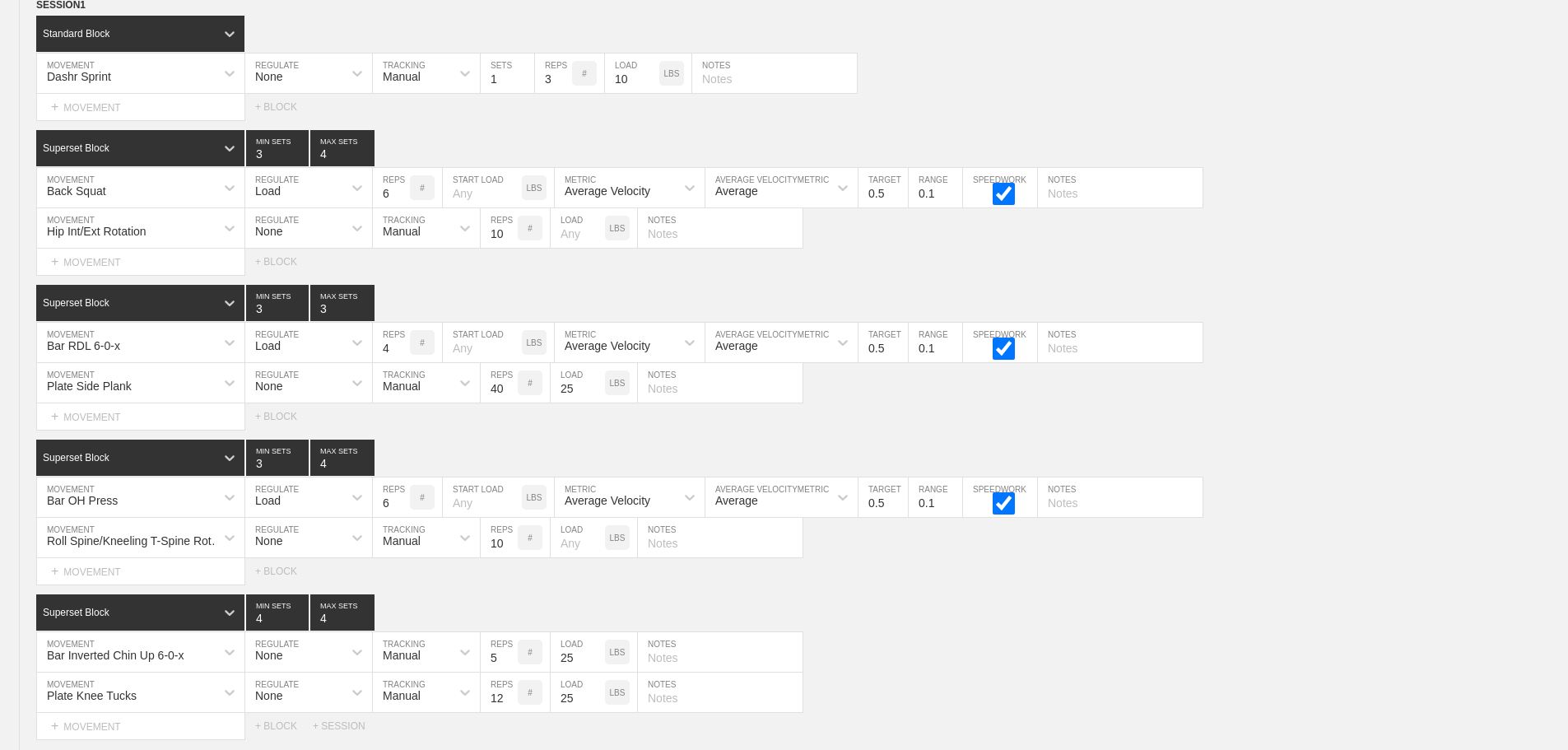
scroll to position [0, 0]
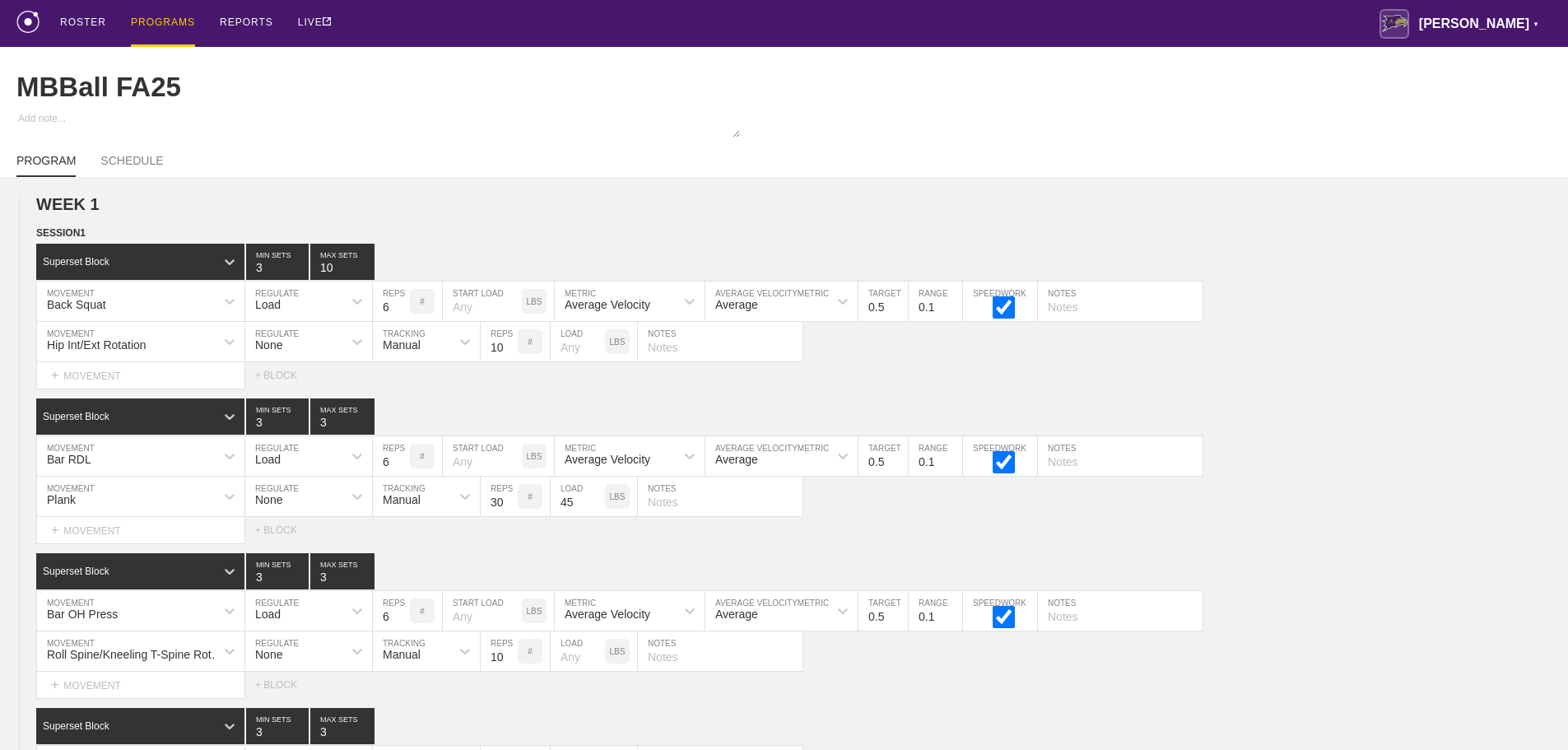
click at [161, 19] on div "PROGRAMS" at bounding box center [163, 24] width 64 height 47
